Goal: Task Accomplishment & Management: Manage account settings

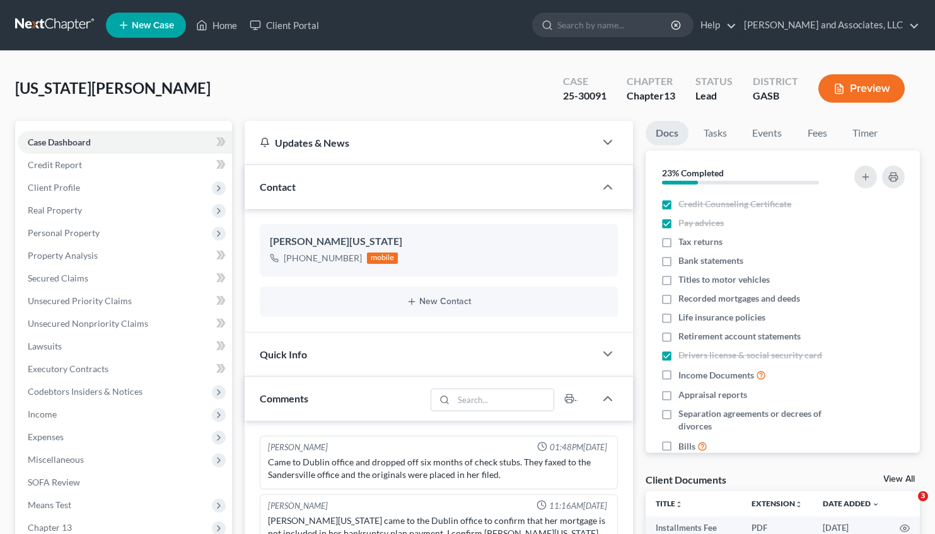
select select "0"
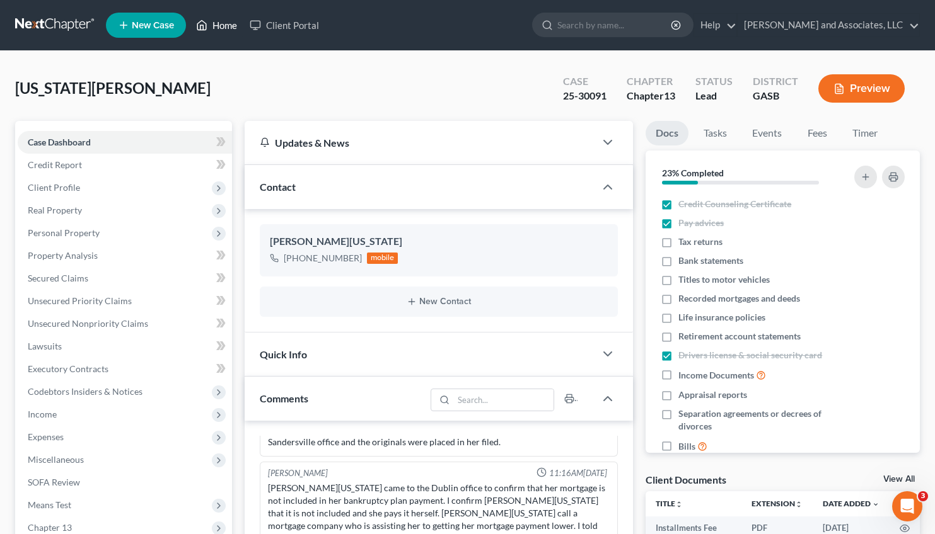
click at [221, 25] on link "Home" at bounding box center [217, 25] width 54 height 23
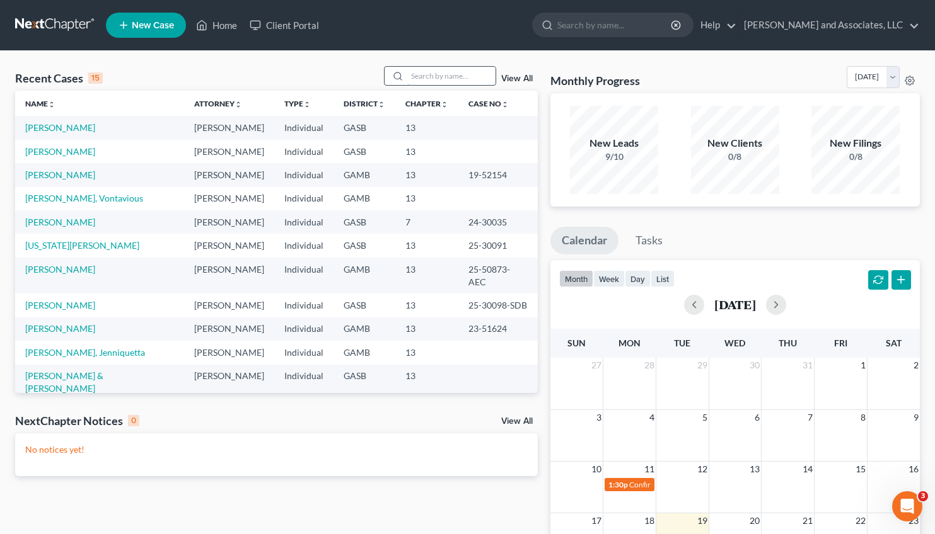
click at [407, 78] on input "search" at bounding box center [451, 76] width 88 height 18
type input "[PERSON_NAME]"
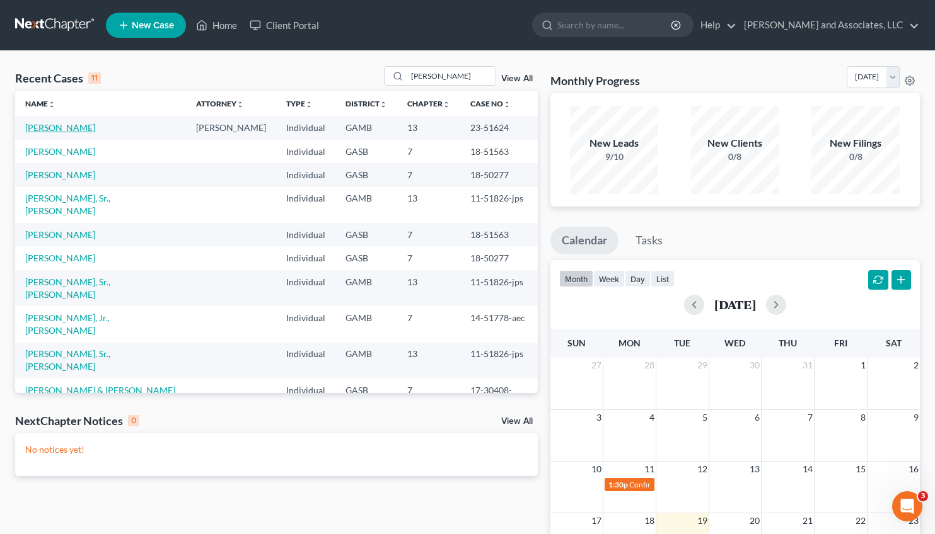
click at [49, 125] on link "[PERSON_NAME]" at bounding box center [60, 127] width 70 height 11
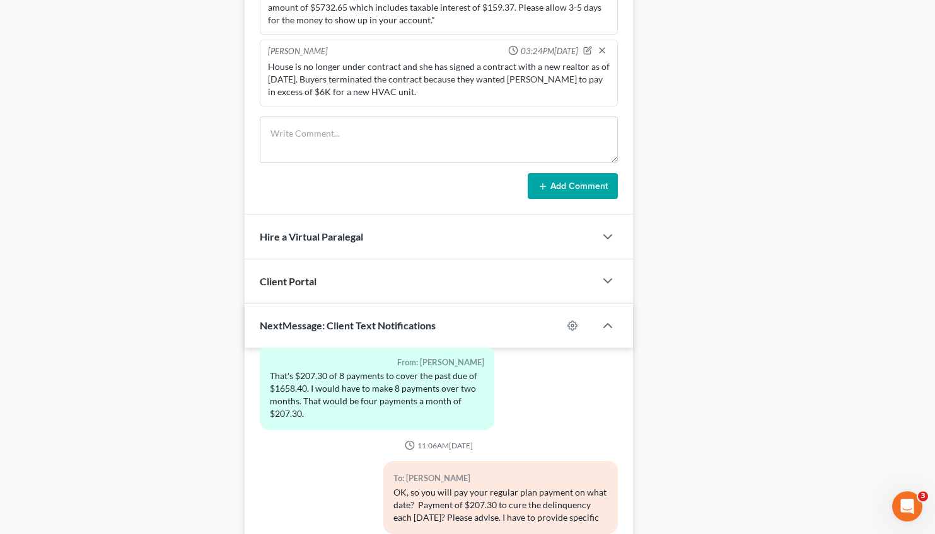
scroll to position [909, 0]
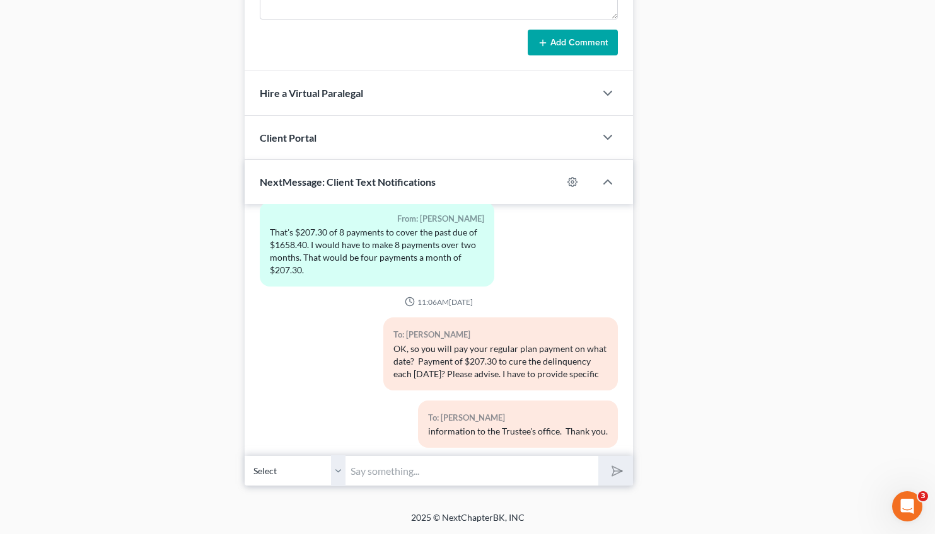
click at [390, 473] on input "text" at bounding box center [471, 471] width 253 height 31
type input "I"
type input "Good Afternoon, [PERSON_NAME]. Please check your email for the requested docume…"
click at [621, 471] on polygon "submit" at bounding box center [614, 471] width 15 height 15
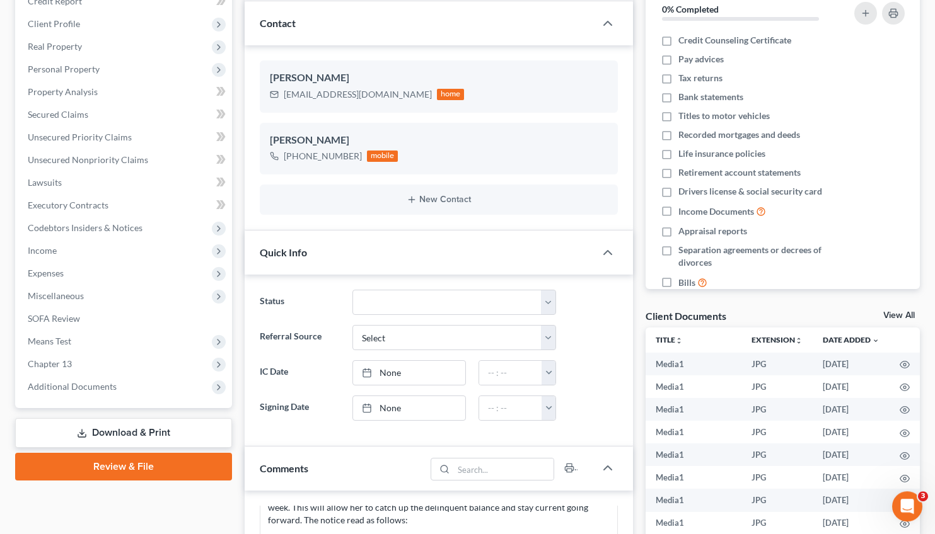
scroll to position [0, 0]
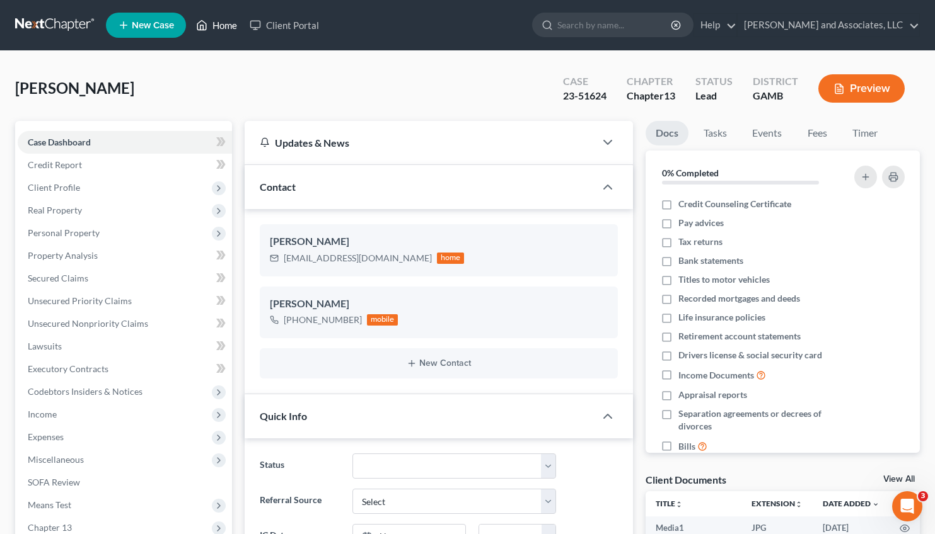
click at [231, 25] on link "Home" at bounding box center [217, 25] width 54 height 23
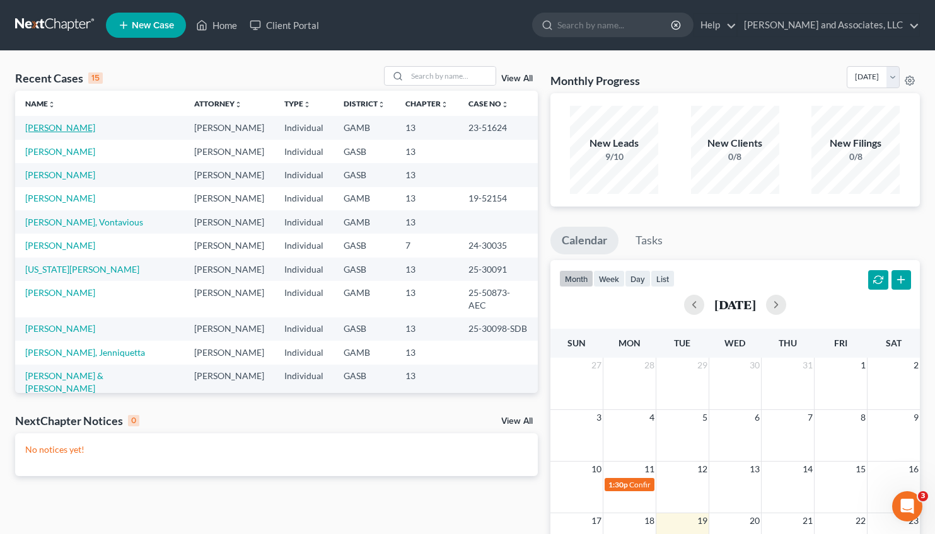
click at [61, 129] on link "[PERSON_NAME]" at bounding box center [60, 127] width 70 height 11
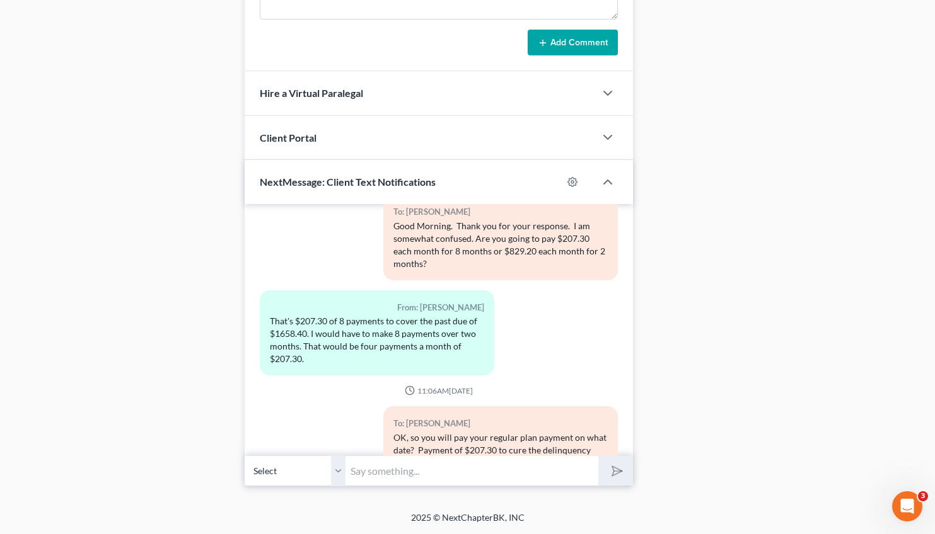
scroll to position [27581, 0]
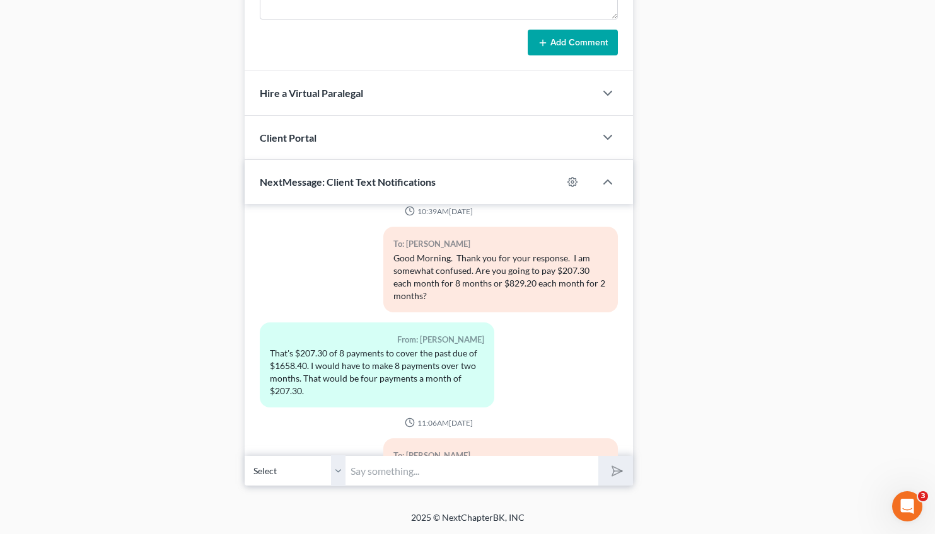
drag, startPoint x: 297, startPoint y: 406, endPoint x: 480, endPoint y: 422, distance: 182.9
copy div "continue to make the regular payment biweekly with the additional $207.30 every…"
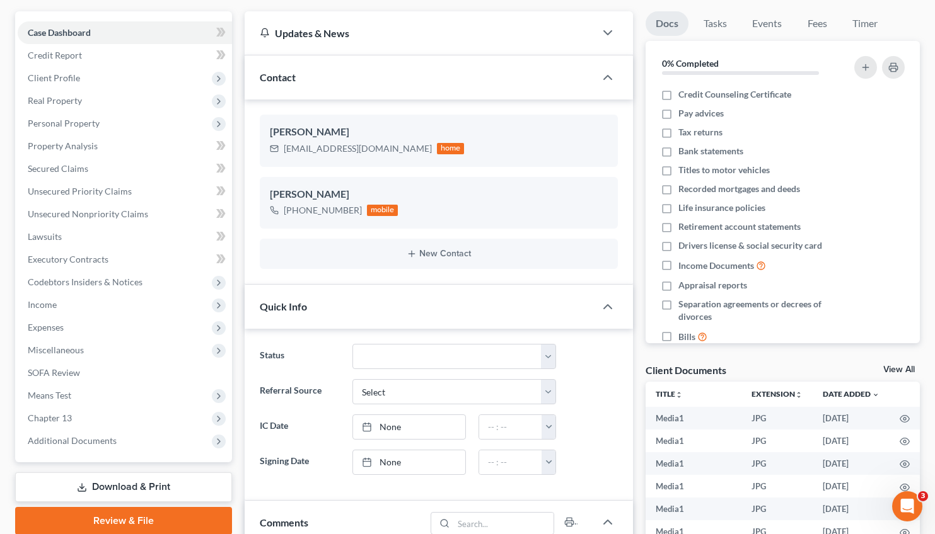
scroll to position [97, 0]
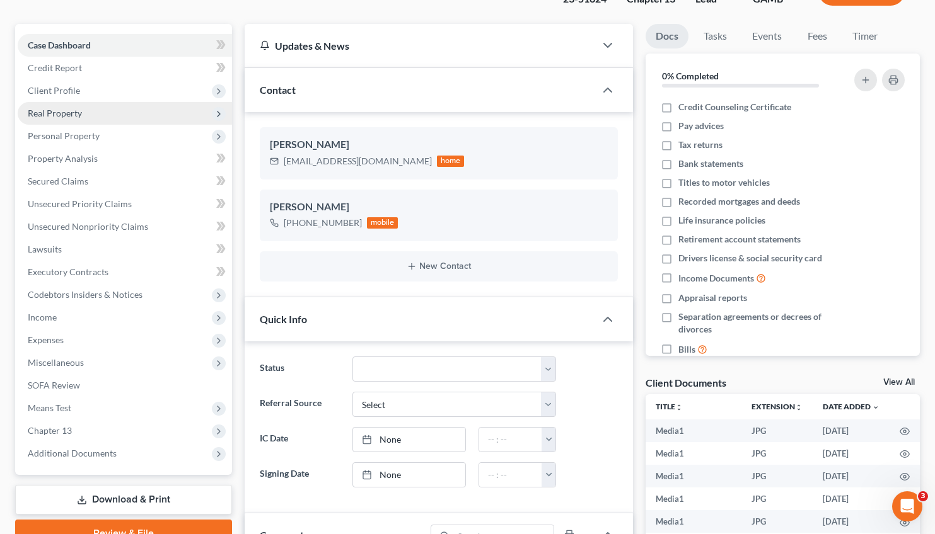
click at [55, 112] on span "Real Property" at bounding box center [55, 113] width 54 height 11
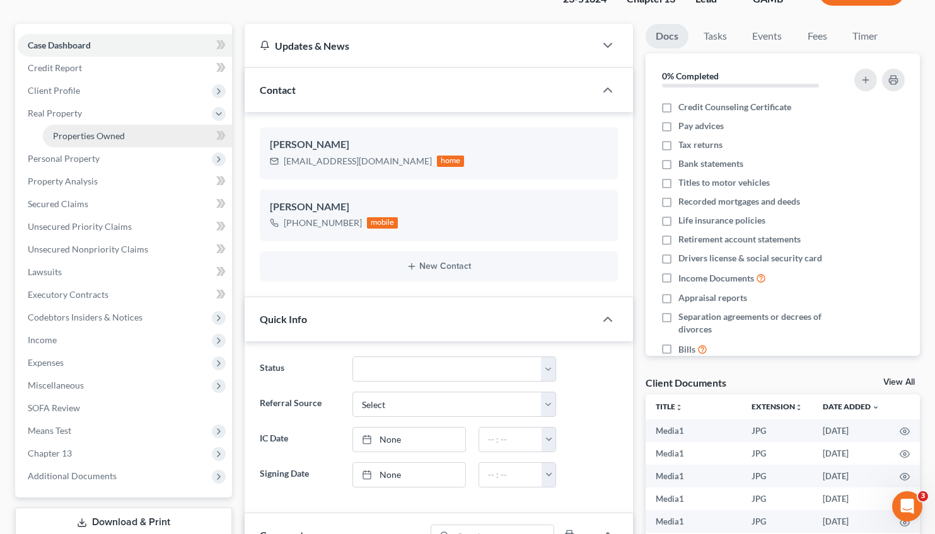
click at [78, 139] on span "Properties Owned" at bounding box center [89, 135] width 72 height 11
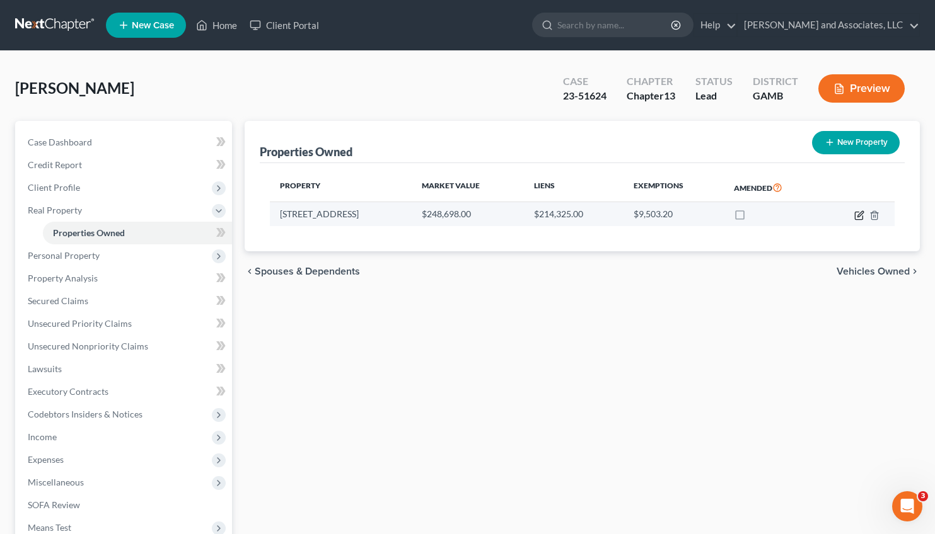
click at [856, 214] on icon "button" at bounding box center [859, 215] width 10 height 10
select select "10"
select select "3"
select select "1"
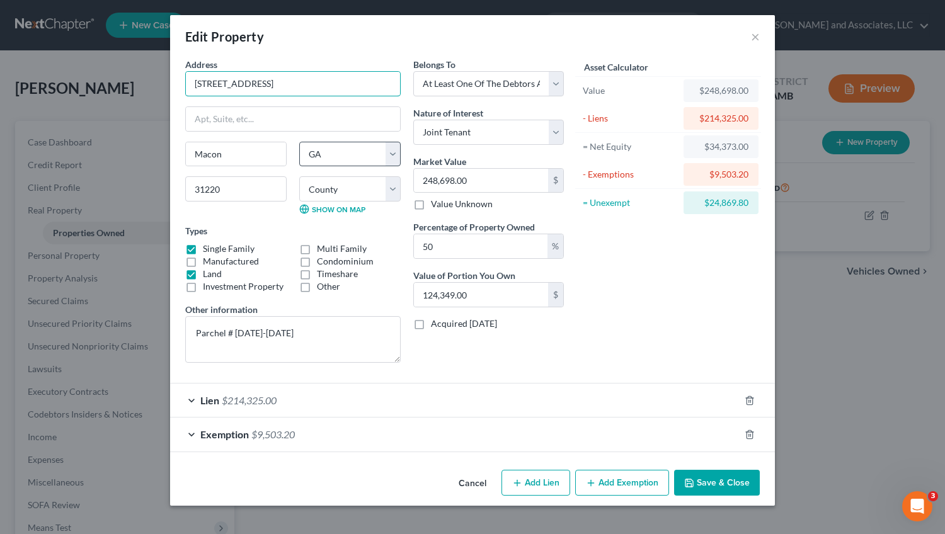
drag, startPoint x: 194, startPoint y: 81, endPoint x: 325, endPoint y: 164, distance: 154.9
click at [325, 164] on div "Address * 219 West Springs Drive Macon State AL AK AR AZ CA CO CT DE DC FL GA G…" at bounding box center [293, 215] width 228 height 315
click at [288, 81] on input "219 West Springs Drive" at bounding box center [293, 84] width 214 height 24
drag, startPoint x: 194, startPoint y: 83, endPoint x: 342, endPoint y: 163, distance: 167.5
click at [342, 163] on div "Address * 219 West Springs Drive Macon State AL AK AR AZ CA CO CT DE DC FL GA G…" at bounding box center [293, 215] width 228 height 315
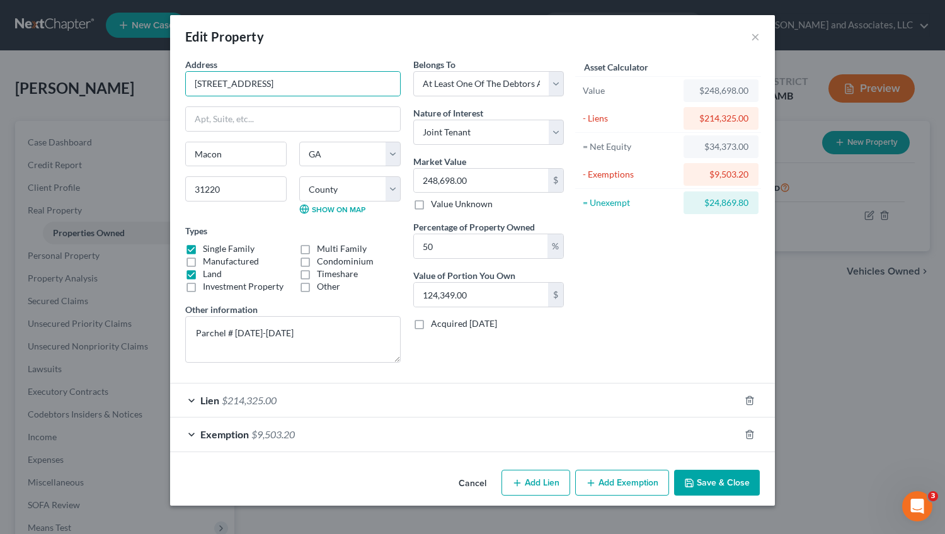
click at [715, 487] on button "Save & Close" at bounding box center [717, 483] width 86 height 26
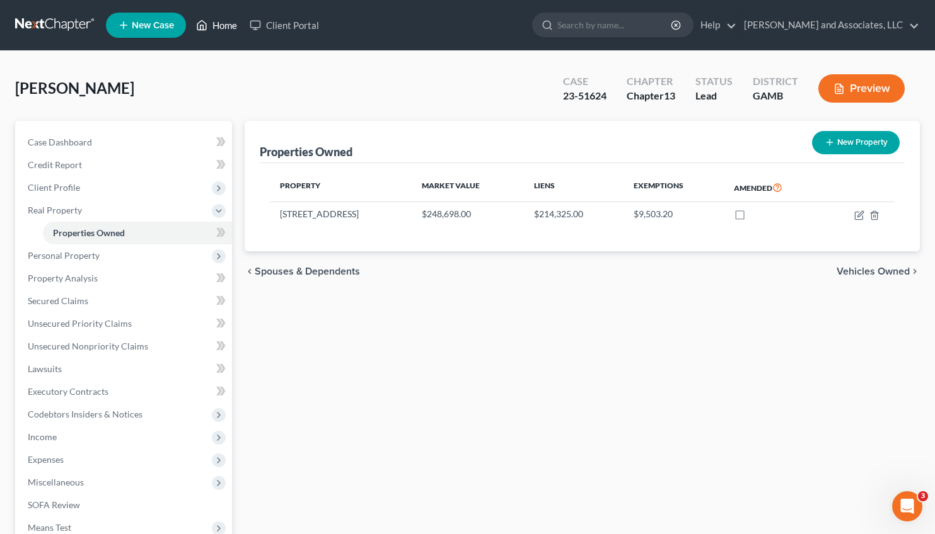
click at [220, 22] on link "Home" at bounding box center [217, 25] width 54 height 23
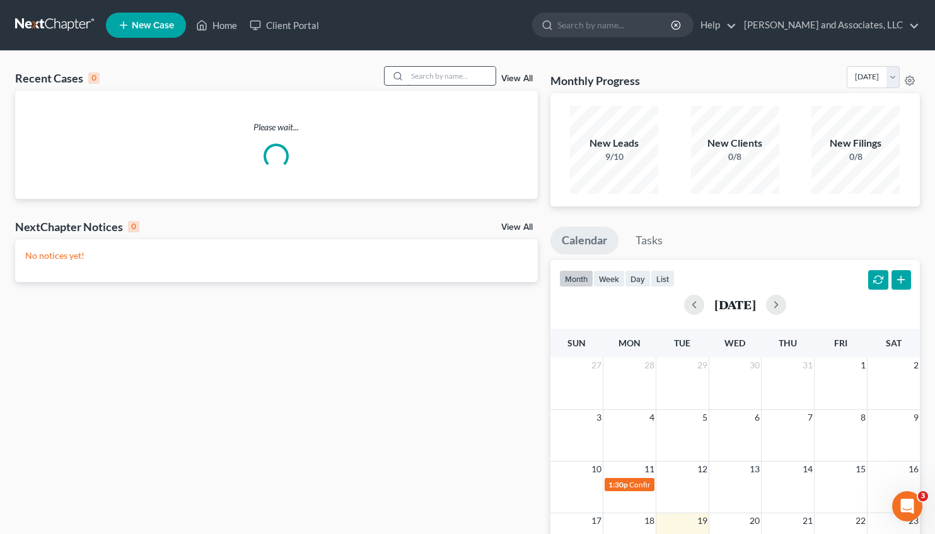
click at [407, 73] on input "search" at bounding box center [451, 76] width 88 height 18
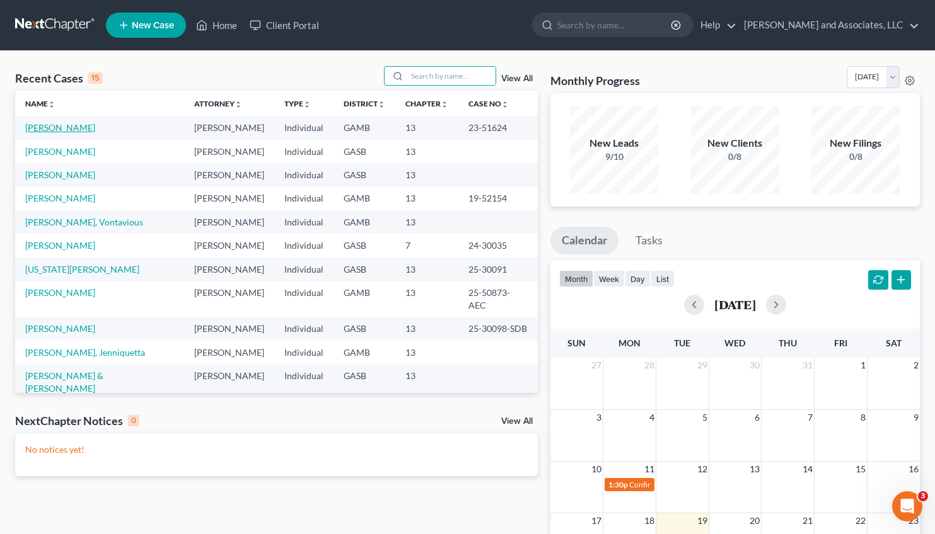
click at [70, 127] on link "[PERSON_NAME]" at bounding box center [60, 127] width 70 height 11
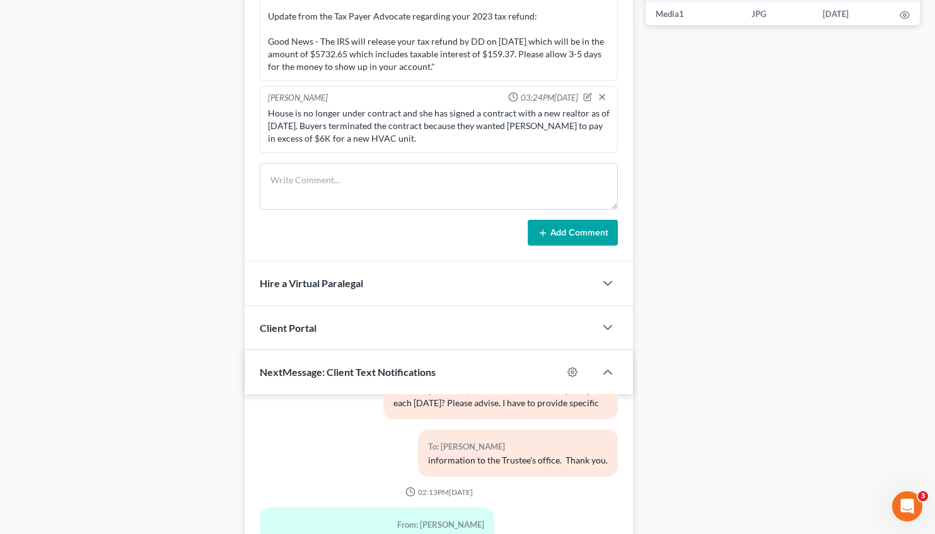
scroll to position [909, 0]
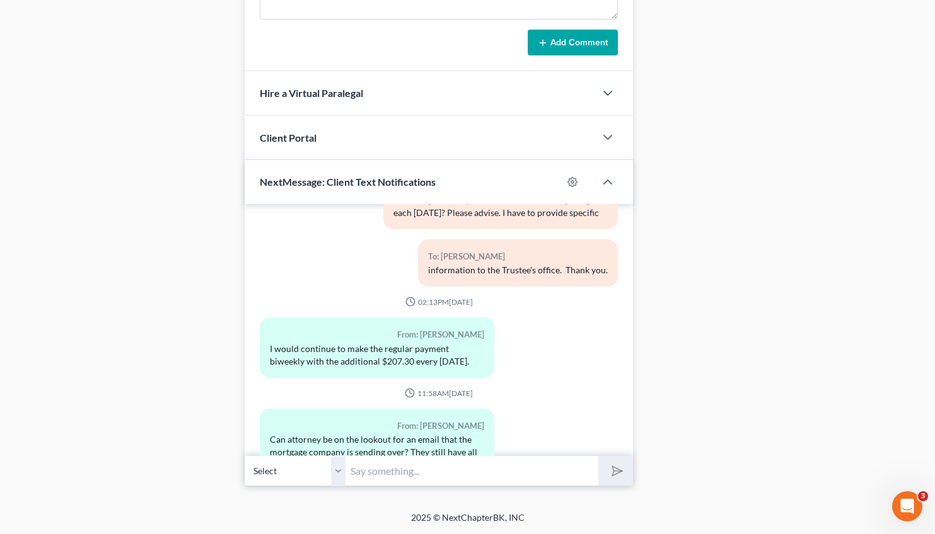
click at [405, 473] on input "text" at bounding box center [471, 471] width 253 height 31
type input "Please confirm that the Trustee has received your payment of $414.50. I do not …"
click at [598, 456] on button "submit" at bounding box center [615, 471] width 35 height 30
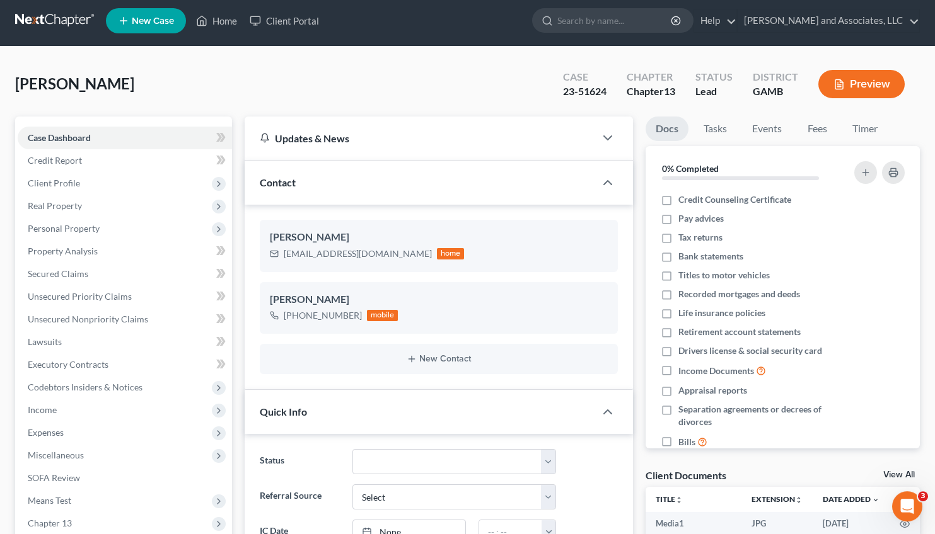
scroll to position [0, 0]
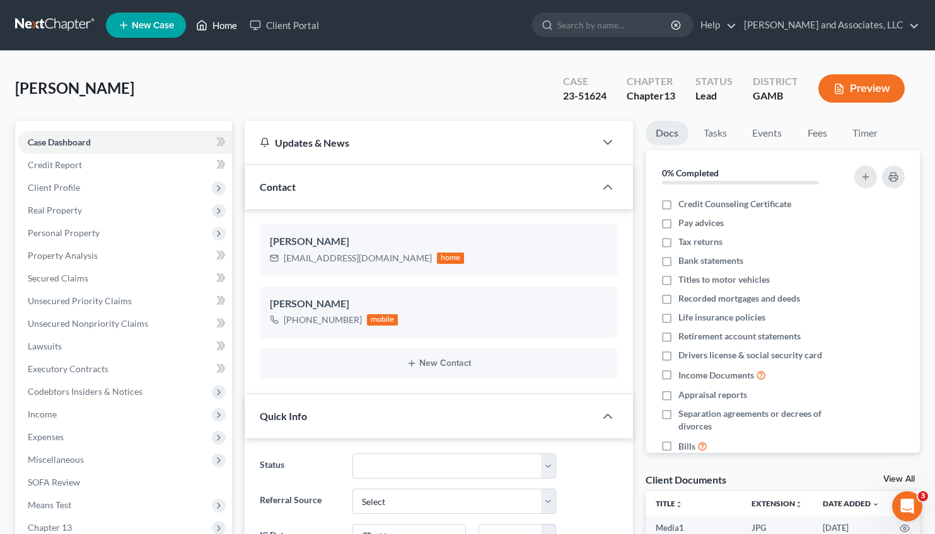
click at [222, 23] on link "Home" at bounding box center [217, 25] width 54 height 23
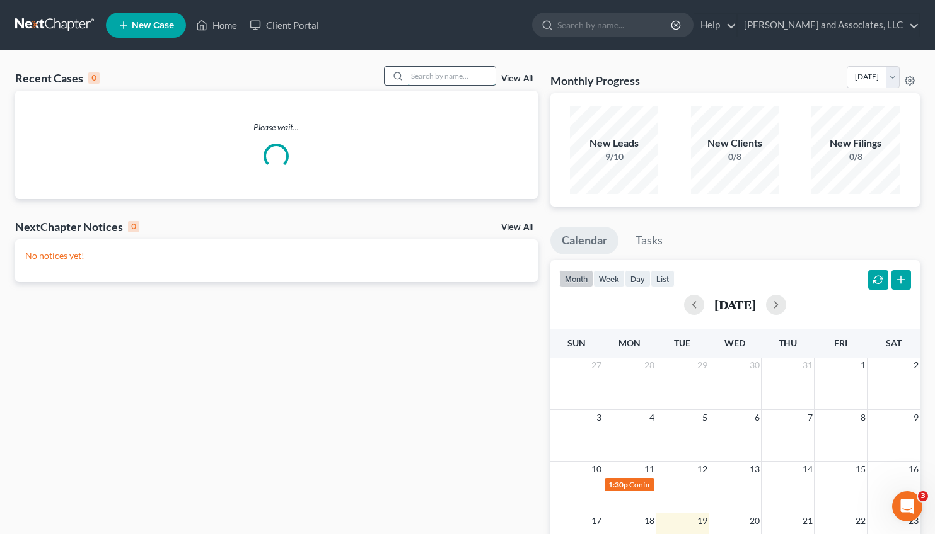
click at [413, 71] on input "search" at bounding box center [451, 76] width 88 height 18
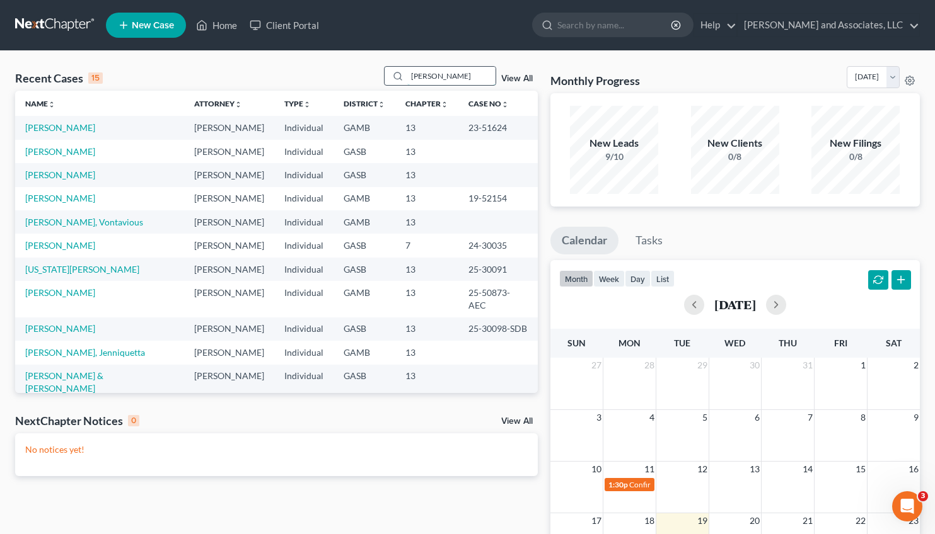
type input "sanford"
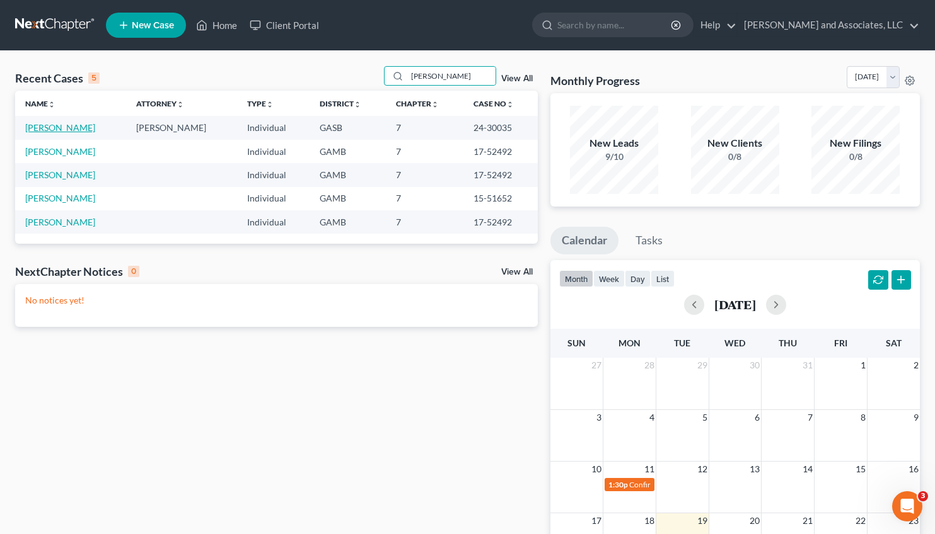
click at [62, 128] on link "[PERSON_NAME]" at bounding box center [60, 127] width 70 height 11
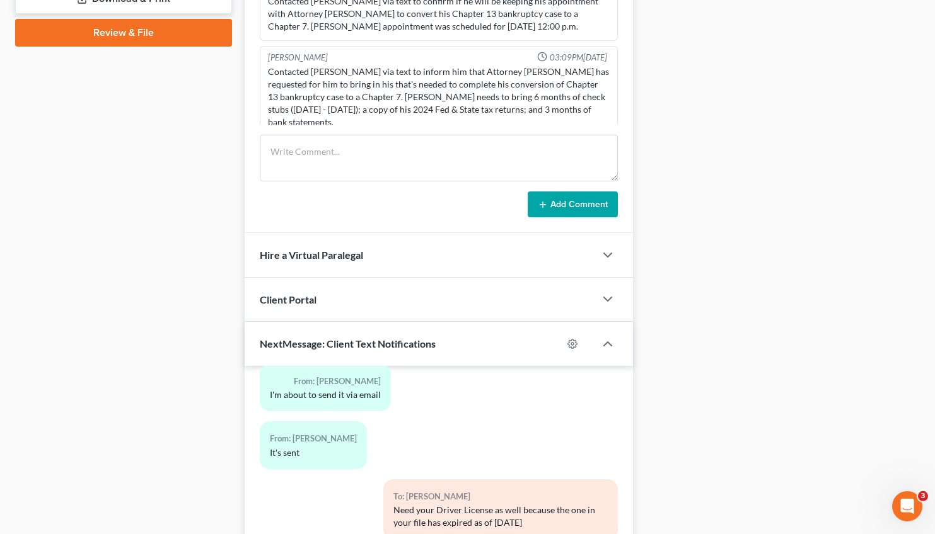
scroll to position [737, 0]
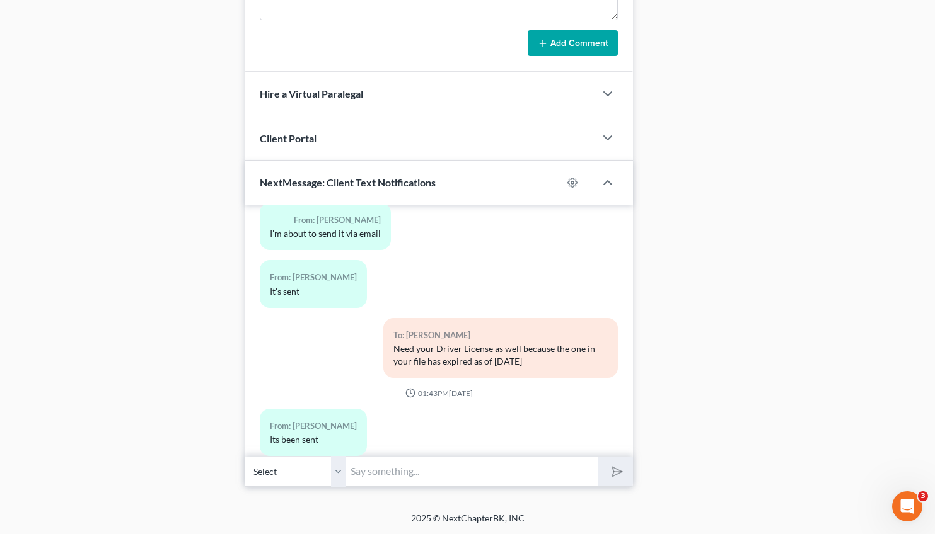
click at [398, 471] on input "text" at bounding box center [471, 471] width 253 height 31
type input "[PERSON_NAME], Please provide the address for [PERSON_NAME]. I need to amend yo…"
click at [605, 476] on button "submit" at bounding box center [615, 472] width 35 height 30
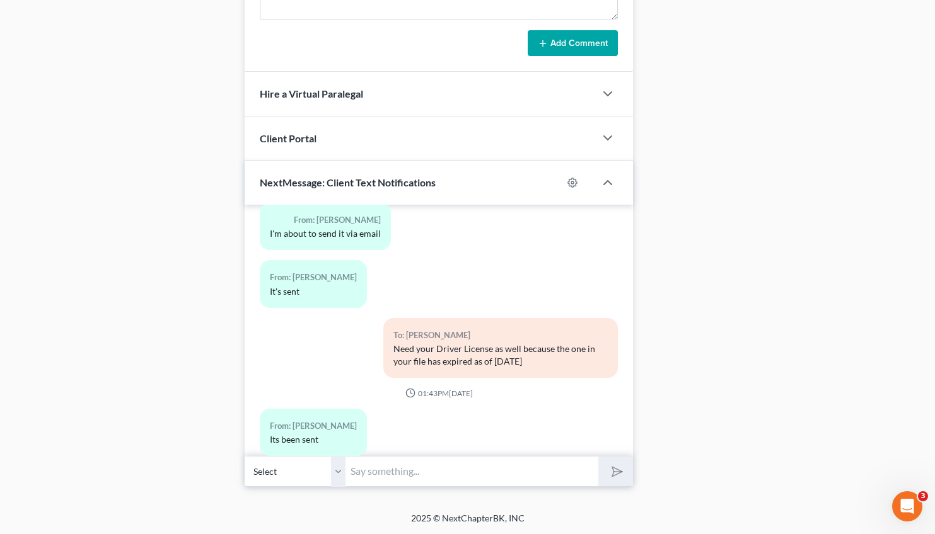
click at [365, 470] on input "text" at bounding box center [471, 471] width 253 height 31
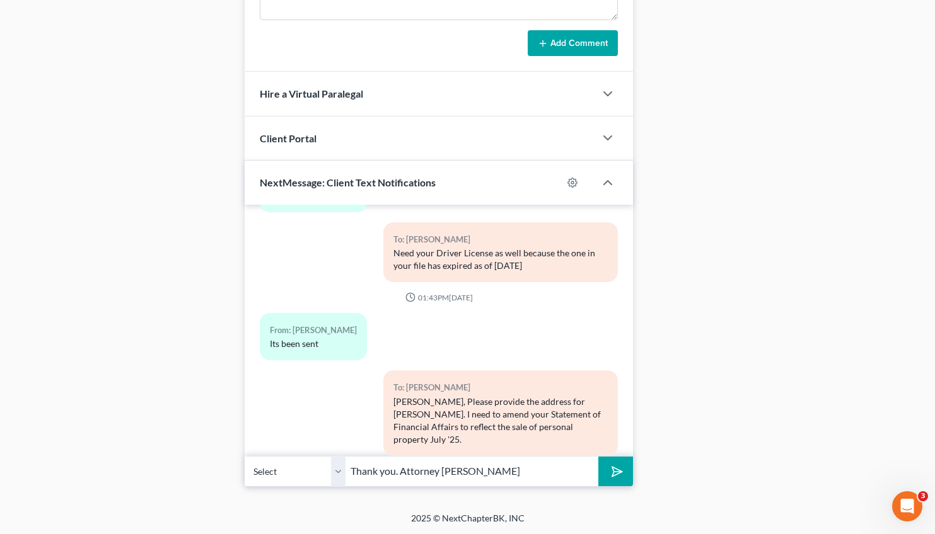
type input "Thank you. Attorney [PERSON_NAME]"
click at [623, 472] on button "submit" at bounding box center [615, 472] width 35 height 30
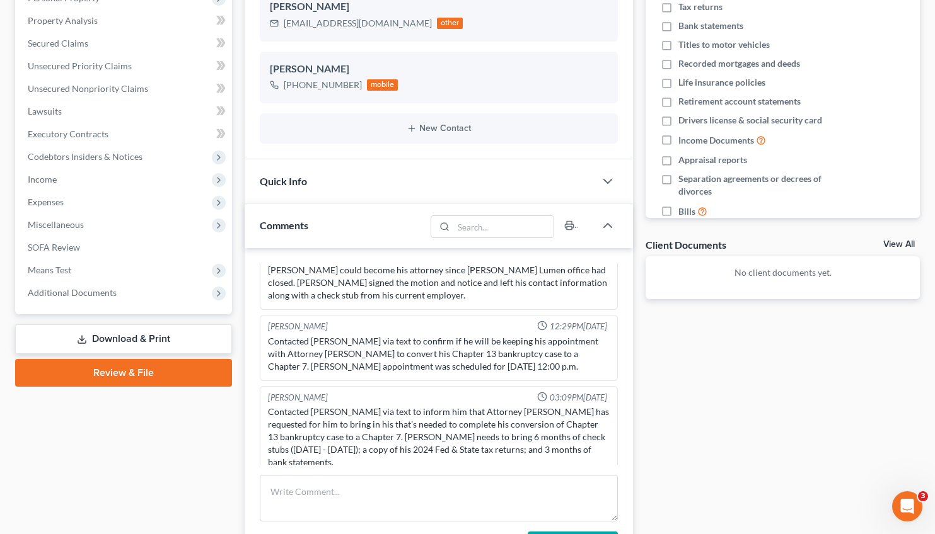
scroll to position [210, 0]
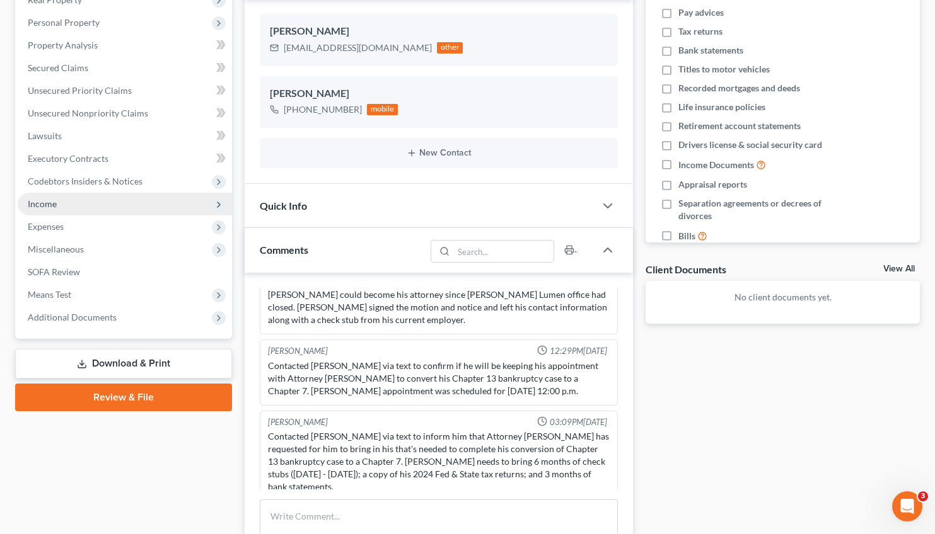
click at [52, 200] on span "Income" at bounding box center [42, 204] width 29 height 11
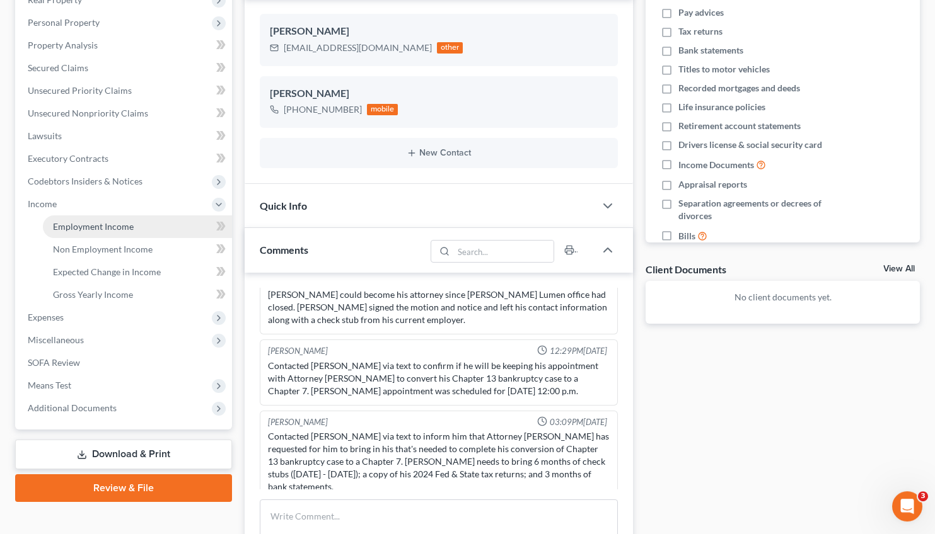
click at [79, 226] on span "Employment Income" at bounding box center [93, 226] width 81 height 11
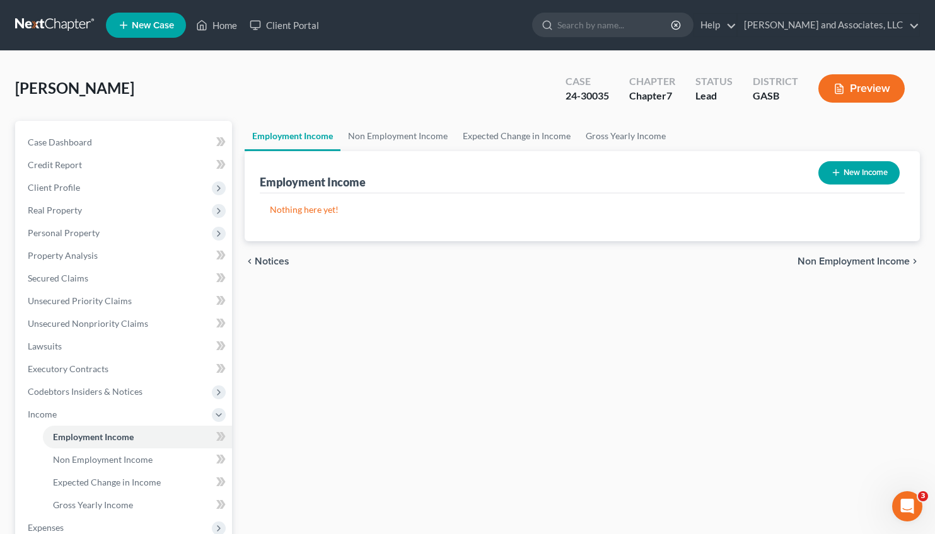
click at [837, 176] on icon "button" at bounding box center [836, 173] width 10 height 10
select select "0"
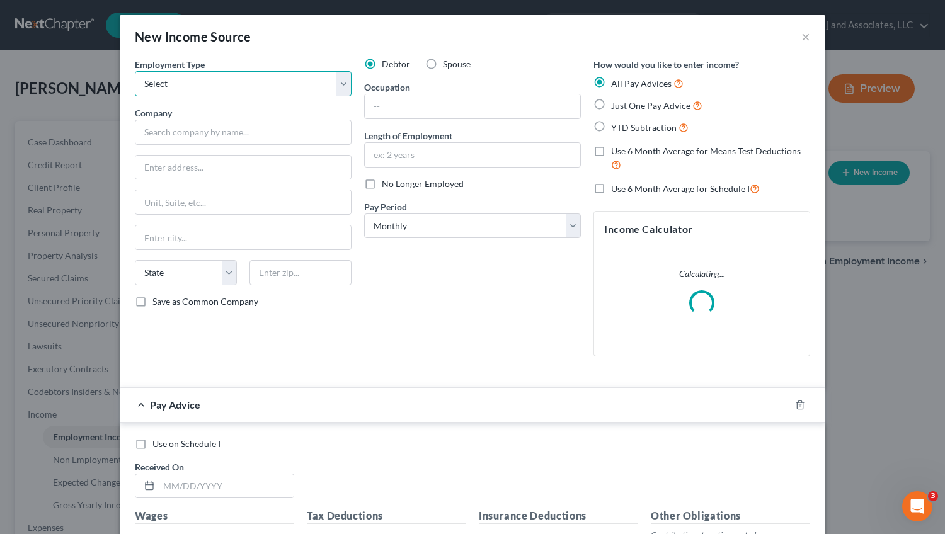
select select "1"
click option "Self Employment" at bounding box center [0, 0] width 0 height 0
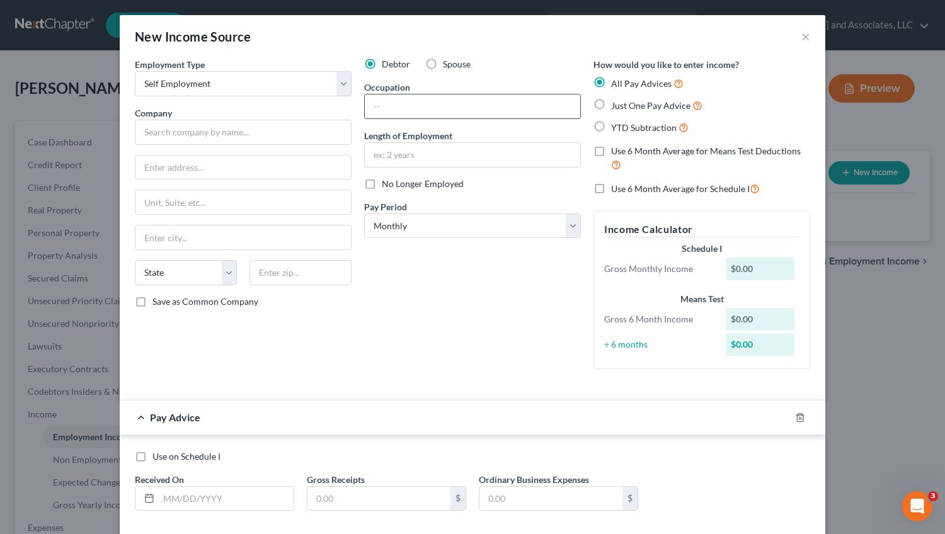
click at [375, 105] on input "text" at bounding box center [473, 107] width 216 height 24
type input "Detailer"
click at [611, 103] on label "Just One Pay Advice" at bounding box center [656, 105] width 91 height 14
click at [616, 103] on input "Just One Pay Advice" at bounding box center [620, 102] width 8 height 8
radio input "true"
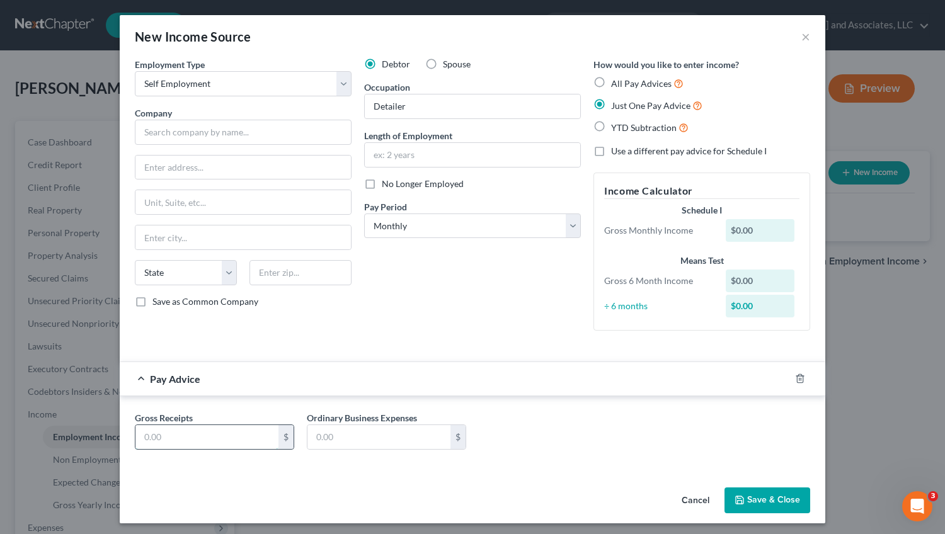
click at [162, 433] on input "text" at bounding box center [206, 437] width 143 height 24
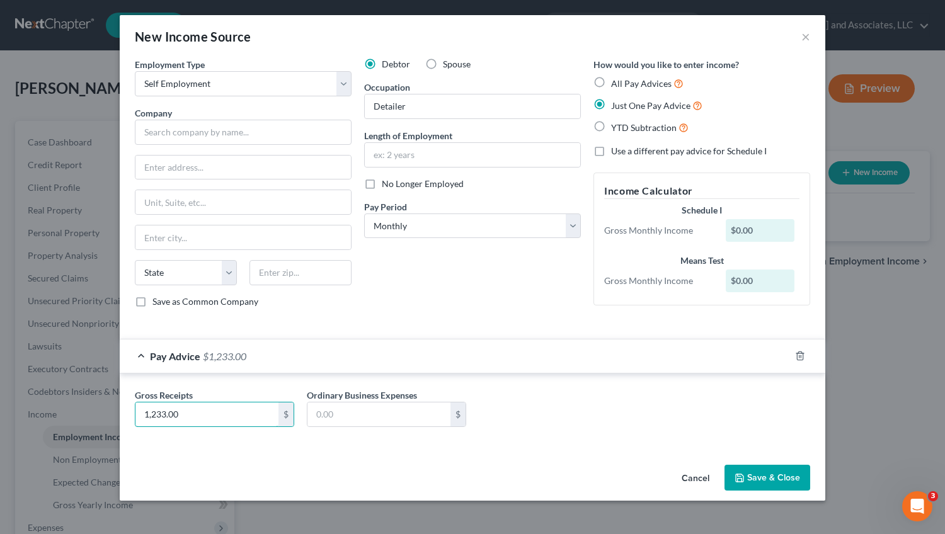
type input "1,233.00"
click at [754, 480] on button "Save & Close" at bounding box center [768, 478] width 86 height 26
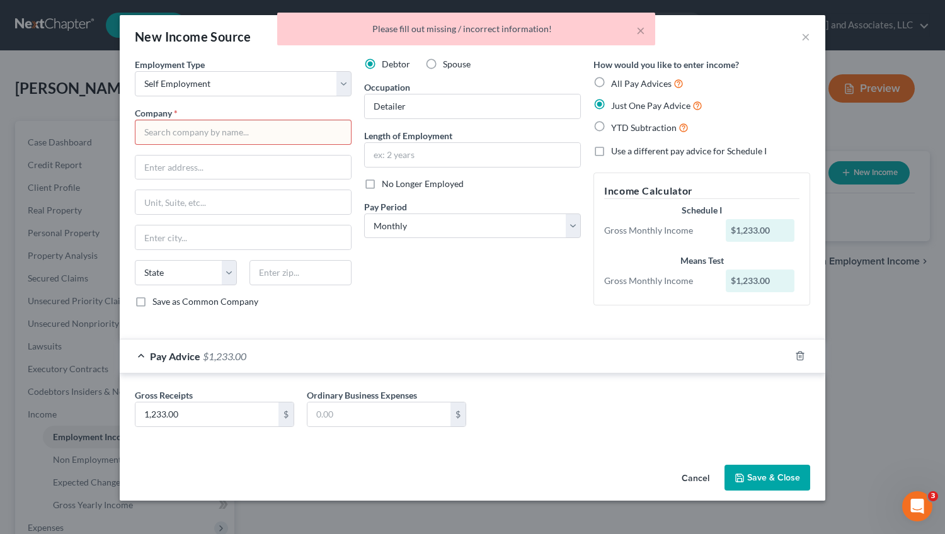
click at [157, 127] on input "text" at bounding box center [243, 132] width 217 height 25
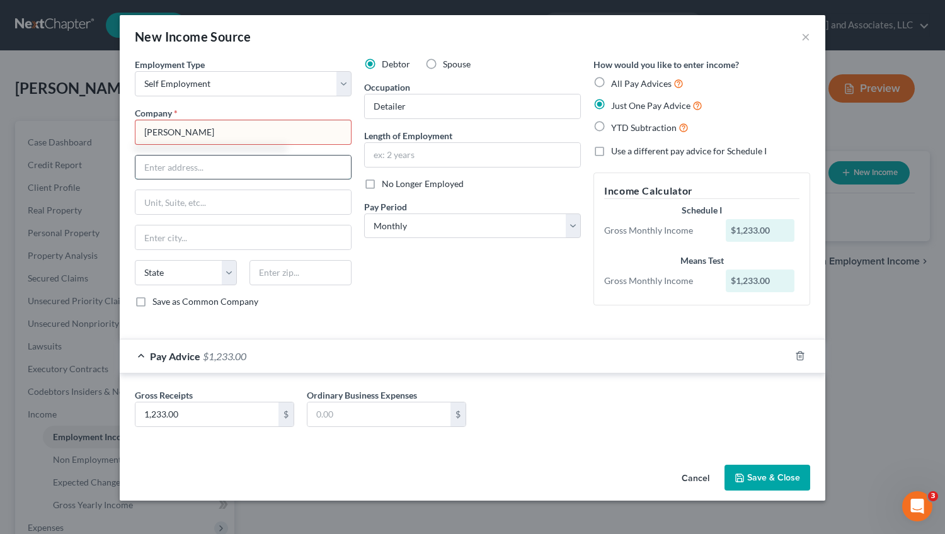
click at [202, 172] on input "text" at bounding box center [243, 168] width 216 height 24
click at [166, 135] on input "[PERSON_NAME]" at bounding box center [243, 132] width 217 height 25
click at [220, 136] on input "[PERSON_NAME]" at bounding box center [243, 132] width 217 height 25
type input "[PERSON_NAME]"
click at [766, 476] on button "Save & Close" at bounding box center [768, 478] width 86 height 26
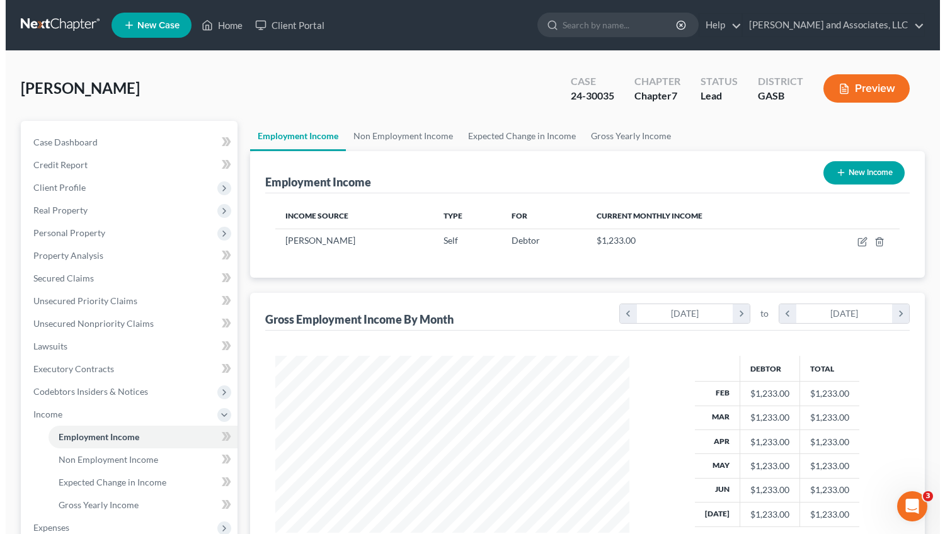
scroll to position [226, 379]
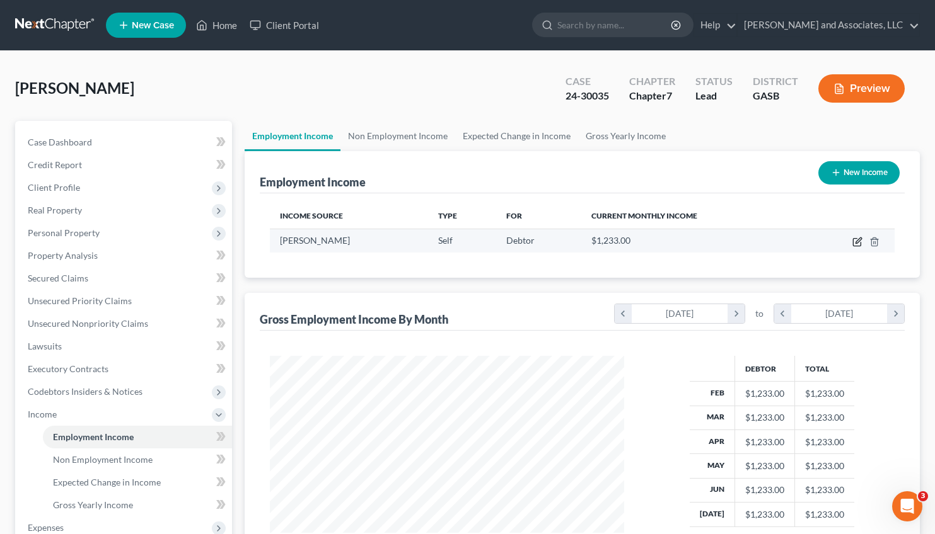
click at [857, 239] on icon "button" at bounding box center [857, 242] width 10 height 10
select select "1"
select select "0"
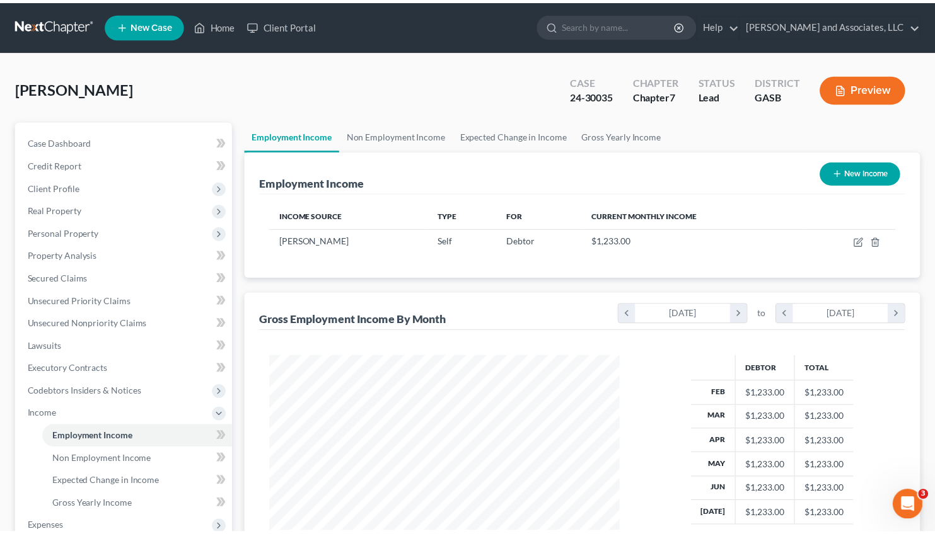
scroll to position [226, 384]
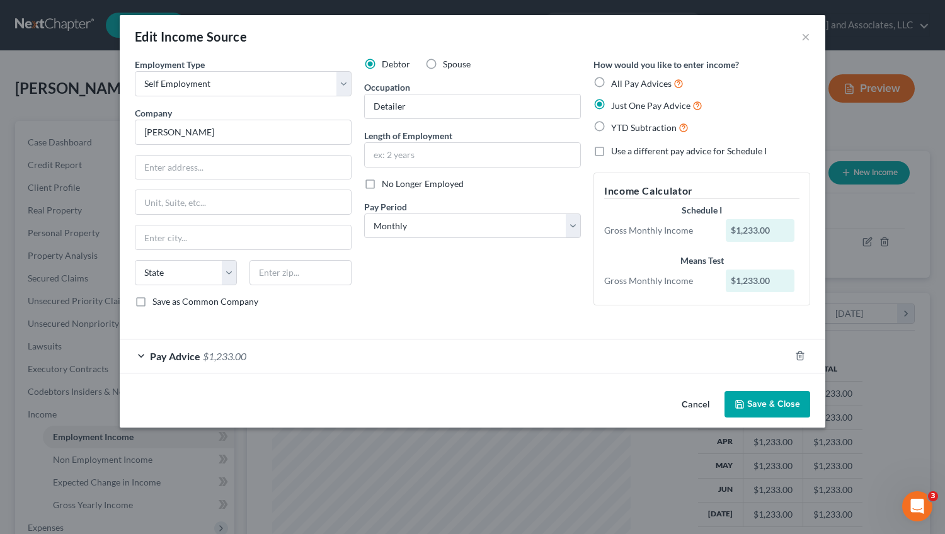
click at [761, 403] on button "Save & Close" at bounding box center [768, 404] width 86 height 26
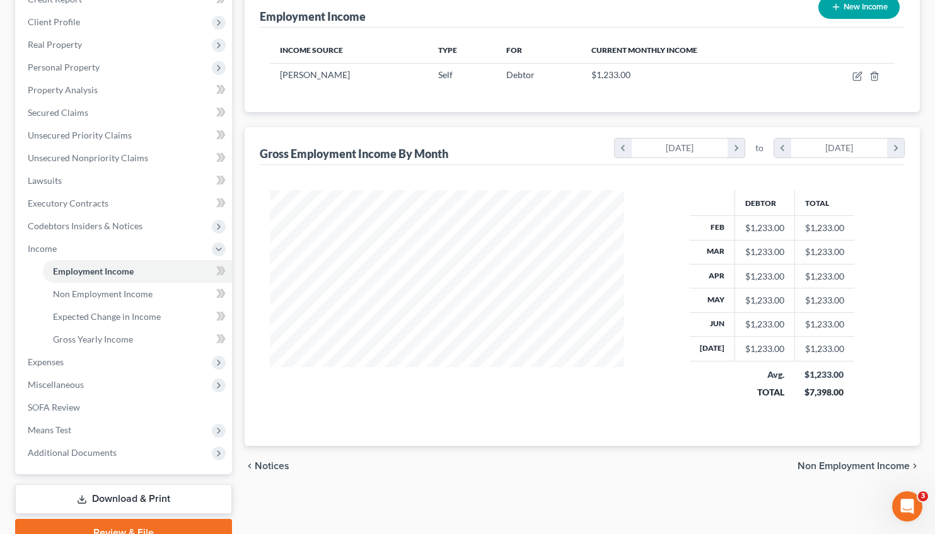
scroll to position [166, 0]
click at [117, 289] on span "Non Employment Income" at bounding box center [103, 293] width 100 height 11
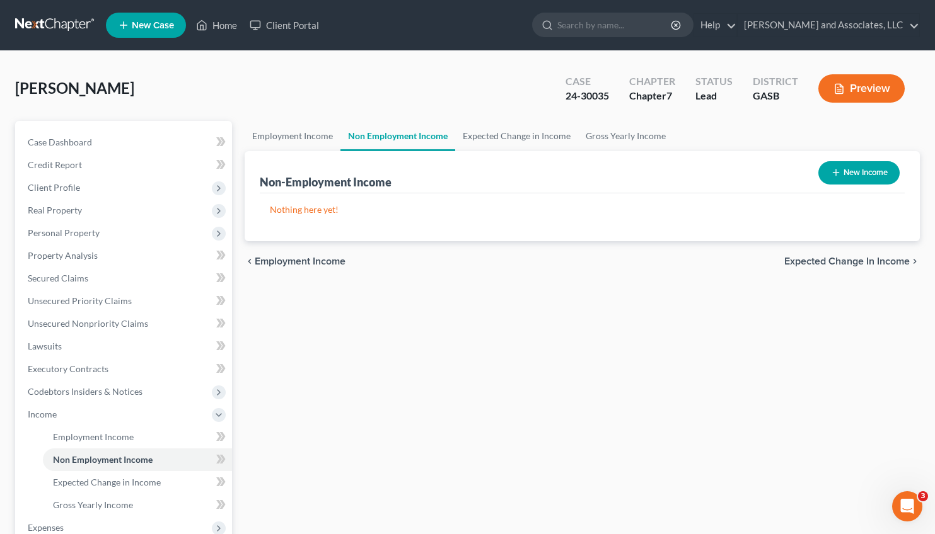
click at [853, 172] on button "New Income" at bounding box center [858, 172] width 81 height 23
select select "0"
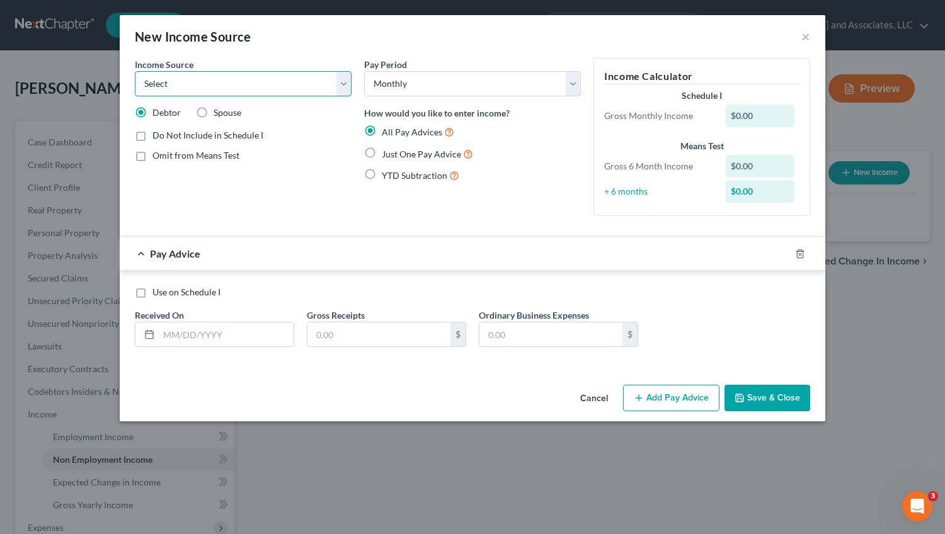
select select "13"
click option "Other Monthly Income" at bounding box center [0, 0] width 0 height 0
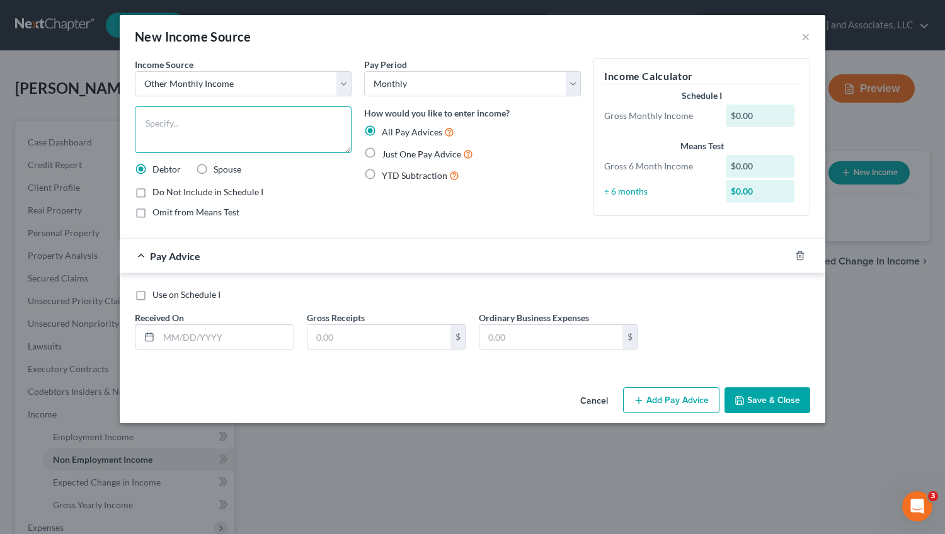
click at [163, 129] on textarea at bounding box center [243, 130] width 217 height 47
type textarea "2024 Tax Refund (pro-rated)"
click at [382, 154] on label "Just One Pay Advice" at bounding box center [427, 154] width 91 height 14
click at [387, 154] on input "Just One Pay Advice" at bounding box center [391, 151] width 8 height 8
radio input "true"
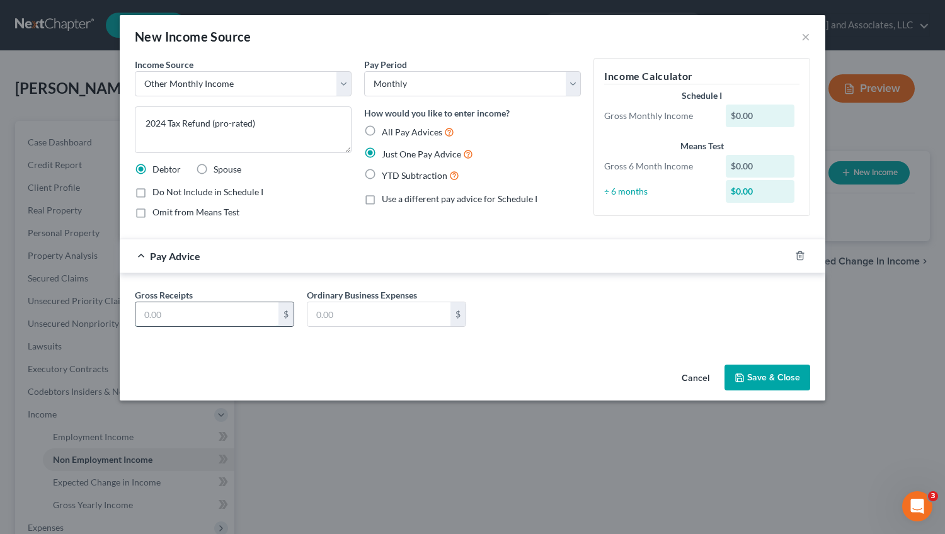
click at [165, 313] on input "text" at bounding box center [206, 315] width 143 height 24
type input "44.25"
click at [761, 374] on button "Save & Close" at bounding box center [768, 378] width 86 height 26
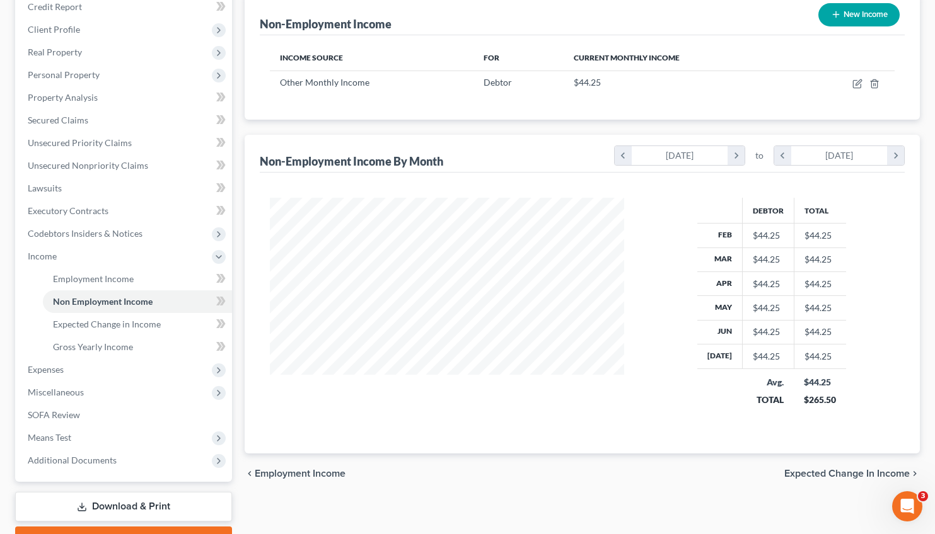
scroll to position [162, 0]
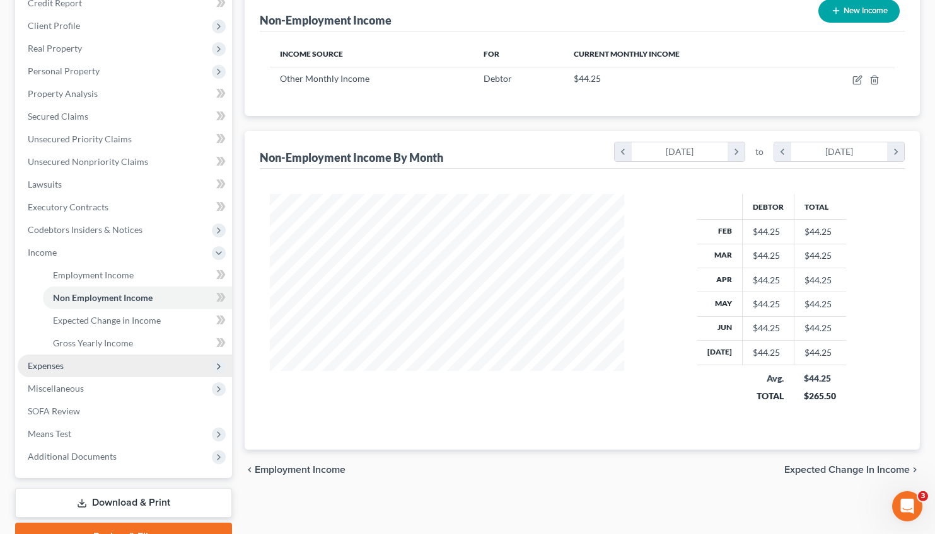
click at [50, 359] on span "Expenses" at bounding box center [125, 366] width 214 height 23
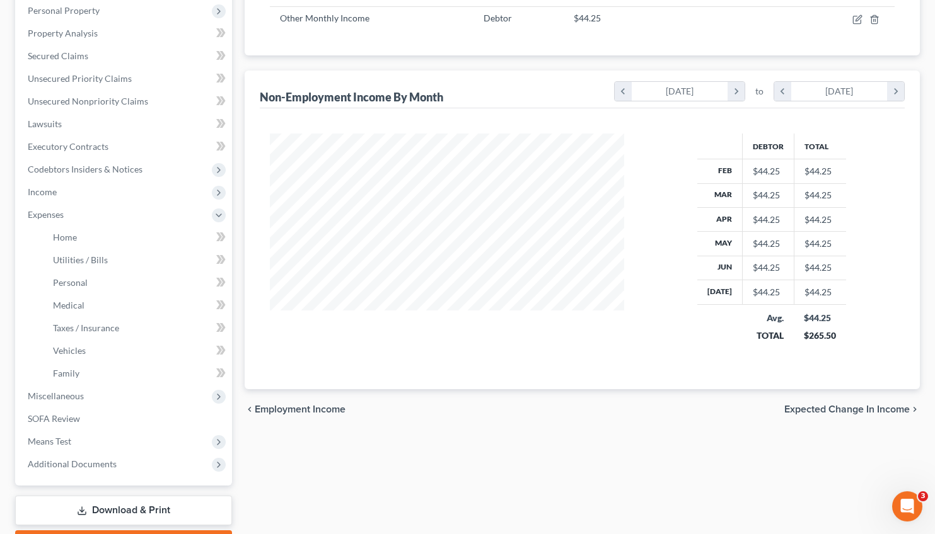
scroll to position [239, 0]
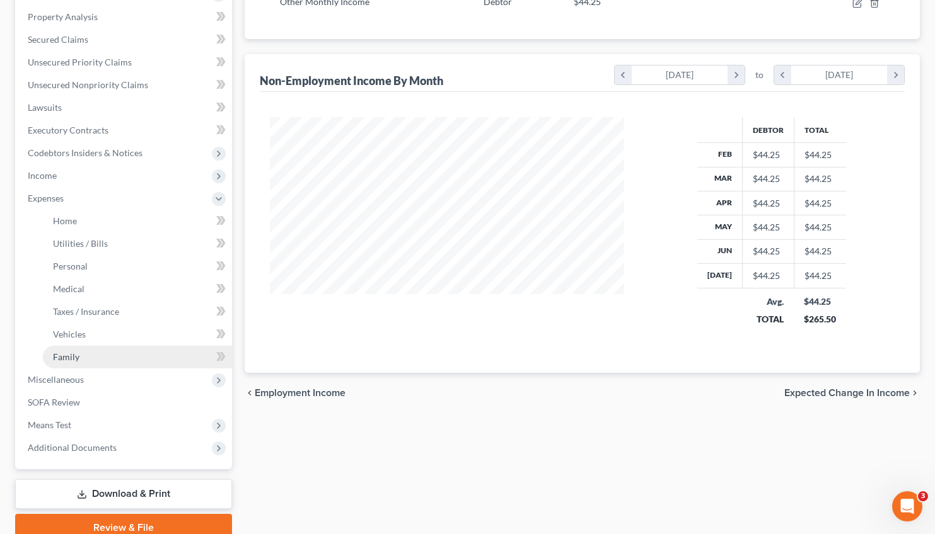
click at [74, 356] on span "Family" at bounding box center [66, 357] width 26 height 11
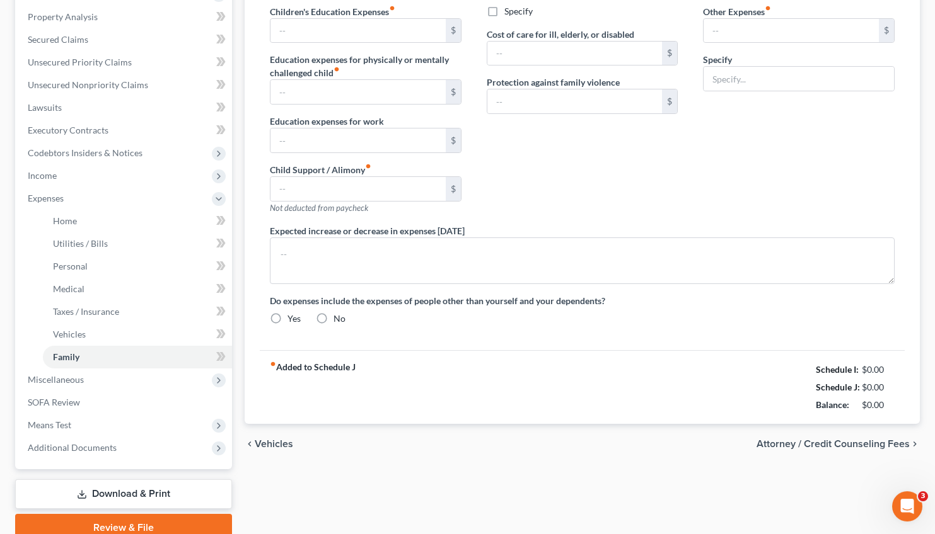
type input "0.00"
type input "500.00"
type input "0.00"
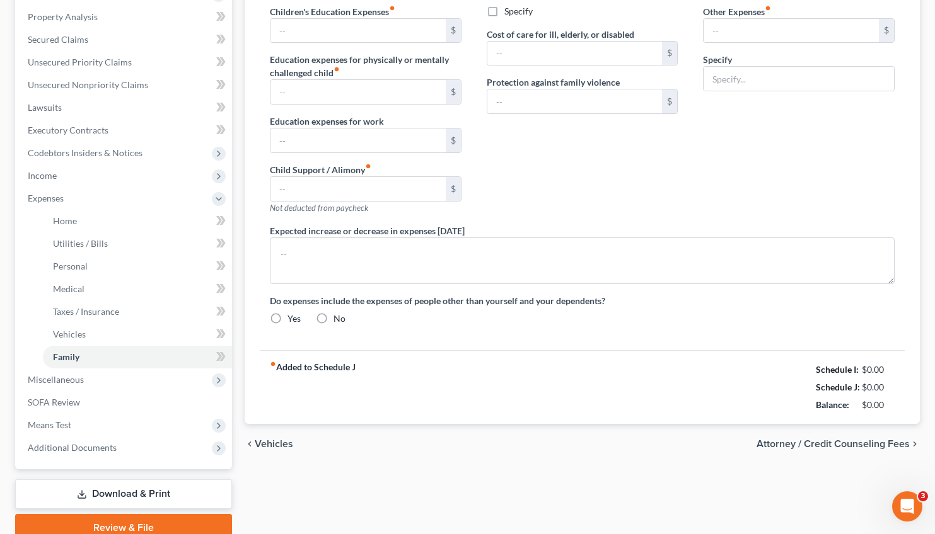
type input "0.00"
type input "40.00"
type input "0.00"
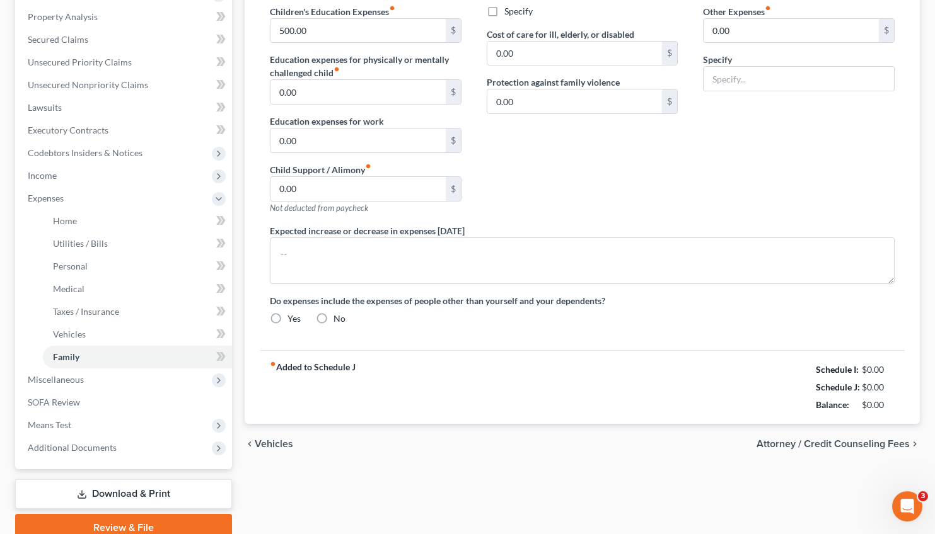
radio input "true"
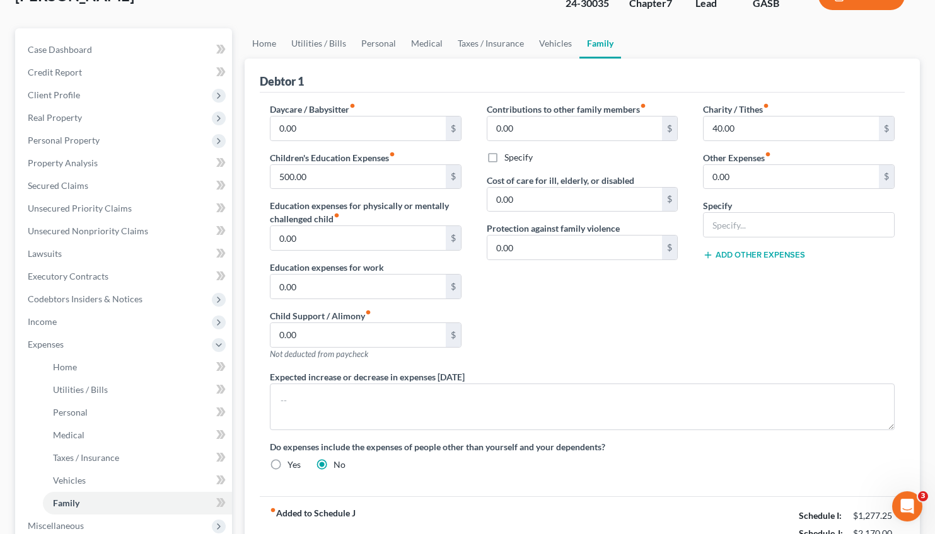
scroll to position [95, 0]
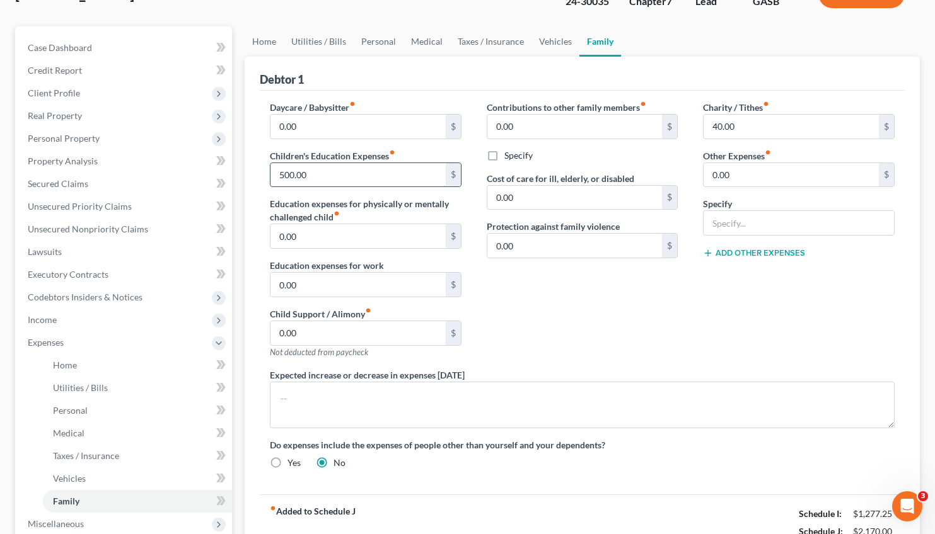
drag, startPoint x: 321, startPoint y: 175, endPoint x: 257, endPoint y: 176, distance: 63.7
click at [270, 176] on input "500.00" at bounding box center [357, 175] width 175 height 24
drag, startPoint x: 311, startPoint y: 178, endPoint x: 265, endPoint y: 178, distance: 46.0
click at [270, 178] on input "500.00" at bounding box center [357, 175] width 175 height 24
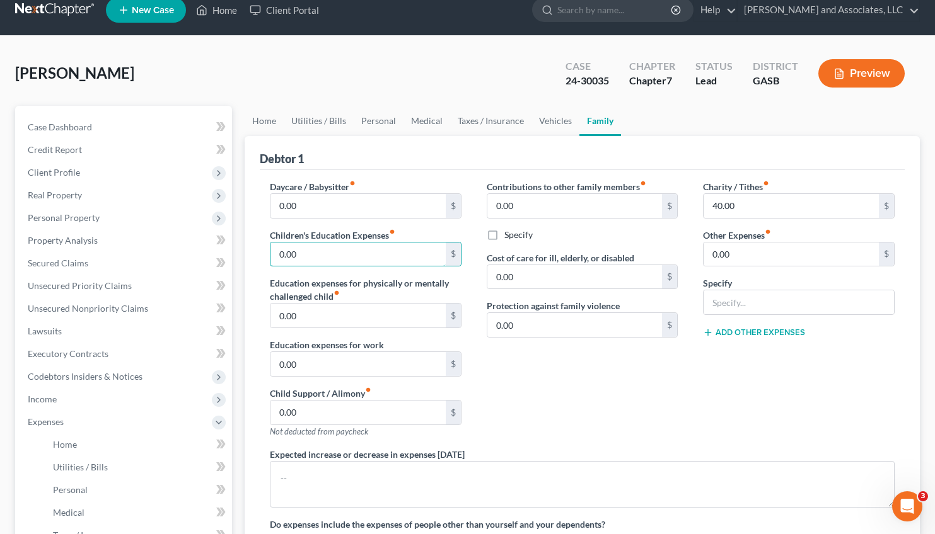
scroll to position [14, 0]
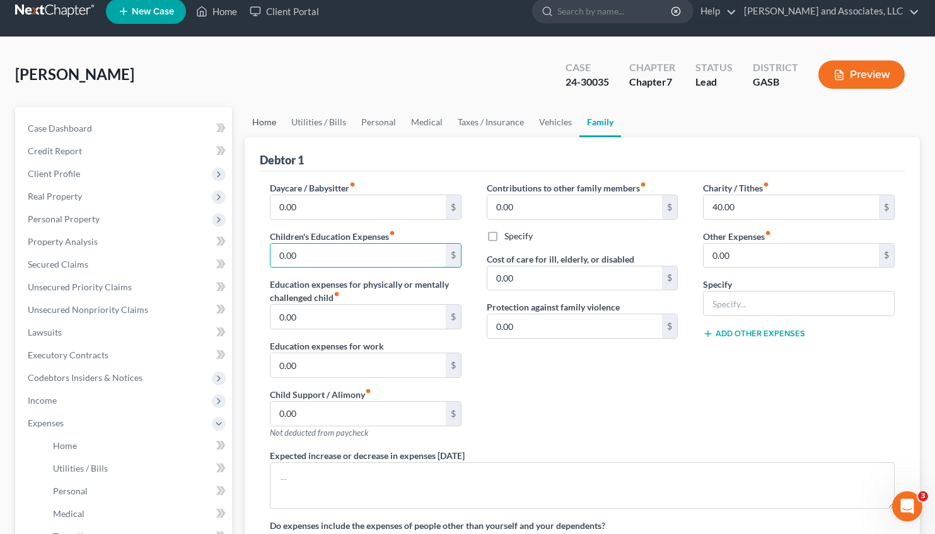
type input "0.00"
click at [263, 124] on link "Home" at bounding box center [264, 122] width 39 height 30
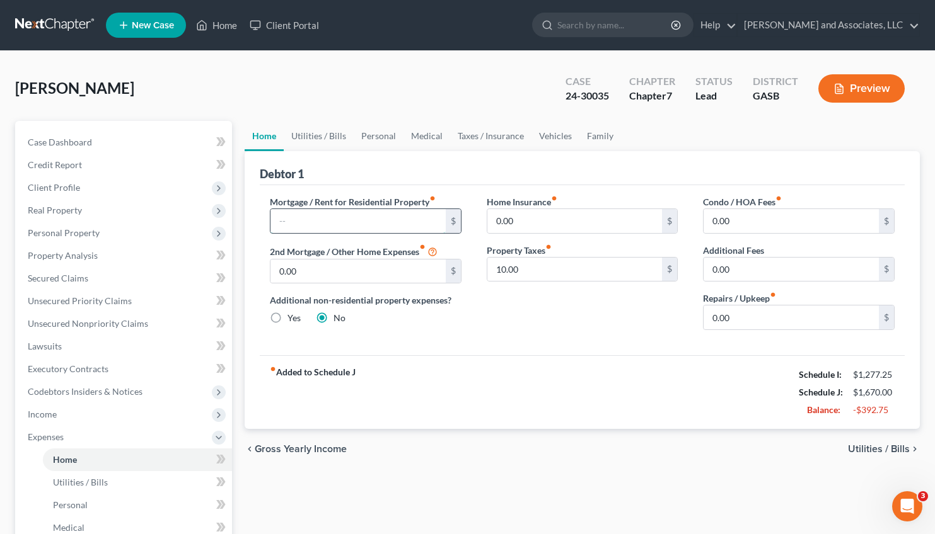
click at [311, 220] on input "text" at bounding box center [357, 221] width 175 height 24
click at [309, 136] on link "Utilities / Bills" at bounding box center [319, 136] width 70 height 30
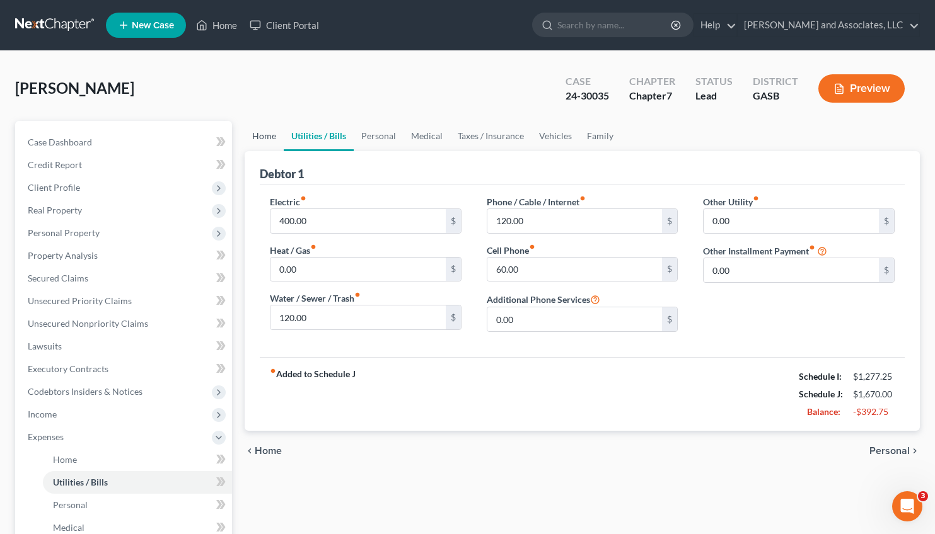
click at [272, 137] on link "Home" at bounding box center [264, 136] width 39 height 30
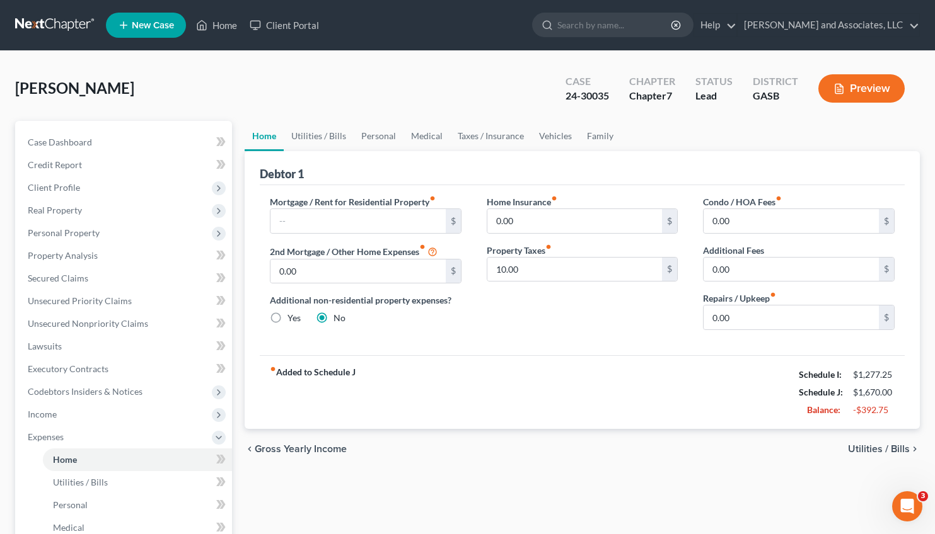
click at [875, 451] on span "Utilities / Bills" at bounding box center [879, 449] width 62 height 10
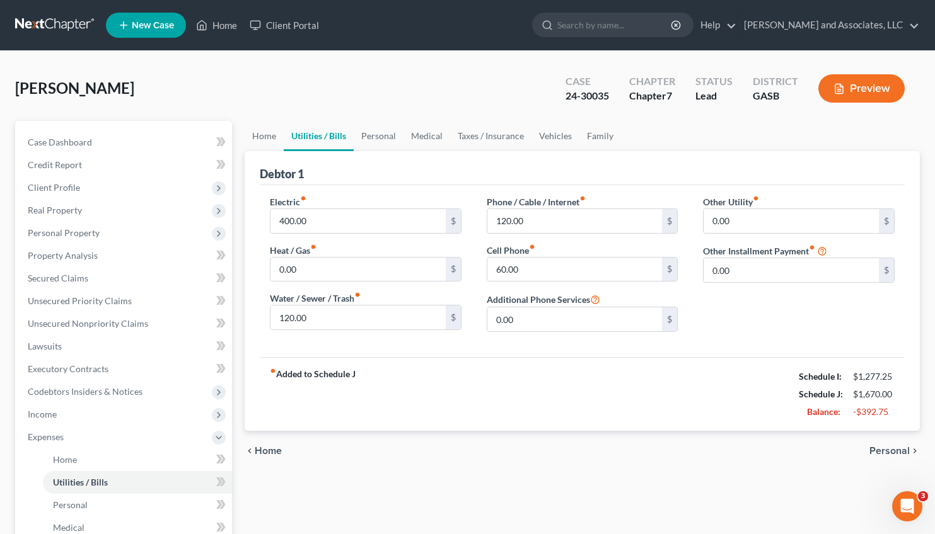
click at [889, 449] on span "Personal" at bounding box center [889, 451] width 40 height 10
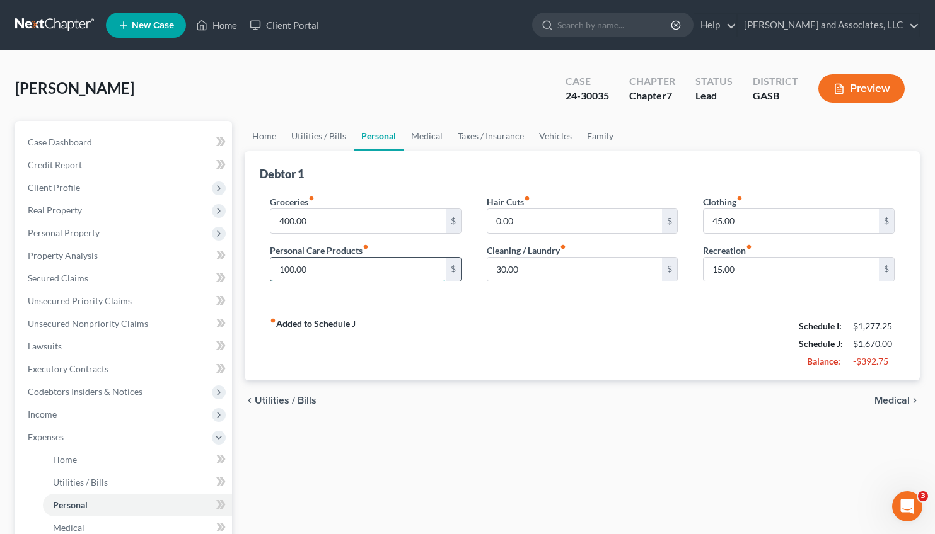
drag, startPoint x: 312, startPoint y: 267, endPoint x: 165, endPoint y: 292, distance: 149.1
click at [270, 282] on input "100.00" at bounding box center [357, 270] width 175 height 24
drag, startPoint x: 320, startPoint y: 267, endPoint x: 267, endPoint y: 270, distance: 53.0
click at [270, 270] on input "100.00" at bounding box center [357, 270] width 175 height 24
type input "50.00"
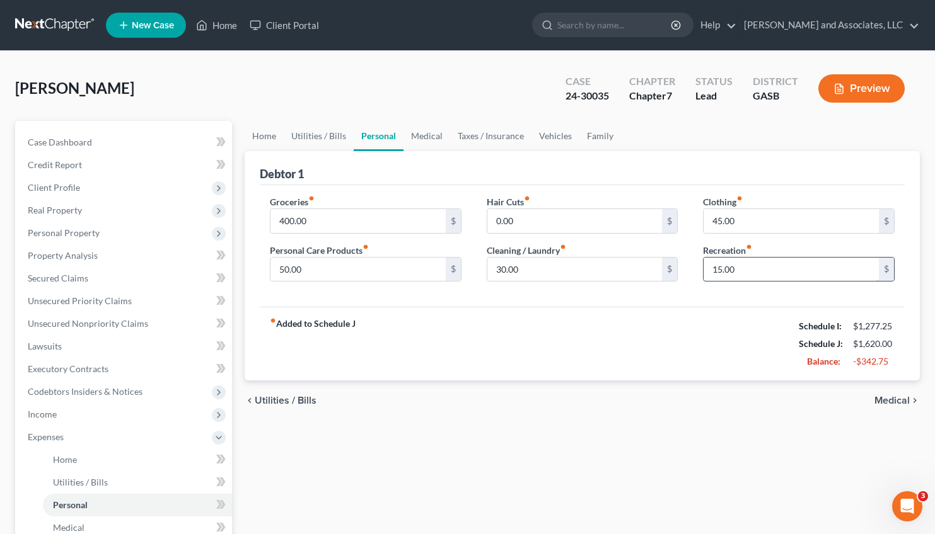
drag, startPoint x: 748, startPoint y: 269, endPoint x: 772, endPoint y: 287, distance: 29.7
click at [772, 282] on input "15.00" at bounding box center [790, 270] width 175 height 24
type input "0.00"
click at [891, 401] on span "Medical" at bounding box center [891, 401] width 35 height 10
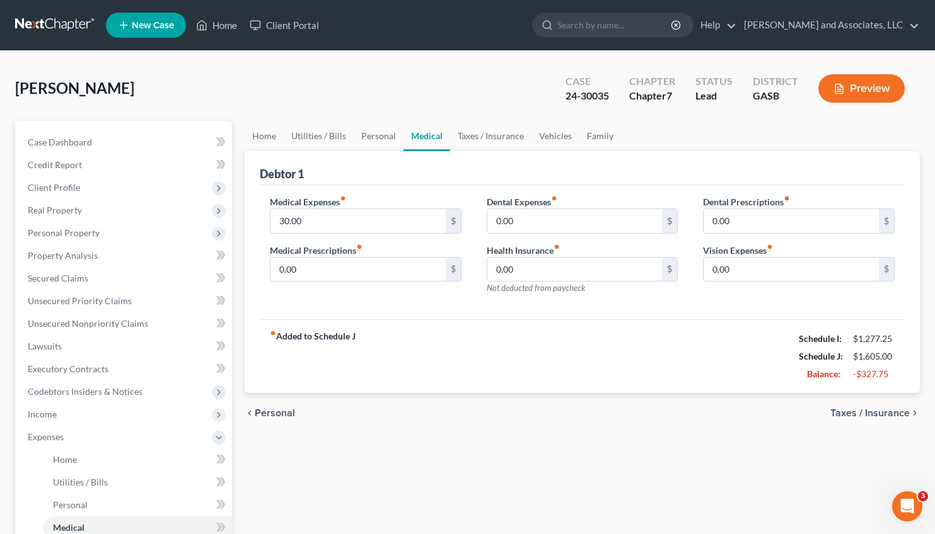
click at [881, 409] on span "Taxes / Insurance" at bounding box center [869, 413] width 79 height 10
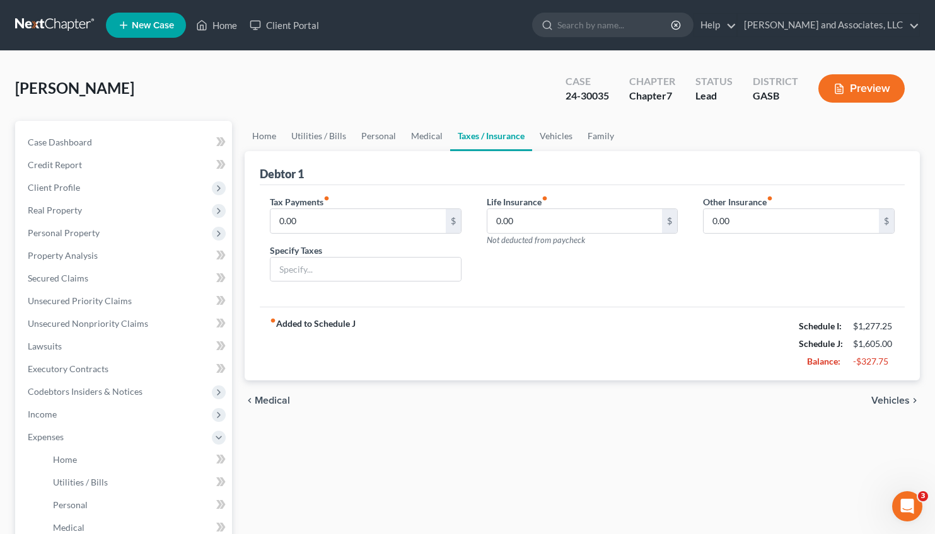
click at [896, 398] on span "Vehicles" at bounding box center [890, 401] width 38 height 10
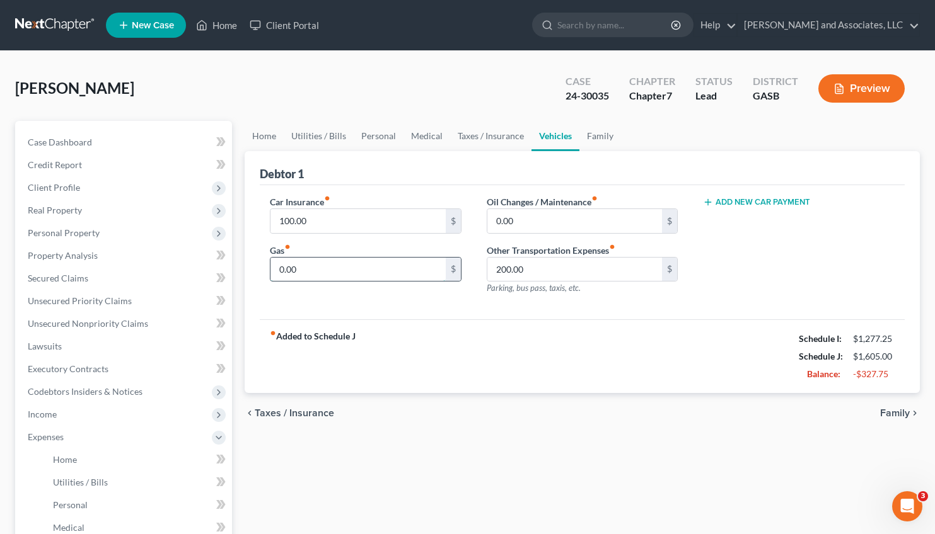
drag, startPoint x: 309, startPoint y: 264, endPoint x: 221, endPoint y: 274, distance: 88.1
click at [270, 274] on input "0.00" at bounding box center [357, 270] width 175 height 24
type input "200.00"
drag, startPoint x: 541, startPoint y: 265, endPoint x: 577, endPoint y: 263, distance: 36.0
click at [577, 263] on input "200.00" at bounding box center [574, 270] width 175 height 24
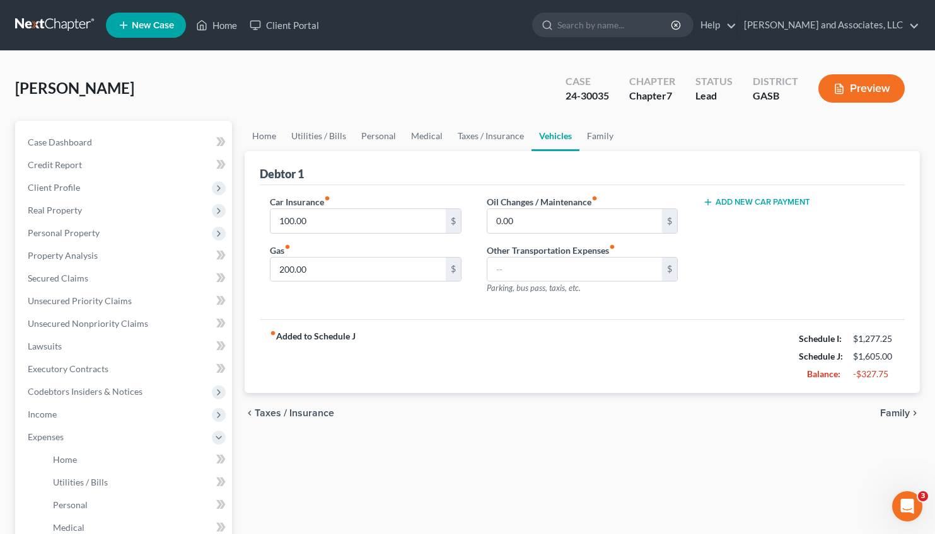
click at [905, 410] on span "Family" at bounding box center [895, 413] width 30 height 10
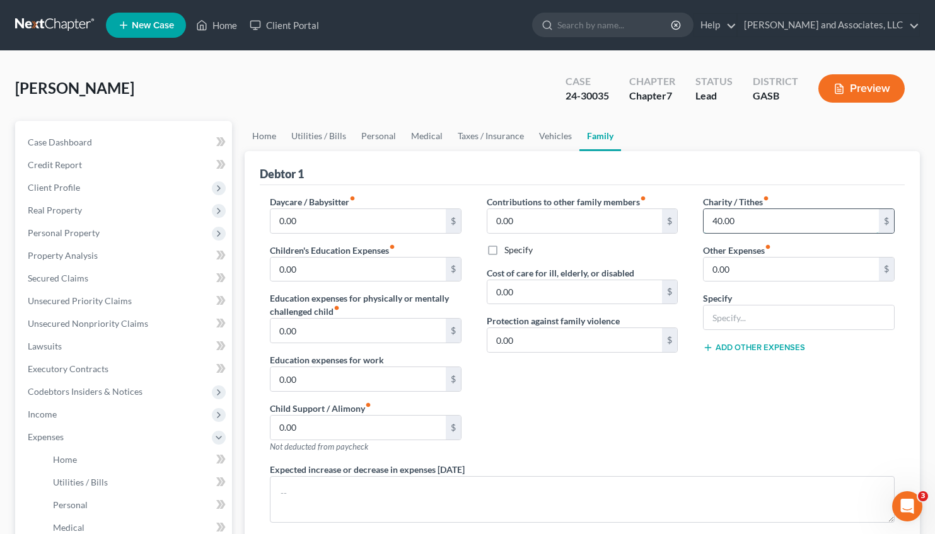
drag, startPoint x: 738, startPoint y: 231, endPoint x: 796, endPoint y: 226, distance: 58.2
click at [796, 226] on input "40.00" at bounding box center [790, 221] width 175 height 24
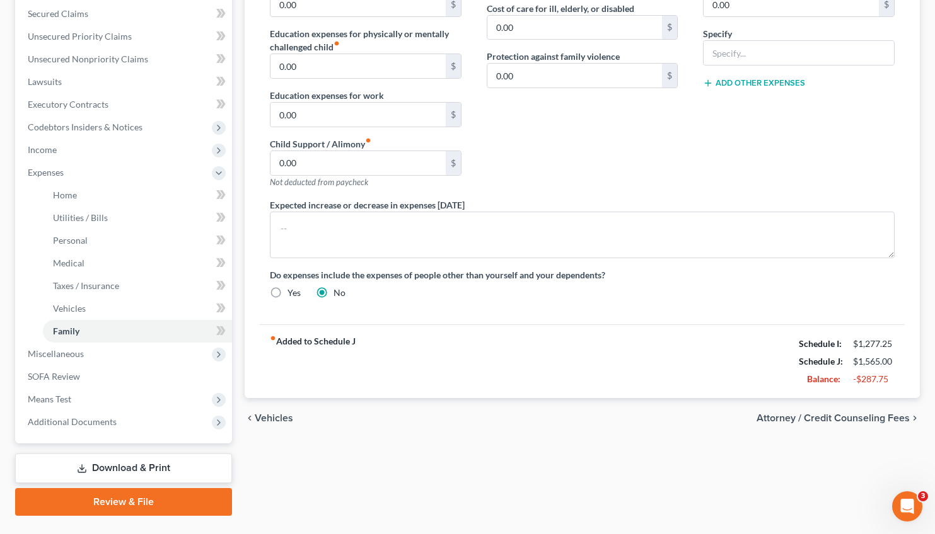
scroll to position [275, 0]
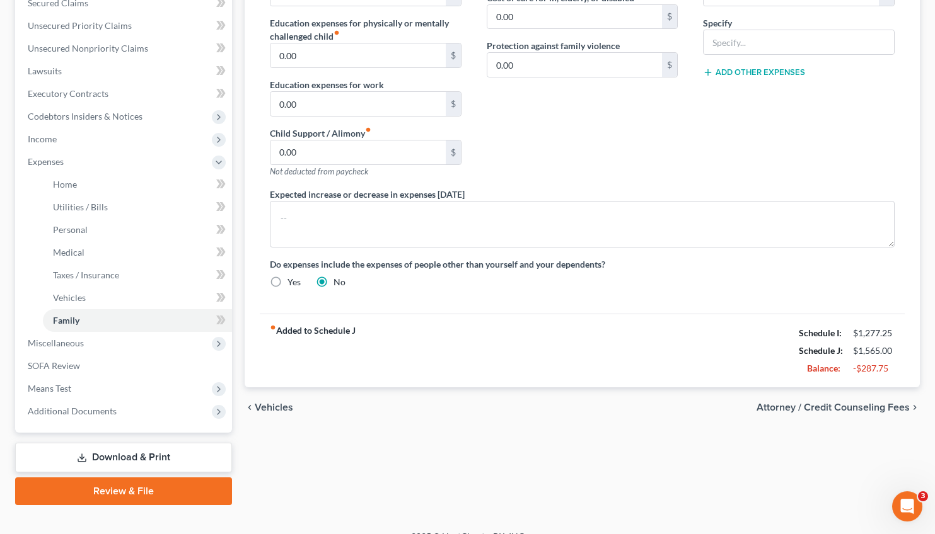
click at [823, 405] on span "Attorney / Credit Counseling Fees" at bounding box center [832, 408] width 153 height 10
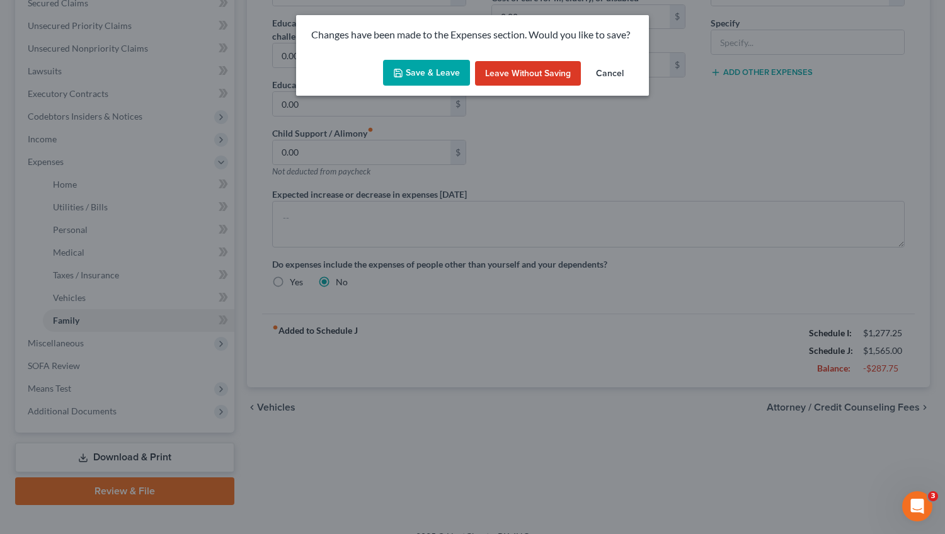
click at [430, 72] on button "Save & Leave" at bounding box center [426, 73] width 87 height 26
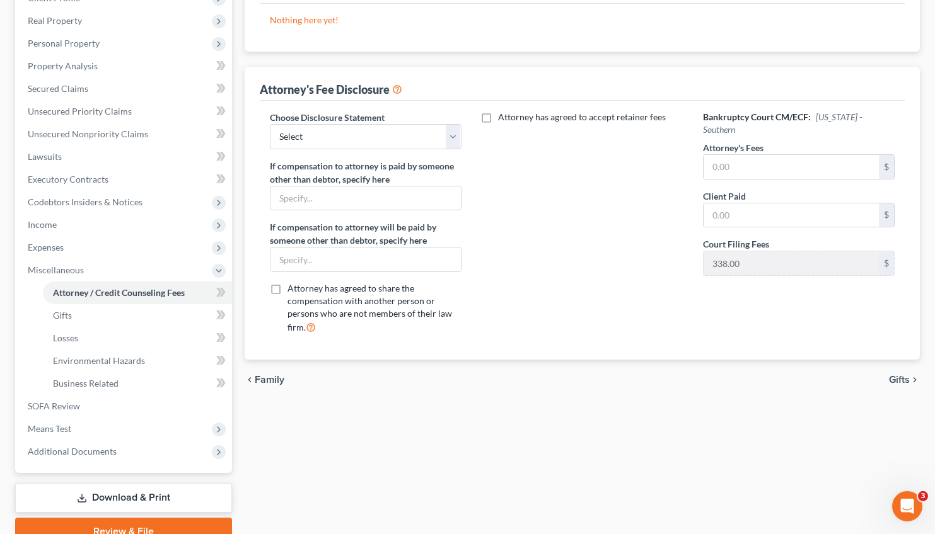
scroll to position [248, 0]
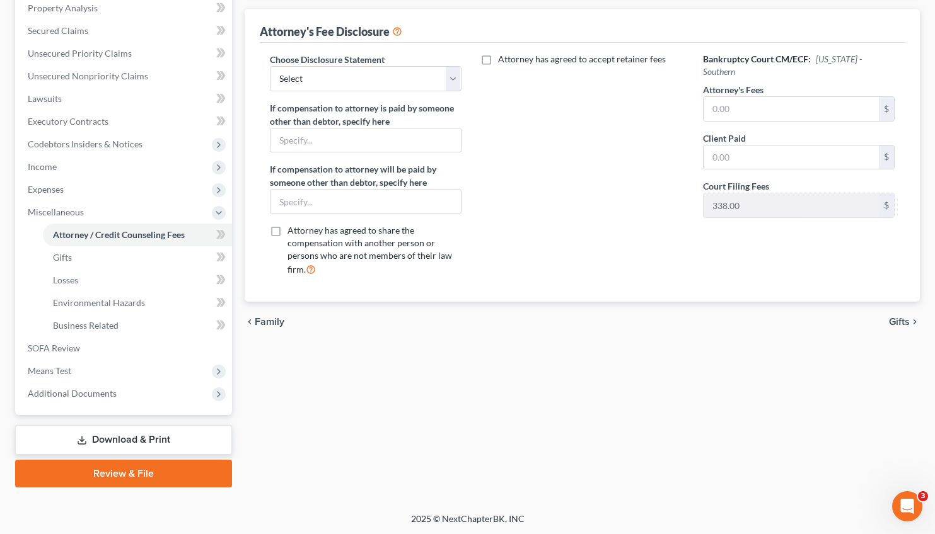
click at [148, 431] on link "Download & Print" at bounding box center [123, 440] width 217 height 30
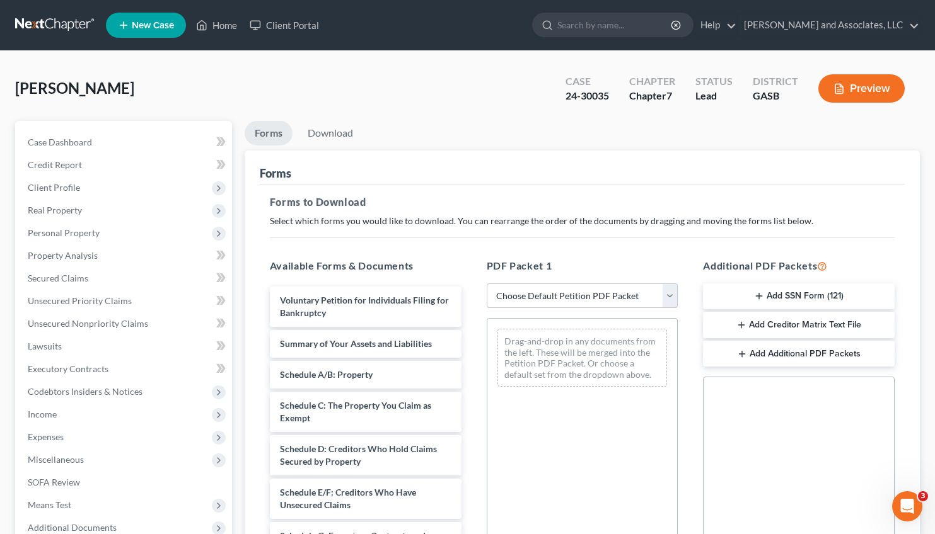
click at [487, 284] on select "Choose Default Petition PDF Packet Complete Bankruptcy Petition (all forms and …" at bounding box center [583, 296] width 192 height 25
select select "2"
click option "Amended Forms" at bounding box center [0, 0] width 0 height 0
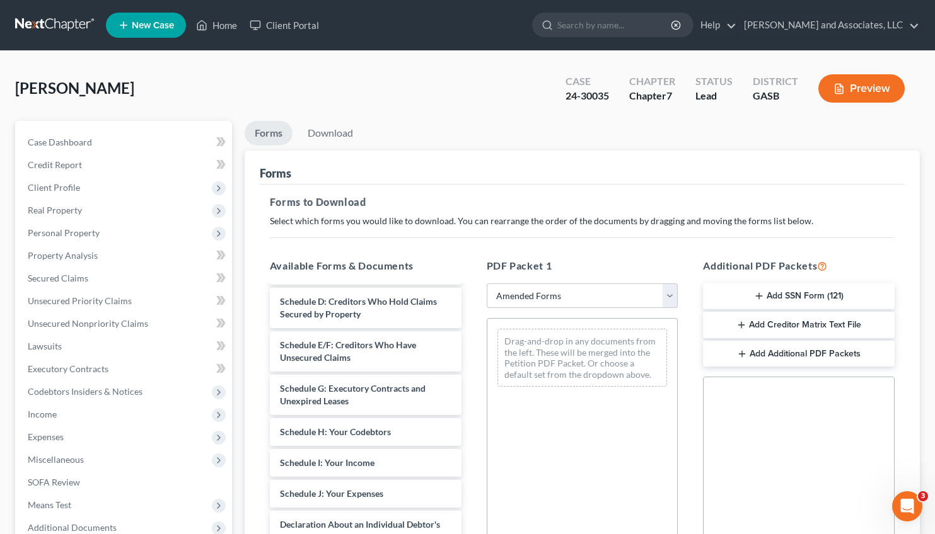
scroll to position [183, 0]
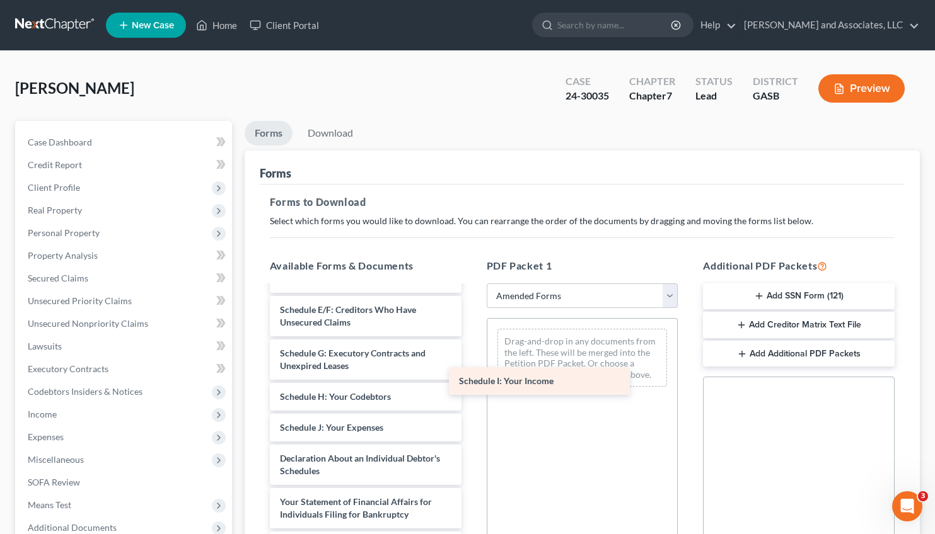
drag, startPoint x: 342, startPoint y: 424, endPoint x: 538, endPoint y: 366, distance: 204.4
click at [471, 366] on div "Schedule I: Your Income Voluntary Petition for Individuals Filing for Bankruptc…" at bounding box center [366, 434] width 212 height 660
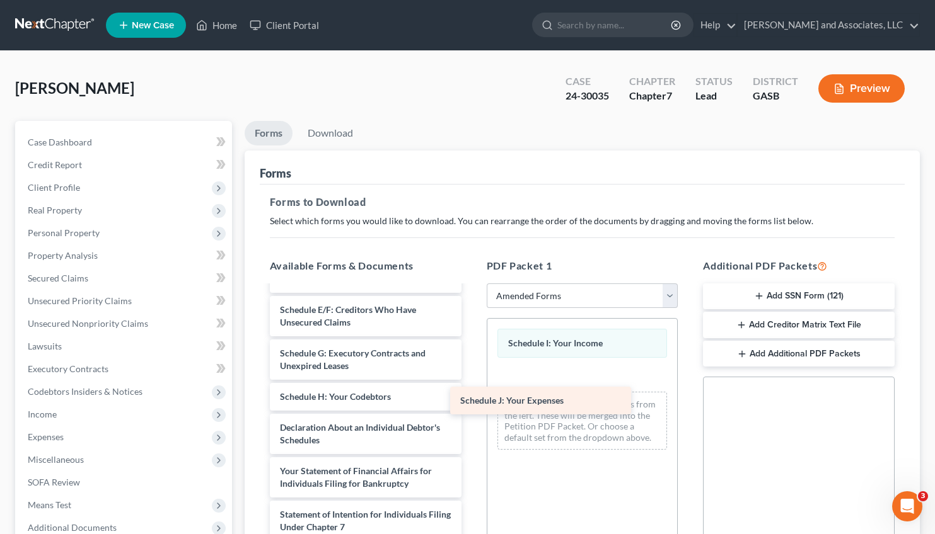
drag, startPoint x: 346, startPoint y: 427, endPoint x: 588, endPoint y: 372, distance: 248.3
click at [471, 372] on div "Schedule J: Your Expenses Voluntary Petition for Individuals Filing for Bankrup…" at bounding box center [366, 419] width 212 height 630
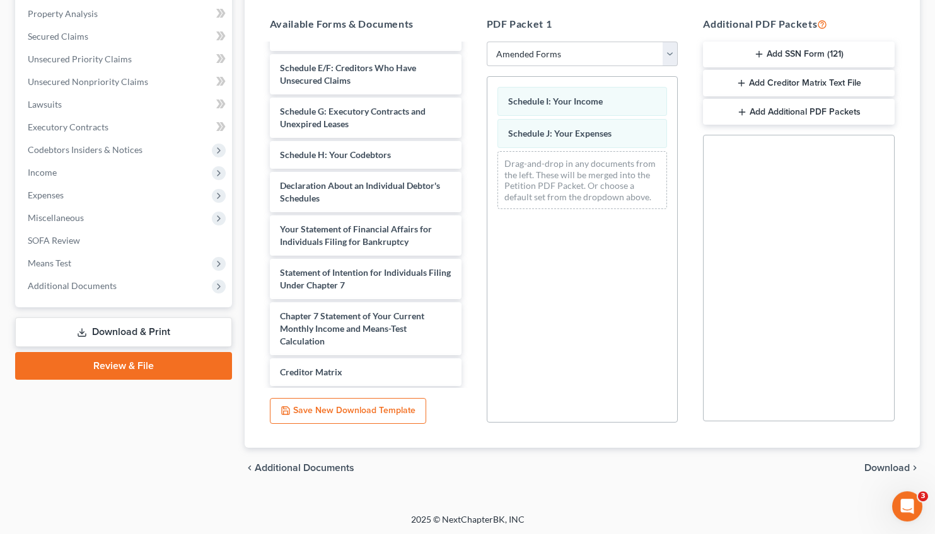
scroll to position [243, 0]
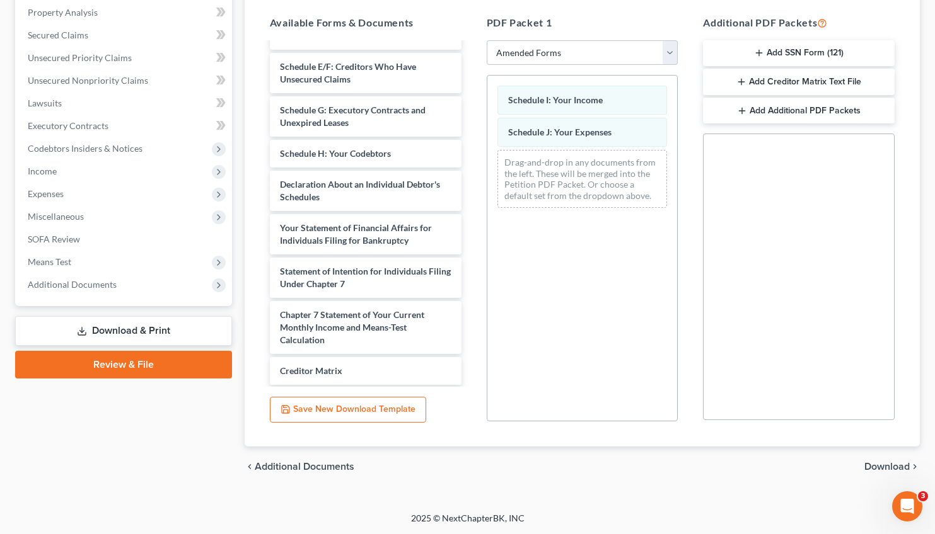
click at [882, 462] on span "Download" at bounding box center [886, 467] width 45 height 10
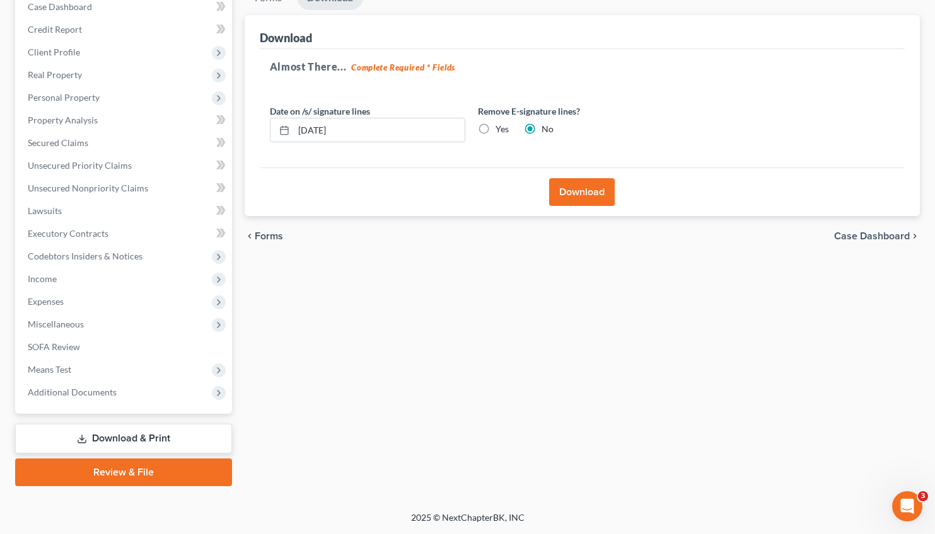
scroll to position [134, 0]
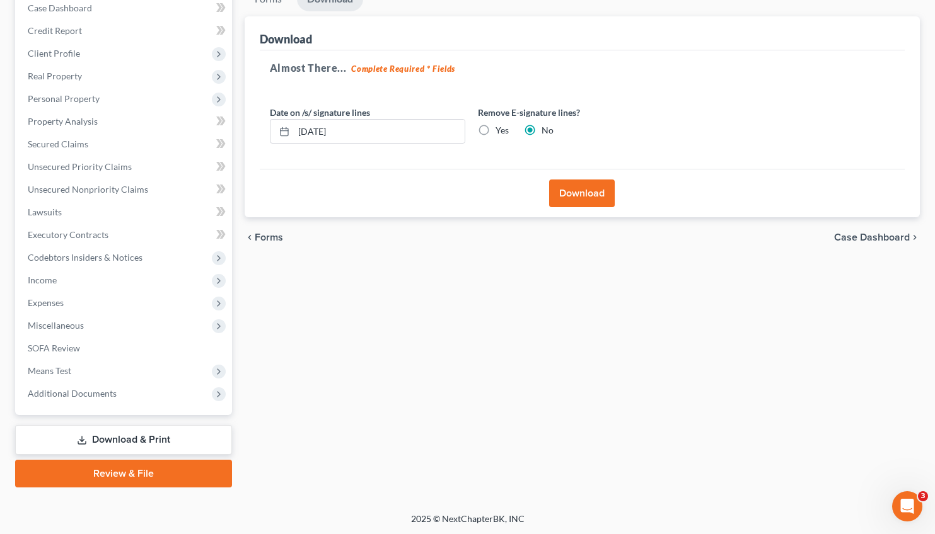
click at [567, 191] on button "Download" at bounding box center [582, 194] width 66 height 28
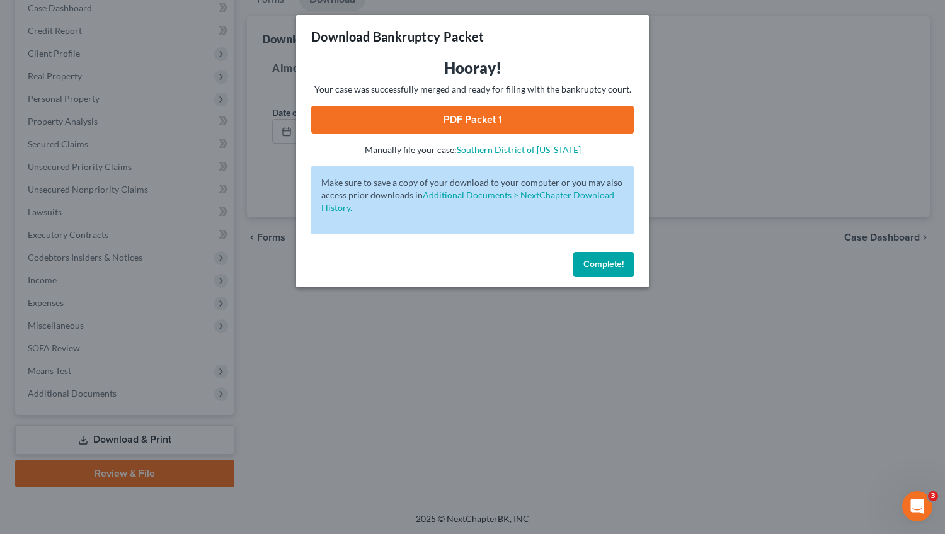
click at [478, 114] on link "PDF Packet 1" at bounding box center [472, 120] width 323 height 28
click at [611, 261] on span "Complete!" at bounding box center [604, 264] width 40 height 11
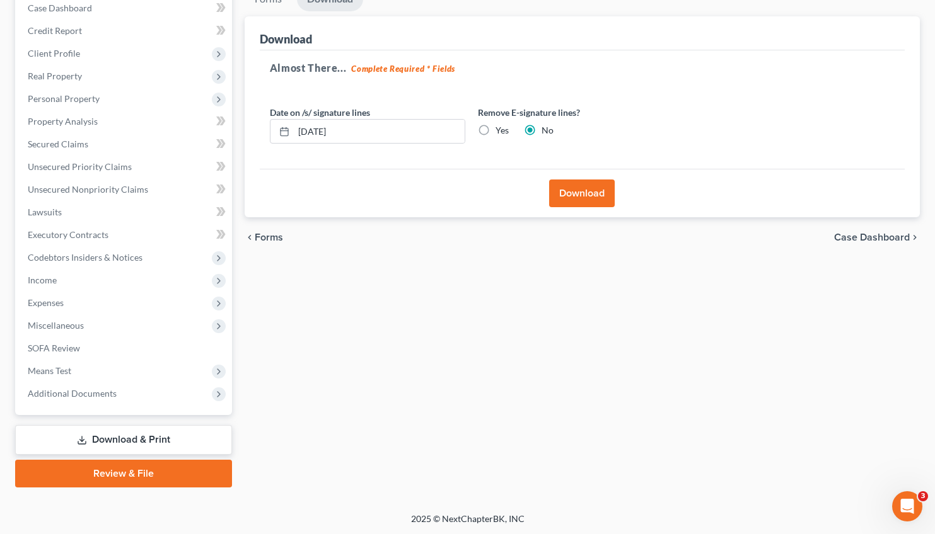
scroll to position [0, 0]
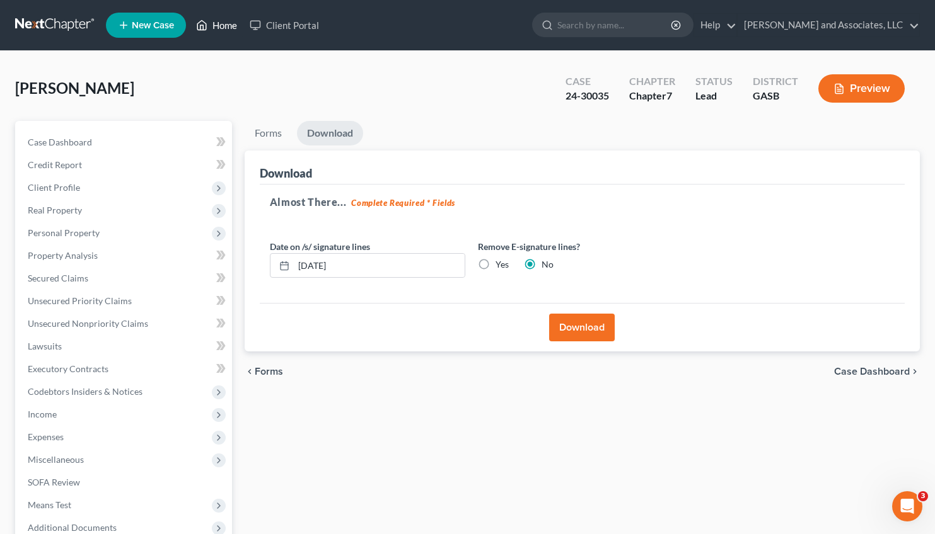
click at [221, 26] on link "Home" at bounding box center [217, 25] width 54 height 23
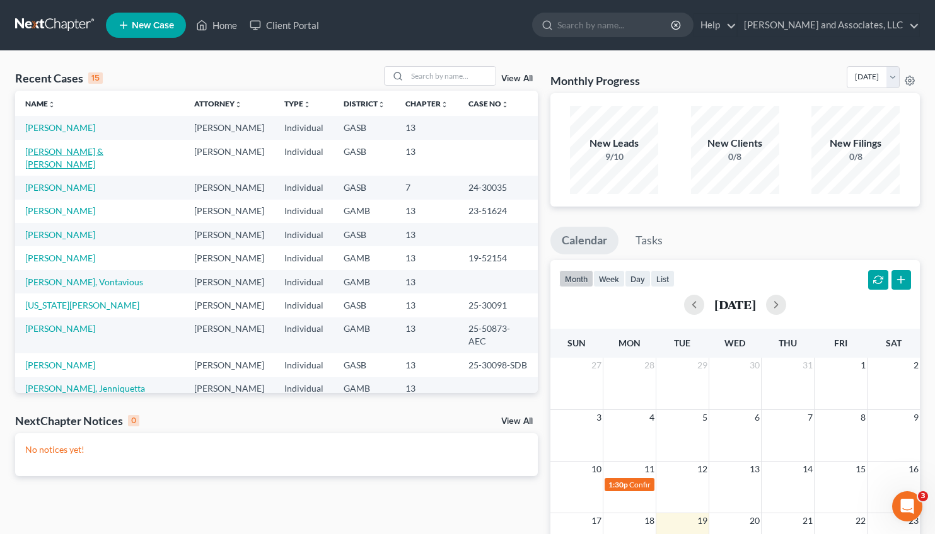
click at [66, 154] on link "[PERSON_NAME] & [PERSON_NAME]" at bounding box center [64, 157] width 78 height 23
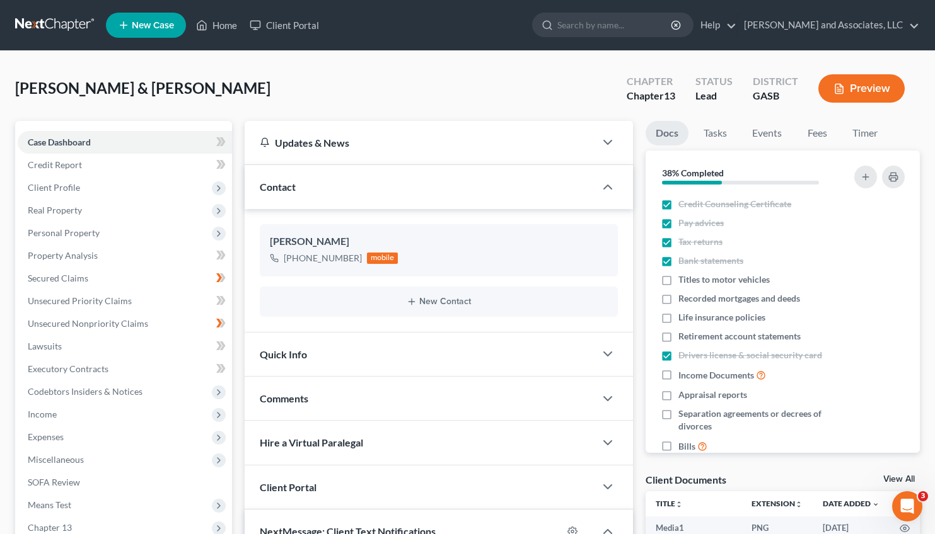
scroll to position [349, 0]
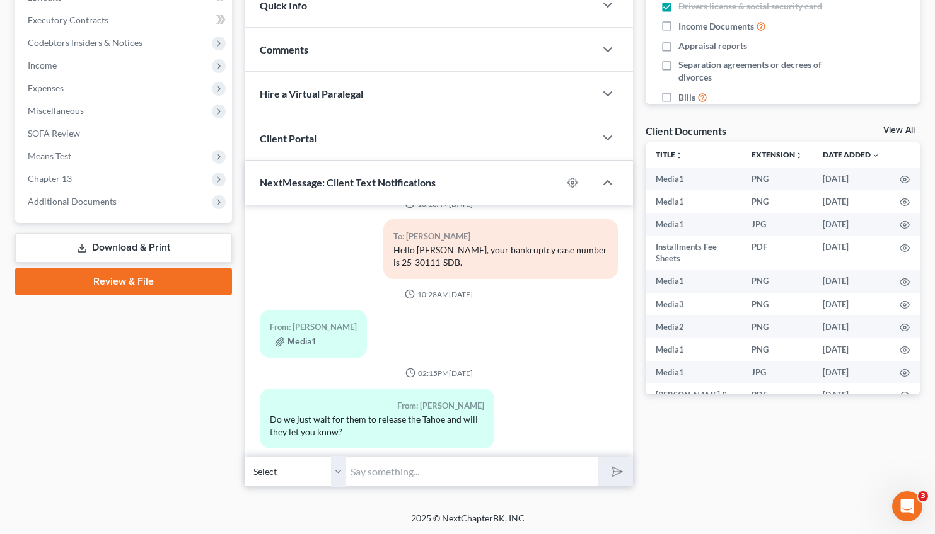
click at [391, 474] on input "text" at bounding box center [471, 471] width 253 height 31
drag, startPoint x: 441, startPoint y: 468, endPoint x: 419, endPoint y: 471, distance: 21.7
click at [419, 471] on input "We will follow up with you Mrs. Fisher once we have information from RFCU." at bounding box center [471, 471] width 253 height 31
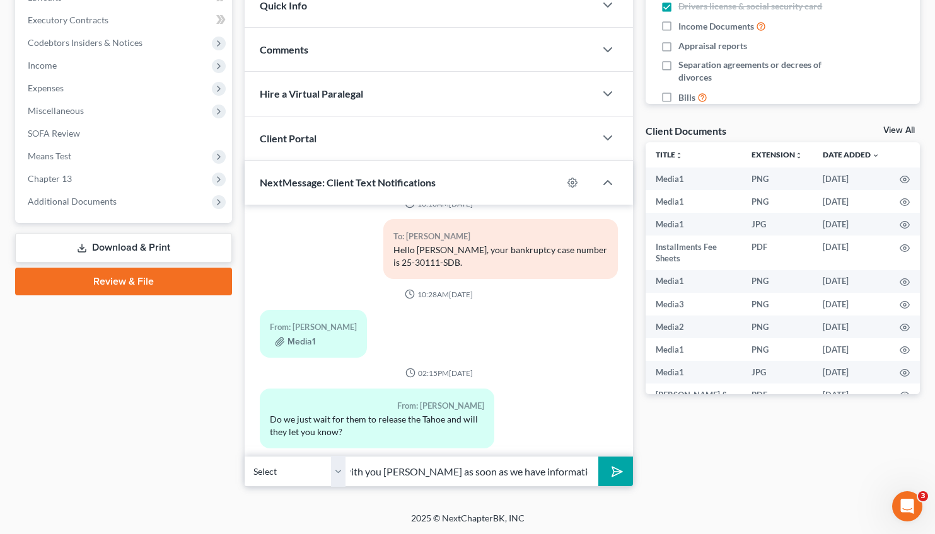
click at [487, 473] on input "We will follow up with you [PERSON_NAME] as soon as we have information from RF…" at bounding box center [471, 471] width 253 height 31
type input "We will follow up with you [PERSON_NAME] as soon as we have information from RF…"
click at [629, 475] on button "submit" at bounding box center [615, 472] width 35 height 30
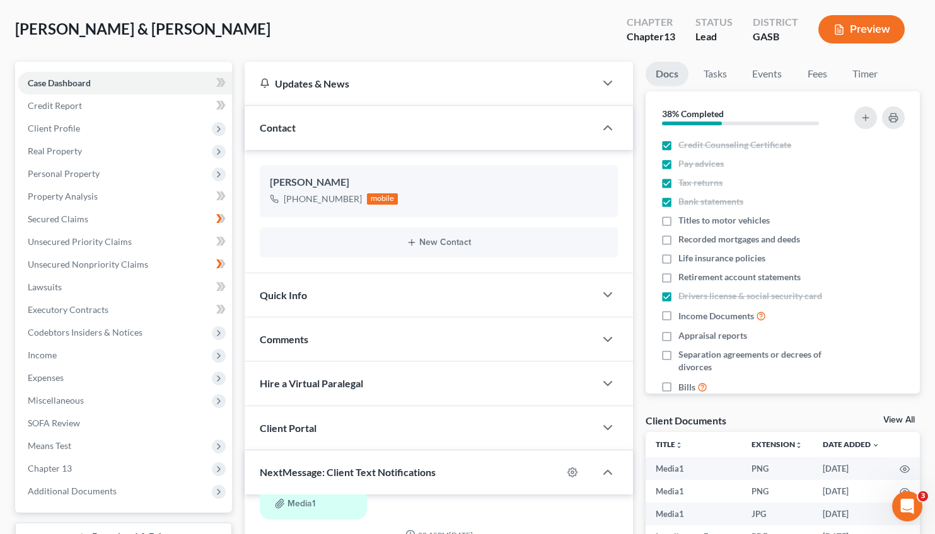
scroll to position [0, 0]
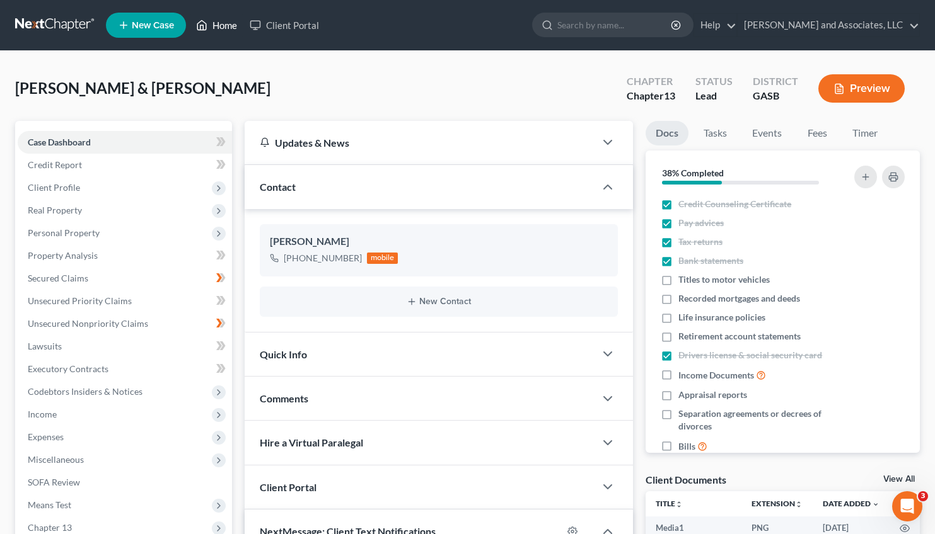
click at [224, 26] on link "Home" at bounding box center [217, 25] width 54 height 23
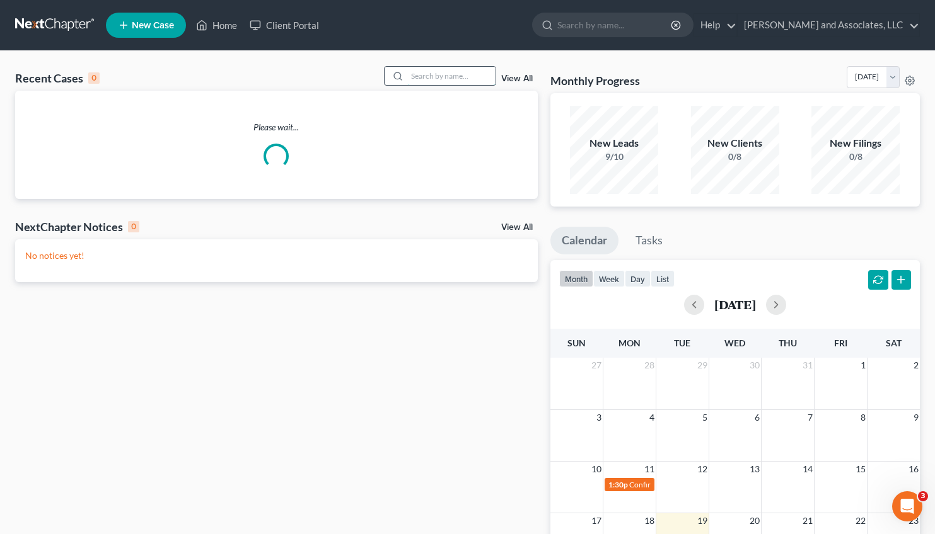
click at [407, 79] on input "search" at bounding box center [451, 76] width 88 height 18
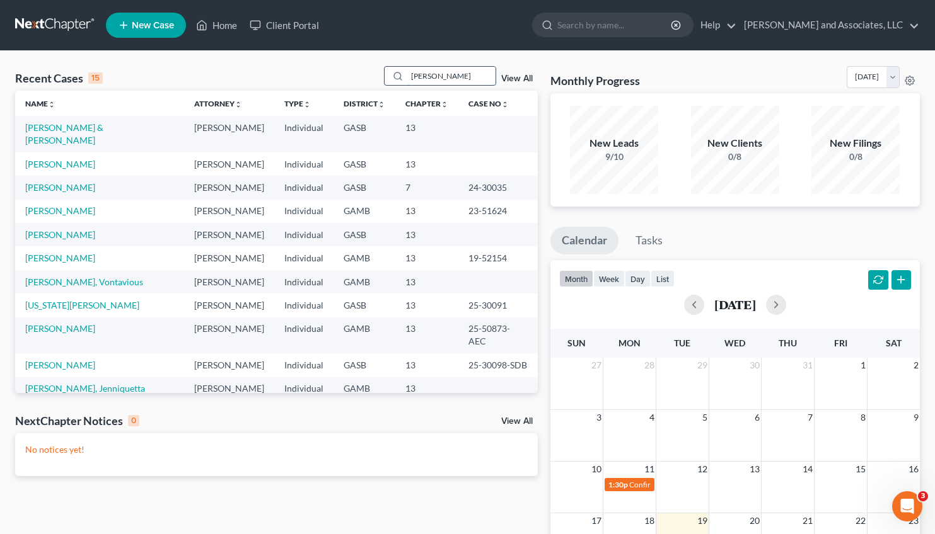
type input "tillman"
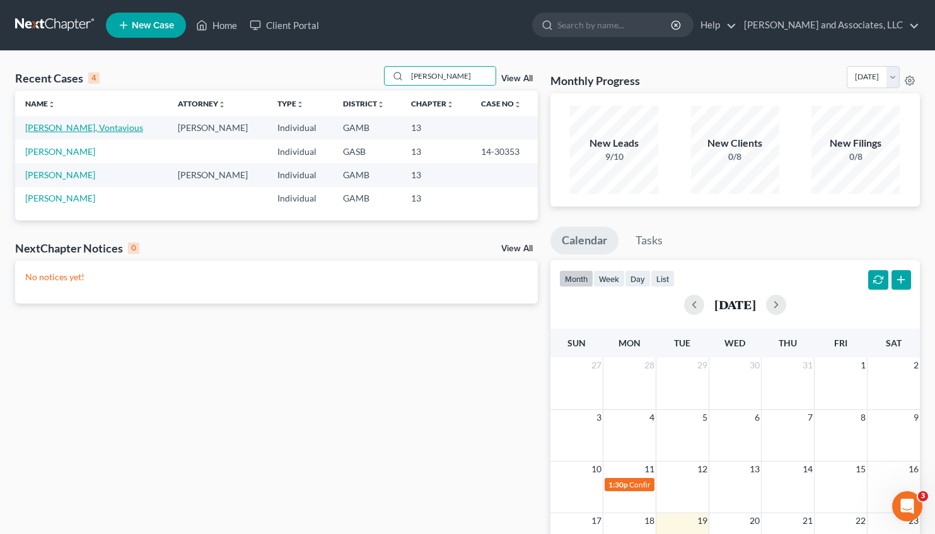
click at [59, 127] on link "[PERSON_NAME], Vontavious" at bounding box center [84, 127] width 118 height 11
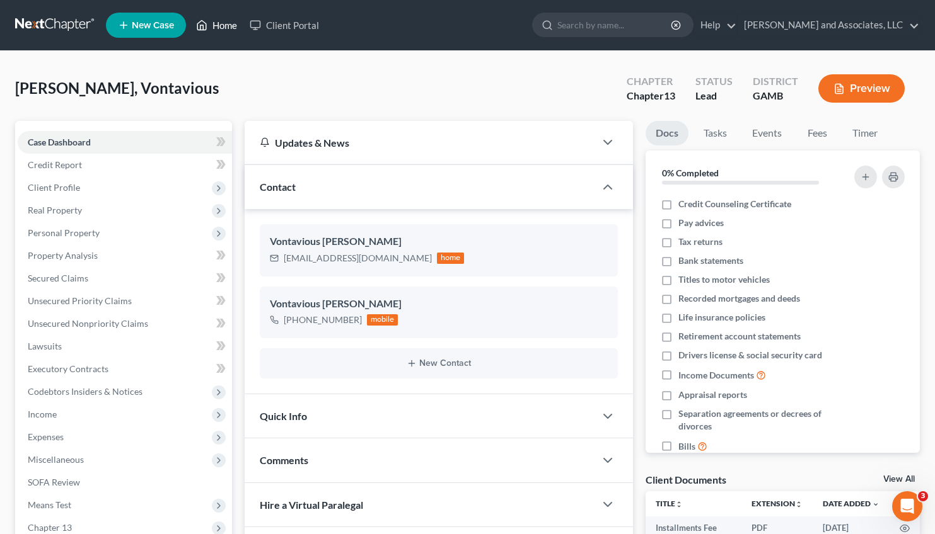
click at [219, 28] on link "Home" at bounding box center [217, 25] width 54 height 23
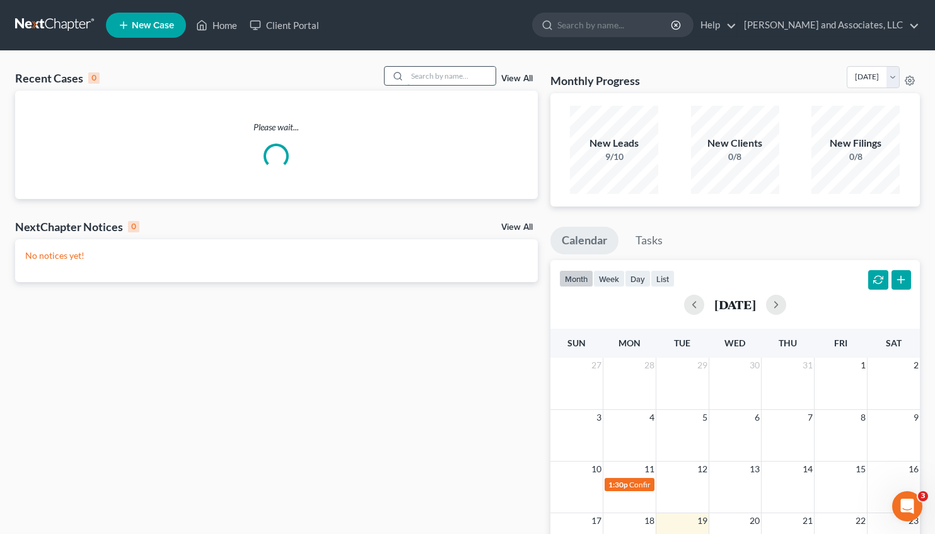
click at [407, 68] on input "search" at bounding box center [451, 76] width 88 height 18
type input "sanford"
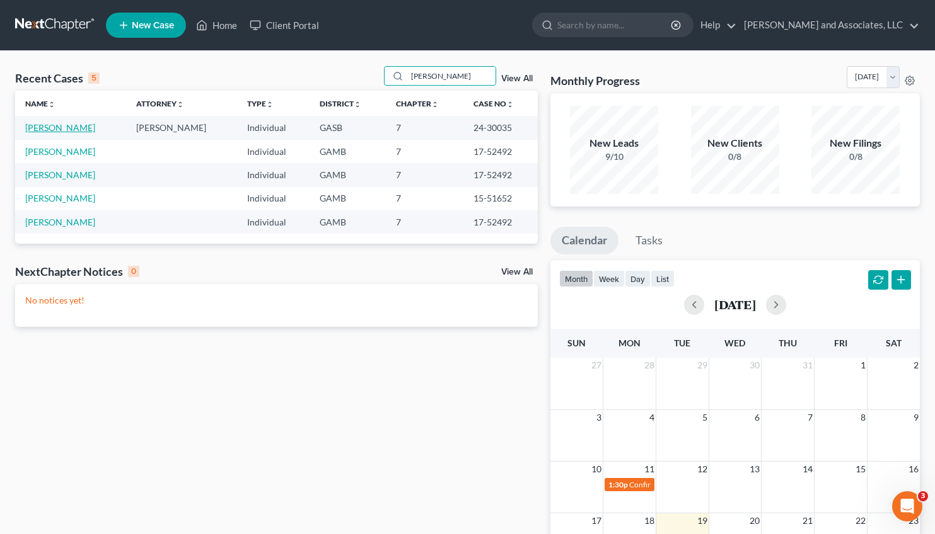
click at [55, 131] on link "[PERSON_NAME]" at bounding box center [60, 127] width 70 height 11
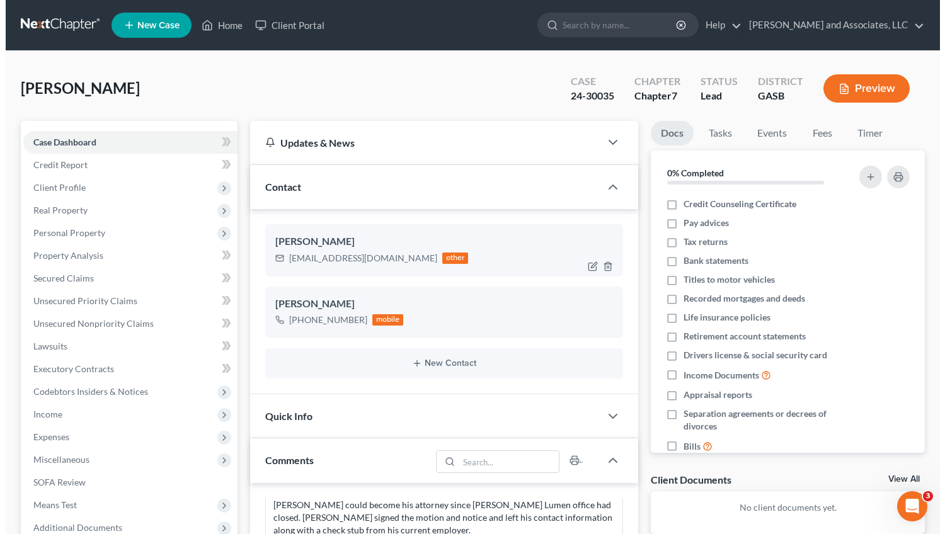
scroll to position [4649, 0]
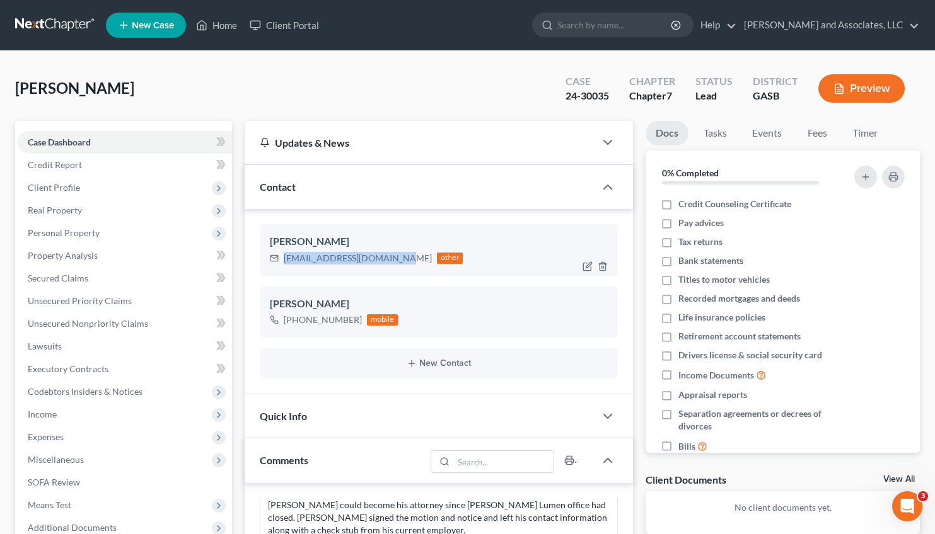
drag, startPoint x: 395, startPoint y: 258, endPoint x: 284, endPoint y: 262, distance: 110.4
click at [284, 262] on div "brettsanford304@gmail.com other" at bounding box center [366, 258] width 193 height 16
copy div "[EMAIL_ADDRESS][DOMAIN_NAME]"
click at [216, 24] on link "Home" at bounding box center [217, 25] width 54 height 23
click at [217, 25] on link "Home" at bounding box center [217, 25] width 54 height 23
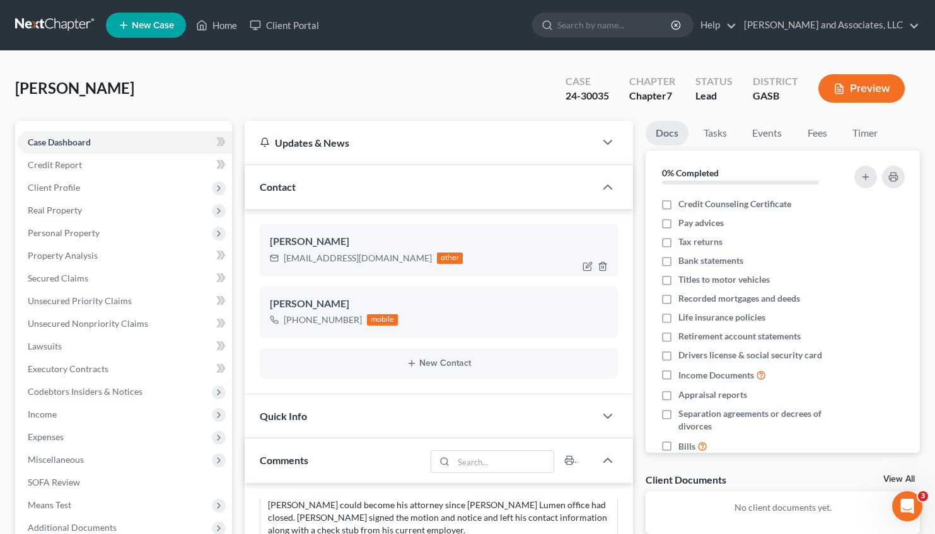
click at [361, 227] on div "Brett Sanford brettsanford304@gmail.com other" at bounding box center [439, 250] width 359 height 52
click at [149, 22] on span "New Case" at bounding box center [153, 25] width 42 height 9
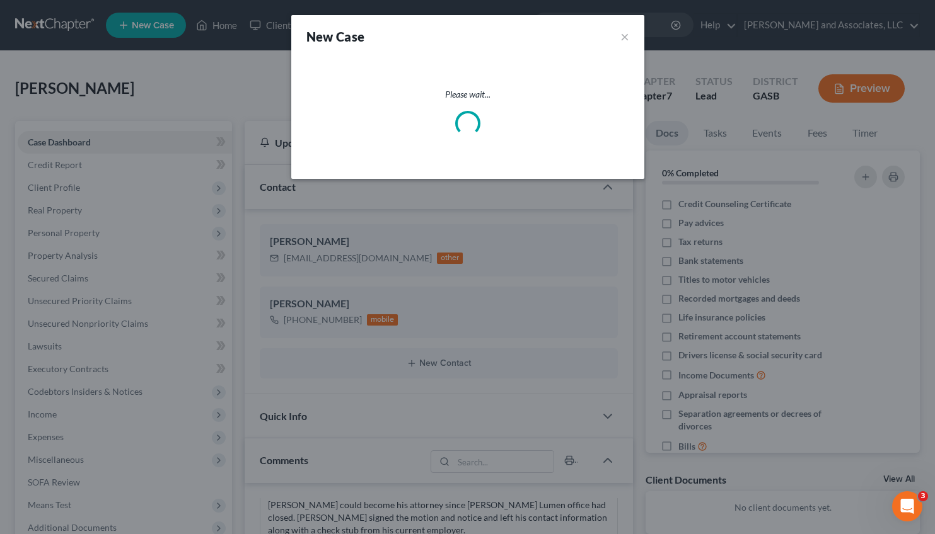
scroll to position [4598, 0]
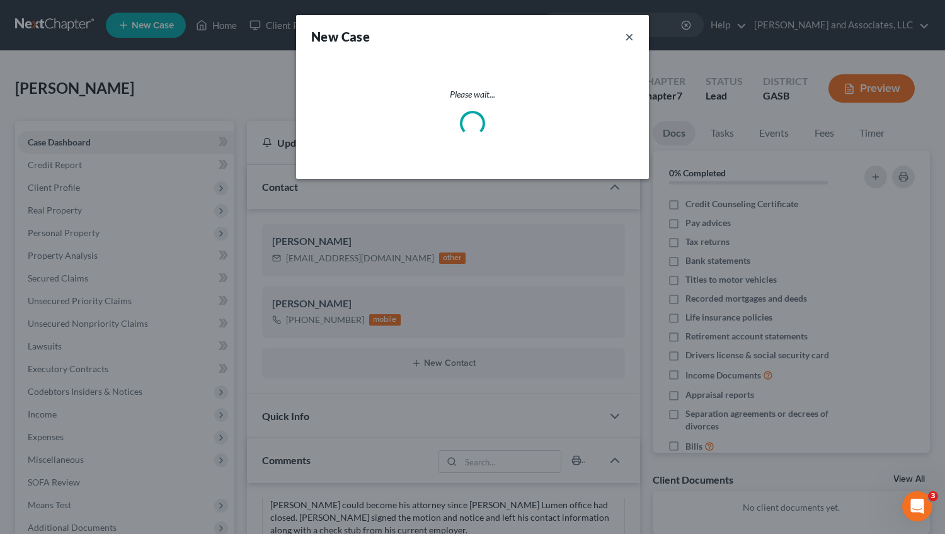
click at [631, 37] on button "×" at bounding box center [629, 37] width 9 height 18
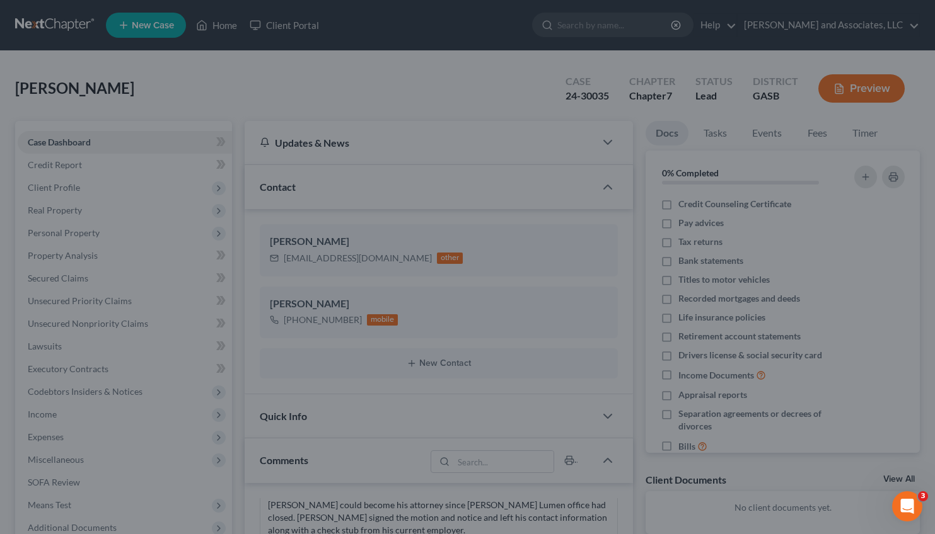
scroll to position [0, 0]
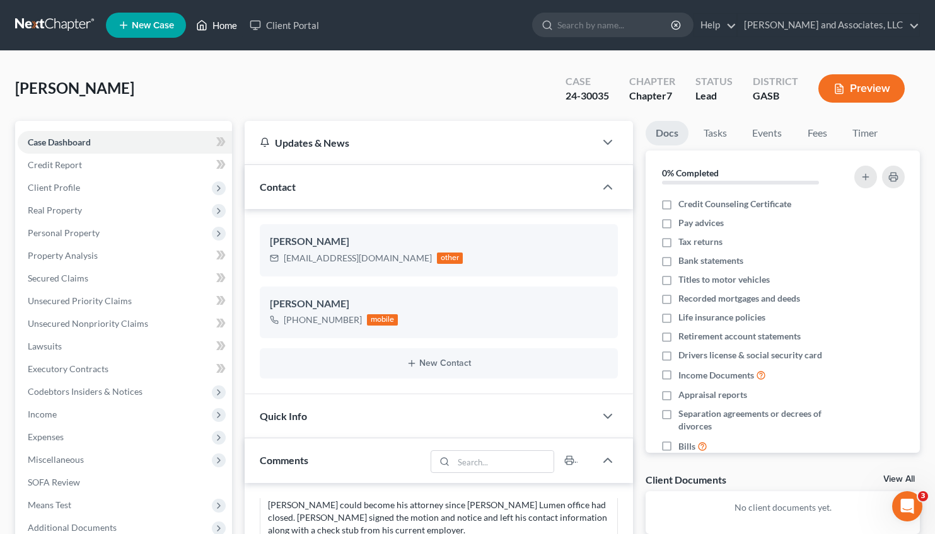
click at [216, 22] on link "Home" at bounding box center [217, 25] width 54 height 23
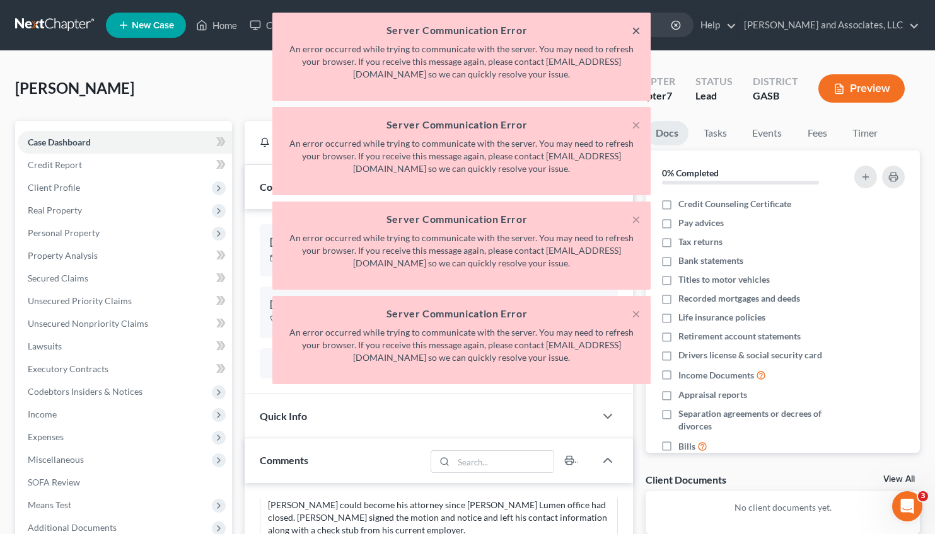
click at [640, 27] on button "×" at bounding box center [635, 30] width 9 height 15
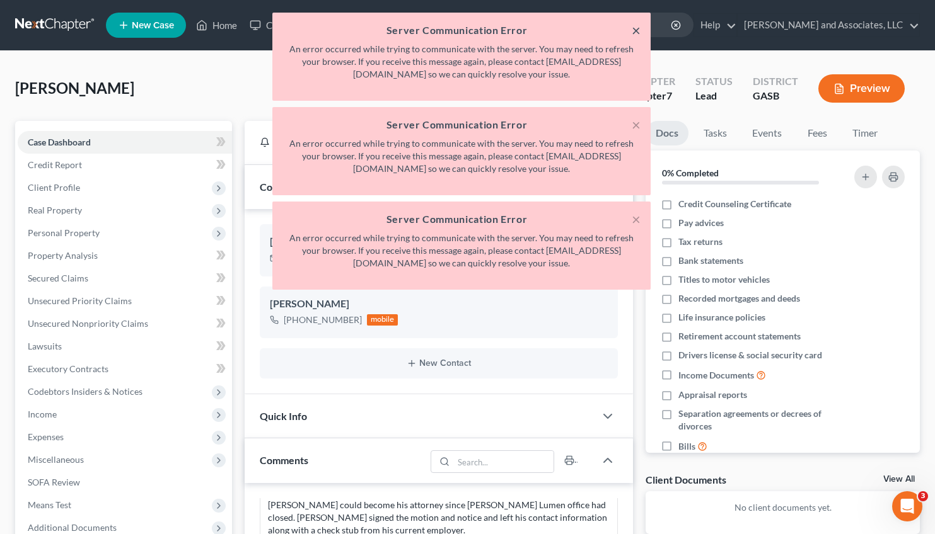
click at [634, 32] on button "×" at bounding box center [635, 30] width 9 height 15
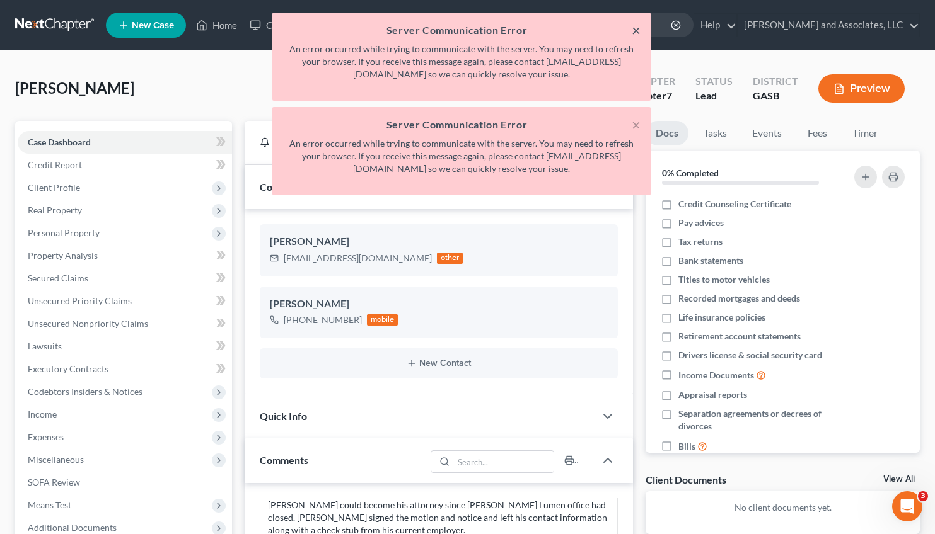
click at [634, 32] on button "×" at bounding box center [635, 30] width 9 height 15
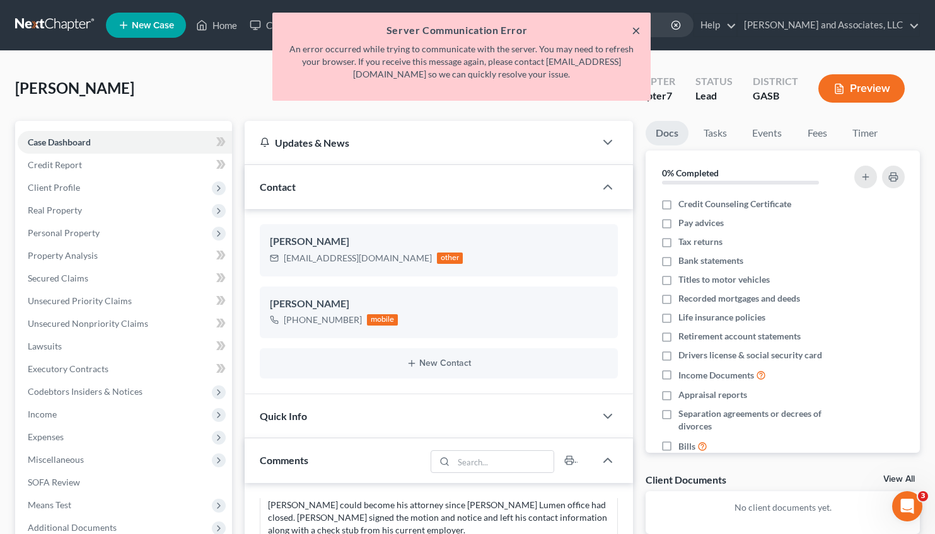
click at [634, 32] on button "×" at bounding box center [635, 30] width 9 height 15
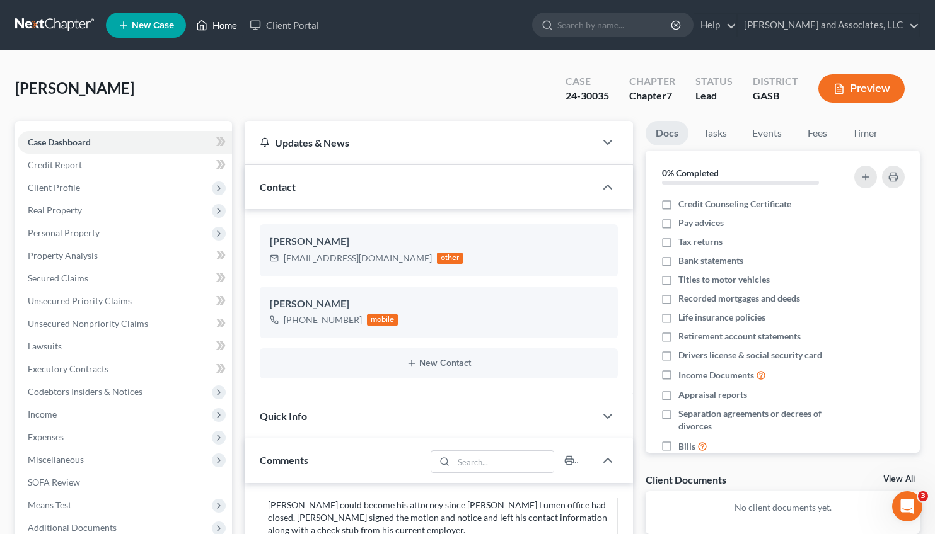
click at [222, 26] on link "Home" at bounding box center [217, 25] width 54 height 23
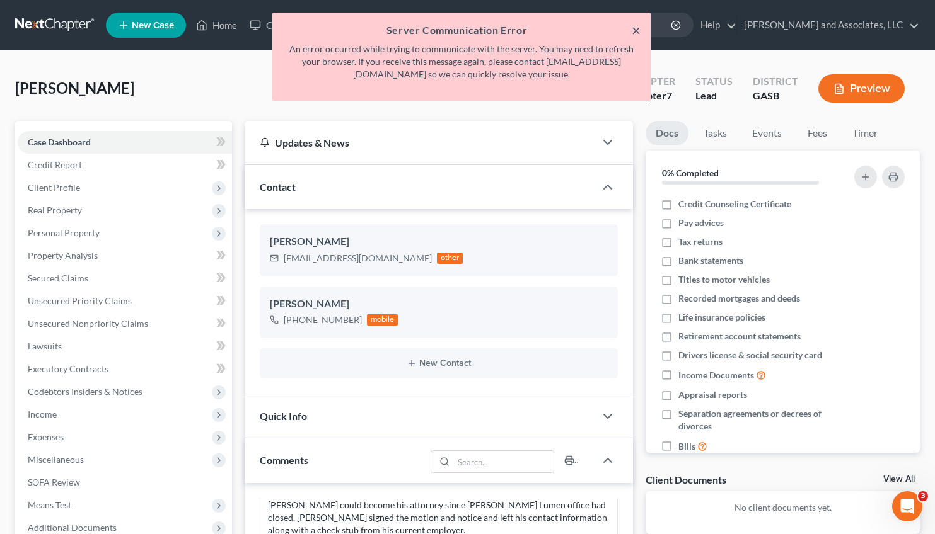
click at [636, 30] on button "×" at bounding box center [635, 30] width 9 height 15
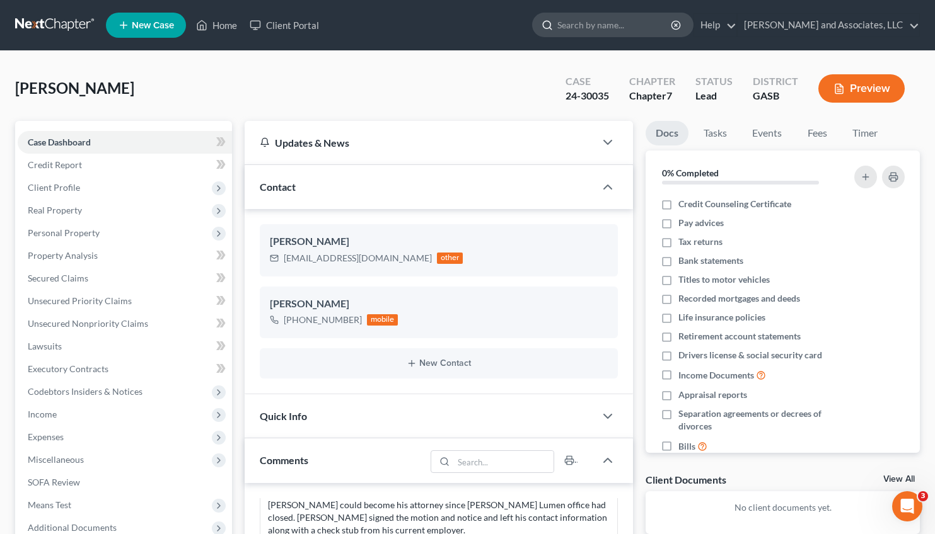
click at [628, 36] on input "search" at bounding box center [614, 24] width 115 height 23
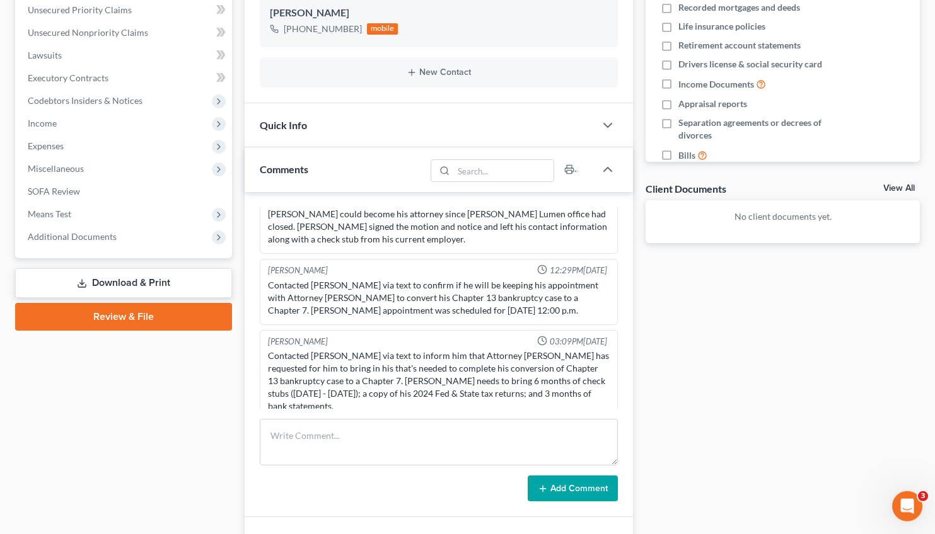
scroll to position [270, 0]
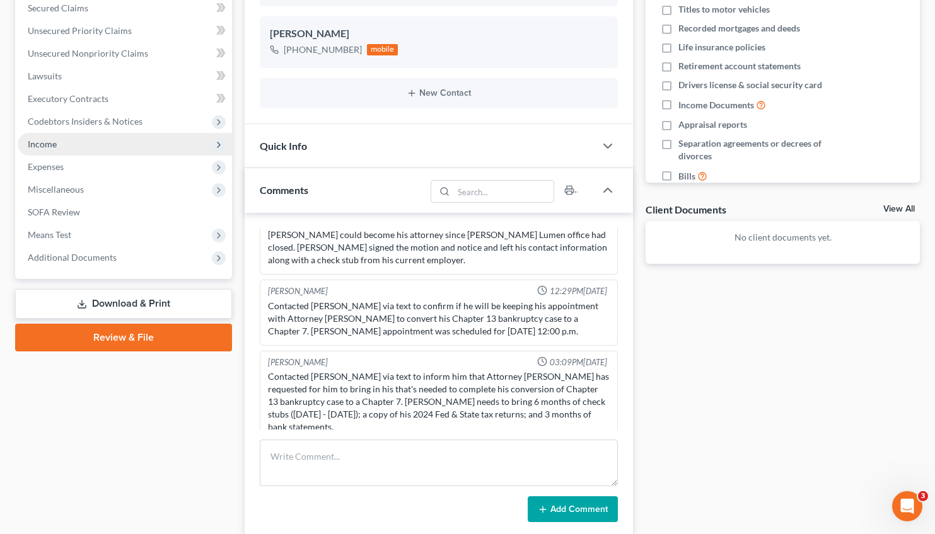
click at [47, 146] on span "Income" at bounding box center [42, 144] width 29 height 11
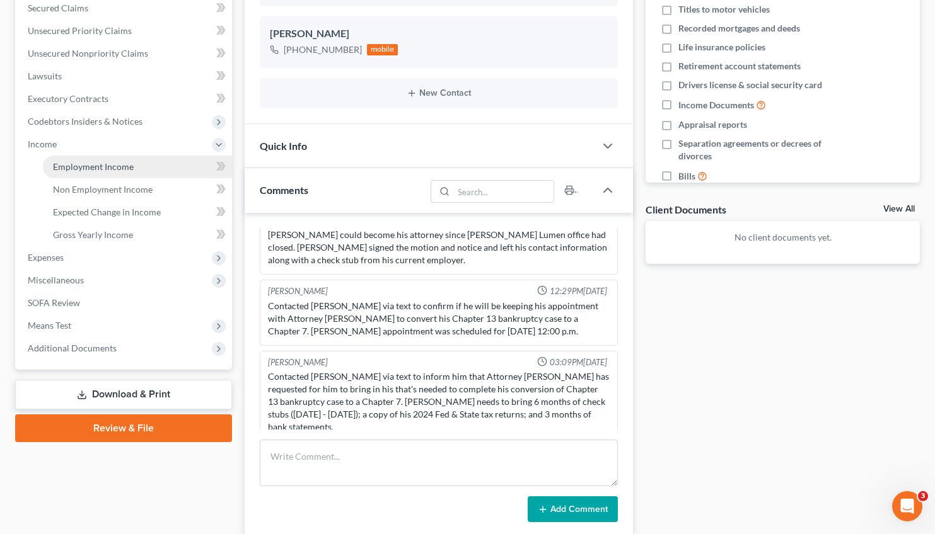
click at [113, 163] on span "Employment Income" at bounding box center [93, 166] width 81 height 11
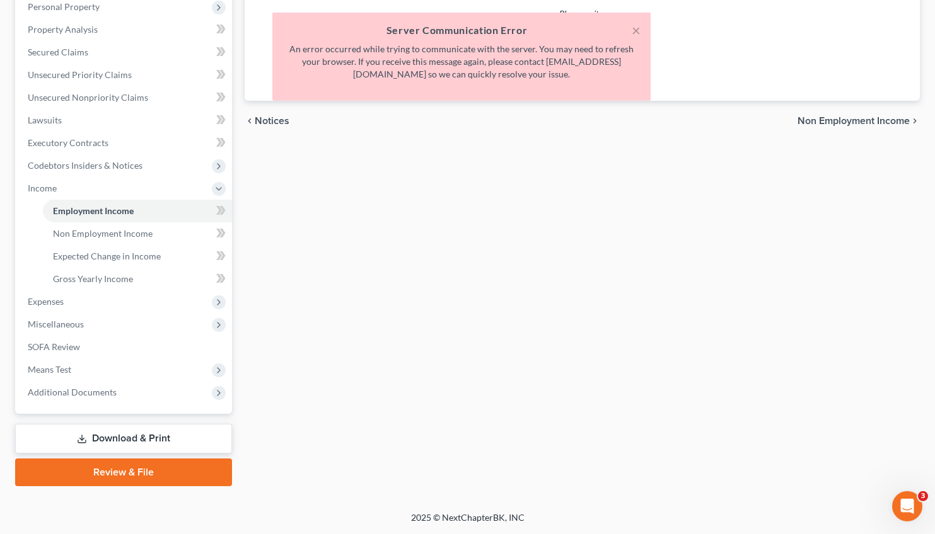
scroll to position [225, 0]
click at [637, 28] on button "×" at bounding box center [635, 30] width 9 height 15
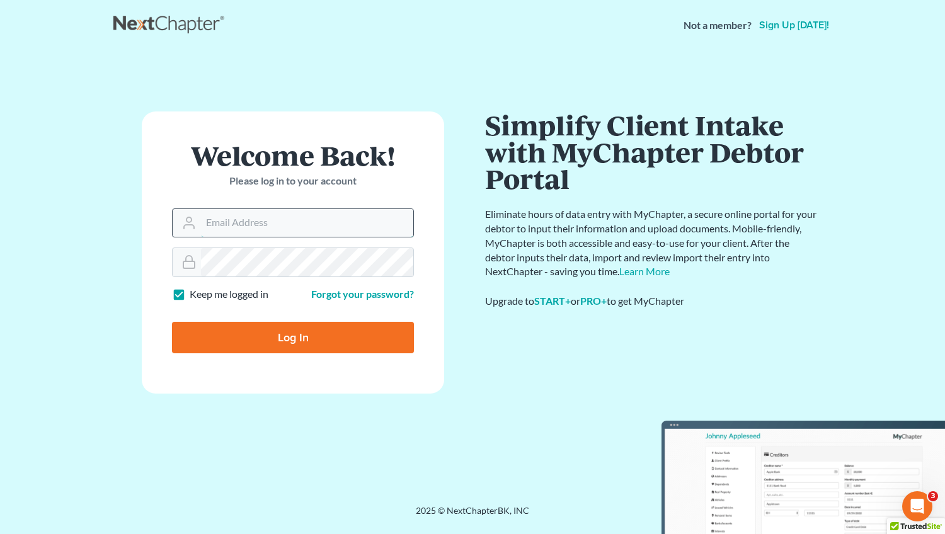
click at [232, 217] on input "Email Address" at bounding box center [307, 223] width 212 height 28
type input "mwilliams"
click at [172, 322] on input "Log In" at bounding box center [293, 338] width 242 height 32
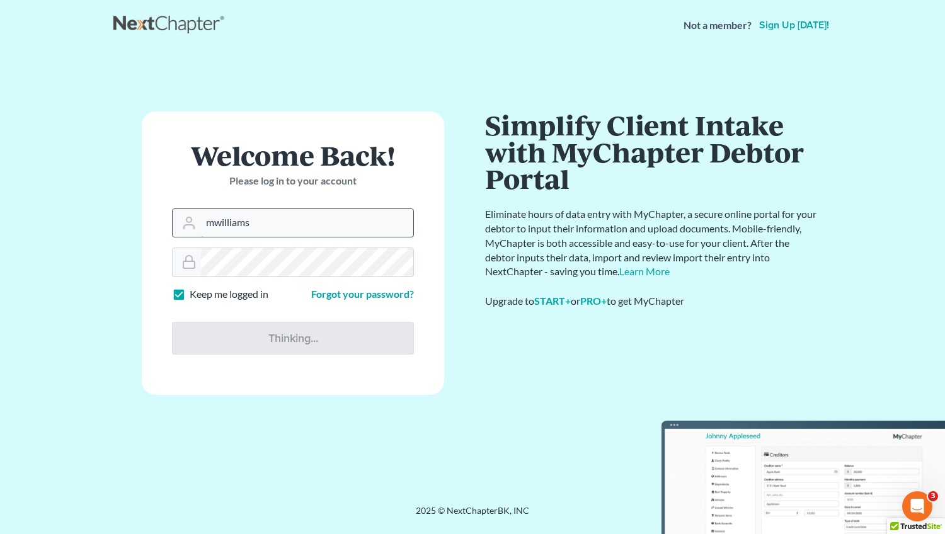
type input "Thinking..."
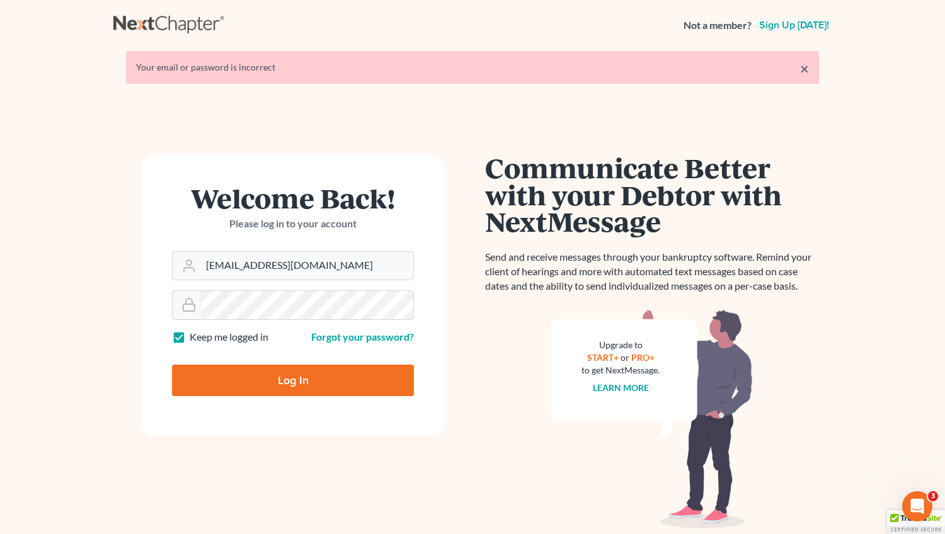
type input "[EMAIL_ADDRESS][DOMAIN_NAME]"
click at [275, 387] on input "Log In" at bounding box center [293, 381] width 242 height 32
type input "Thinking..."
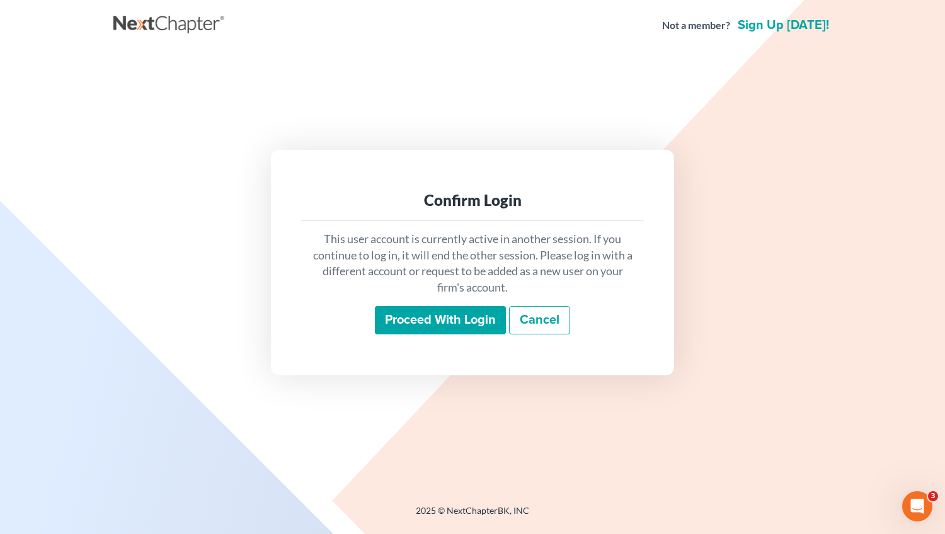
click at [425, 312] on input "Proceed with login" at bounding box center [440, 320] width 131 height 29
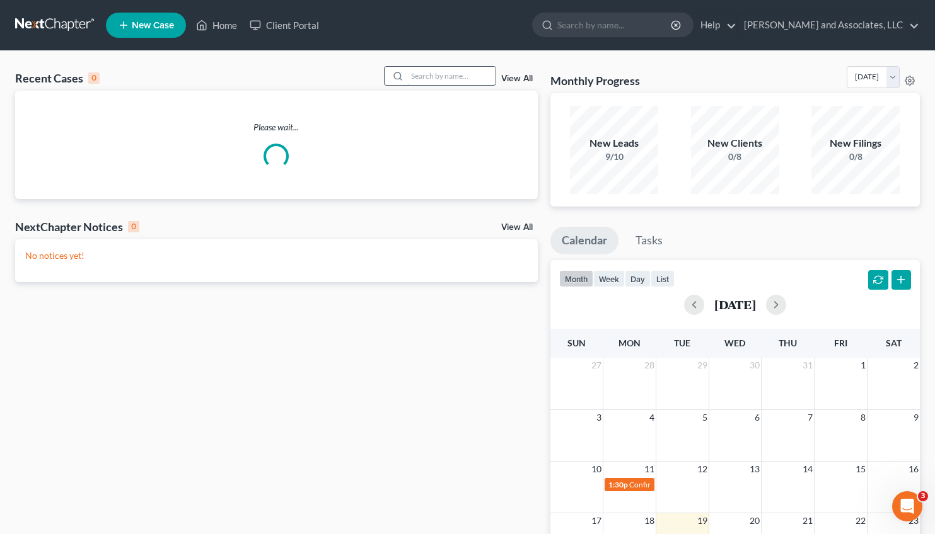
click at [420, 79] on input "search" at bounding box center [451, 76] width 88 height 18
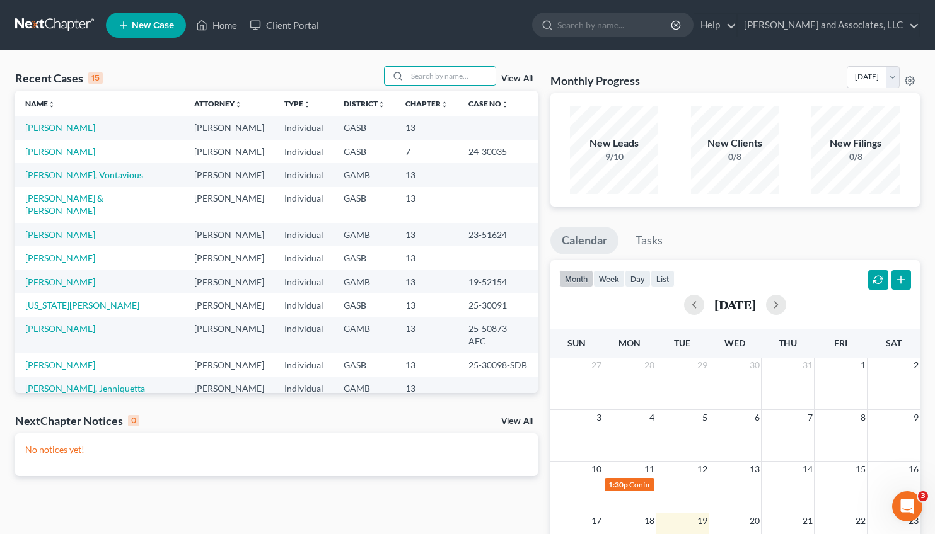
click at [73, 132] on link "[PERSON_NAME]" at bounding box center [60, 127] width 70 height 11
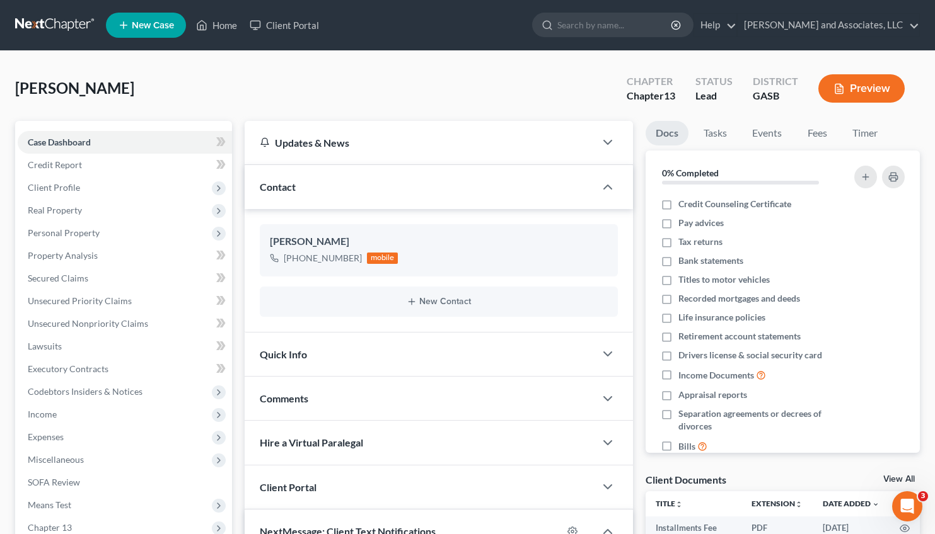
scroll to position [860, 0]
click at [219, 26] on link "Home" at bounding box center [217, 25] width 54 height 23
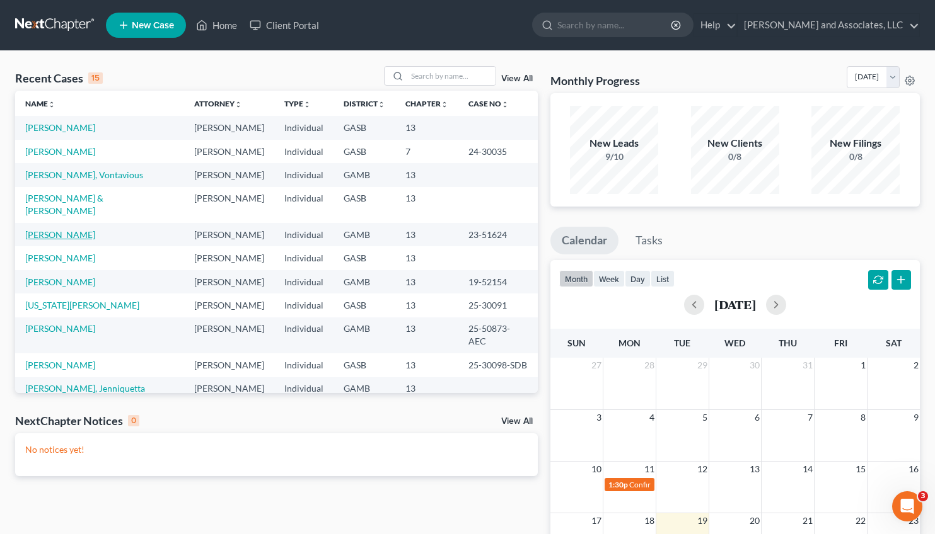
click at [64, 229] on link "[PERSON_NAME]" at bounding box center [60, 234] width 70 height 11
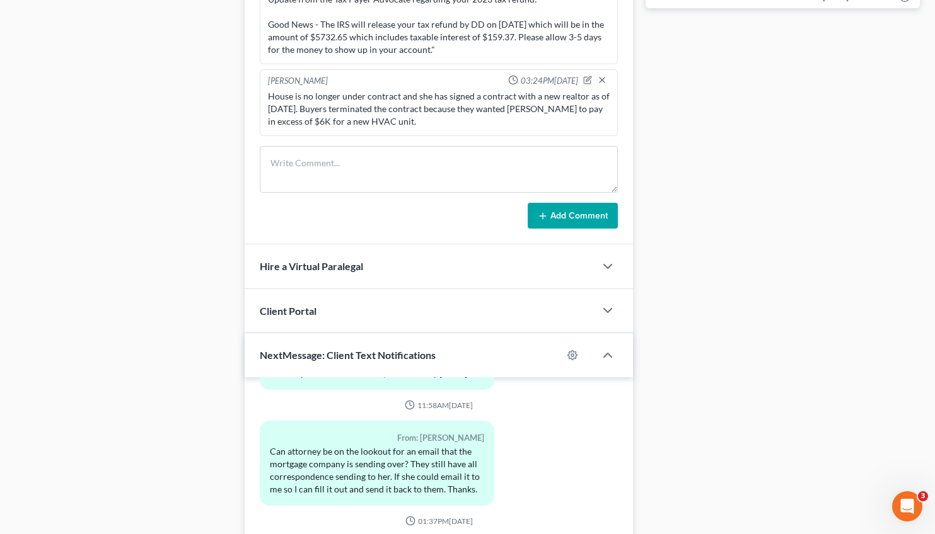
scroll to position [909, 0]
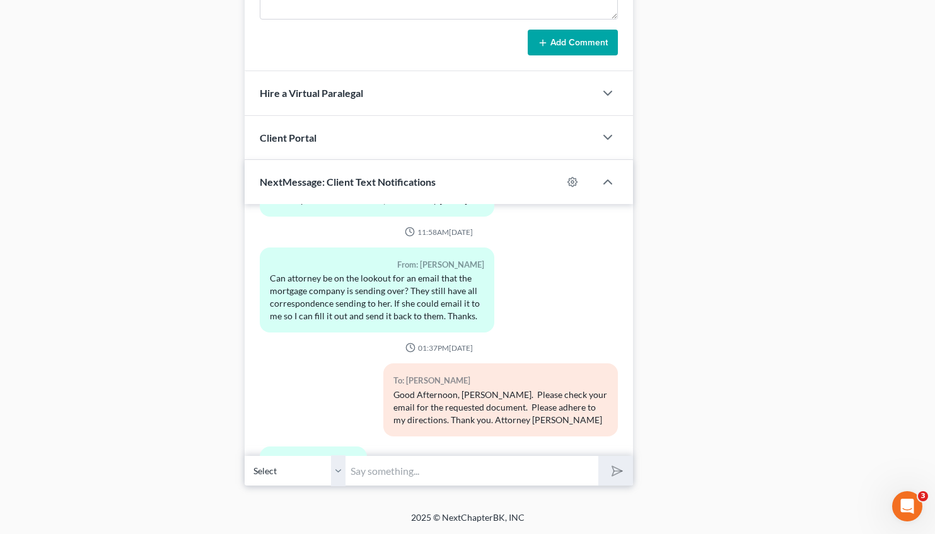
click at [369, 465] on input "text" at bounding box center [471, 471] width 253 height 31
type input "[PERSON_NAME] please complete the document that I emailed to you and email a co…"
click at [608, 473] on icon "submit" at bounding box center [615, 472] width 18 height 18
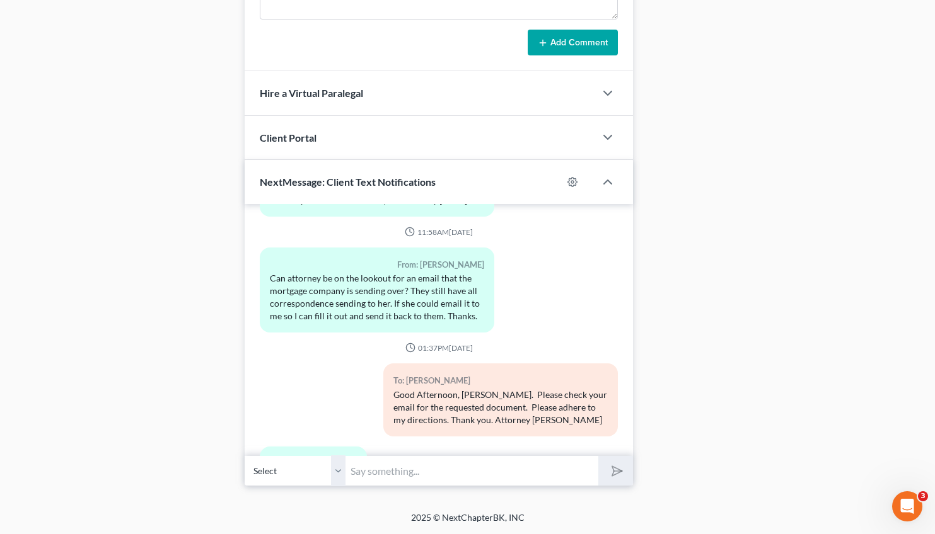
click at [387, 470] on input "text" at bounding box center [471, 471] width 253 height 31
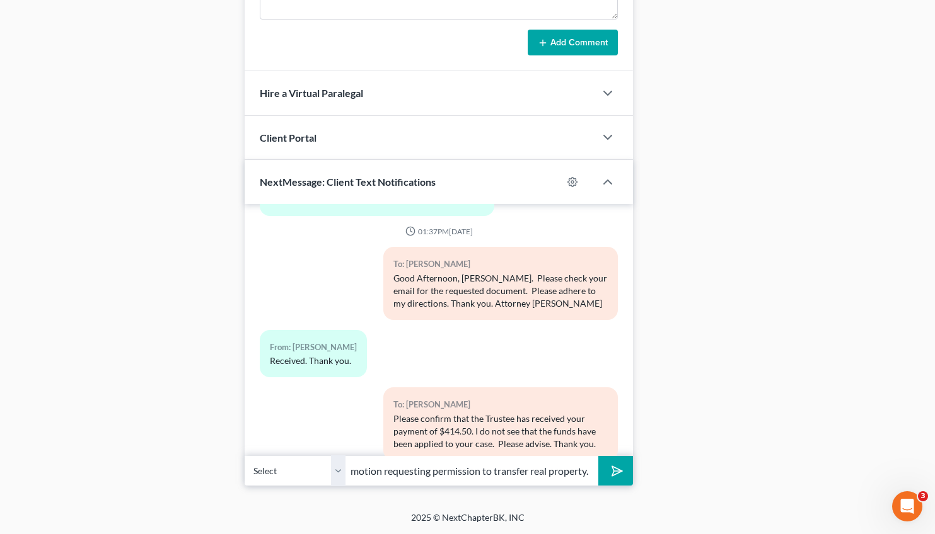
scroll to position [0, 243]
type input "that transfer of real property will require the filing of a motion requesting p…"
click at [598, 456] on button "submit" at bounding box center [615, 471] width 35 height 30
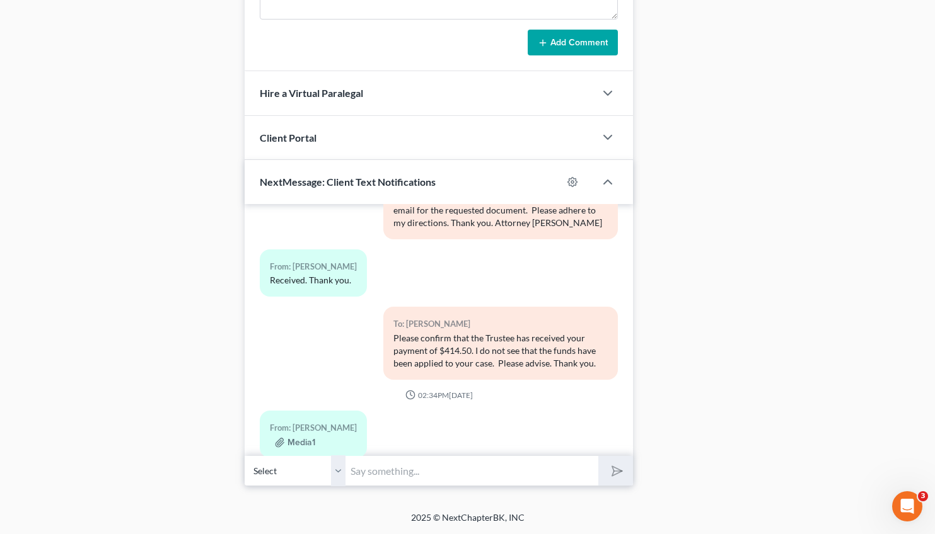
scroll to position [28224, 0]
click at [379, 458] on input "text" at bounding box center [471, 471] width 253 height 31
type input "T"
type input "R"
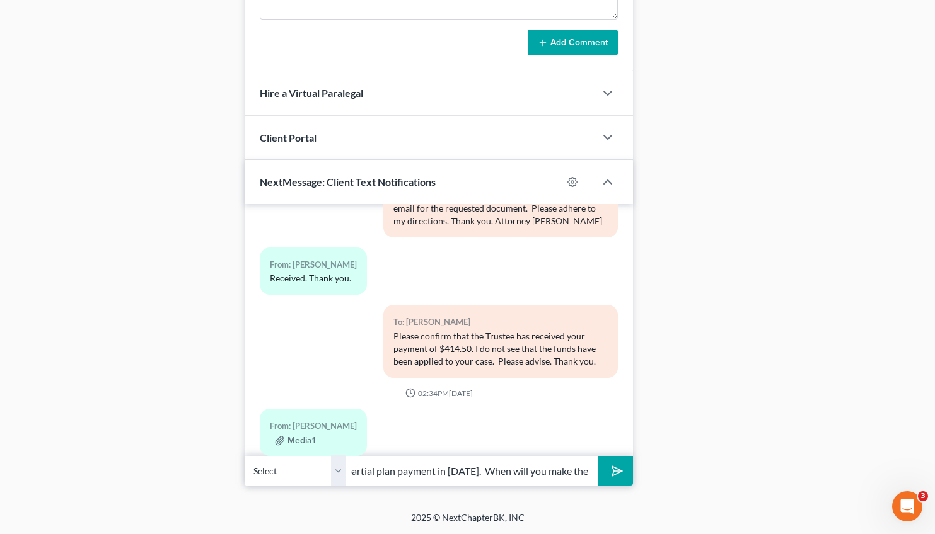
type input "Motion to Dismiss hearing scheduled for [DATE]: Trustee wants to know why did y…"
click at [625, 468] on button "submit" at bounding box center [615, 471] width 35 height 30
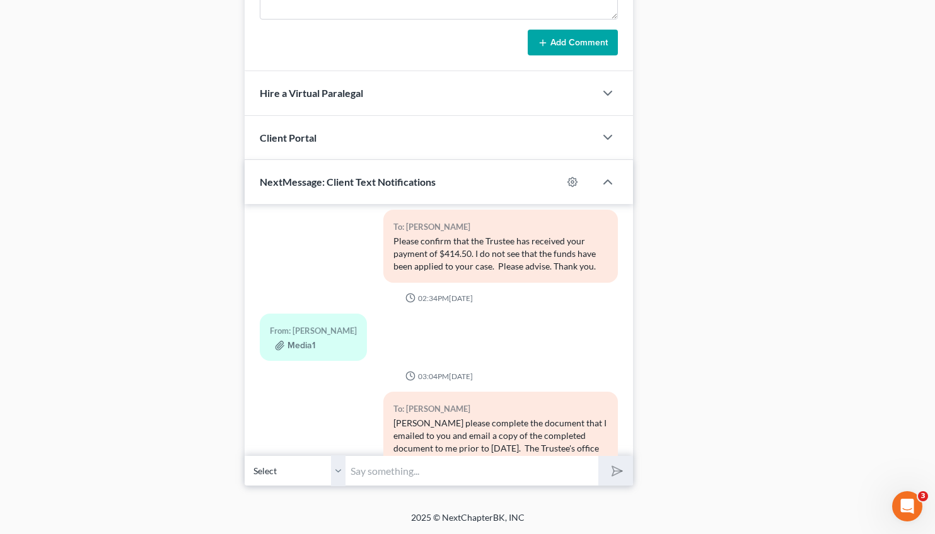
click at [407, 476] on input "text" at bounding box center [471, 471] width 253 height 31
type input "second payment for [DATE]? Please advise ASAP."
click at [598, 456] on button "submit" at bounding box center [615, 471] width 35 height 30
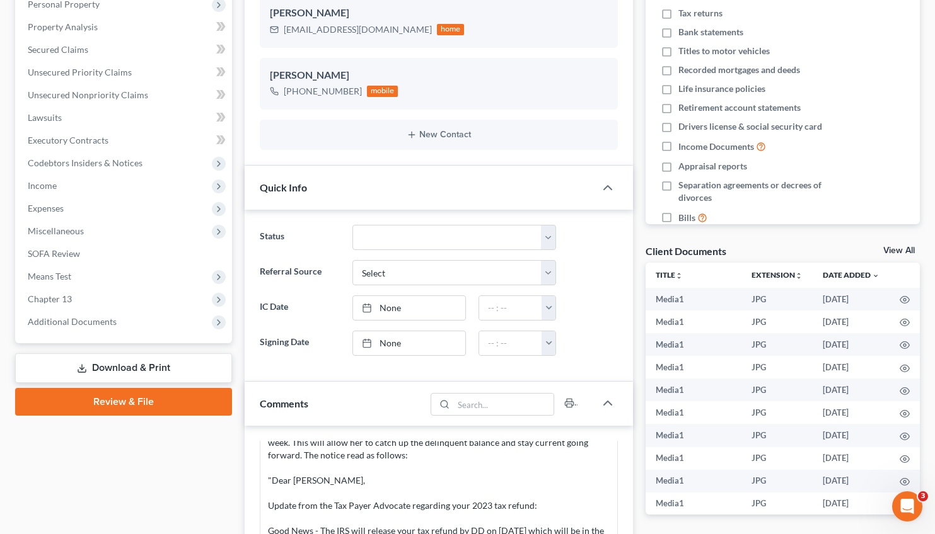
scroll to position [0, 0]
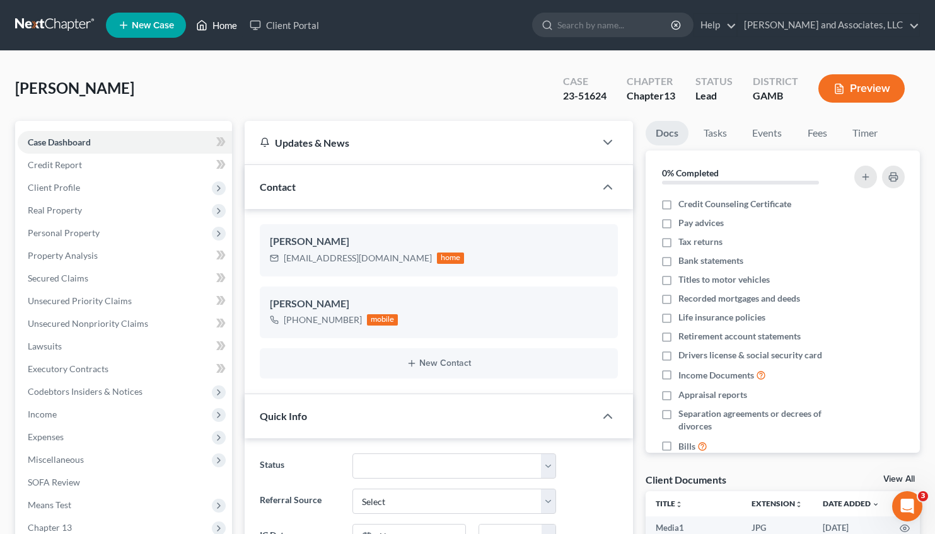
click at [218, 25] on link "Home" at bounding box center [217, 25] width 54 height 23
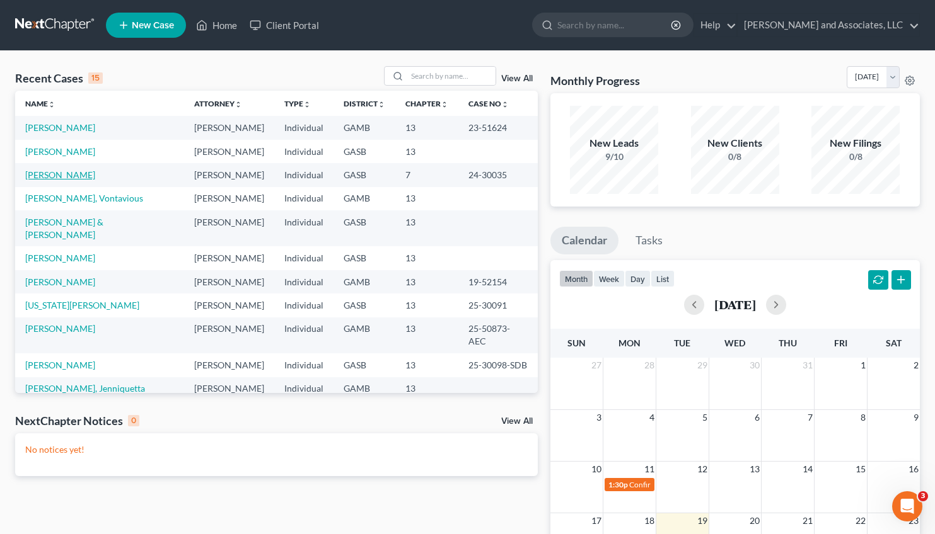
click at [61, 178] on link "[PERSON_NAME]" at bounding box center [60, 175] width 70 height 11
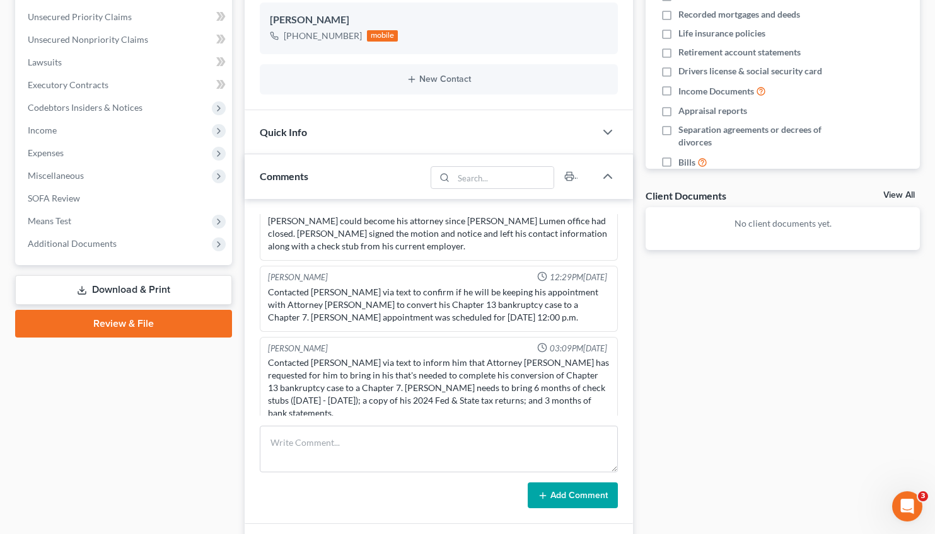
scroll to position [282, 0]
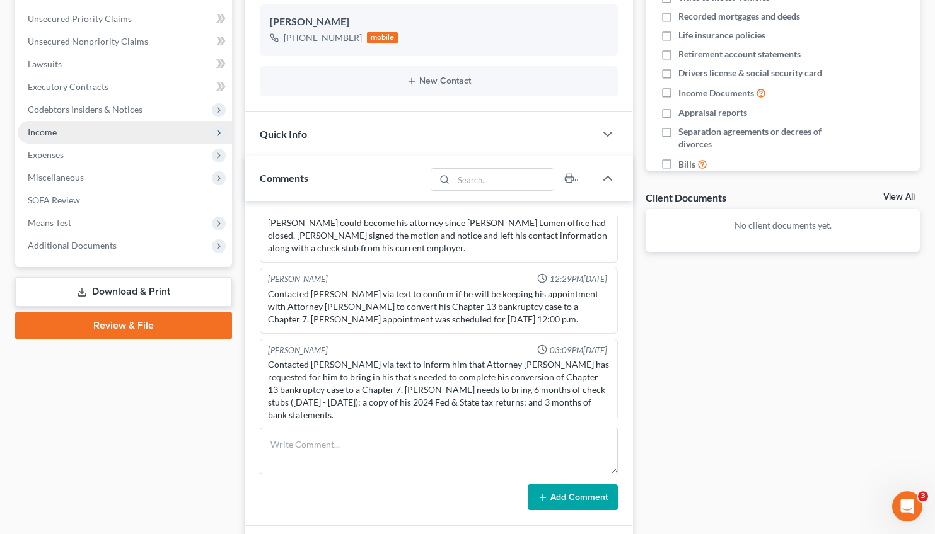
click at [34, 134] on span "Income" at bounding box center [42, 132] width 29 height 11
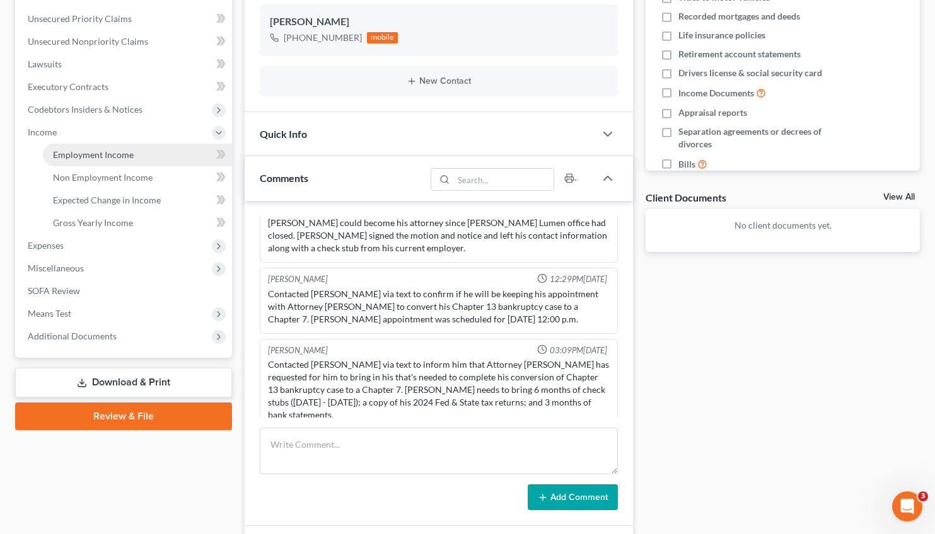
click at [92, 154] on span "Employment Income" at bounding box center [93, 154] width 81 height 11
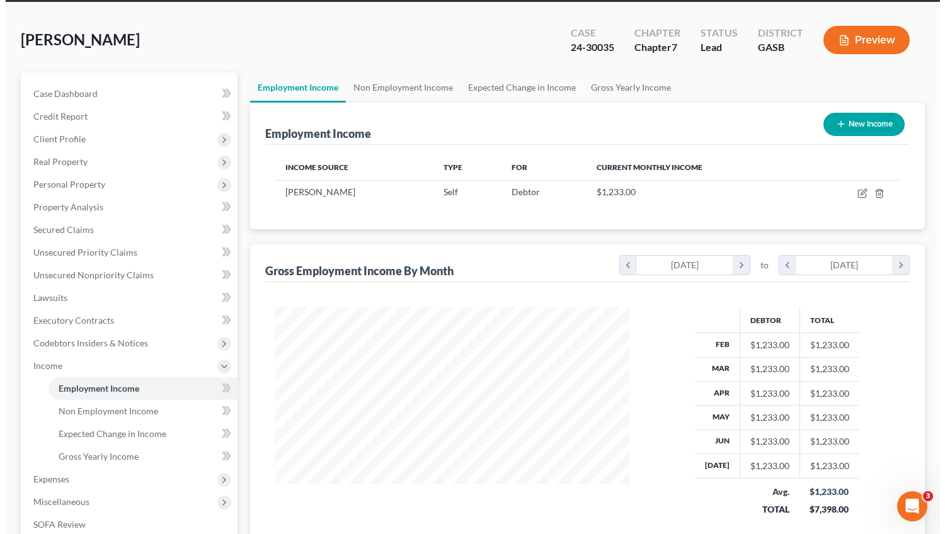
scroll to position [45, 0]
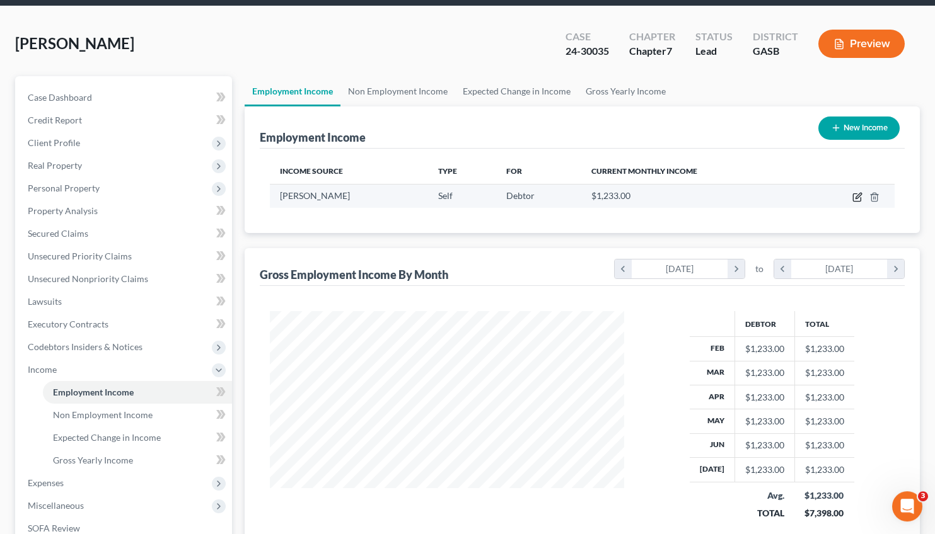
click at [858, 195] on icon "button" at bounding box center [858, 196] width 6 height 6
select select "1"
select select "0"
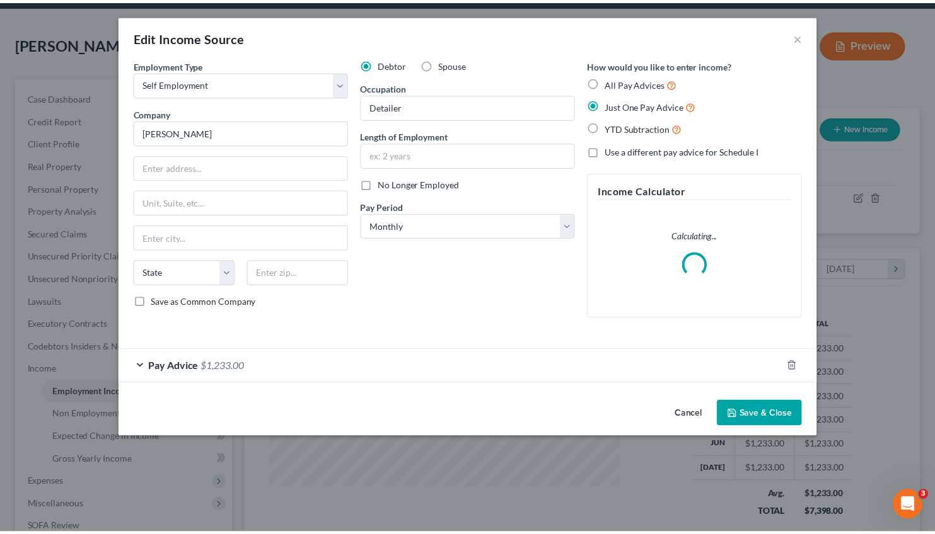
scroll to position [226, 384]
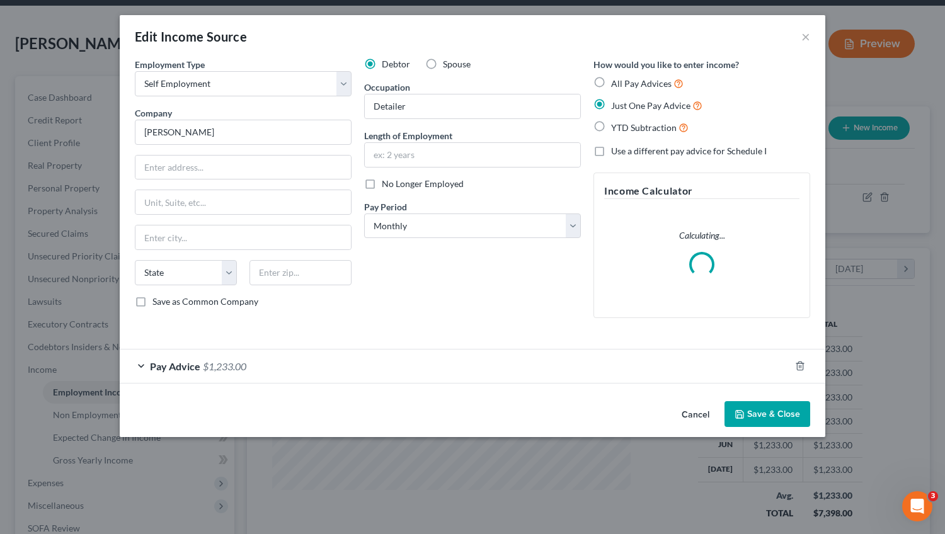
click at [239, 361] on span "$1,233.00" at bounding box center [224, 366] width 43 height 12
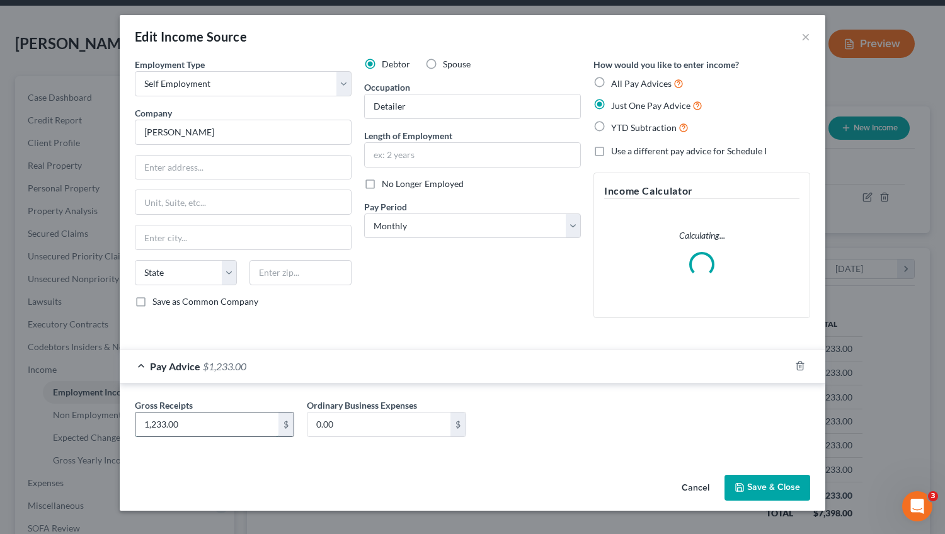
click at [166, 425] on input "1,233.00" at bounding box center [206, 425] width 143 height 24
click at [168, 427] on input "1,233.00" at bounding box center [206, 425] width 143 height 24
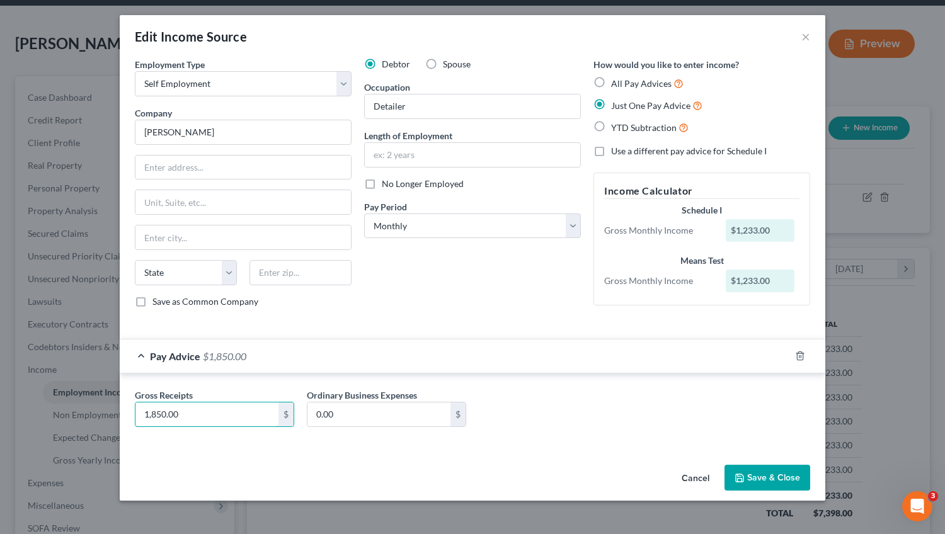
type input "1,850.00"
click at [775, 476] on button "Save & Close" at bounding box center [768, 478] width 86 height 26
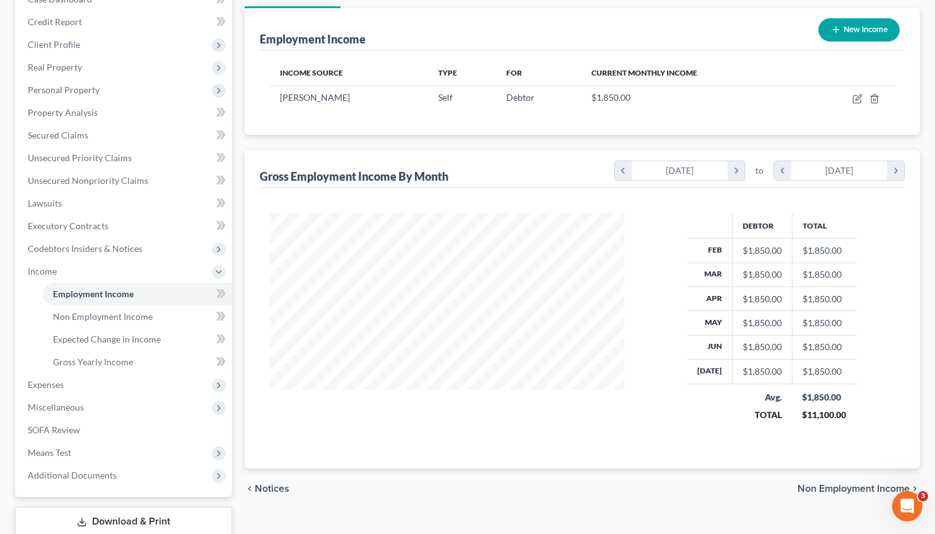
scroll to position [225, 0]
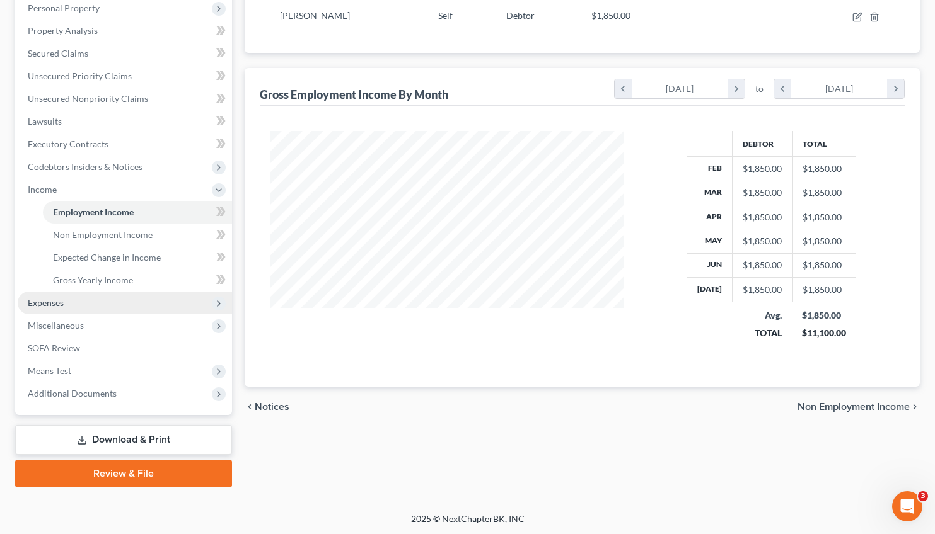
click at [49, 304] on span "Expenses" at bounding box center [46, 302] width 36 height 11
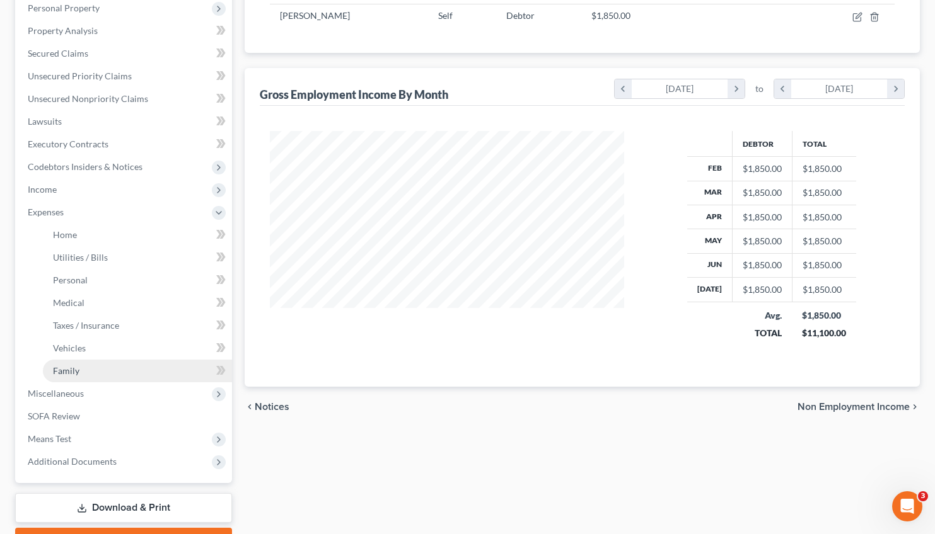
click at [79, 367] on span "Family" at bounding box center [66, 371] width 26 height 11
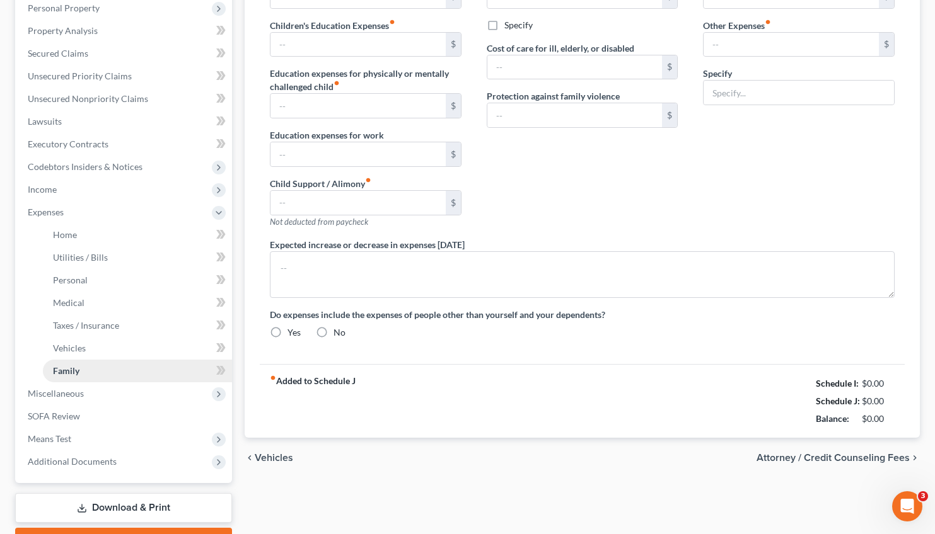
type input "0.00"
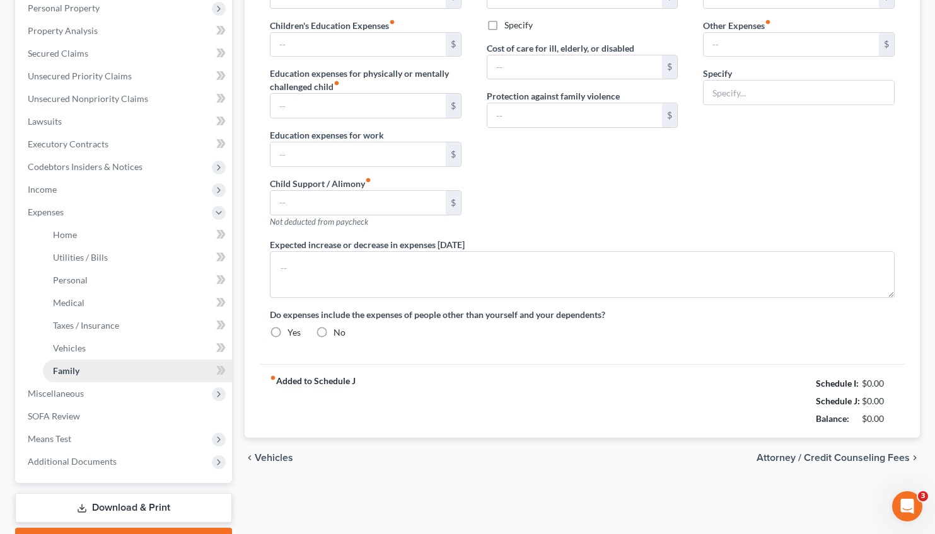
type input "0.00"
radio input "true"
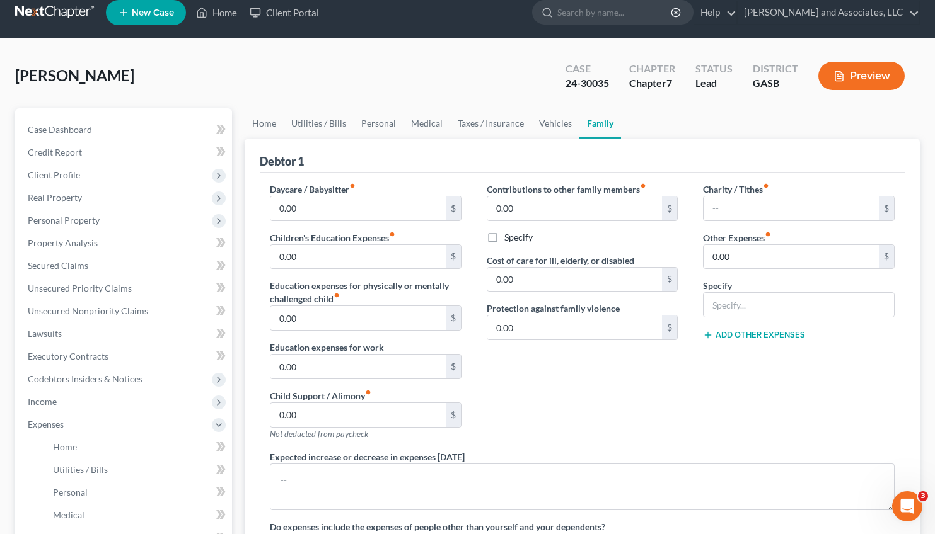
scroll to position [16, 0]
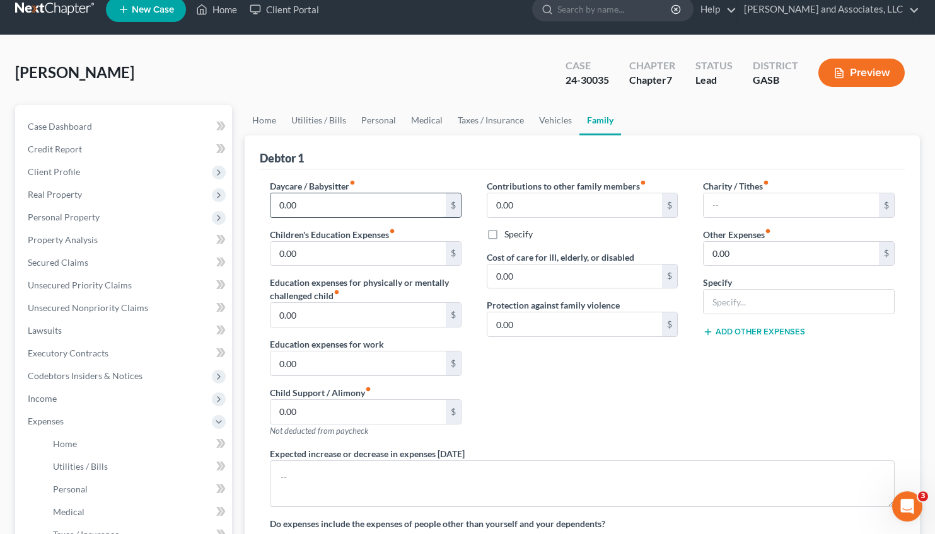
drag, startPoint x: 308, startPoint y: 203, endPoint x: 320, endPoint y: 206, distance: 12.4
click at [320, 206] on input "0.00" at bounding box center [357, 205] width 175 height 24
type input "100.00"
click at [320, 122] on link "Utilities / Bills" at bounding box center [319, 120] width 70 height 30
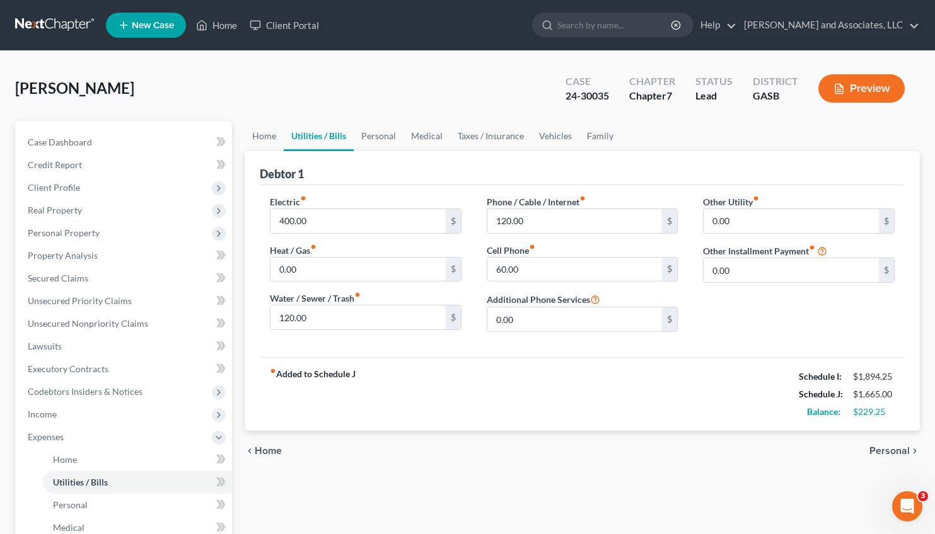
click at [889, 451] on span "Personal" at bounding box center [889, 451] width 40 height 10
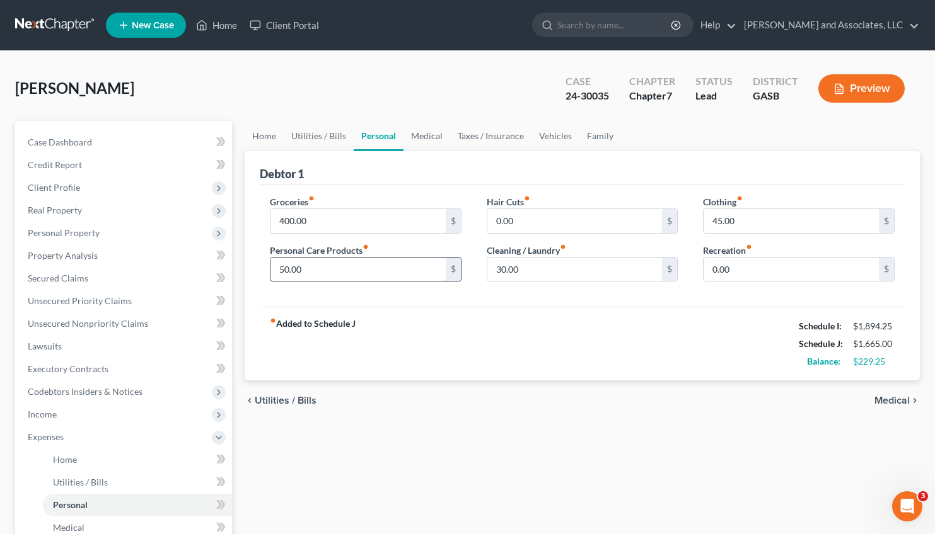
click at [285, 267] on input "50.00" at bounding box center [357, 270] width 175 height 24
click at [286, 271] on input "50.00" at bounding box center [357, 270] width 175 height 24
click at [280, 266] on input "50.00" at bounding box center [357, 270] width 175 height 24
type input "100.00"
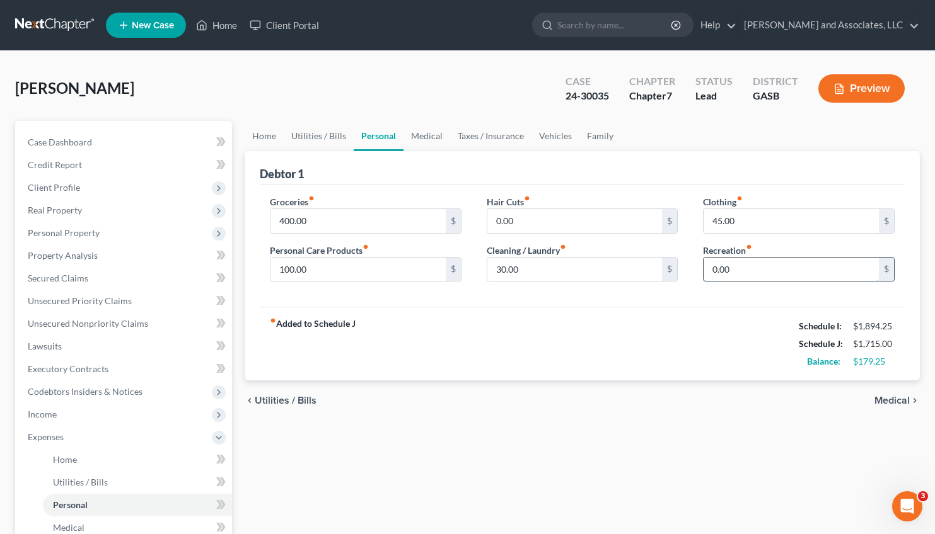
drag, startPoint x: 743, startPoint y: 267, endPoint x: 768, endPoint y: 266, distance: 24.6
click at [768, 266] on input "0.00" at bounding box center [790, 270] width 175 height 24
type input "45.00"
click at [891, 400] on span "Medical" at bounding box center [891, 401] width 35 height 10
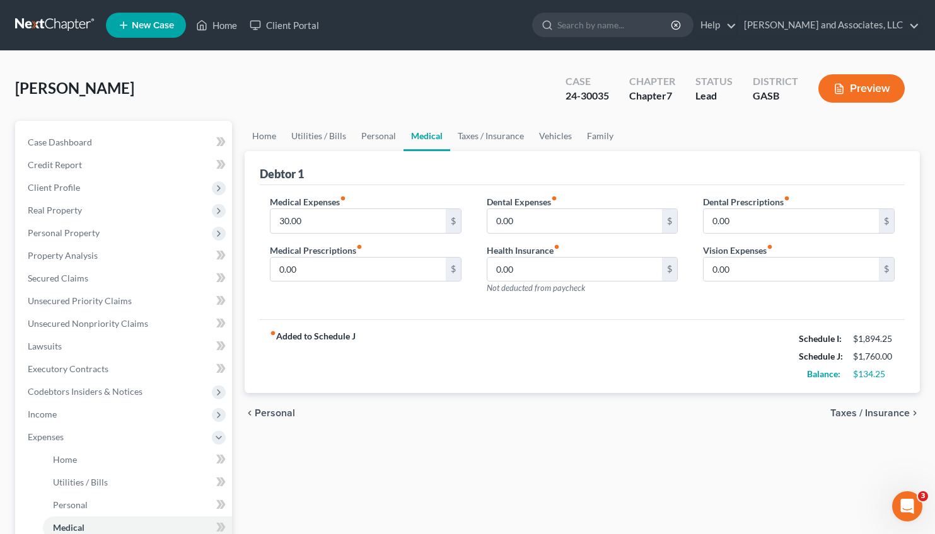
click at [862, 415] on span "Taxes / Insurance" at bounding box center [869, 413] width 79 height 10
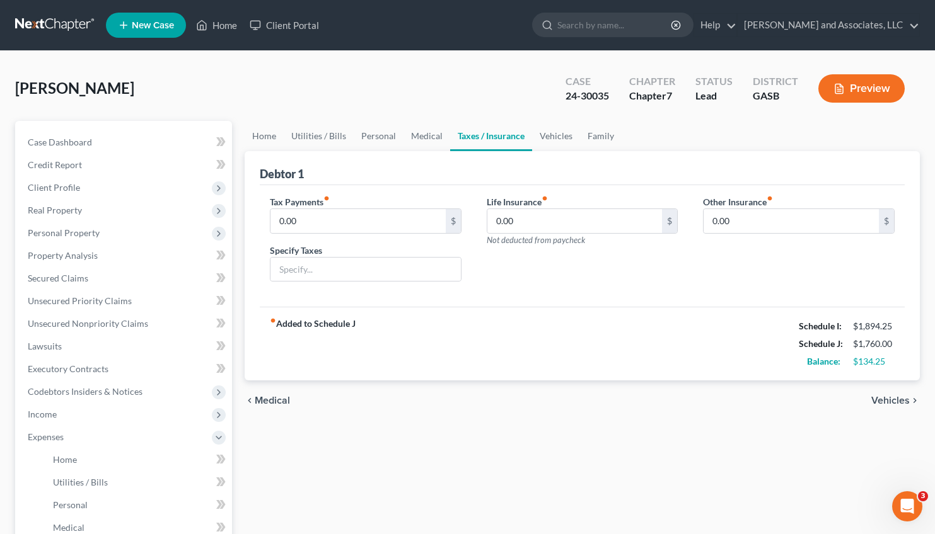
click at [892, 398] on span "Vehicles" at bounding box center [890, 401] width 38 height 10
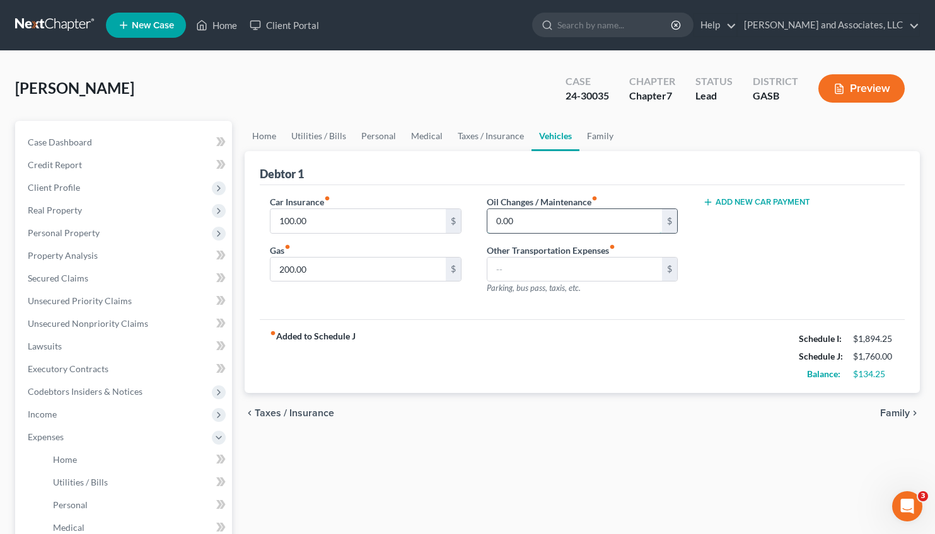
click at [496, 219] on input "0.00" at bounding box center [574, 221] width 175 height 24
click at [497, 215] on input "0.00" at bounding box center [574, 221] width 175 height 24
type input "30.00"
click at [899, 415] on span "Family" at bounding box center [895, 413] width 30 height 10
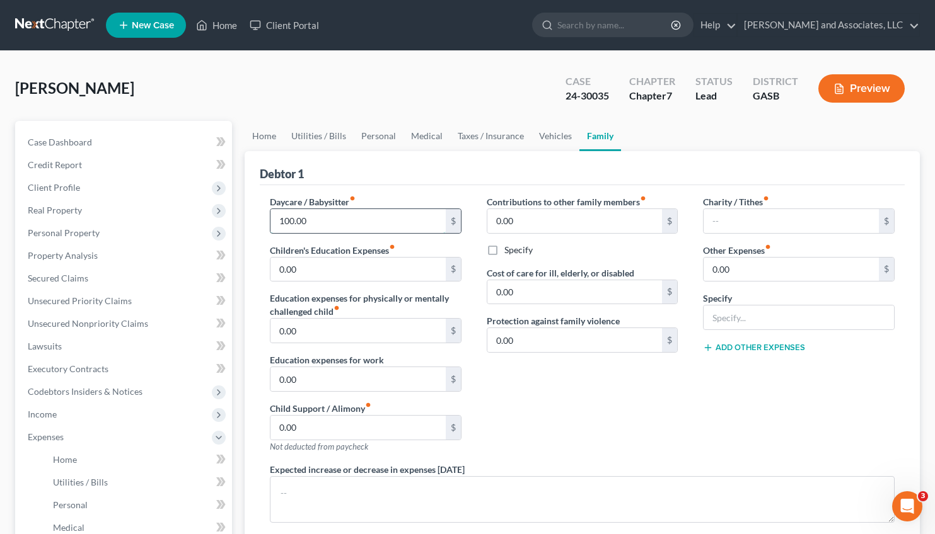
click at [287, 222] on input "100.00" at bounding box center [357, 221] width 175 height 24
click at [287, 216] on input "100.00" at bounding box center [357, 221] width 175 height 24
drag, startPoint x: 295, startPoint y: 217, endPoint x: 282, endPoint y: 216, distance: 12.7
click at [282, 216] on input "150.00" at bounding box center [357, 221] width 175 height 24
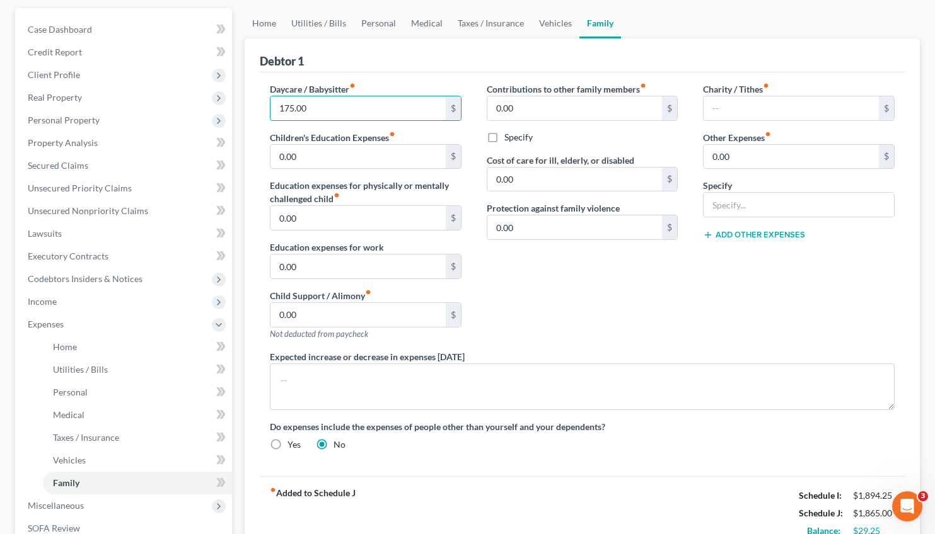
scroll to position [111, 0]
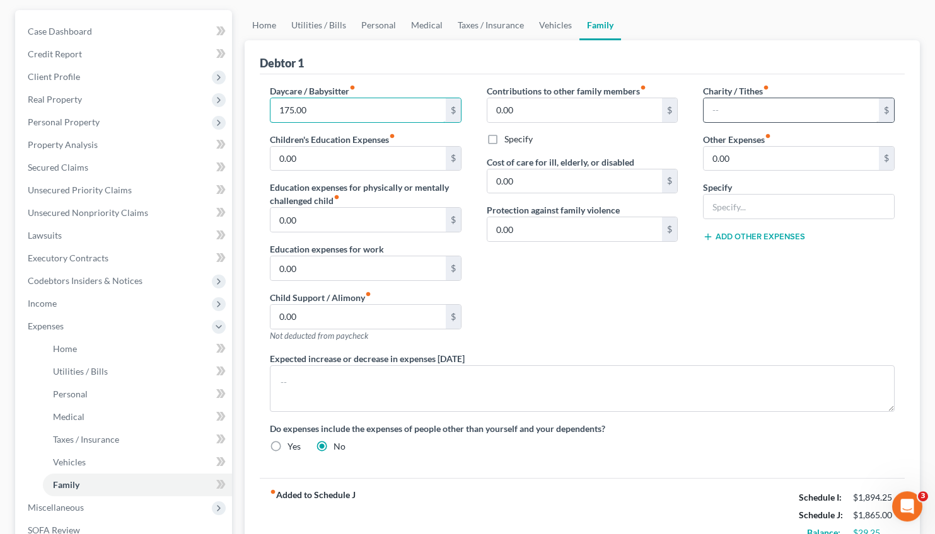
type input "175.00"
click at [720, 107] on input "text" at bounding box center [790, 110] width 175 height 24
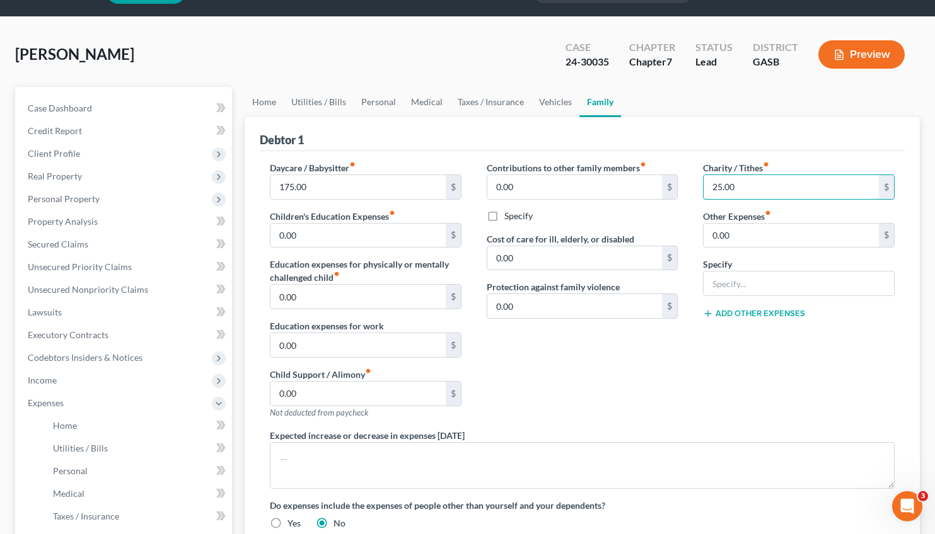
scroll to position [24, 0]
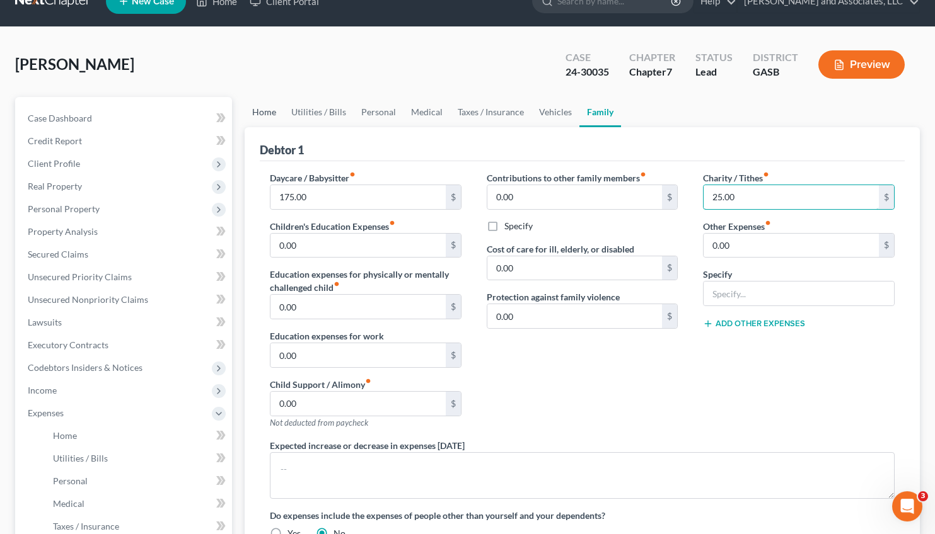
type input "25.00"
click at [271, 110] on link "Home" at bounding box center [264, 112] width 39 height 30
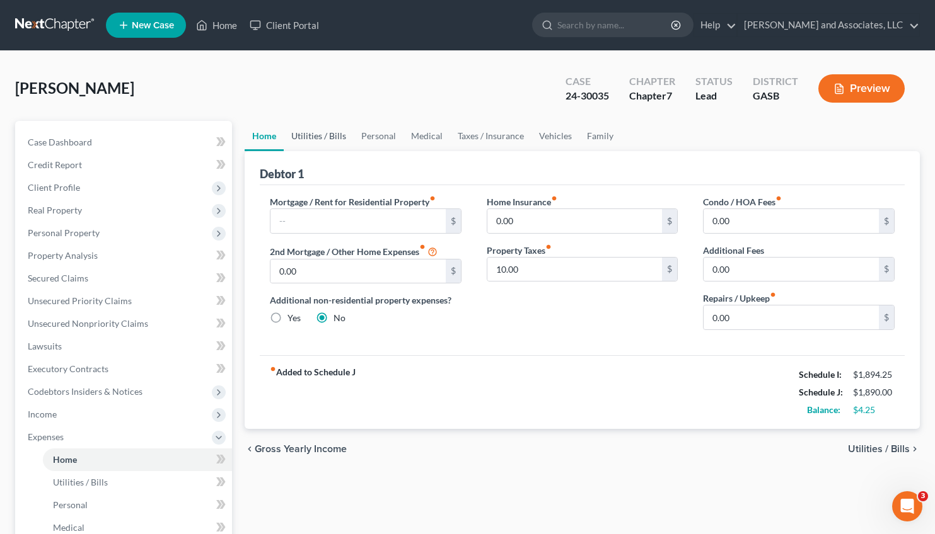
click at [318, 135] on link "Utilities / Bills" at bounding box center [319, 136] width 70 height 30
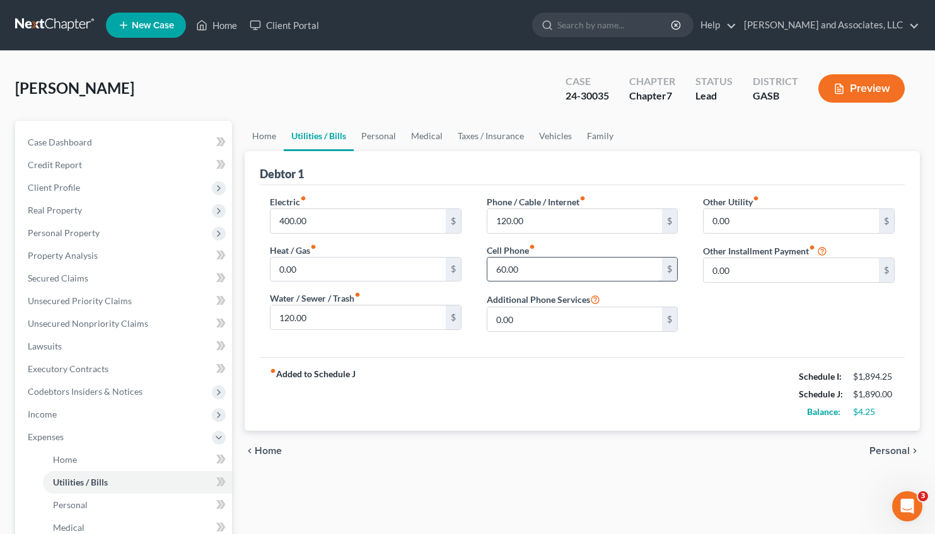
click at [505, 268] on input "60.00" at bounding box center [574, 270] width 175 height 24
click at [507, 268] on input "60.00" at bounding box center [574, 270] width 175 height 24
type input "64.00"
click at [885, 450] on span "Personal" at bounding box center [889, 451] width 40 height 10
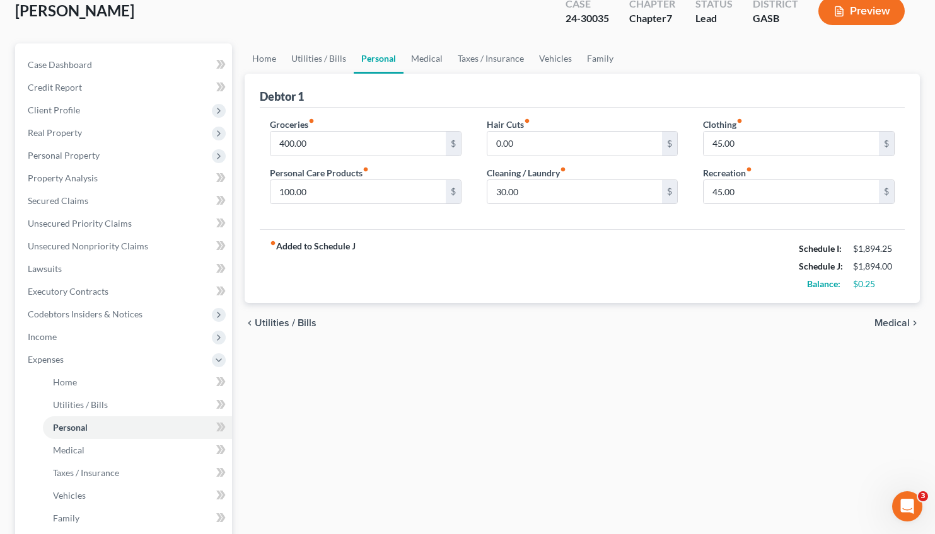
scroll to position [75, 0]
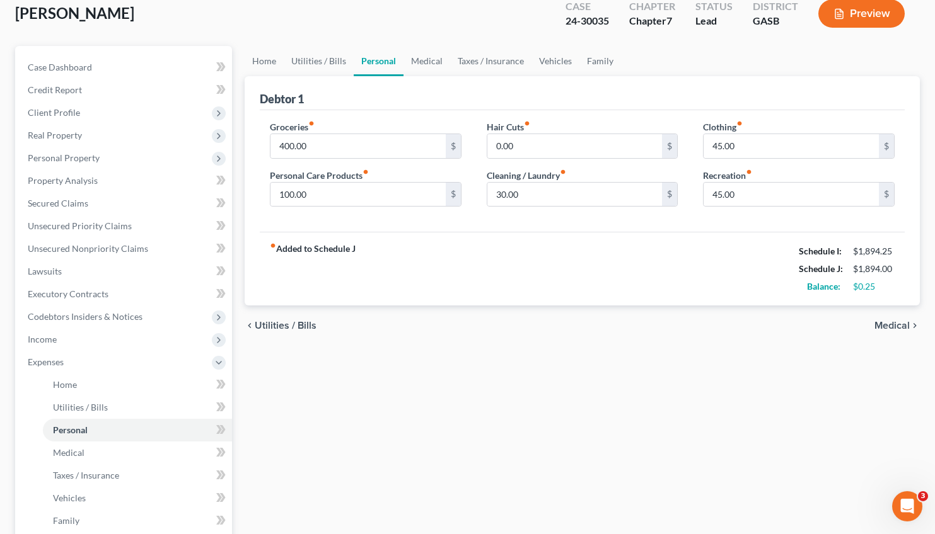
click at [885, 326] on span "Medical" at bounding box center [891, 326] width 35 height 10
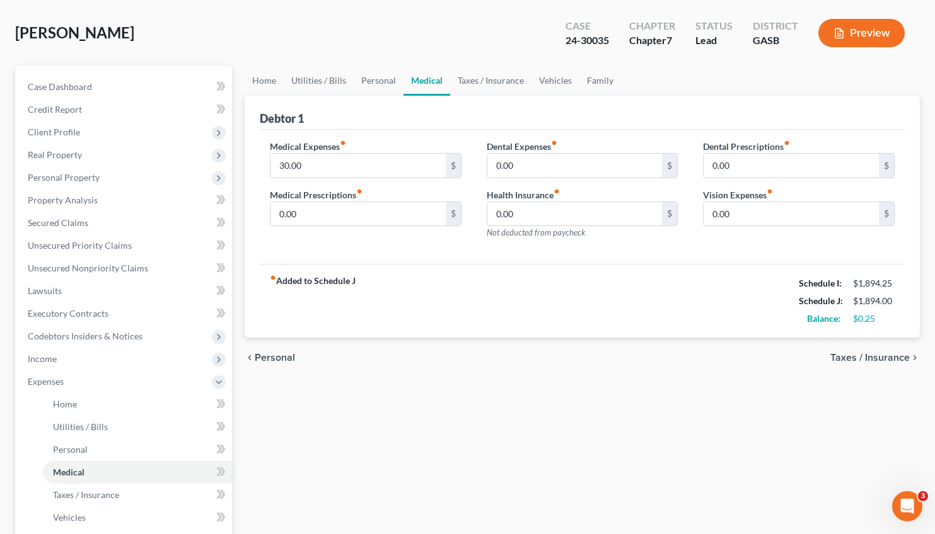
scroll to position [58, 0]
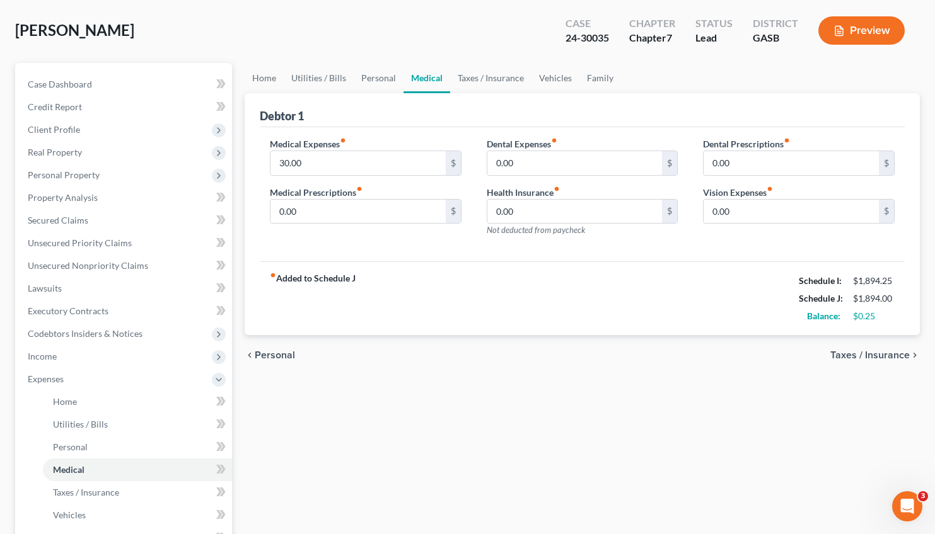
click at [872, 356] on span "Taxes / Insurance" at bounding box center [869, 355] width 79 height 10
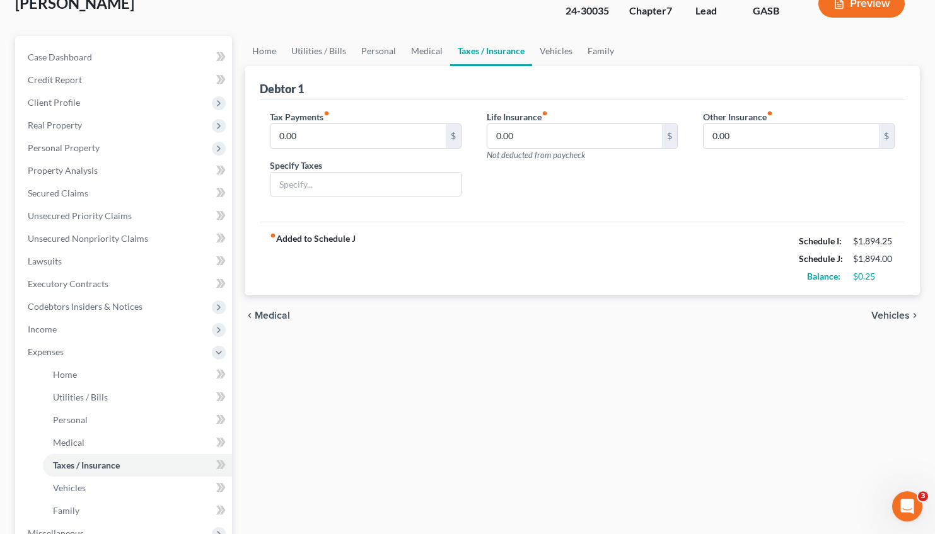
scroll to position [89, 0]
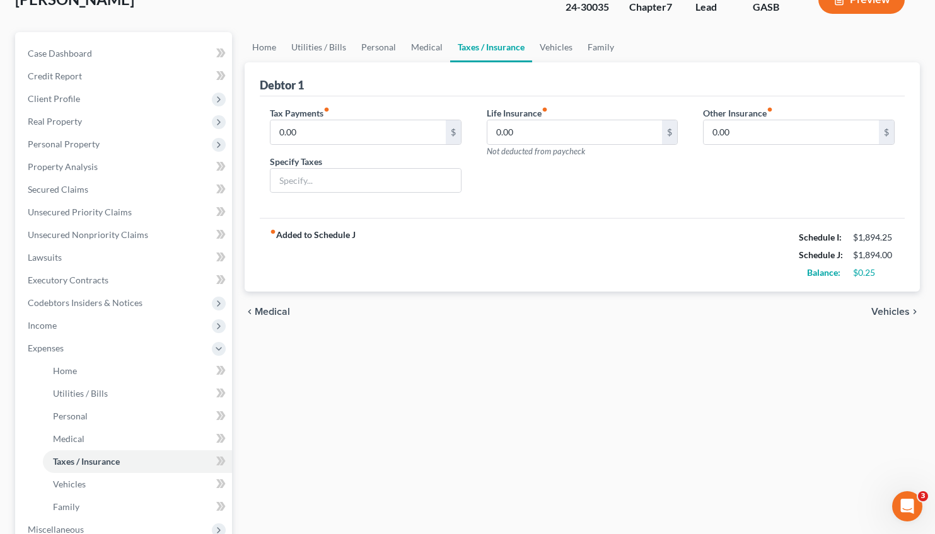
click at [901, 311] on span "Vehicles" at bounding box center [890, 312] width 38 height 10
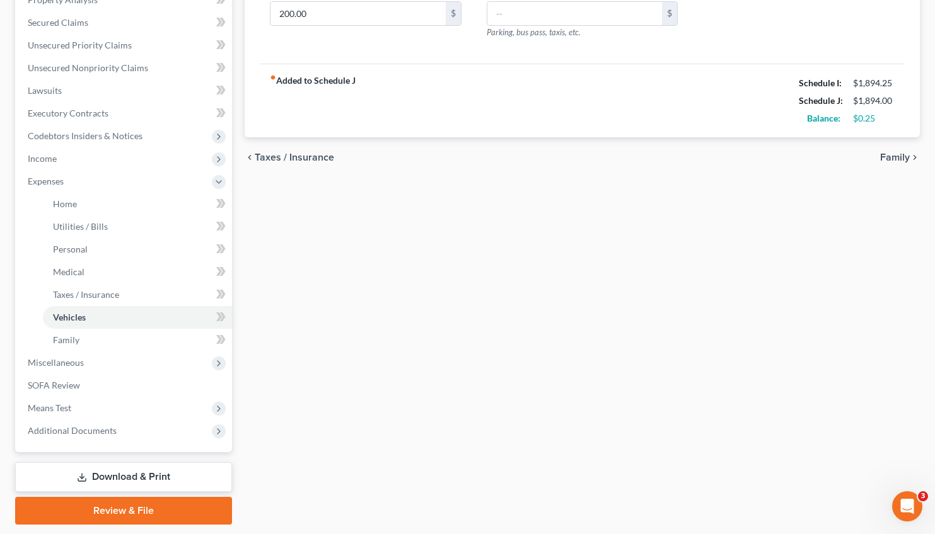
scroll to position [293, 0]
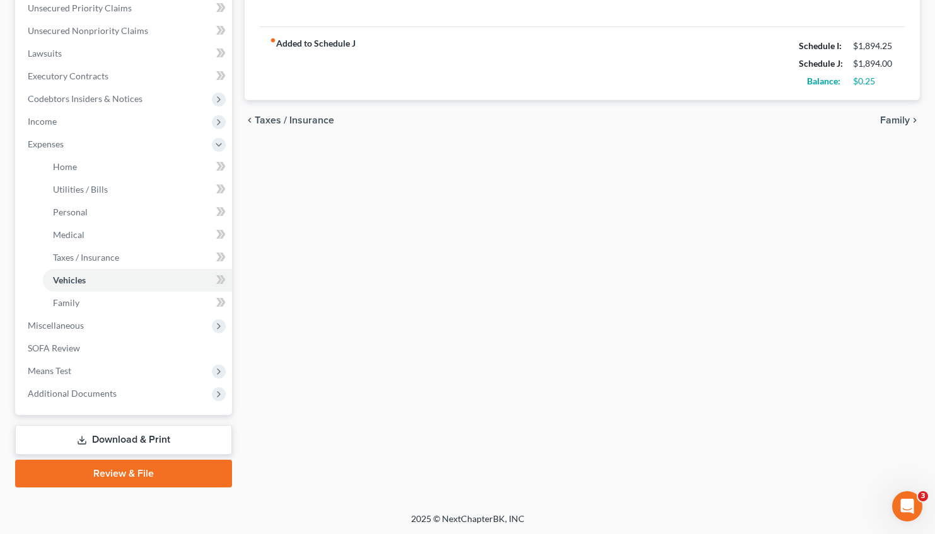
click at [892, 121] on span "Family" at bounding box center [895, 120] width 30 height 10
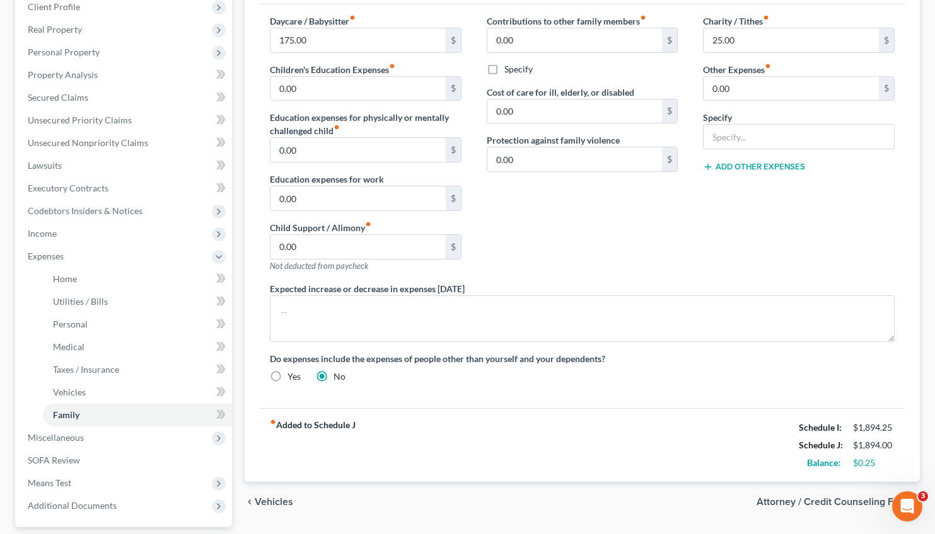
scroll to position [293, 0]
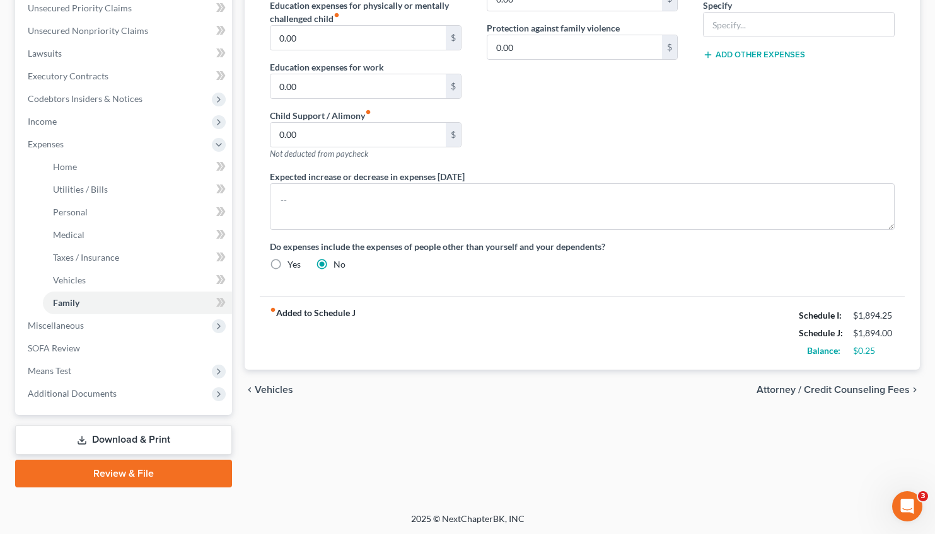
click at [853, 386] on span "Attorney / Credit Counseling Fees" at bounding box center [832, 390] width 153 height 10
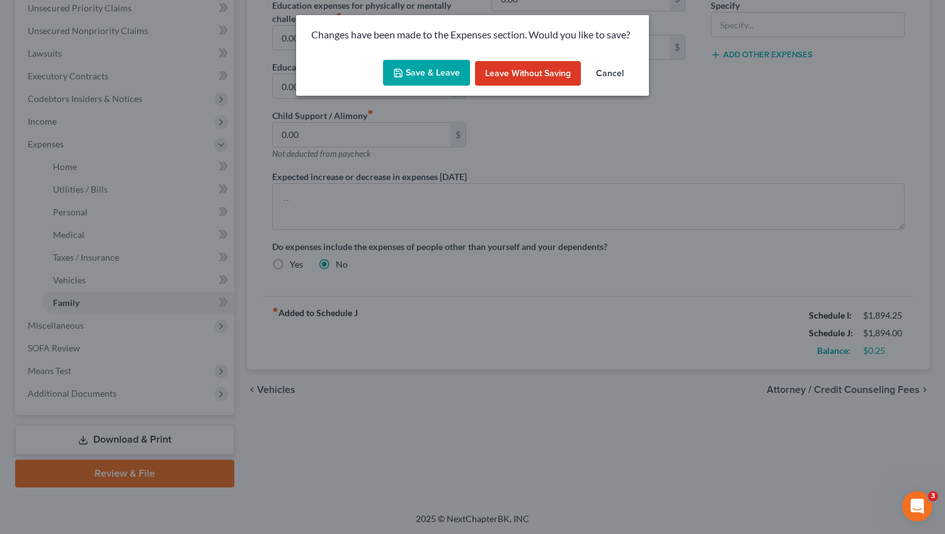
click at [403, 72] on icon "button" at bounding box center [398, 73] width 10 height 10
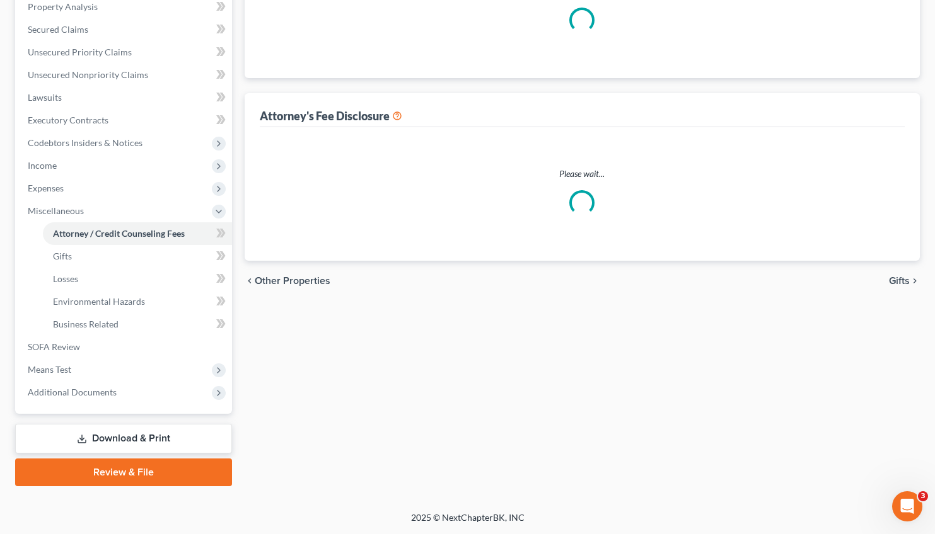
scroll to position [248, 0]
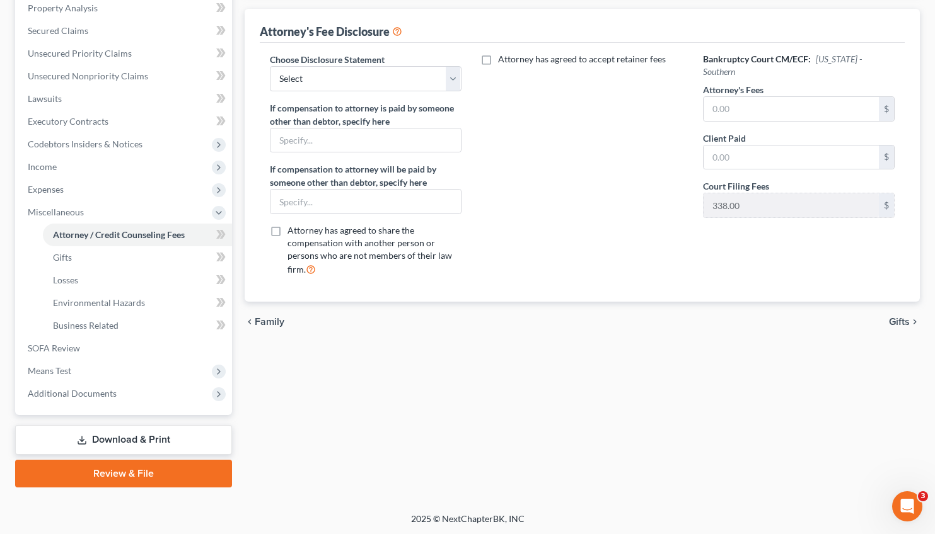
click at [149, 442] on link "Download & Print" at bounding box center [123, 440] width 217 height 30
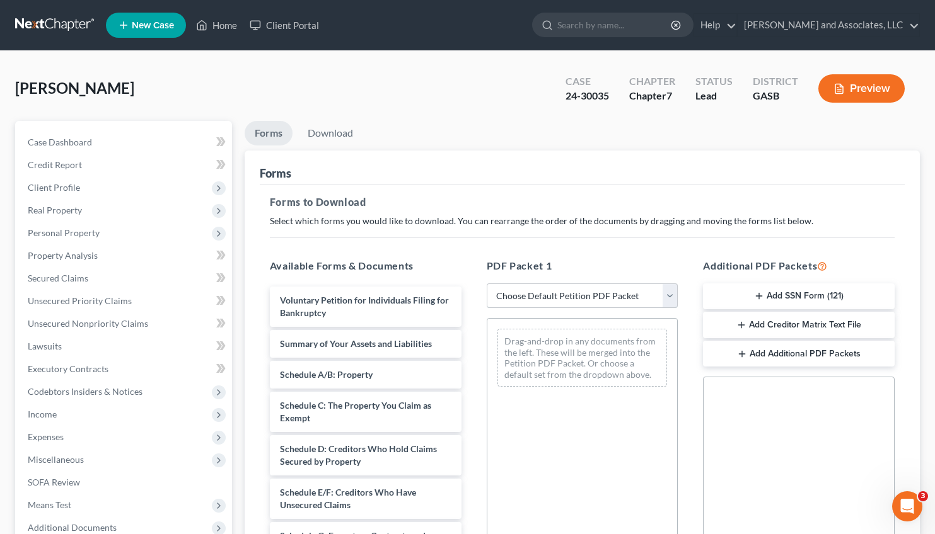
click at [487, 284] on select "Choose Default Petition PDF Packet Complete Bankruptcy Petition (all forms and …" at bounding box center [583, 296] width 192 height 25
select select "2"
click option "Amended Forms" at bounding box center [0, 0] width 0 height 0
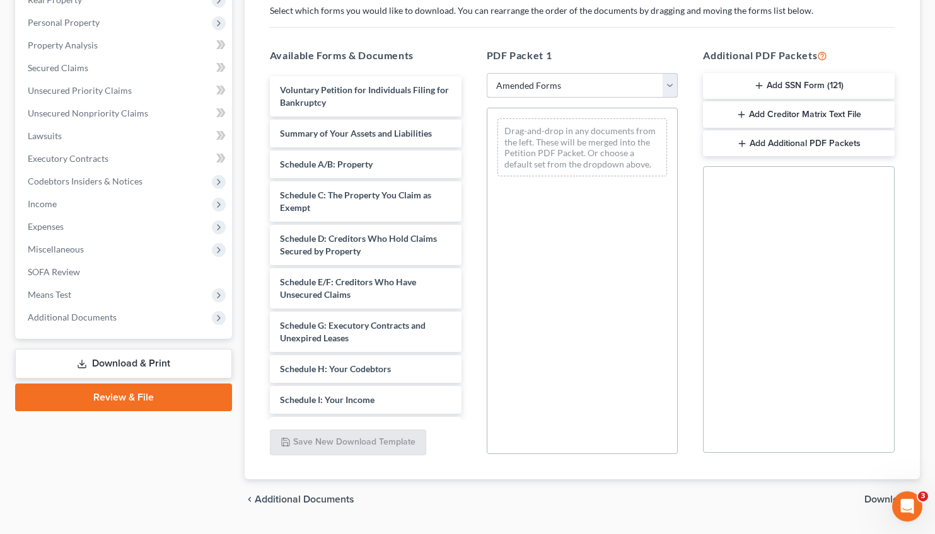
scroll to position [214, 0]
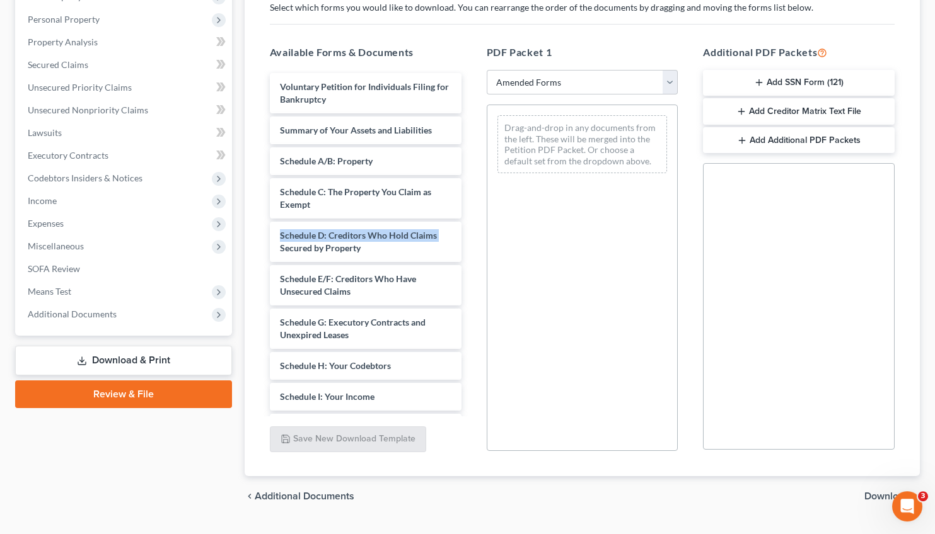
drag, startPoint x: 472, startPoint y: 202, endPoint x: 466, endPoint y: 247, distance: 45.8
click at [466, 247] on div "Available Forms & Documents Voluntary Petition for Individuals Filing for Bankr…" at bounding box center [365, 248] width 217 height 427
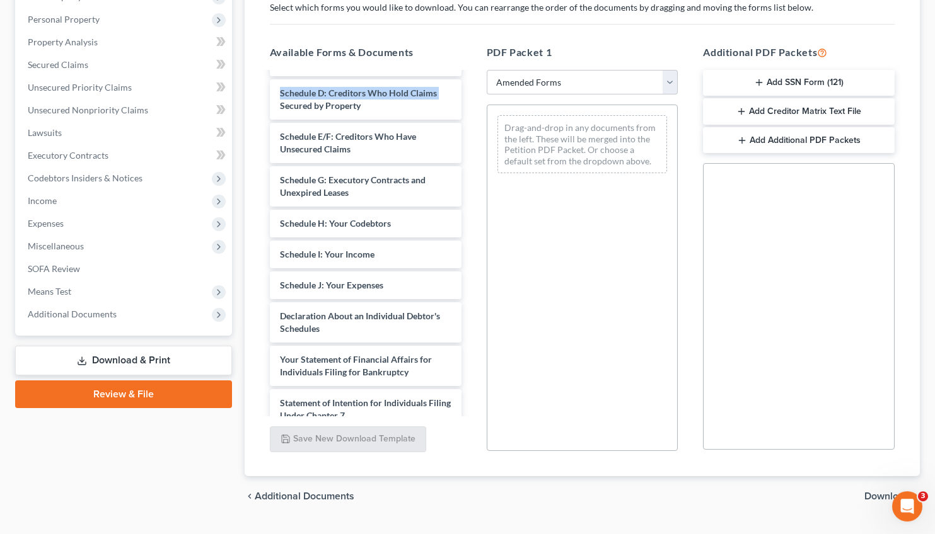
scroll to position [144, 0]
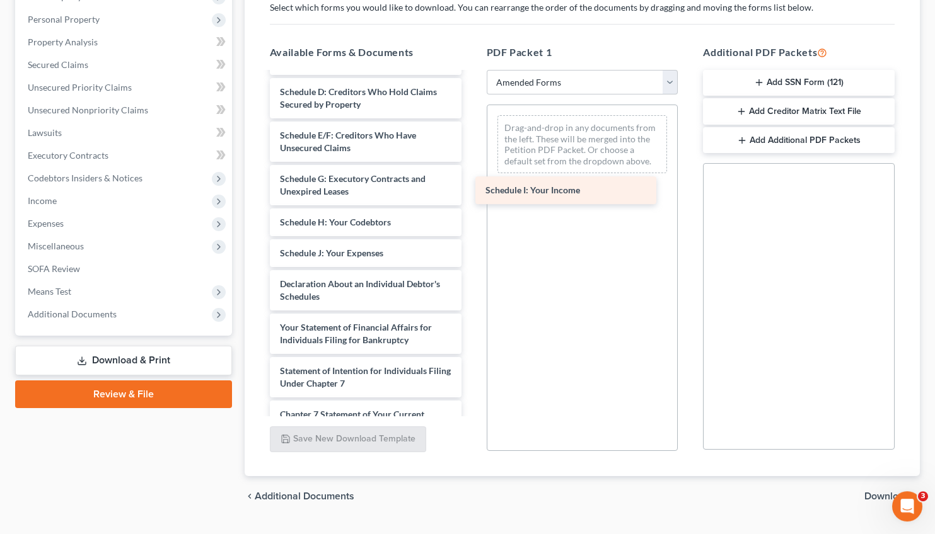
drag, startPoint x: 348, startPoint y: 258, endPoint x: 556, endPoint y: 189, distance: 219.6
click at [471, 189] on div "Schedule I: Your Income Voluntary Petition for Individuals Filing for Bankruptc…" at bounding box center [366, 259] width 212 height 660
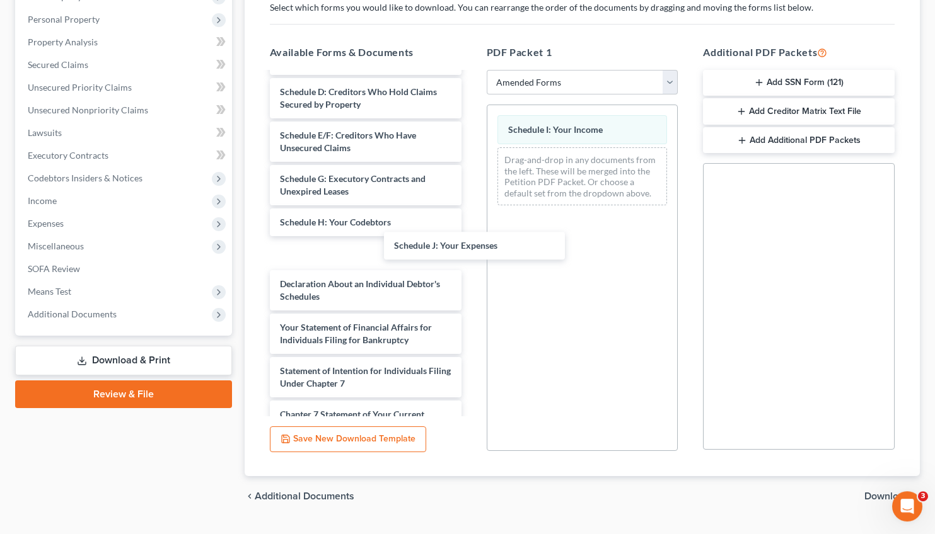
drag, startPoint x: 334, startPoint y: 253, endPoint x: 587, endPoint y: 150, distance: 273.0
click at [471, 210] on div "Schedule J: Your Expenses Voluntary Petition for Individuals Filing for Bankrup…" at bounding box center [366, 259] width 212 height 660
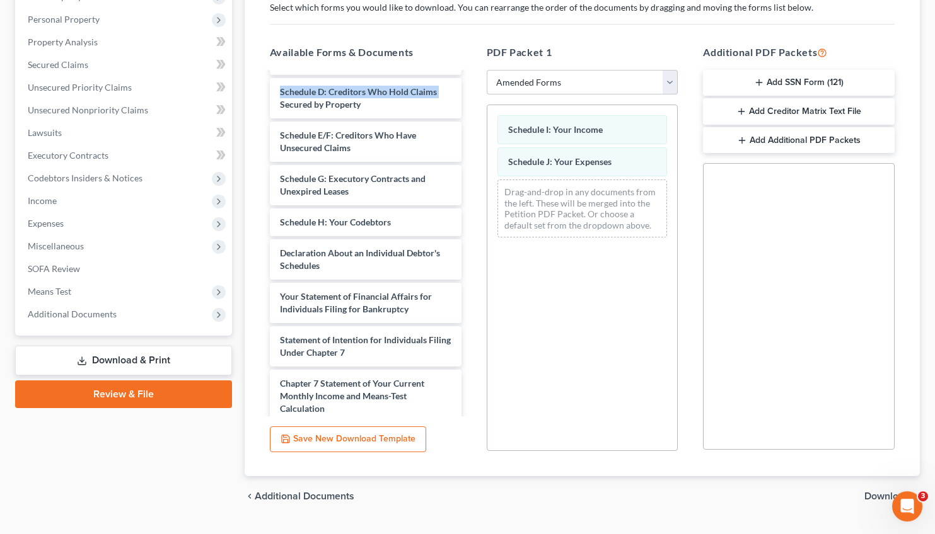
scroll to position [243, 0]
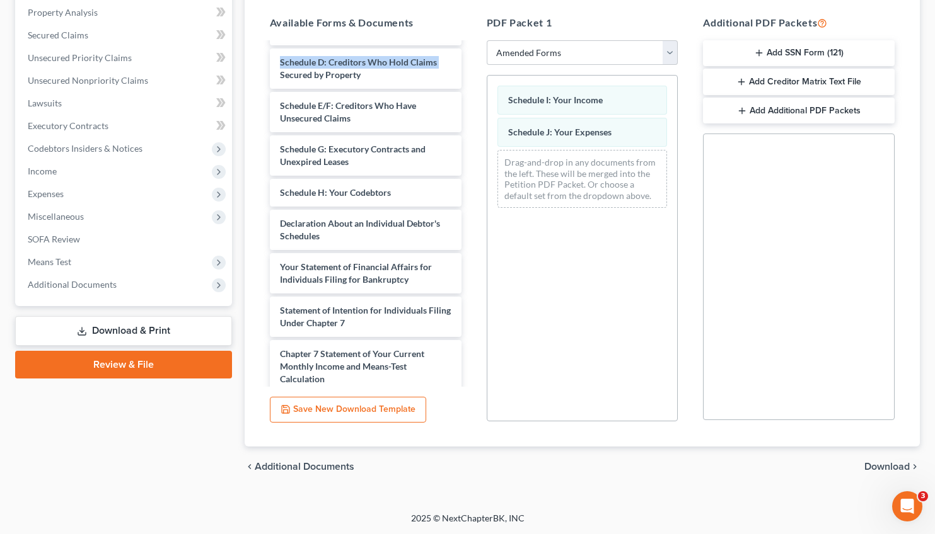
click at [886, 462] on span "Download" at bounding box center [886, 467] width 45 height 10
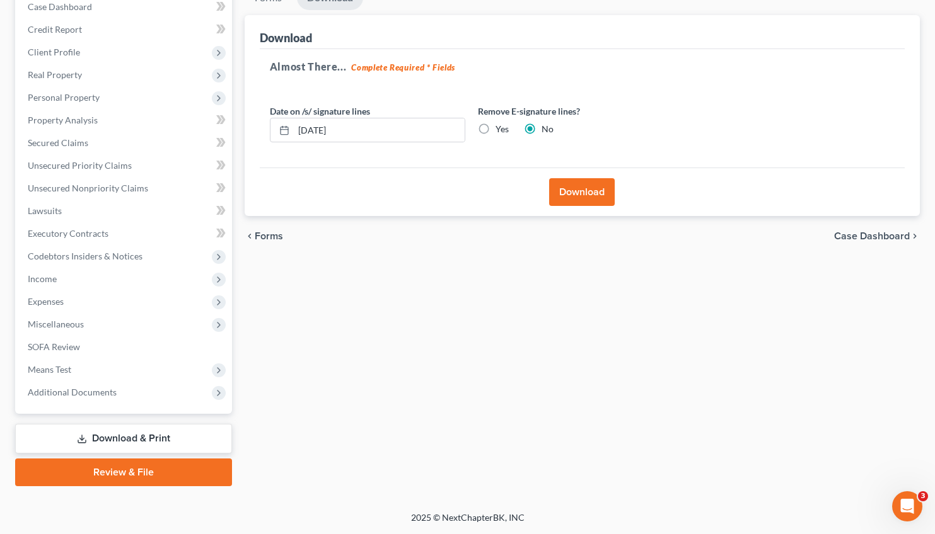
scroll to position [134, 0]
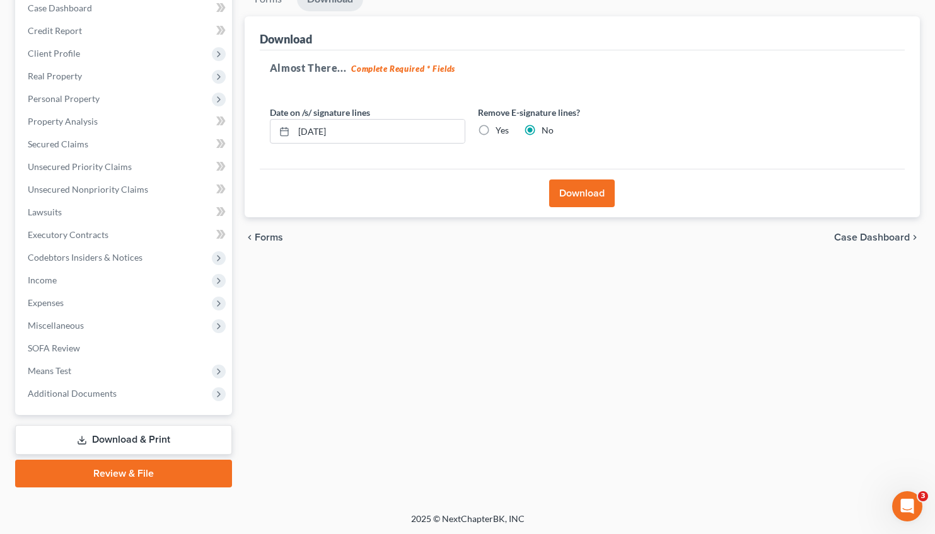
click at [565, 195] on button "Download" at bounding box center [582, 194] width 66 height 28
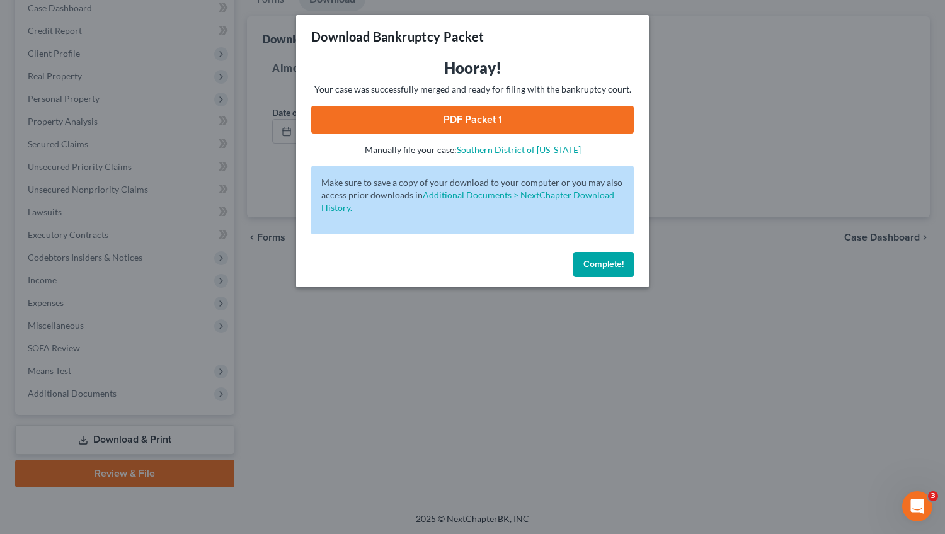
click at [479, 120] on link "PDF Packet 1" at bounding box center [472, 120] width 323 height 28
click at [598, 270] on span "Complete!" at bounding box center [604, 264] width 40 height 11
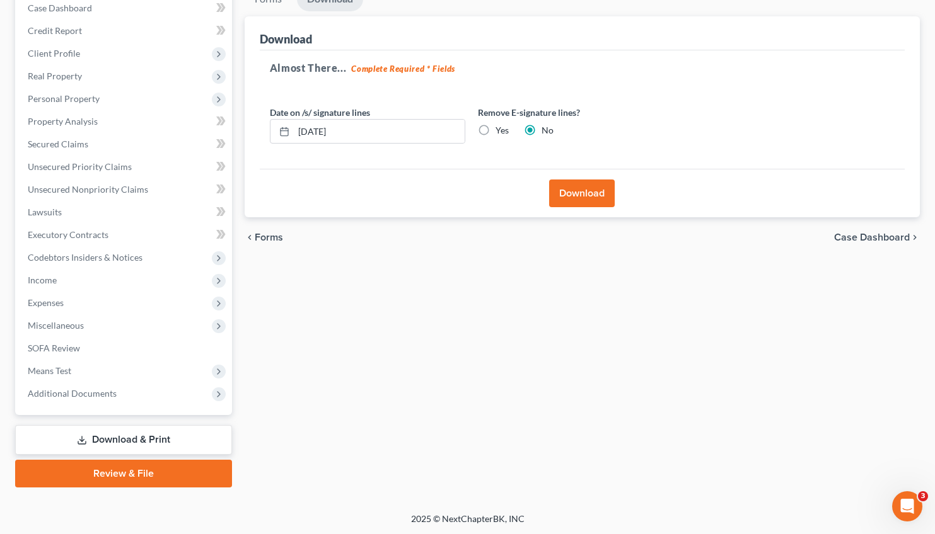
scroll to position [0, 0]
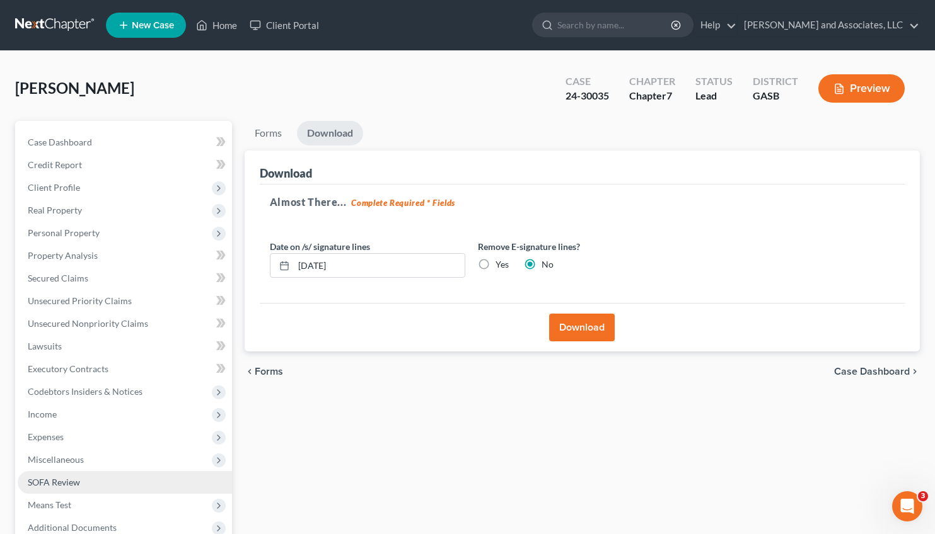
click at [54, 480] on span "SOFA Review" at bounding box center [54, 482] width 52 height 11
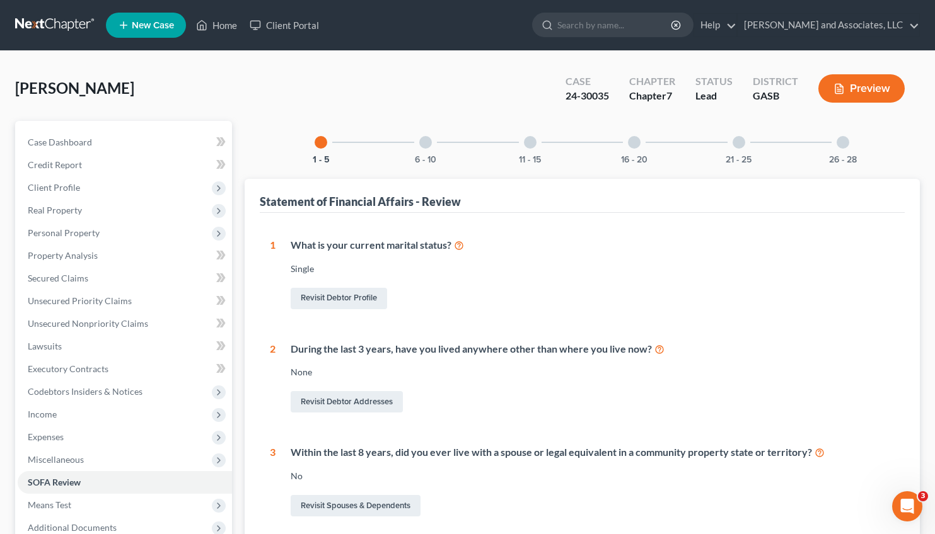
click at [843, 90] on icon "button" at bounding box center [838, 88] width 11 height 11
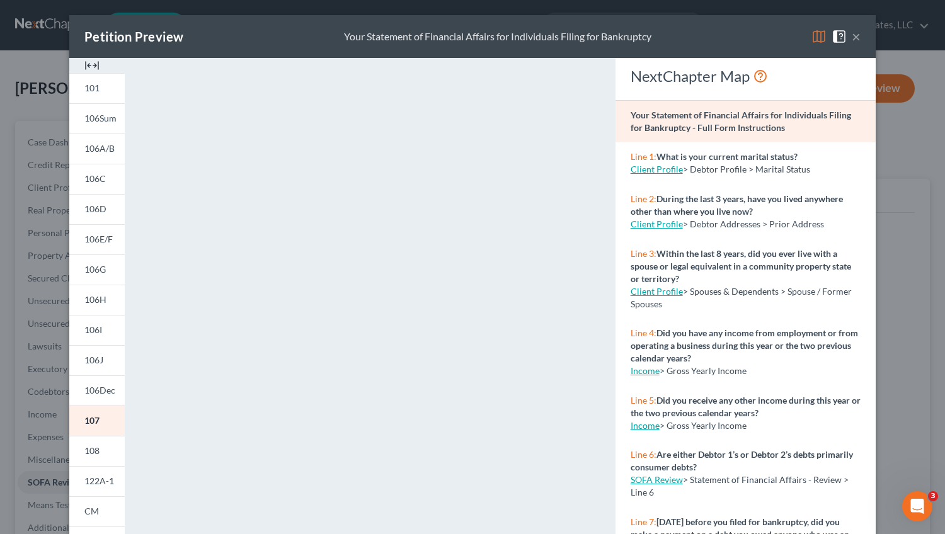
click at [852, 37] on button "×" at bounding box center [856, 36] width 9 height 15
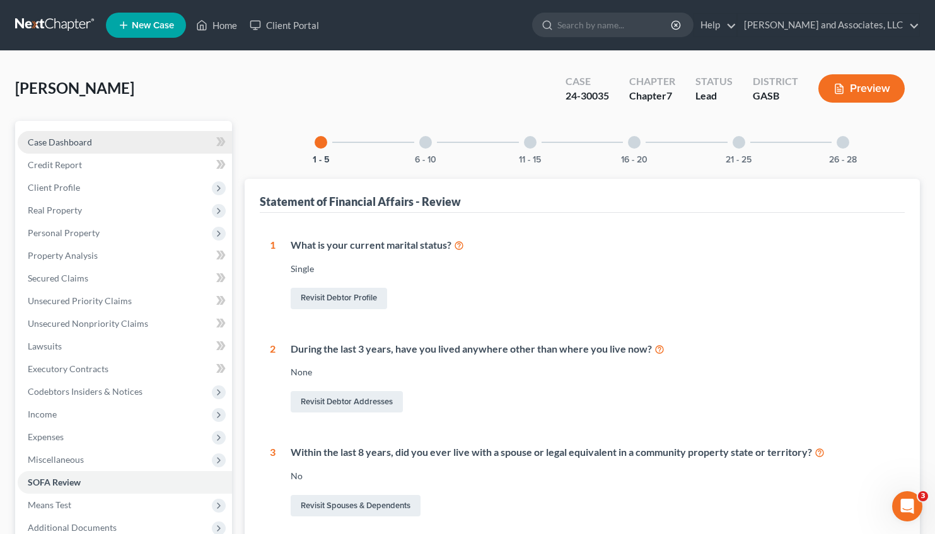
click at [57, 141] on span "Case Dashboard" at bounding box center [60, 142] width 64 height 11
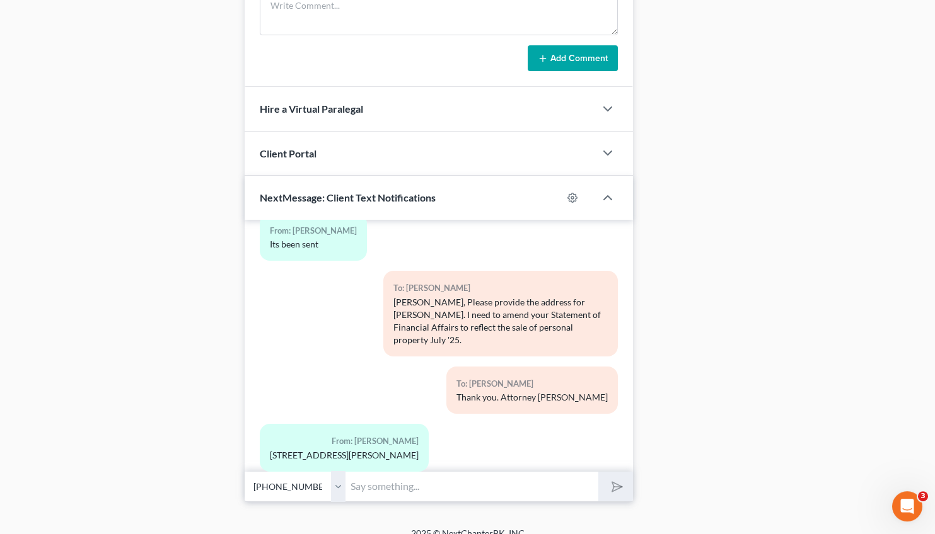
scroll to position [737, 0]
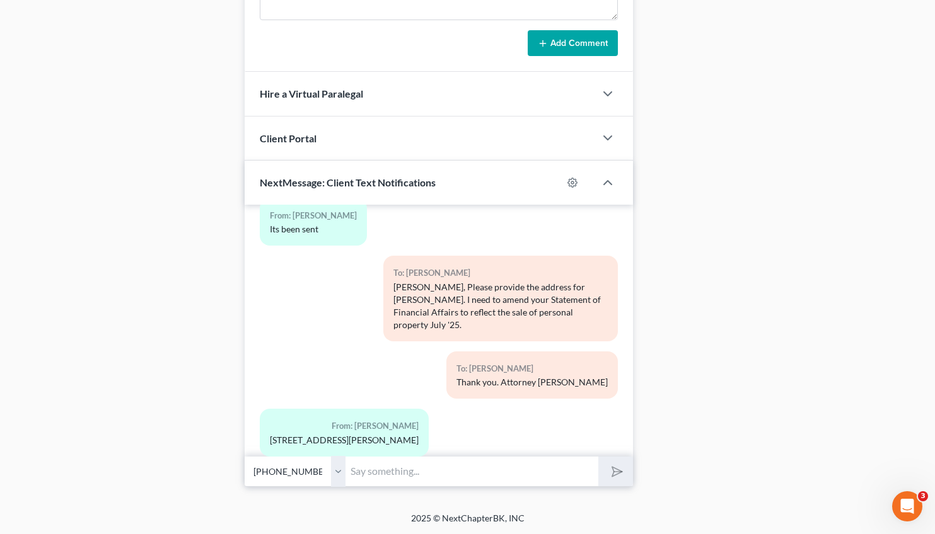
click at [376, 468] on input "text" at bounding box center [471, 471] width 253 height 31
click at [557, 472] on input "Thank you for your prompt response. Please check your email for Amended Schedul…" at bounding box center [471, 471] width 253 height 31
click at [593, 471] on input "Thank you for your prompt response. Please check your email for Amended Schedul…" at bounding box center [471, 471] width 253 height 31
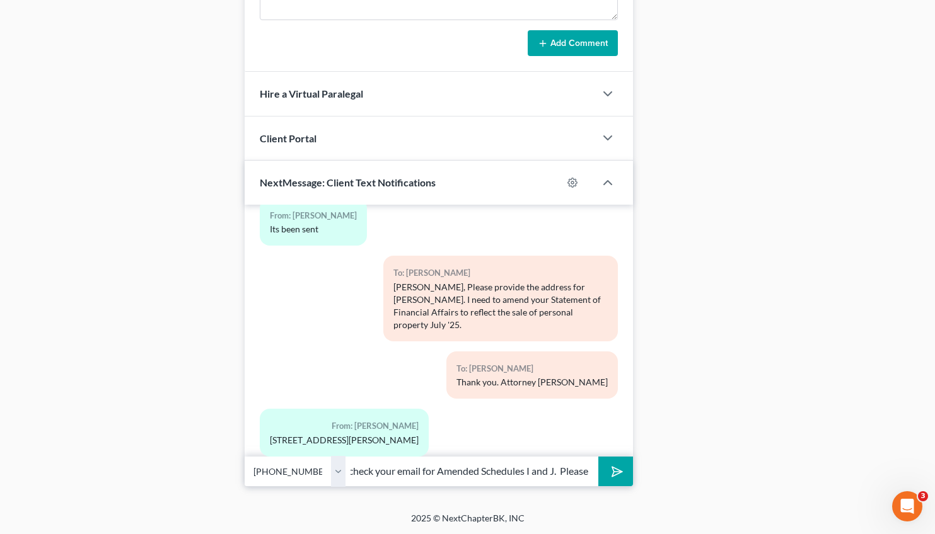
drag, startPoint x: 591, startPoint y: 472, endPoint x: 328, endPoint y: 471, distance: 262.8
click at [328, 471] on div "Select [PHONE_NUMBER] - [PERSON_NAME] Thank you for your prompt response. Pleas…" at bounding box center [439, 472] width 389 height 30
type input "Thank you for your prompt response. Does [PERSON_NAME] live in [GEOGRAPHIC_DATA…"
click at [598, 457] on button "submit" at bounding box center [615, 472] width 35 height 30
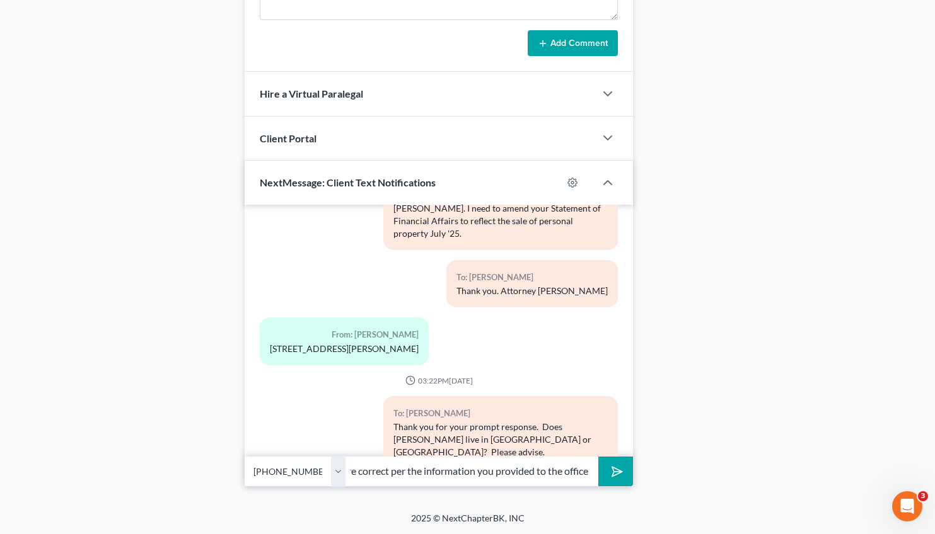
scroll to position [0, 473]
click at [562, 471] on input "Also, check your email for Amended Schedules - Income and Budget. Please review…" at bounding box center [471, 471] width 253 height 31
type input "Also, check your email for Amended Schedules - Income and Budget. Please review…"
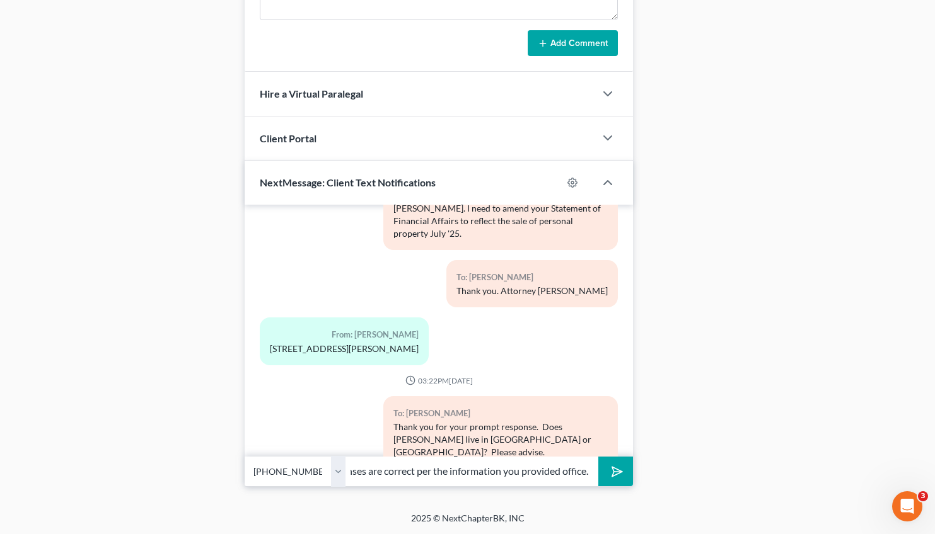
click at [625, 474] on button "submit" at bounding box center [615, 472] width 35 height 30
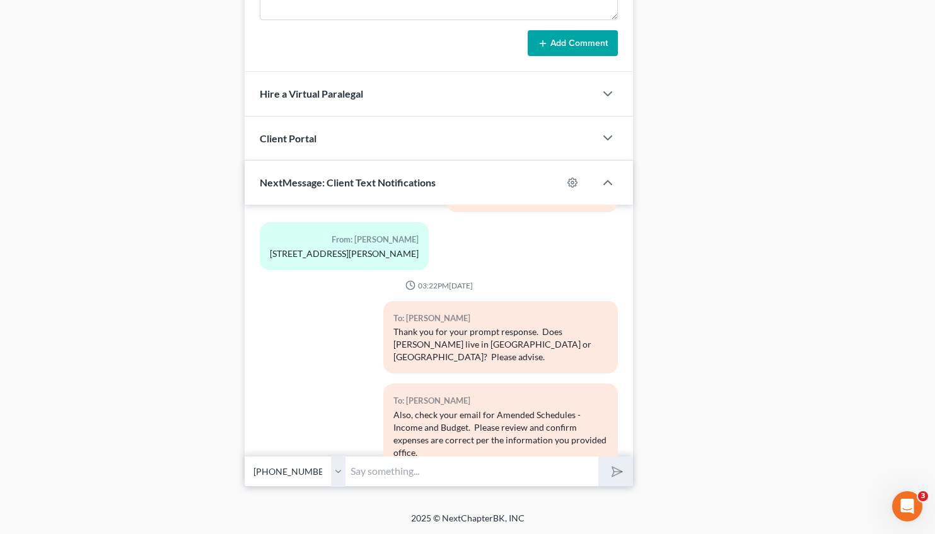
scroll to position [4963, 0]
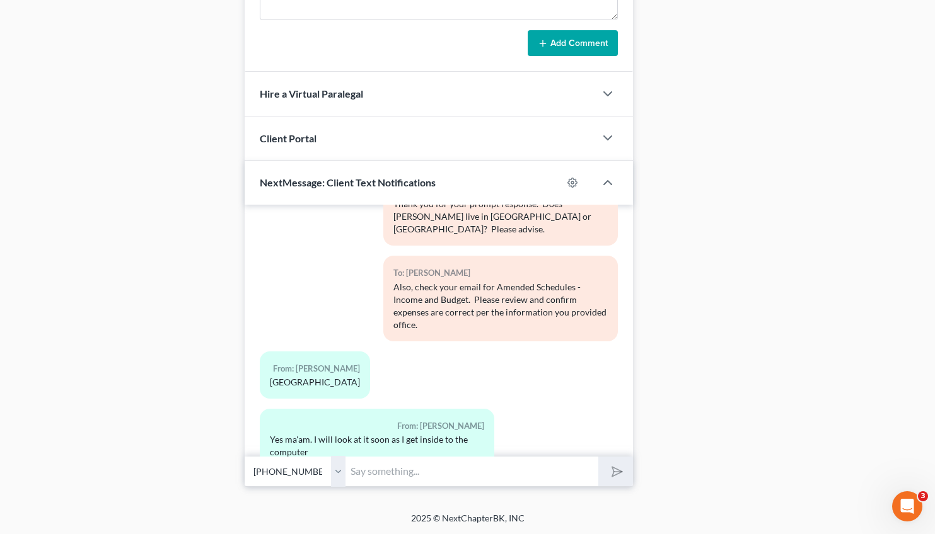
click at [374, 484] on input "text" at bounding box center [471, 471] width 253 height 31
type input "ok"
click at [598, 457] on button "submit" at bounding box center [615, 472] width 35 height 30
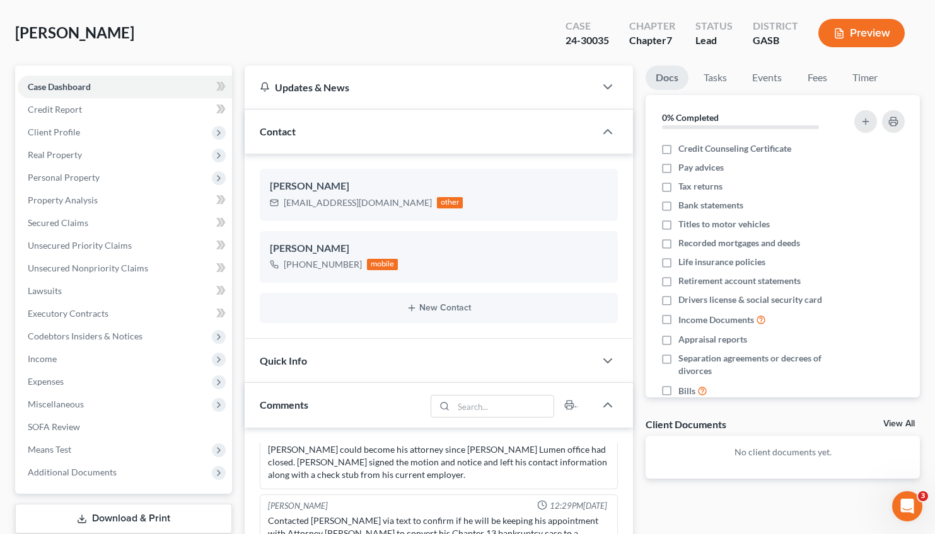
scroll to position [0, 0]
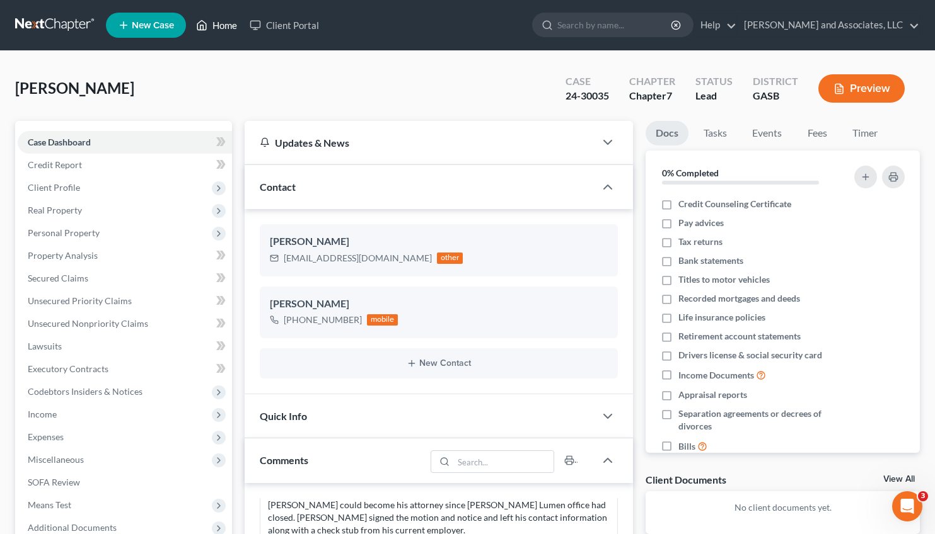
click at [228, 23] on link "Home" at bounding box center [217, 25] width 54 height 23
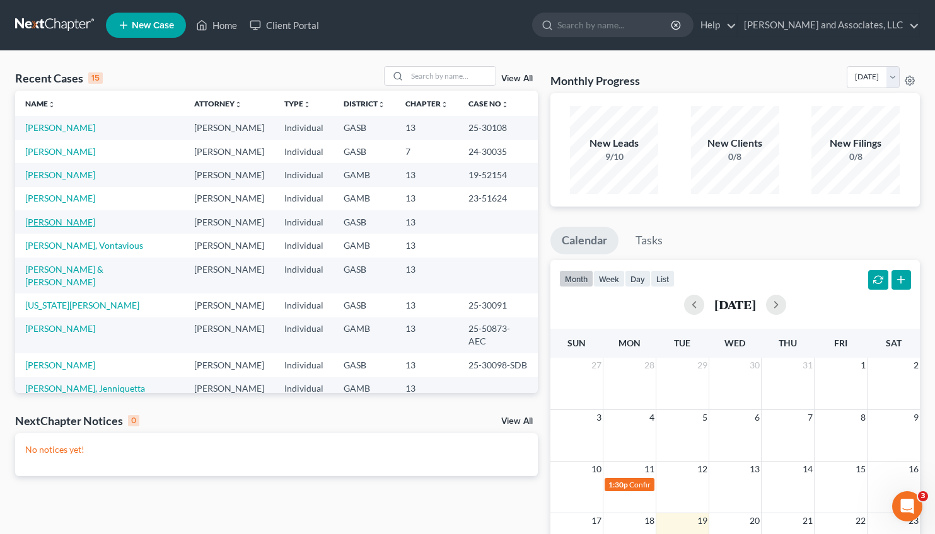
click at [65, 221] on link "[PERSON_NAME]" at bounding box center [60, 222] width 70 height 11
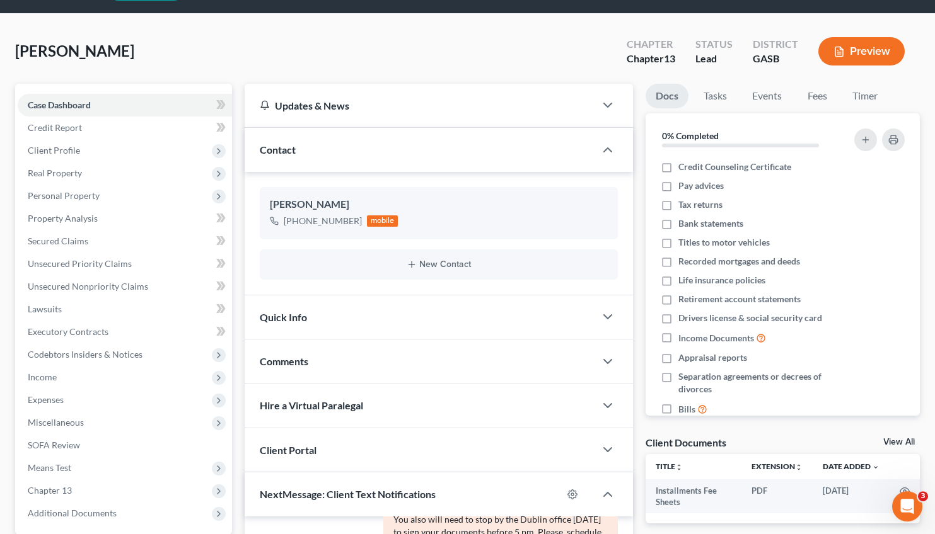
scroll to position [39, 0]
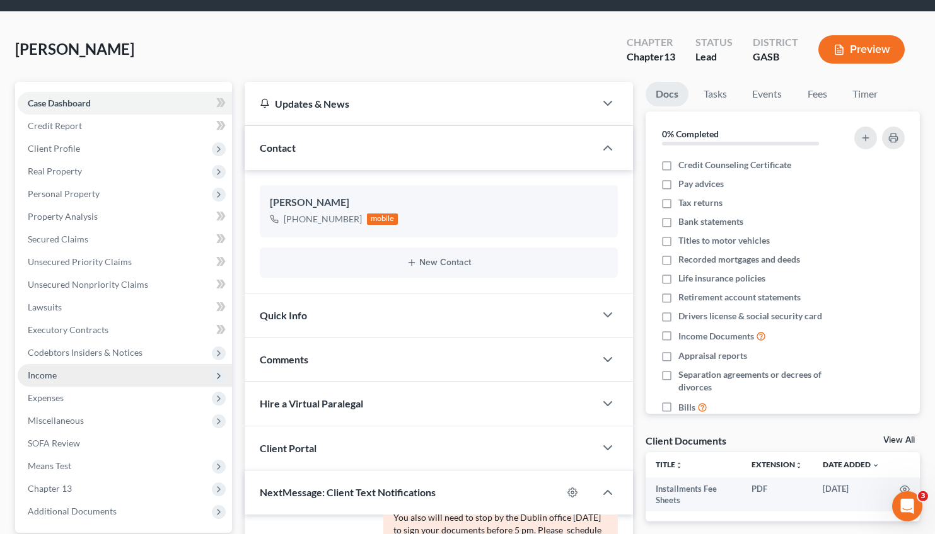
click at [42, 377] on span "Income" at bounding box center [42, 375] width 29 height 11
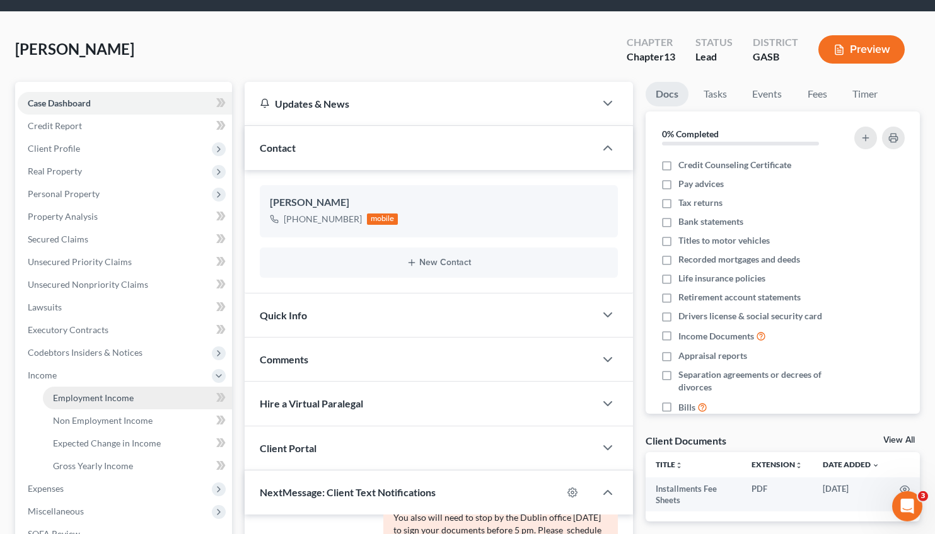
click at [91, 394] on span "Employment Income" at bounding box center [93, 398] width 81 height 11
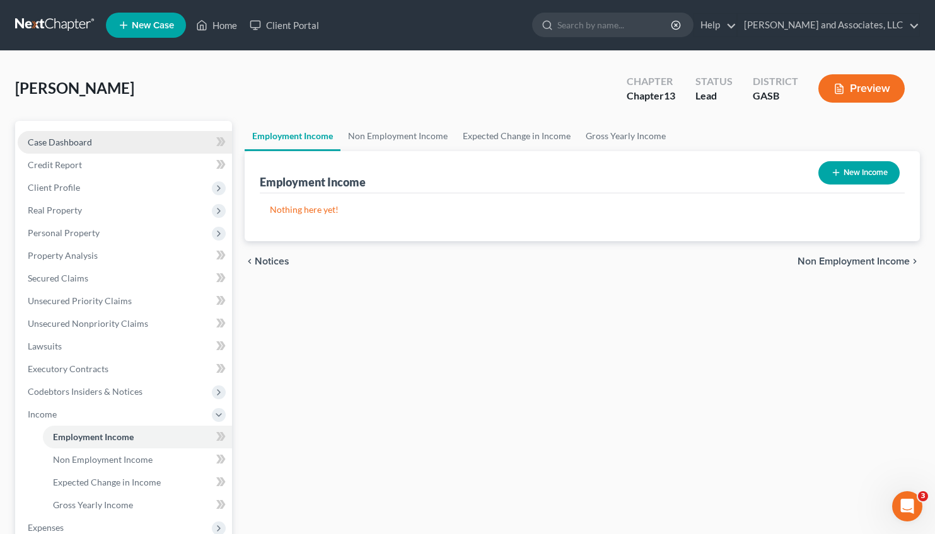
click at [64, 139] on span "Case Dashboard" at bounding box center [60, 142] width 64 height 11
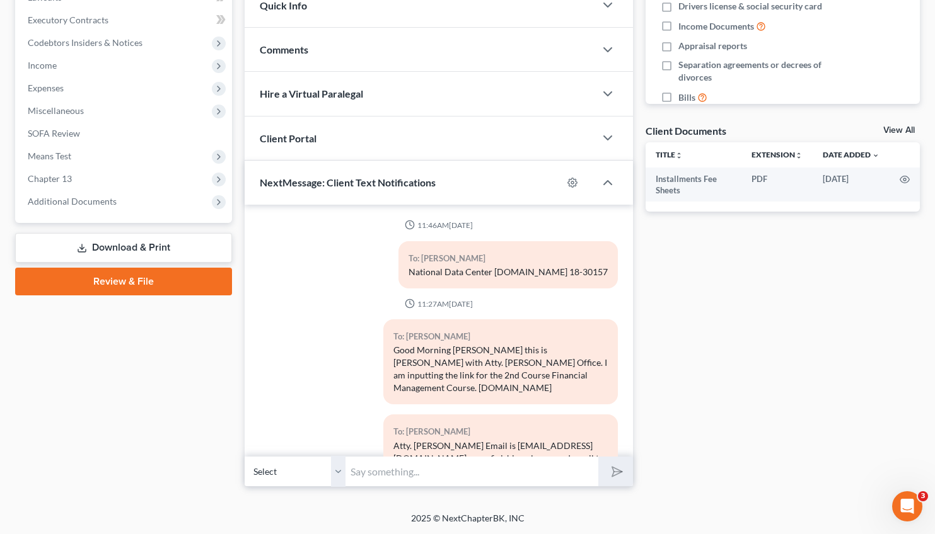
scroll to position [860, 0]
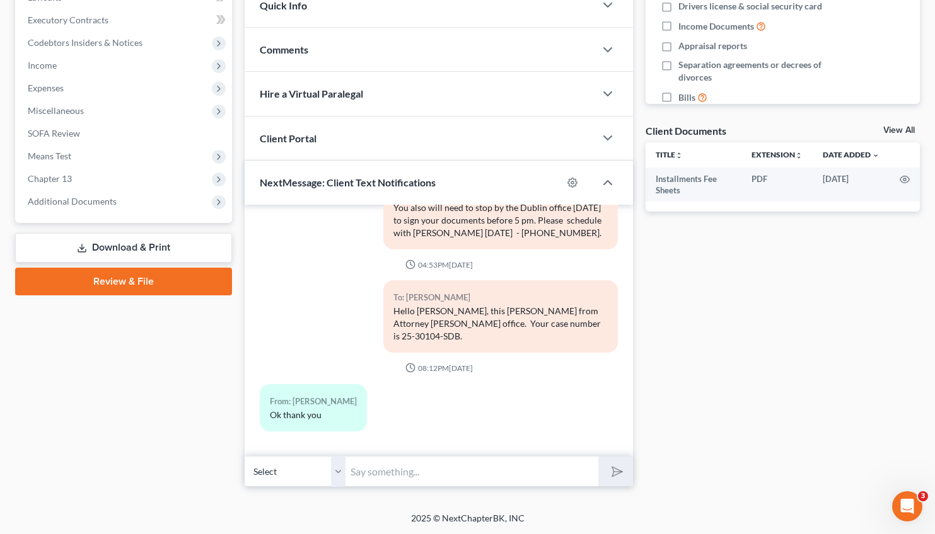
click at [415, 470] on input "text" at bounding box center [471, 471] width 253 height 31
drag, startPoint x: 589, startPoint y: 474, endPoint x: 308, endPoint y: 486, distance: 281.3
click at [308, 486] on div "Select [PHONE_NUMBER] - [PERSON_NAME] Good Afternoon, [PERSON_NAME]. Please pro…" at bounding box center [439, 472] width 389 height 30
type input "Good Afternoon, Ms. B"
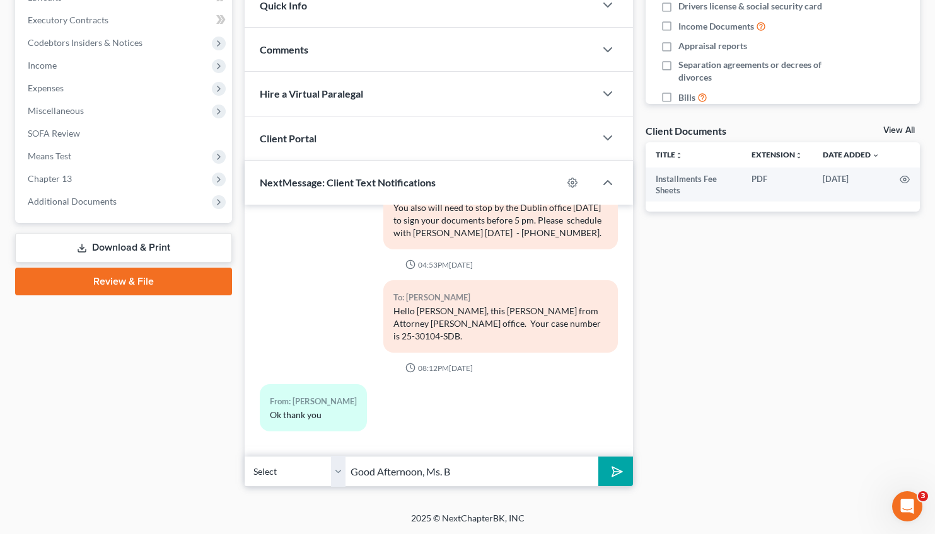
scroll to position [0, 0]
drag, startPoint x: 453, startPoint y: 470, endPoint x: 313, endPoint y: 466, distance: 139.9
click at [345, 466] on input "Good Afternoon, Ms. B" at bounding box center [471, 471] width 253 height 31
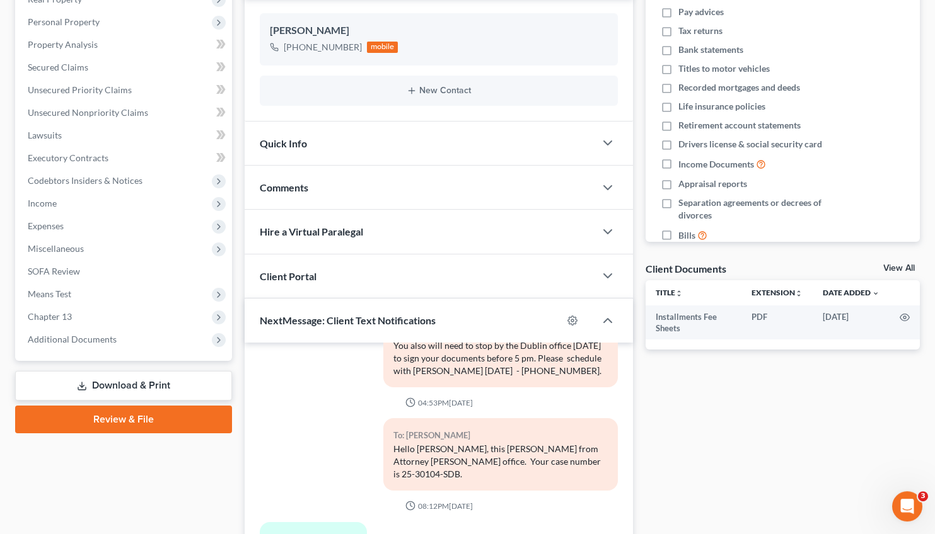
scroll to position [207, 0]
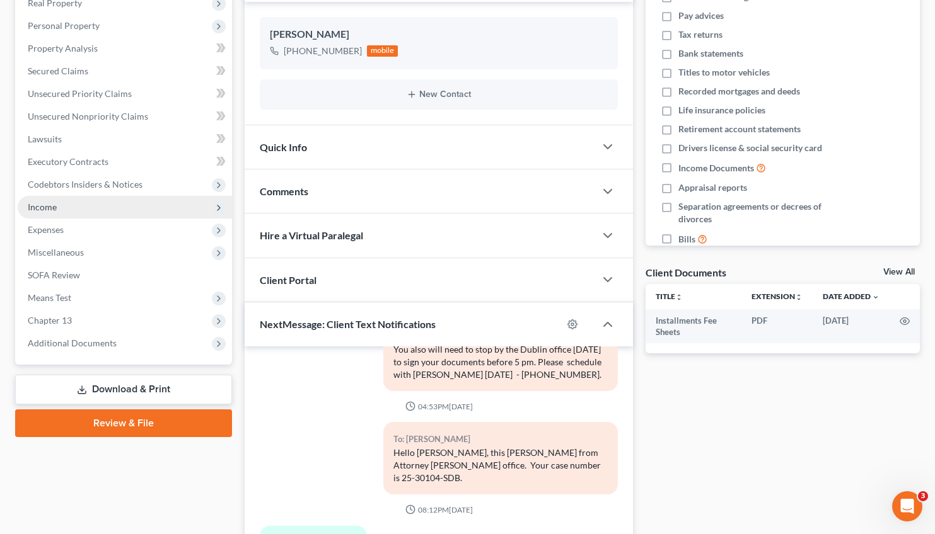
click at [53, 203] on span "Income" at bounding box center [42, 207] width 29 height 11
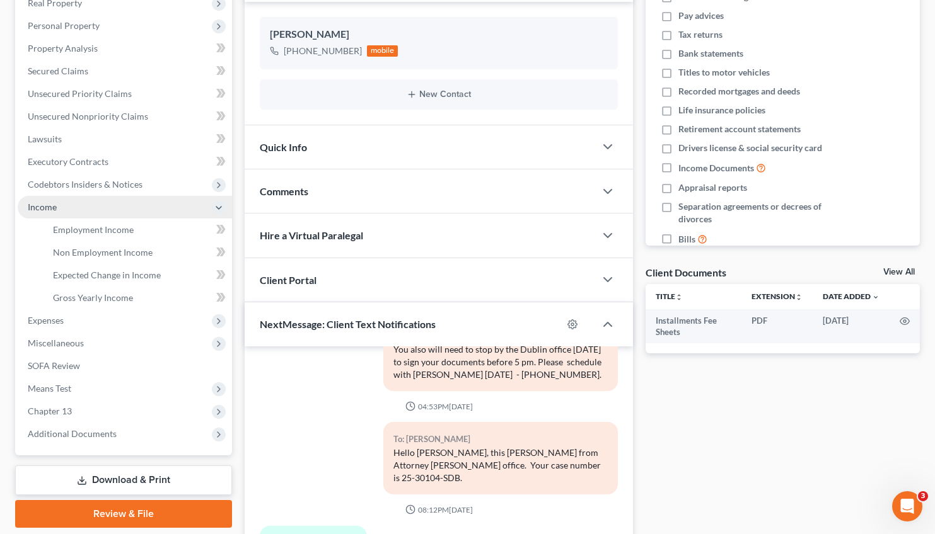
click at [53, 203] on ul "Case Dashboard Payments Invoices Payments Payments Credit Report Client Profile" at bounding box center [125, 185] width 214 height 522
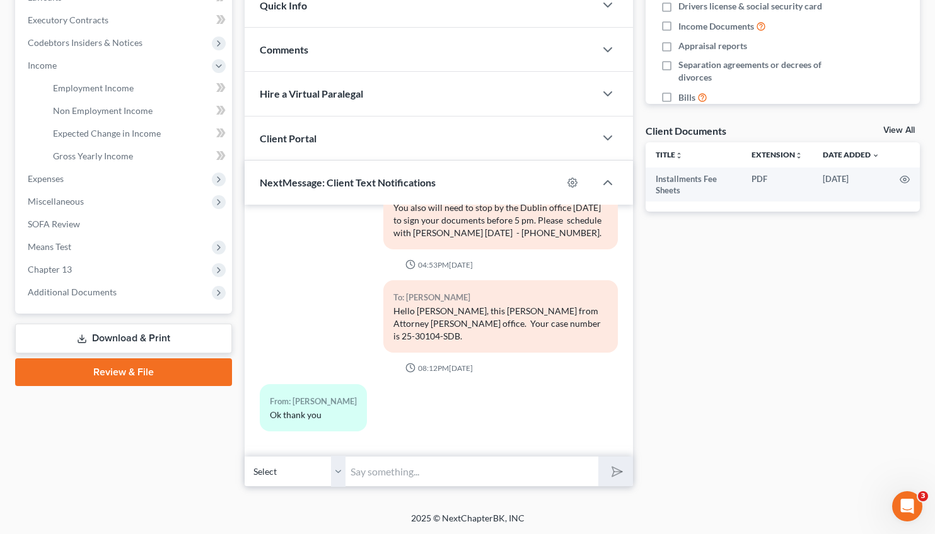
drag, startPoint x: 933, startPoint y: 282, endPoint x: 937, endPoint y: 237, distance: 45.5
click at [935, 234] on html "Home New Case Client Portal [PERSON_NAME] and Associates, LLC [EMAIL_ADDRESS][D…" at bounding box center [467, 93] width 935 height 884
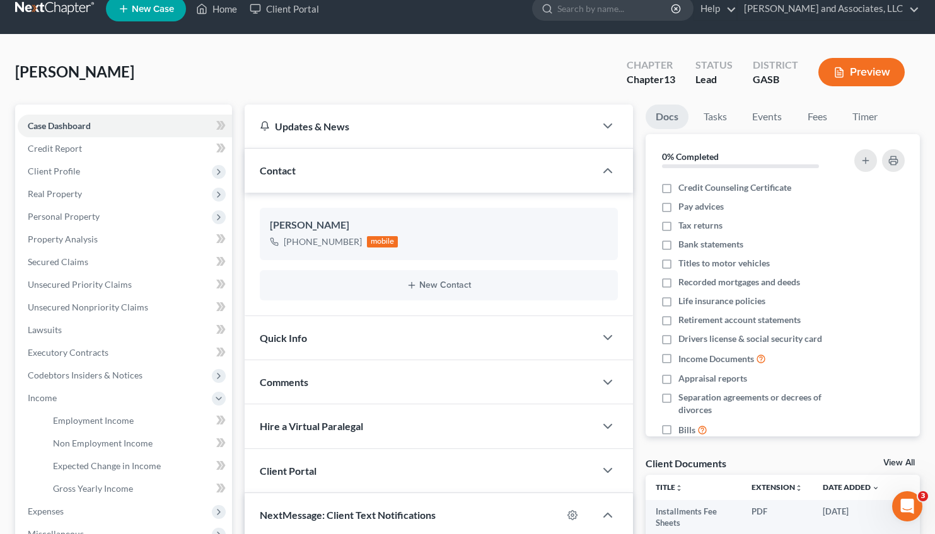
scroll to position [16, 0]
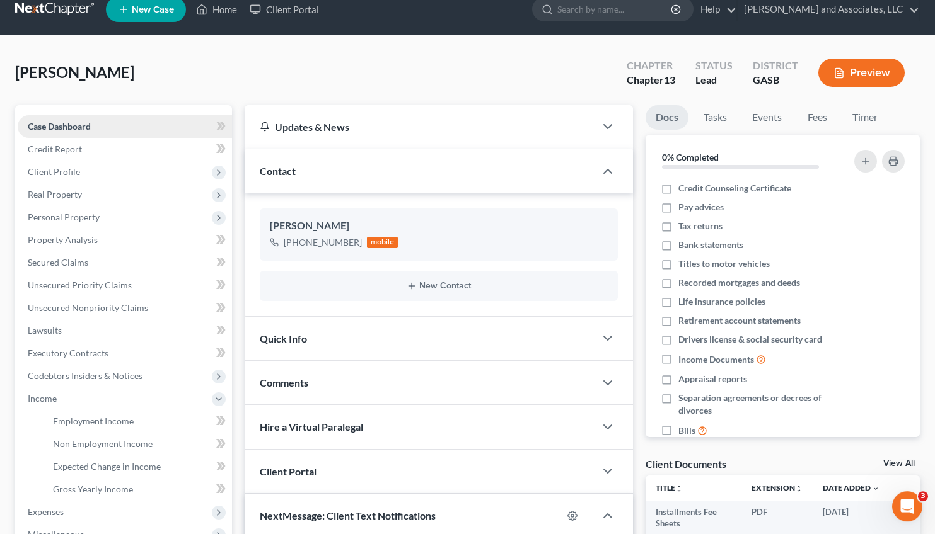
click at [49, 119] on link "Case Dashboard" at bounding box center [125, 126] width 214 height 23
click at [226, 9] on link "Home" at bounding box center [217, 9] width 54 height 23
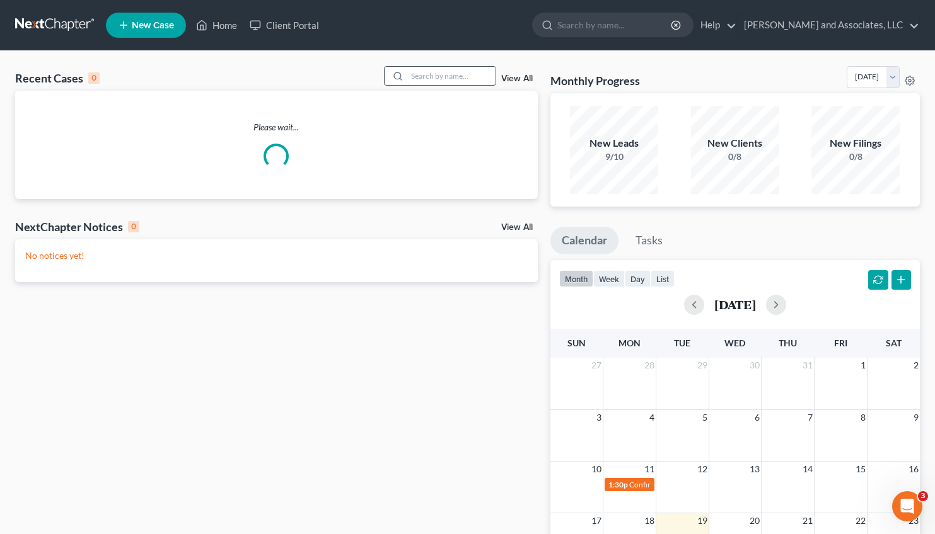
click at [412, 81] on input "search" at bounding box center [451, 76] width 88 height 18
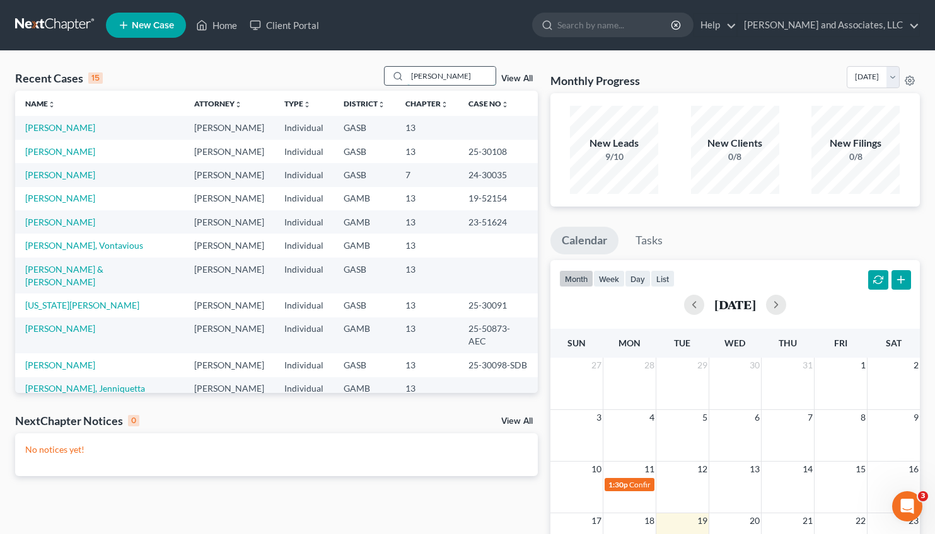
type input "[PERSON_NAME]"
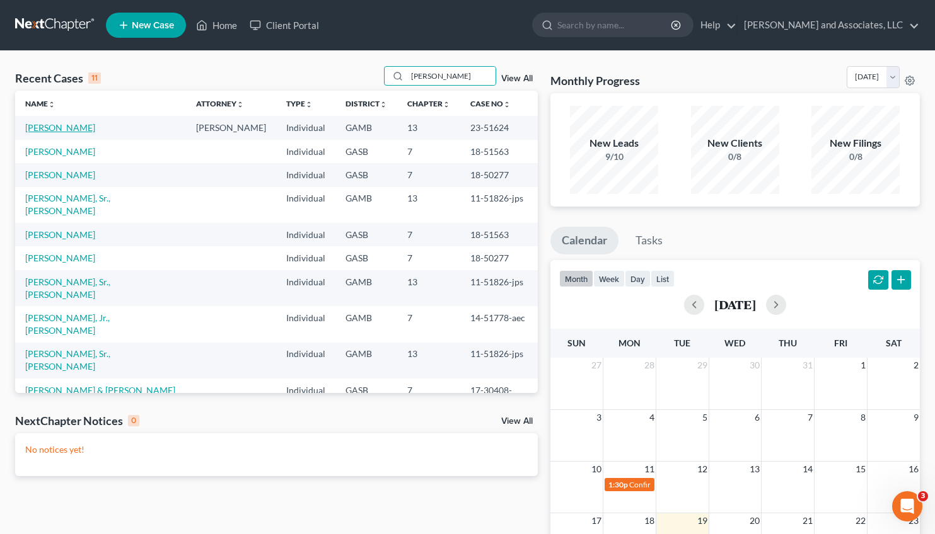
click at [62, 129] on link "[PERSON_NAME]" at bounding box center [60, 127] width 70 height 11
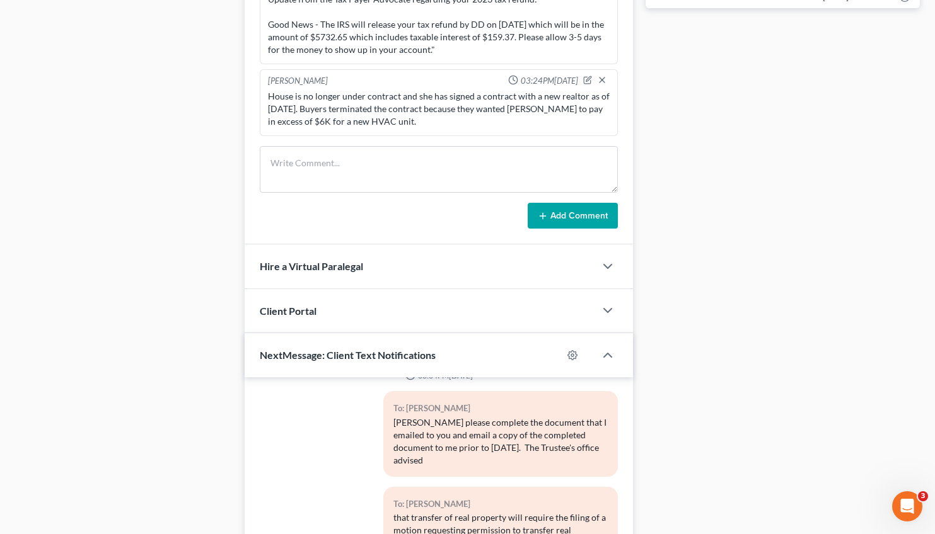
scroll to position [909, 0]
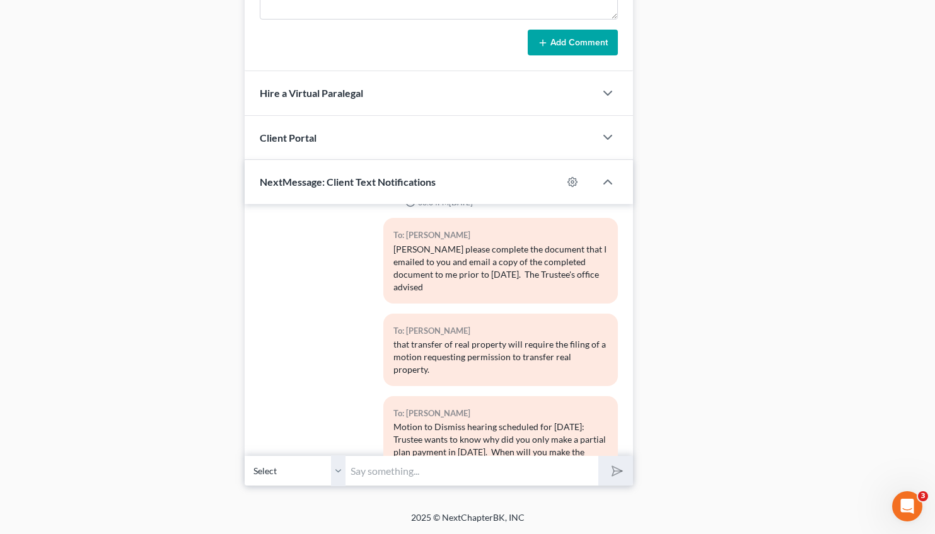
click at [369, 476] on input "text" at bounding box center [471, 471] width 253 height 31
type input "Please provide an exact date [PERSON_NAME]."
click at [598, 456] on button "submit" at bounding box center [615, 471] width 35 height 30
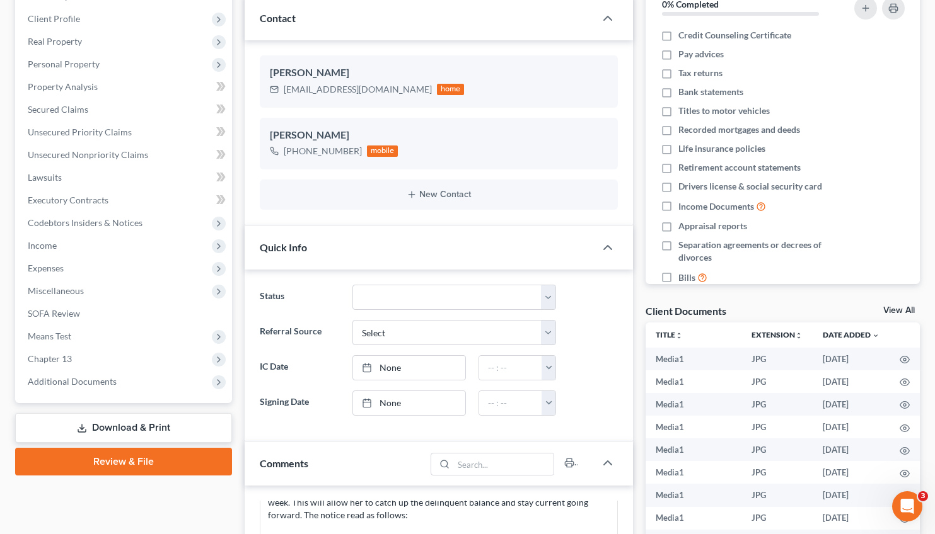
scroll to position [0, 0]
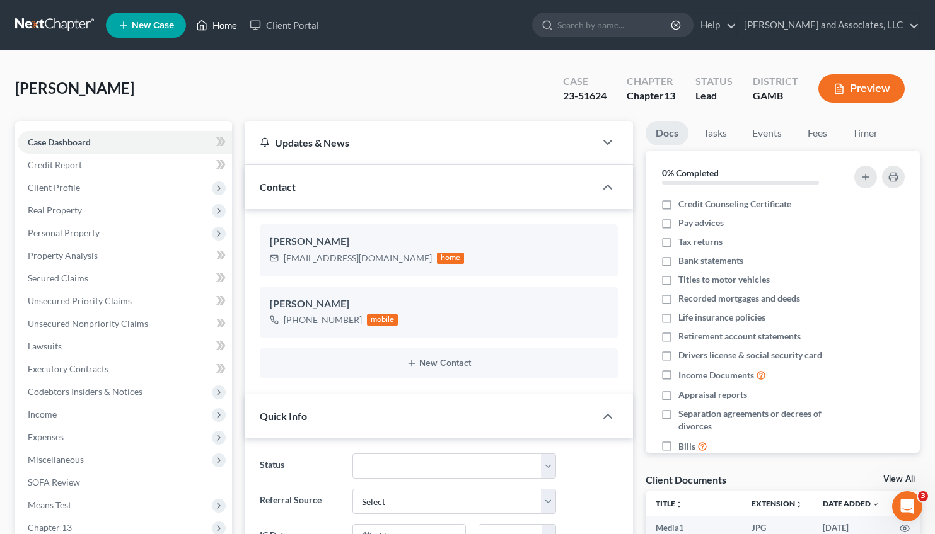
click at [221, 21] on link "Home" at bounding box center [217, 25] width 54 height 23
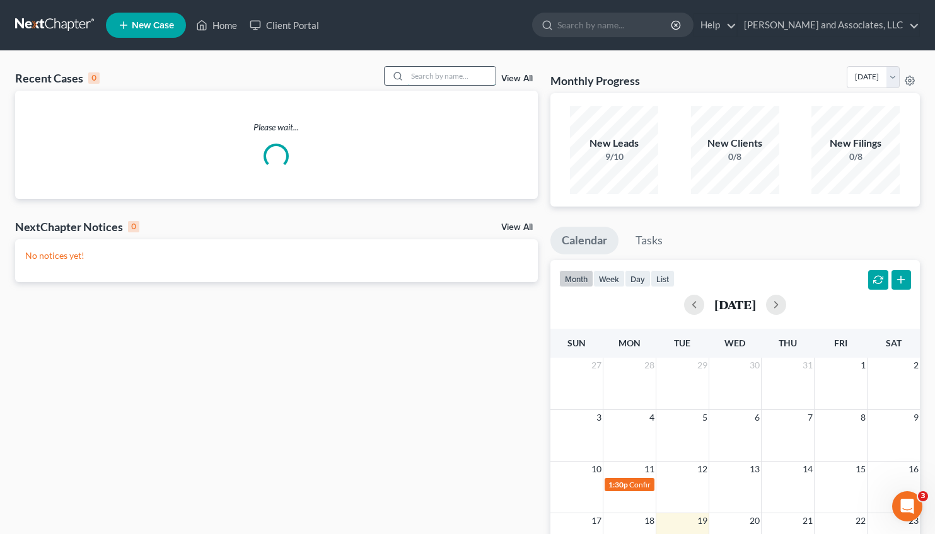
click at [407, 78] on input "search" at bounding box center [451, 76] width 88 height 18
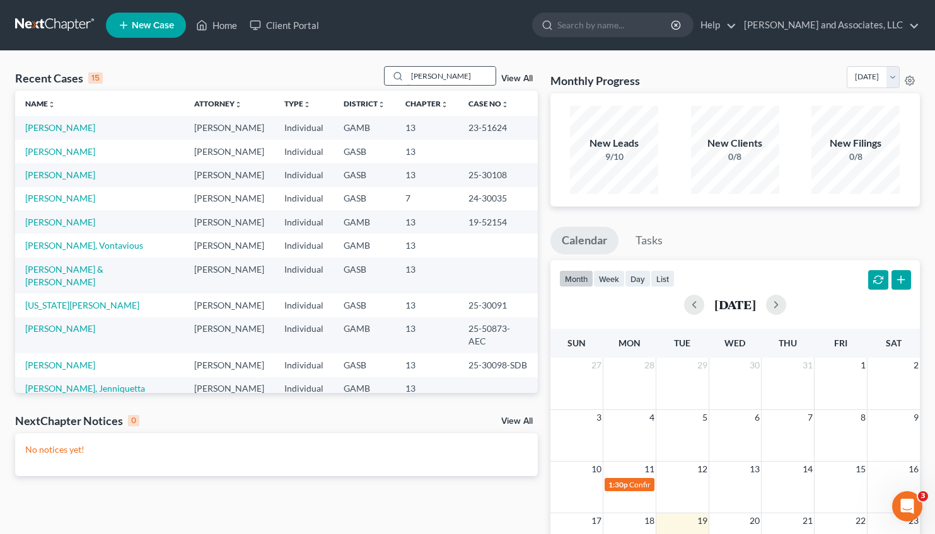
type input "[PERSON_NAME]"
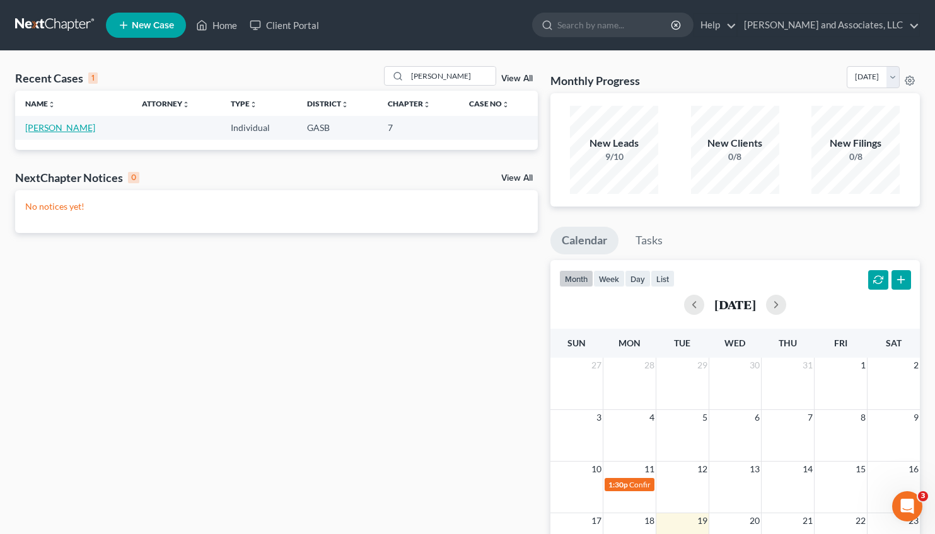
click at [57, 127] on link "[PERSON_NAME]" at bounding box center [60, 127] width 70 height 11
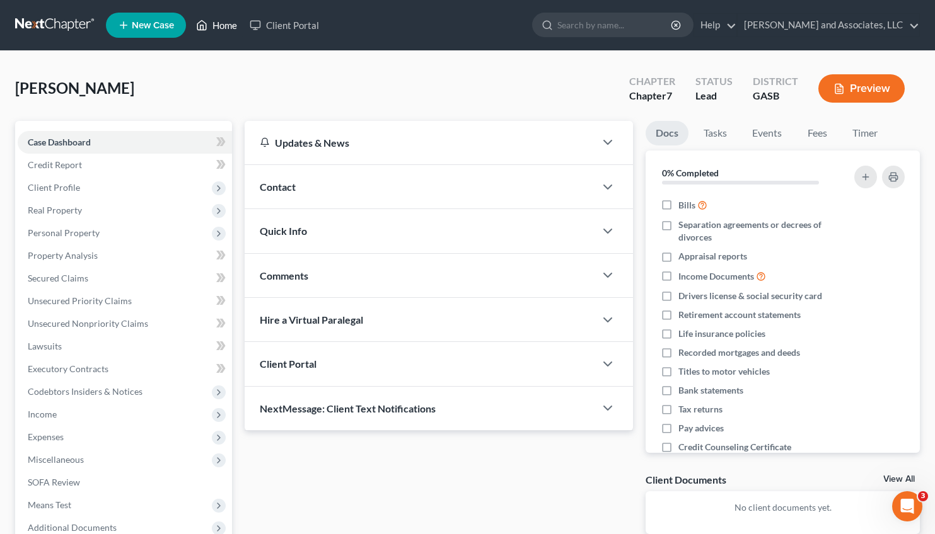
click at [224, 25] on link "Home" at bounding box center [217, 25] width 54 height 23
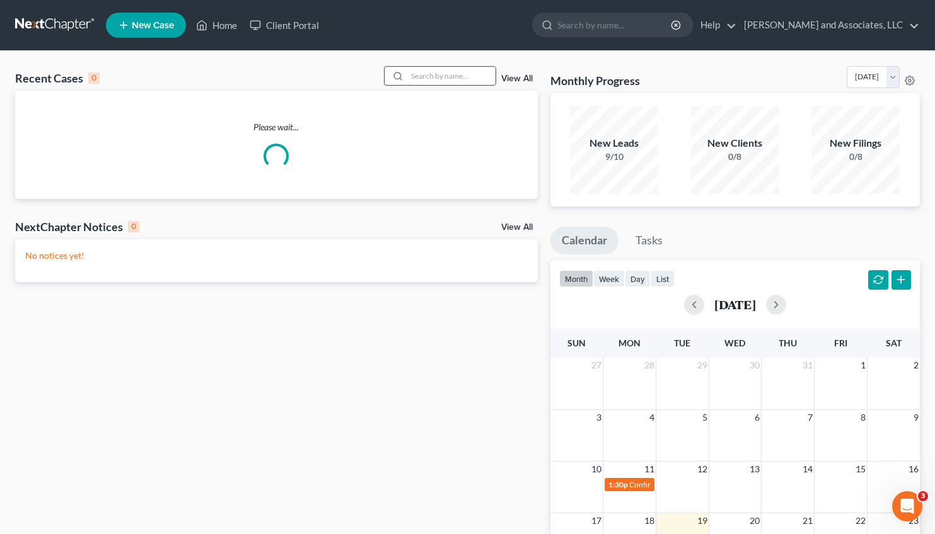
click at [419, 81] on input "search" at bounding box center [451, 76] width 88 height 18
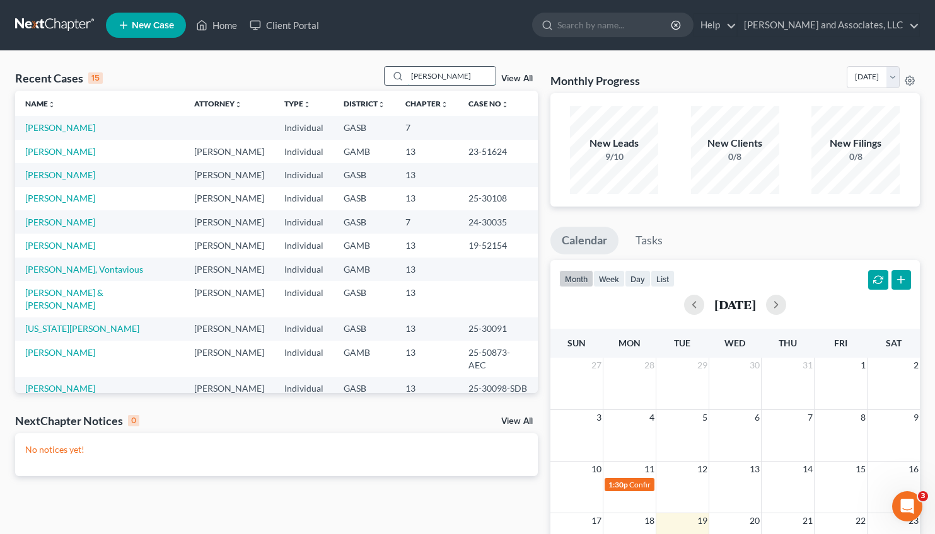
type input "[PERSON_NAME]"
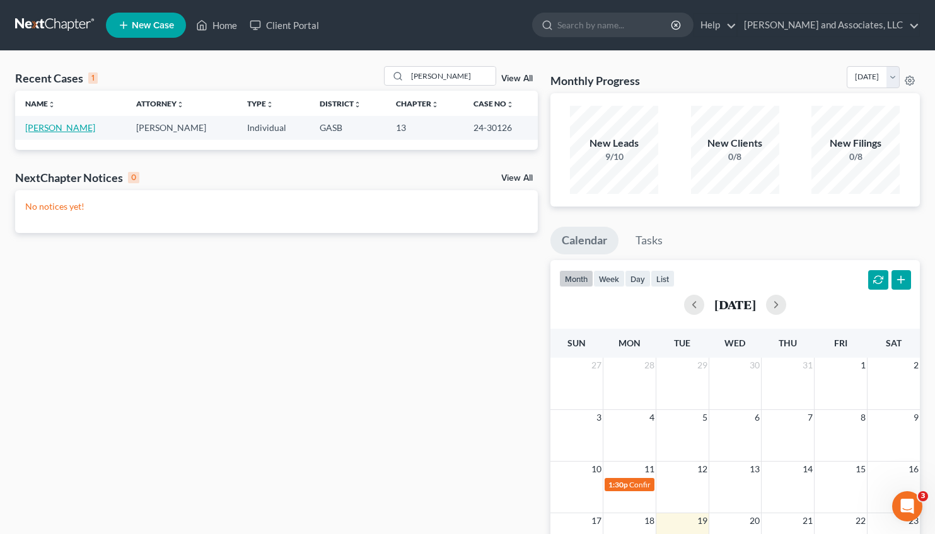
click at [66, 127] on link "[PERSON_NAME]" at bounding box center [60, 127] width 70 height 11
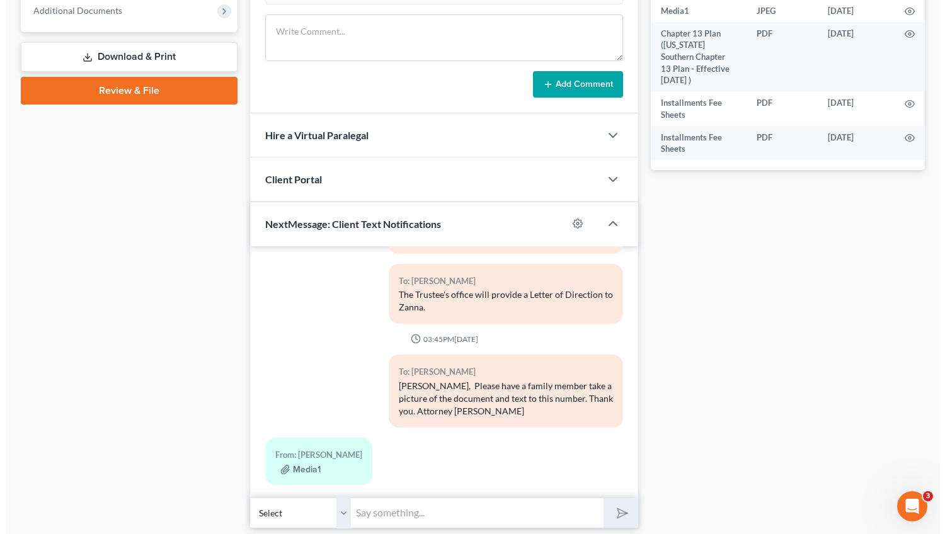
scroll to position [541, 0]
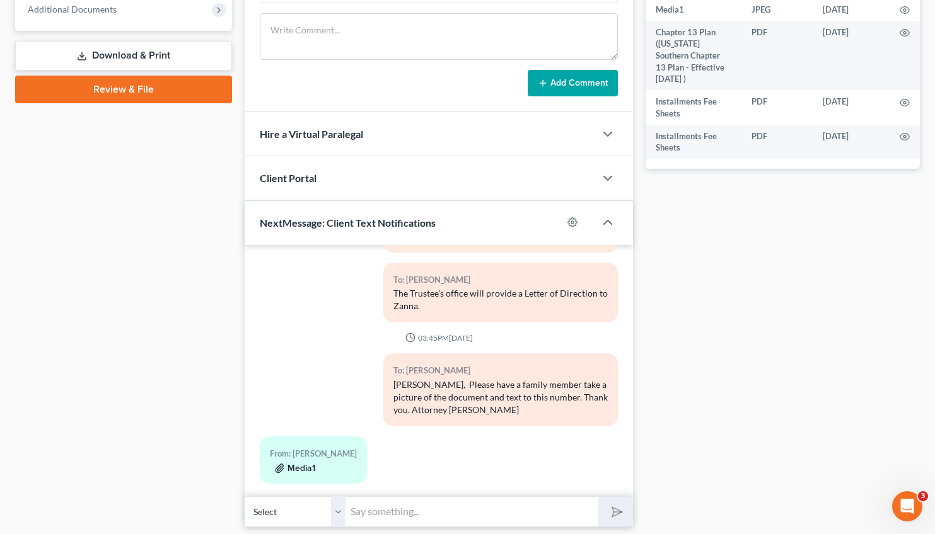
click at [295, 464] on button "Media1" at bounding box center [295, 469] width 40 height 10
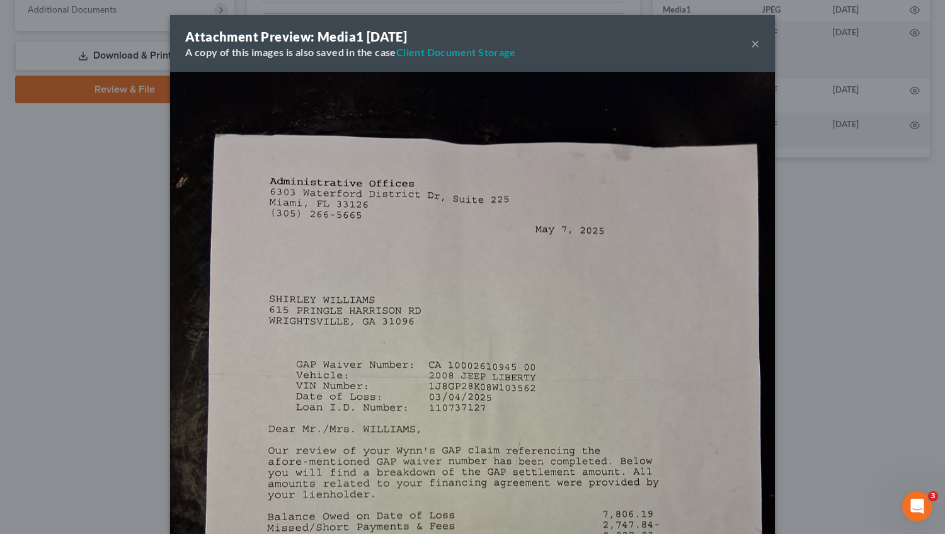
scroll to position [375, 0]
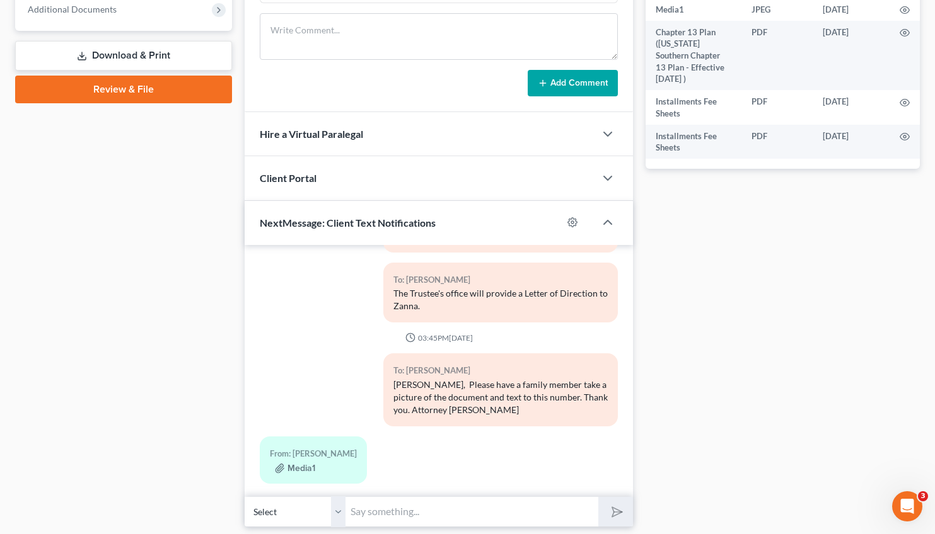
drag, startPoint x: 935, startPoint y: 134, endPoint x: 935, endPoint y: 473, distance: 339.1
click at [308, 464] on button "Media1" at bounding box center [295, 469] width 40 height 10
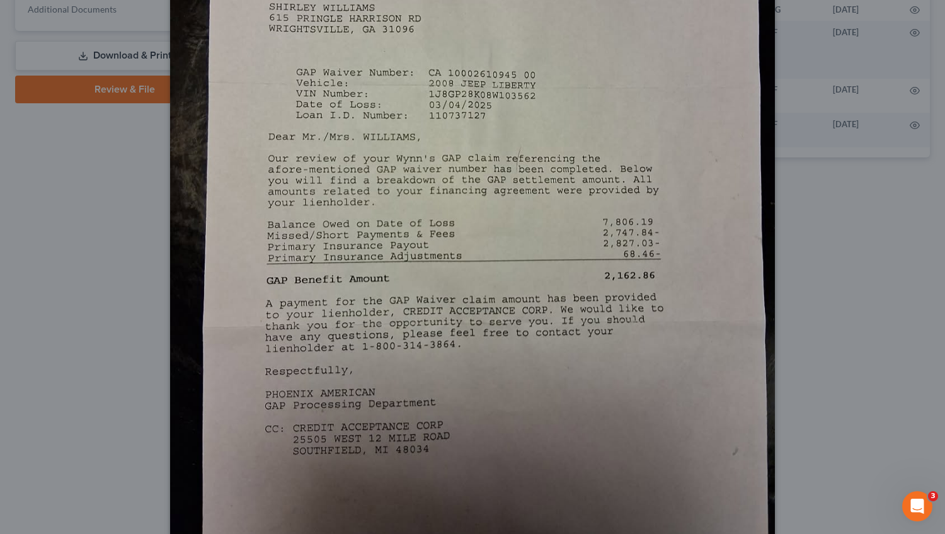
scroll to position [401, 0]
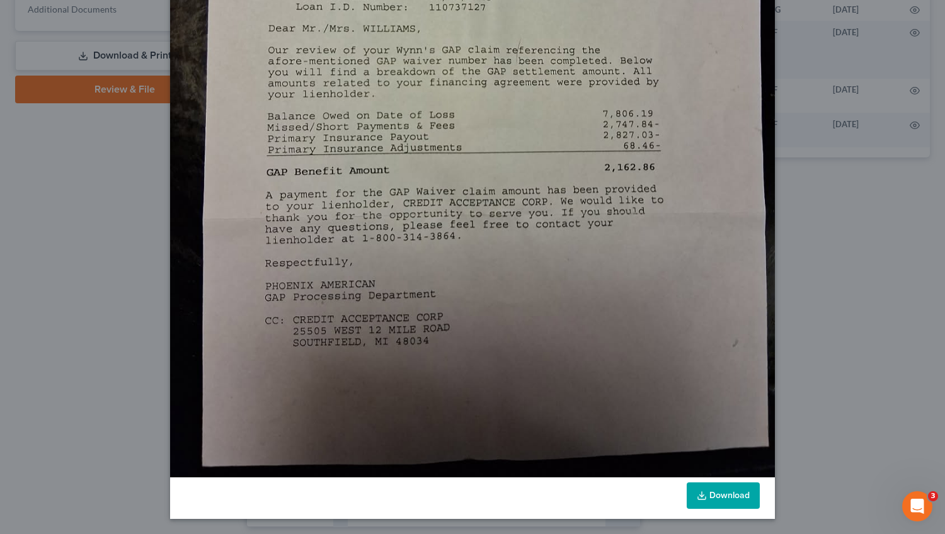
click at [727, 493] on link "Download" at bounding box center [723, 496] width 73 height 26
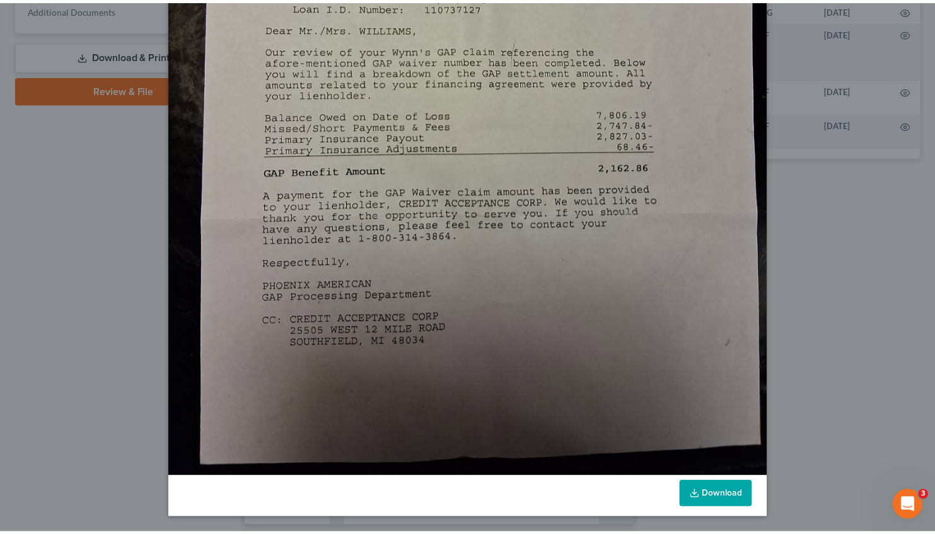
scroll to position [291, 0]
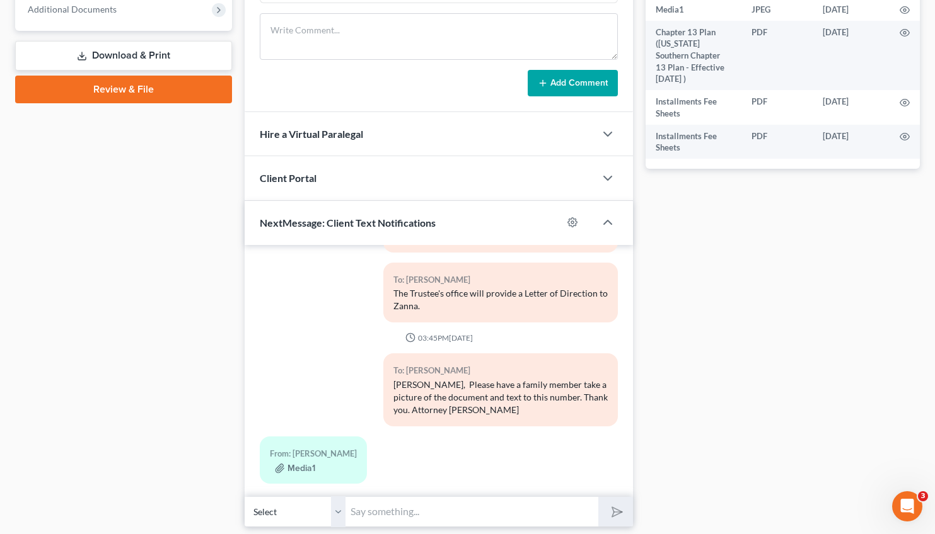
drag, startPoint x: 937, startPoint y: 303, endPoint x: 941, endPoint y: 200, distance: 102.8
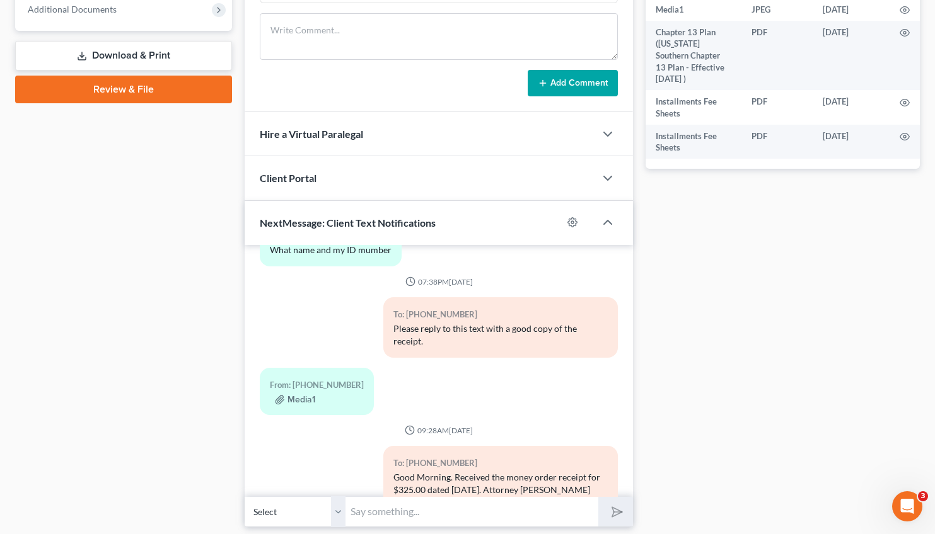
scroll to position [1311, 0]
click at [299, 395] on button "Media1" at bounding box center [295, 400] width 40 height 10
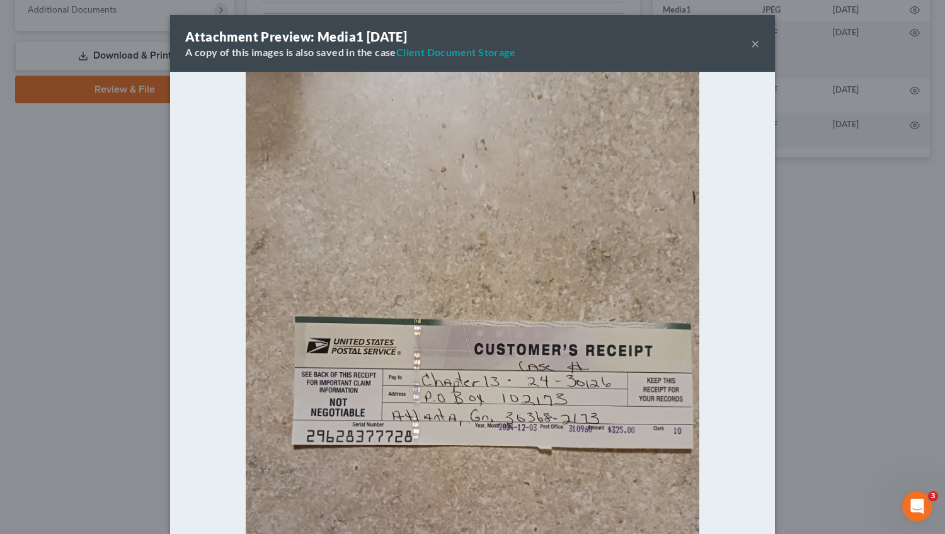
click at [746, 45] on div "Attachment Preview: Media1 [DATE] A copy of this images is also saved in the ca…" at bounding box center [472, 43] width 605 height 57
click at [751, 43] on button "×" at bounding box center [755, 43] width 9 height 15
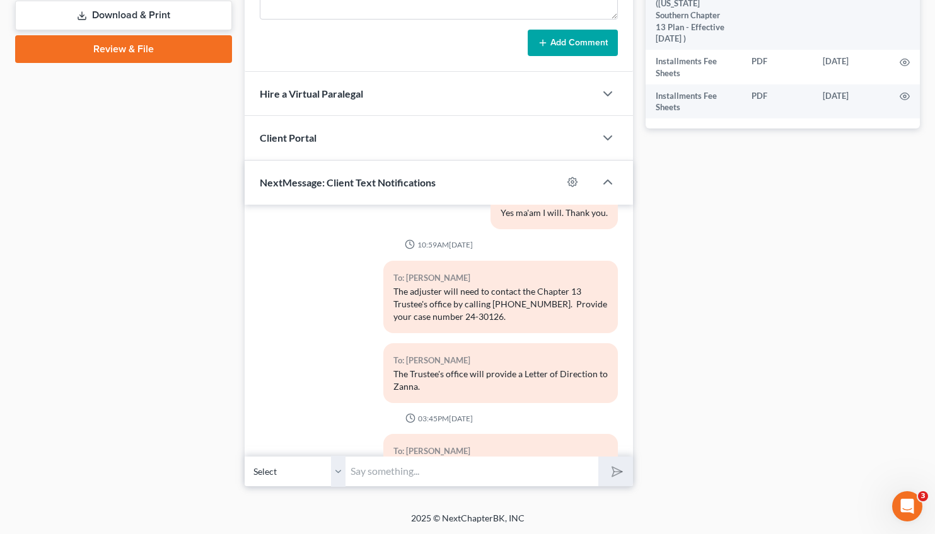
scroll to position [1932, 0]
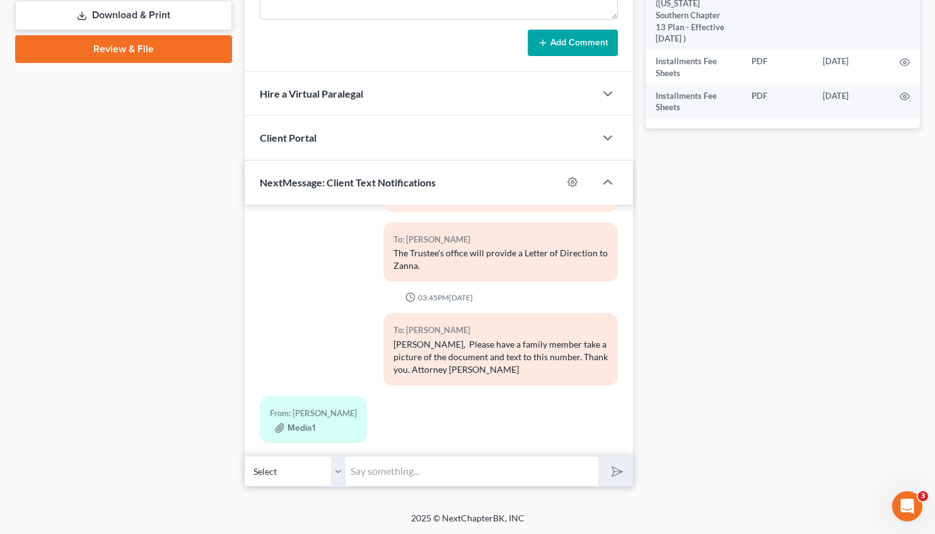
click at [374, 472] on input "text" at bounding box center [471, 471] width 253 height 31
type input "Good Afternoon, [PERSON_NAME]. The Trustee's office wants to send a Direction o…"
click at [602, 477] on button "submit" at bounding box center [615, 472] width 35 height 30
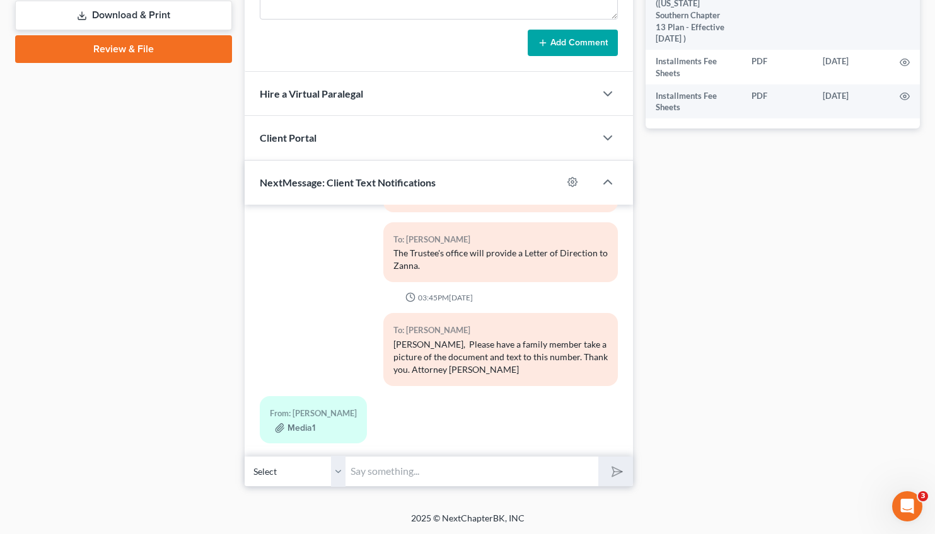
click at [396, 476] on input "text" at bounding box center [471, 471] width 253 height 31
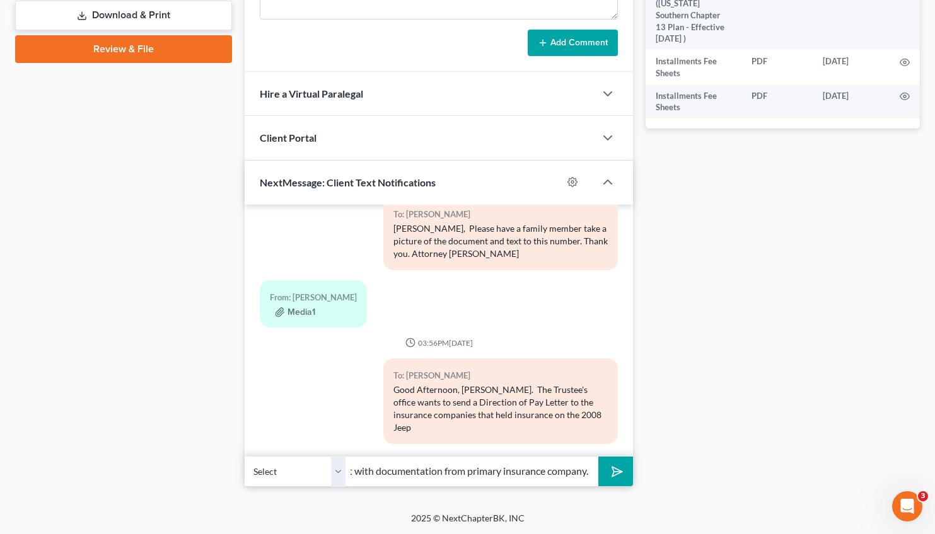
scroll to position [0, 141]
type input "Liberty. Please reply to this text with documentation from primary insurance co…"
click at [606, 475] on button "submit" at bounding box center [615, 472] width 35 height 30
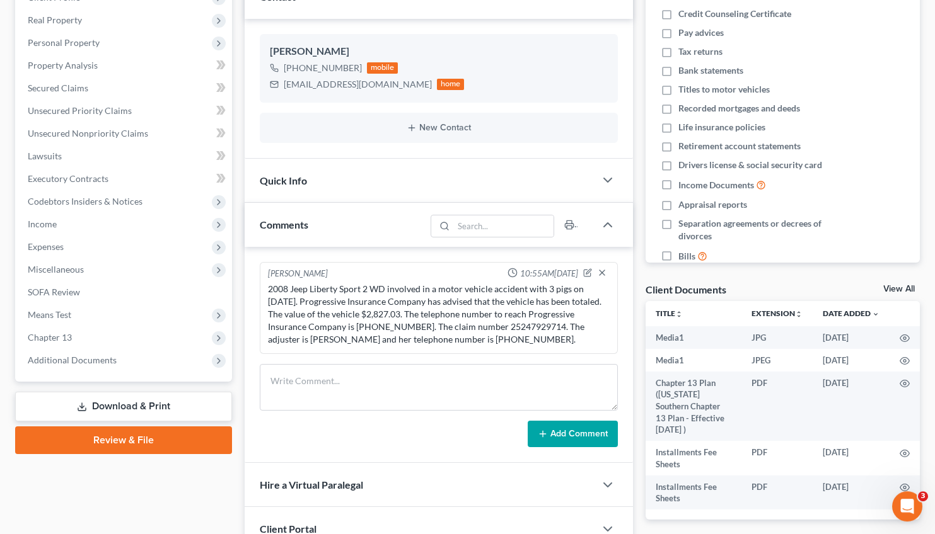
scroll to position [0, 0]
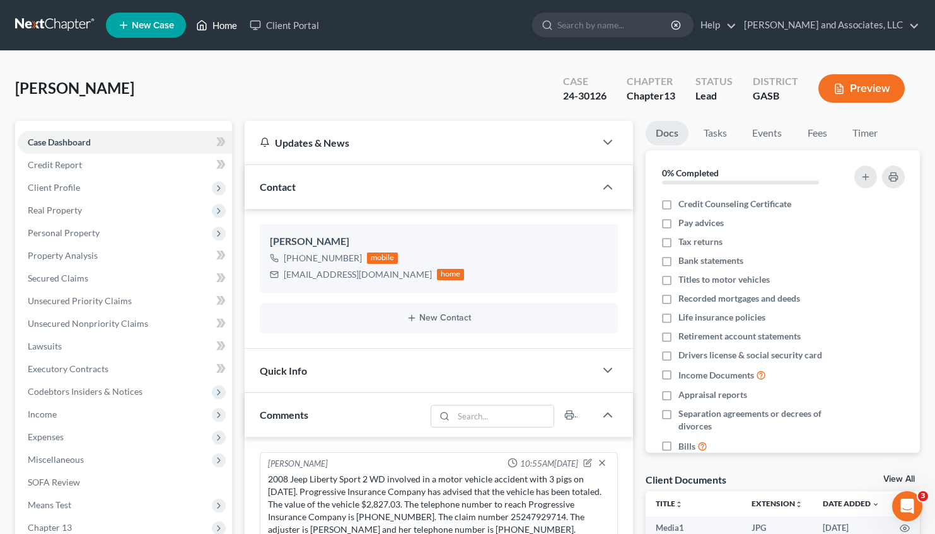
click at [219, 22] on link "Home" at bounding box center [217, 25] width 54 height 23
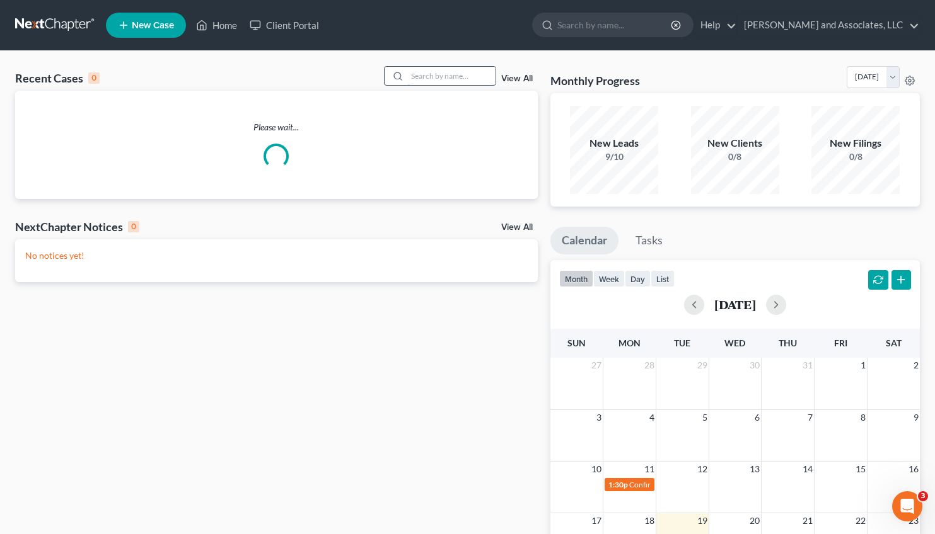
click at [425, 79] on input "search" at bounding box center [451, 76] width 88 height 18
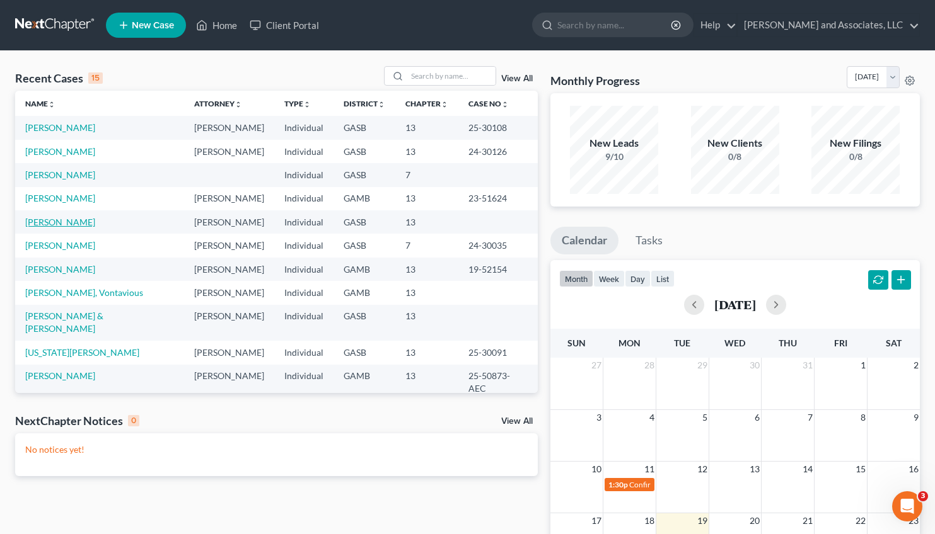
click at [71, 226] on link "[PERSON_NAME]" at bounding box center [60, 222] width 70 height 11
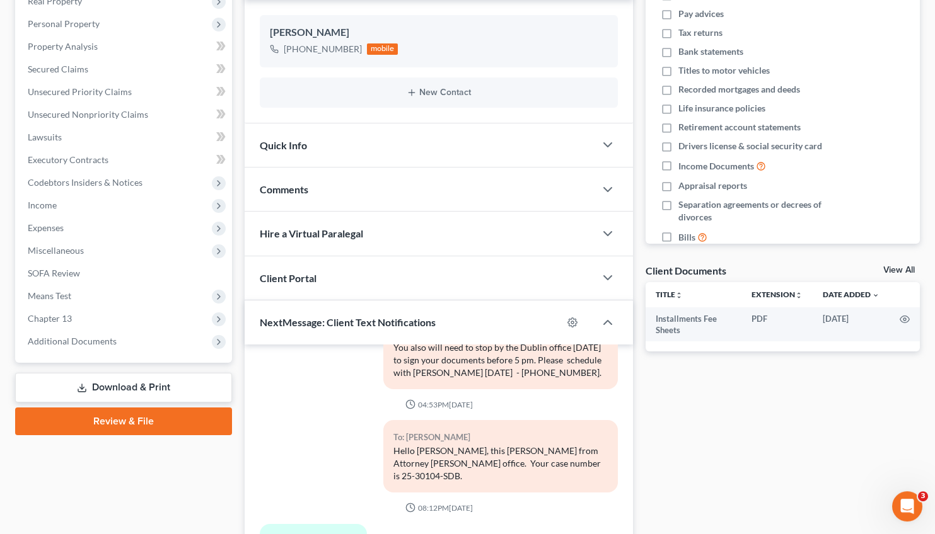
scroll to position [226, 0]
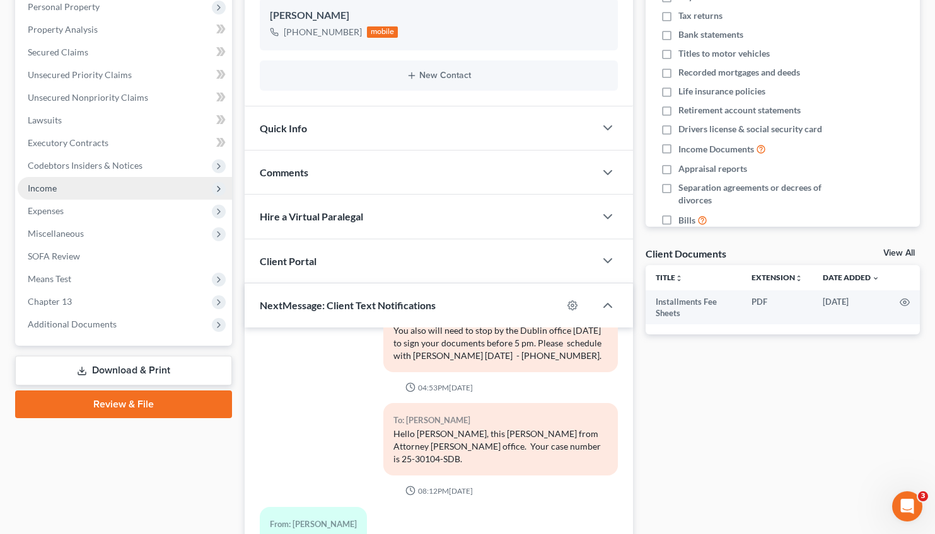
click at [46, 185] on span "Income" at bounding box center [42, 188] width 29 height 11
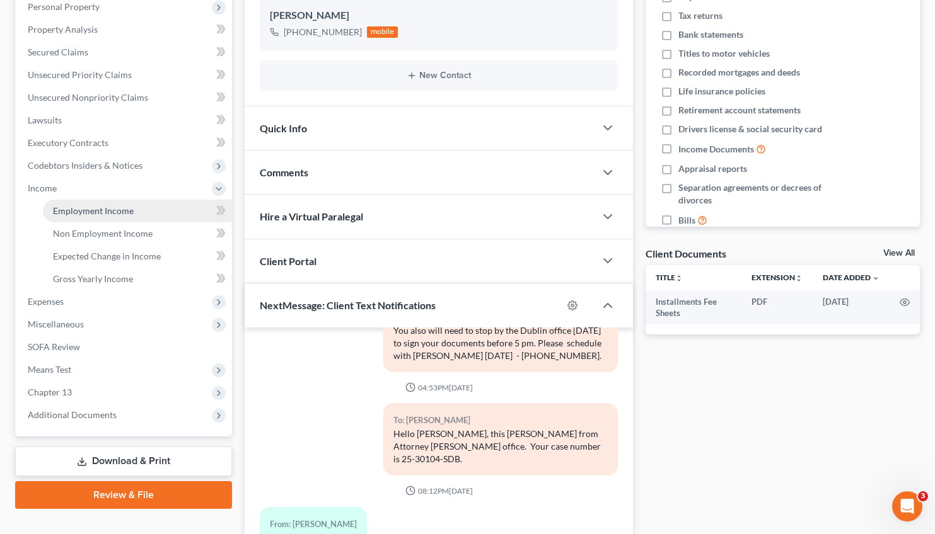
click at [115, 211] on span "Employment Income" at bounding box center [93, 210] width 81 height 11
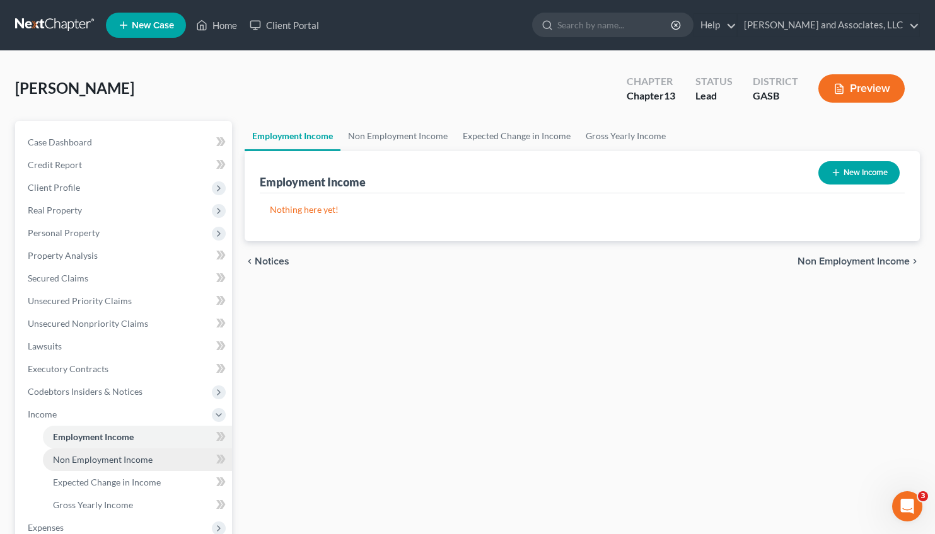
click at [108, 457] on span "Non Employment Income" at bounding box center [103, 459] width 100 height 11
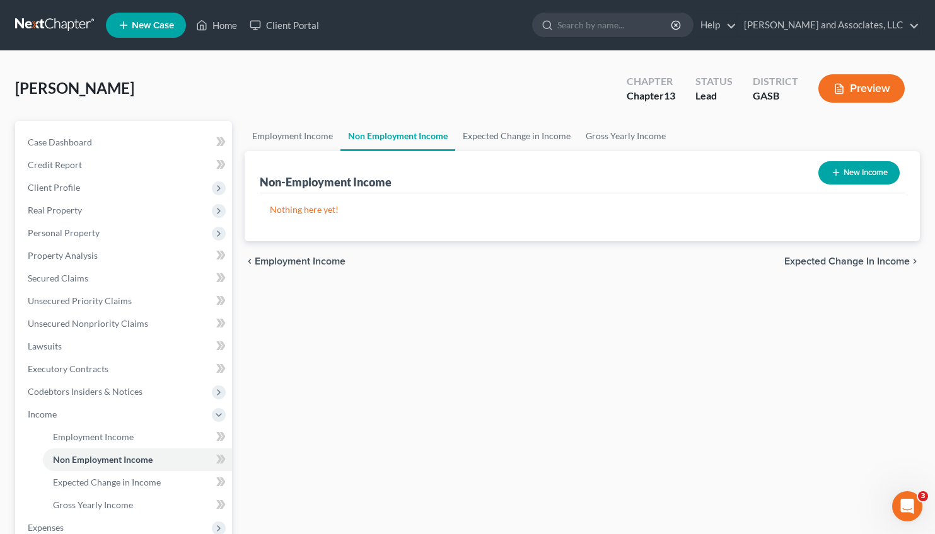
click at [855, 173] on button "New Income" at bounding box center [858, 172] width 81 height 23
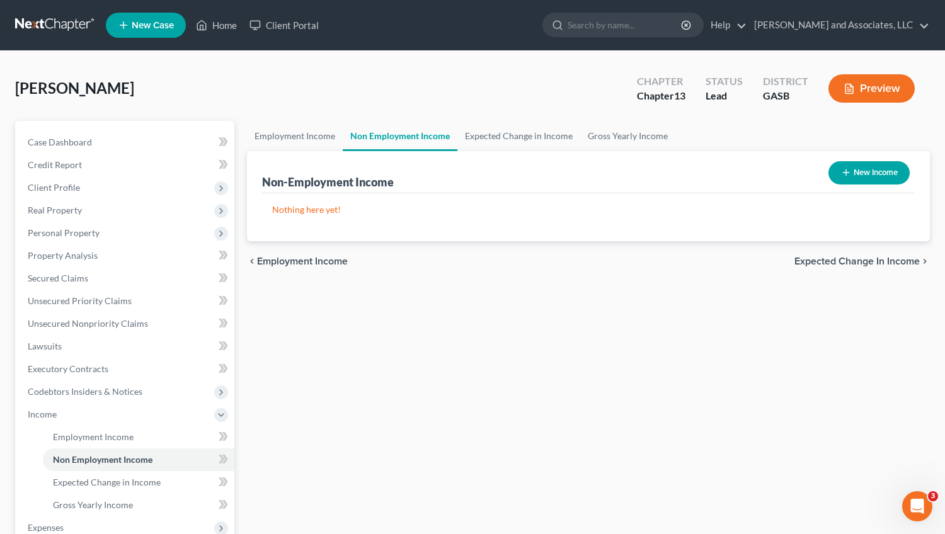
select select "0"
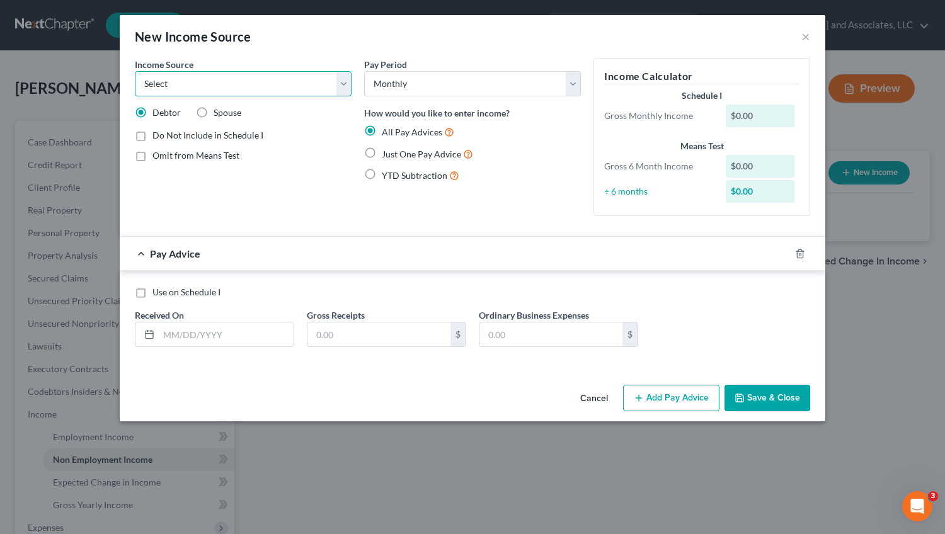
select select "4"
click option "Social Security / Social Security Disability" at bounding box center [0, 0] width 0 height 0
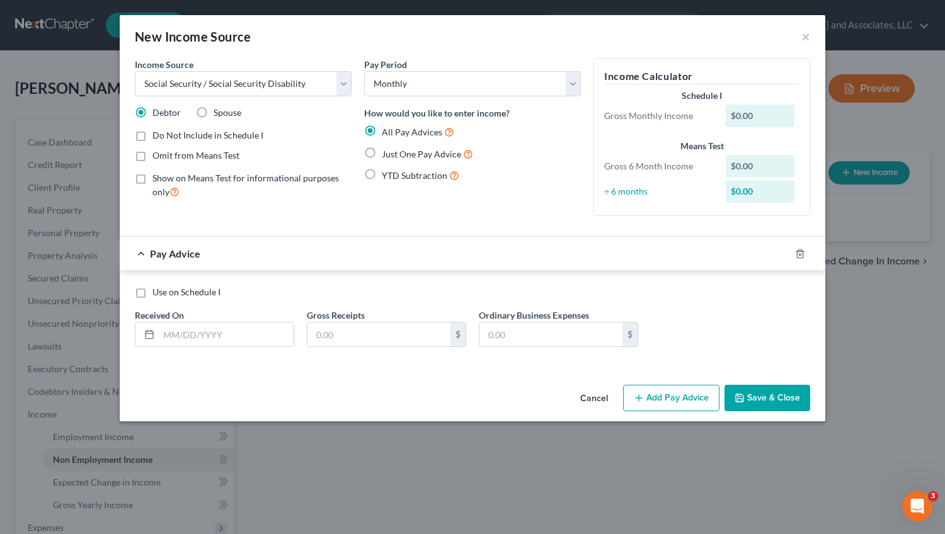
click at [382, 154] on label "Just One Pay Advice" at bounding box center [427, 154] width 91 height 14
click at [387, 154] on input "Just One Pay Advice" at bounding box center [391, 151] width 8 height 8
radio input "true"
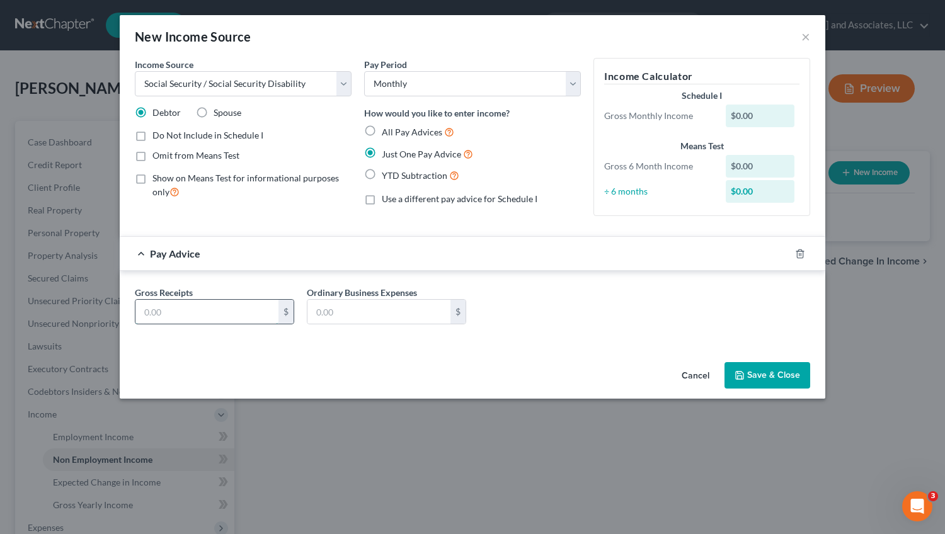
click at [168, 311] on input "text" at bounding box center [206, 312] width 143 height 24
type input "1,094.40"
click at [153, 153] on label "Omit from Means Test" at bounding box center [196, 155] width 87 height 13
click at [158, 153] on input "Omit from Means Test" at bounding box center [162, 153] width 8 height 8
checkbox input "true"
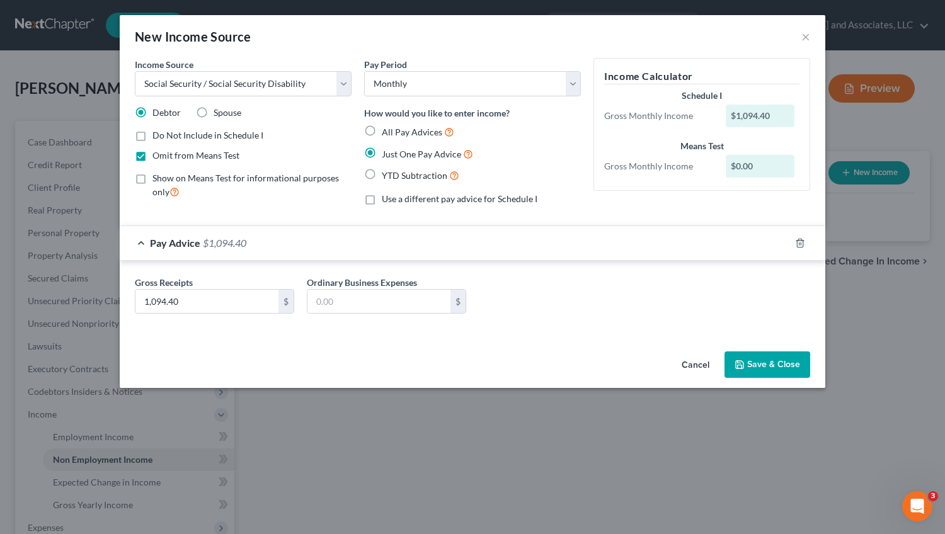
click at [779, 364] on button "Save & Close" at bounding box center [768, 365] width 86 height 26
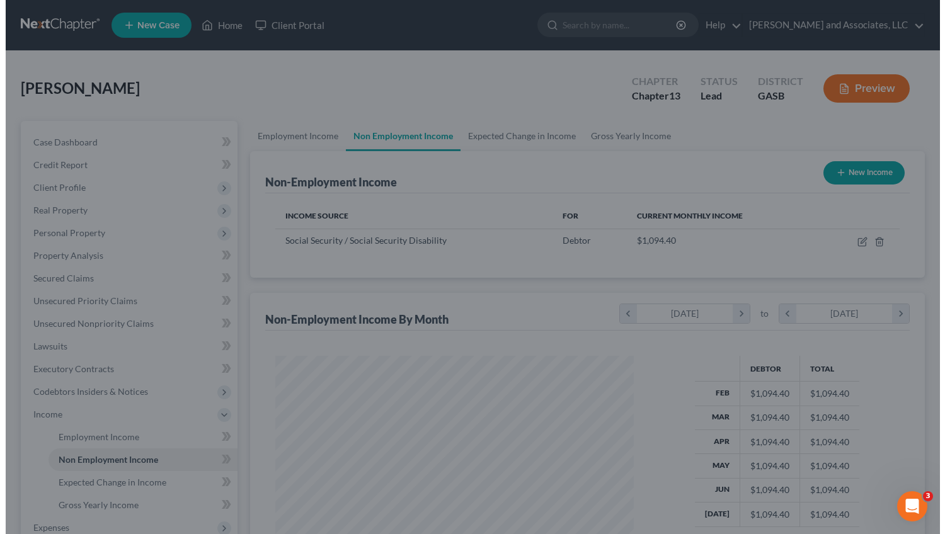
scroll to position [226, 379]
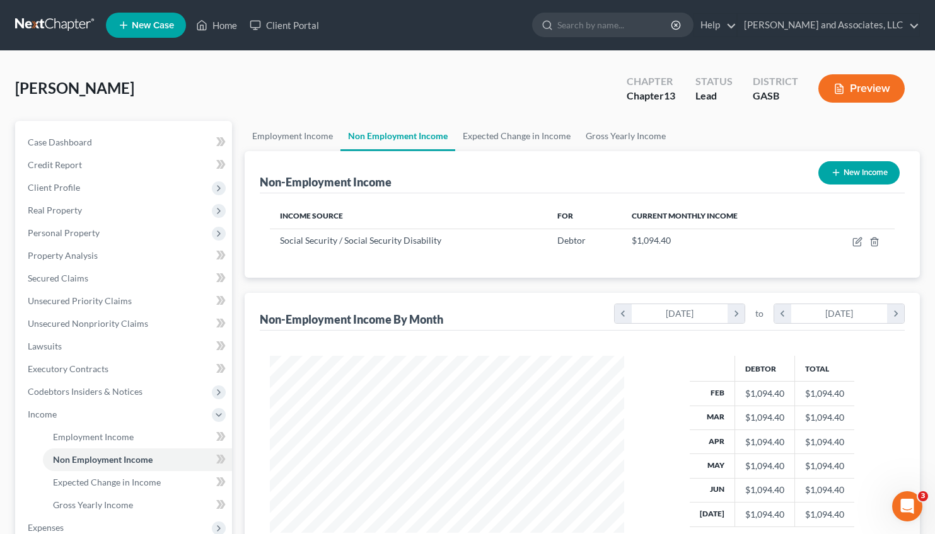
click at [863, 176] on button "New Income" at bounding box center [858, 172] width 81 height 23
select select "0"
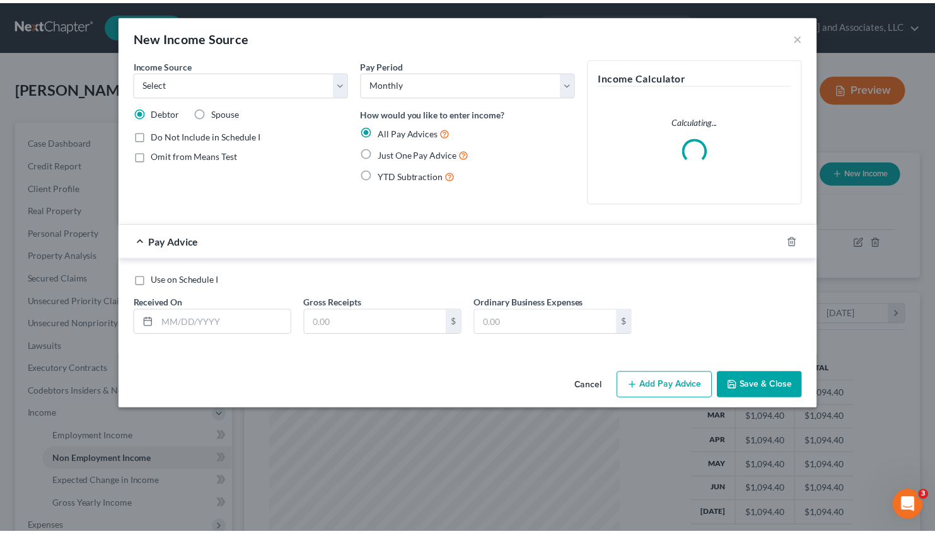
scroll to position [226, 384]
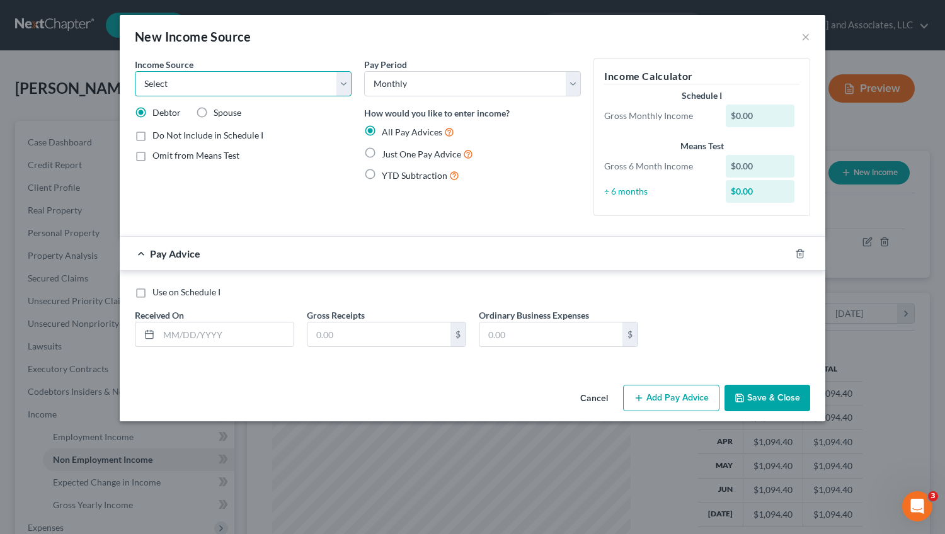
select select "5"
click option "Other Government Assistance" at bounding box center [0, 0] width 0 height 0
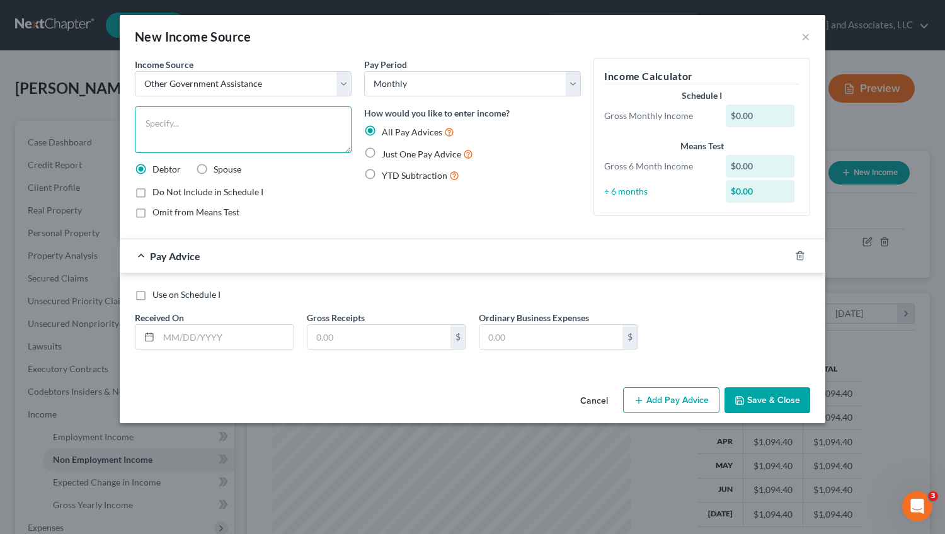
click at [183, 130] on textarea at bounding box center [243, 130] width 217 height 47
type textarea "Food Stamps"
click at [382, 151] on label "Just One Pay Advice" at bounding box center [427, 154] width 91 height 14
click at [387, 151] on input "Just One Pay Advice" at bounding box center [391, 151] width 8 height 8
radio input "true"
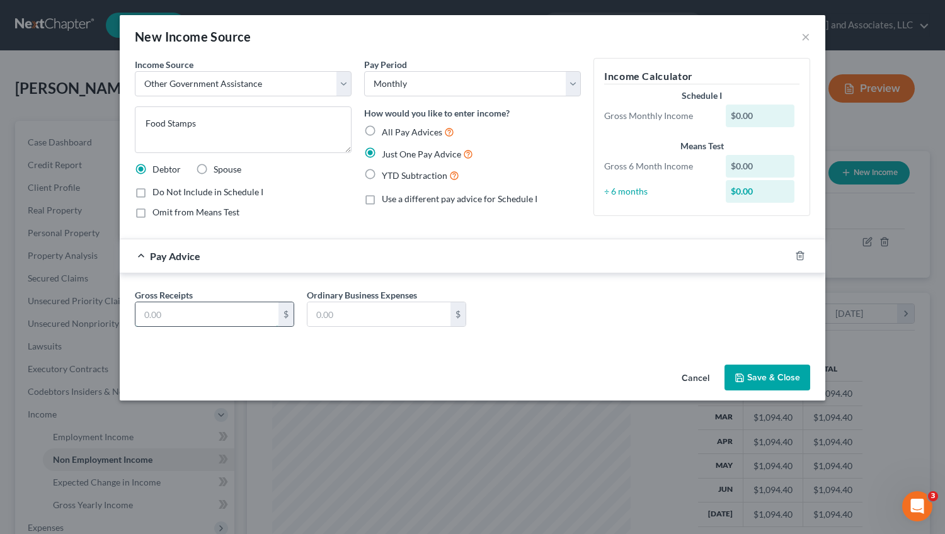
click at [201, 314] on input "text" at bounding box center [206, 315] width 143 height 24
type input "309.00"
click at [766, 374] on button "Save & Close" at bounding box center [768, 378] width 86 height 26
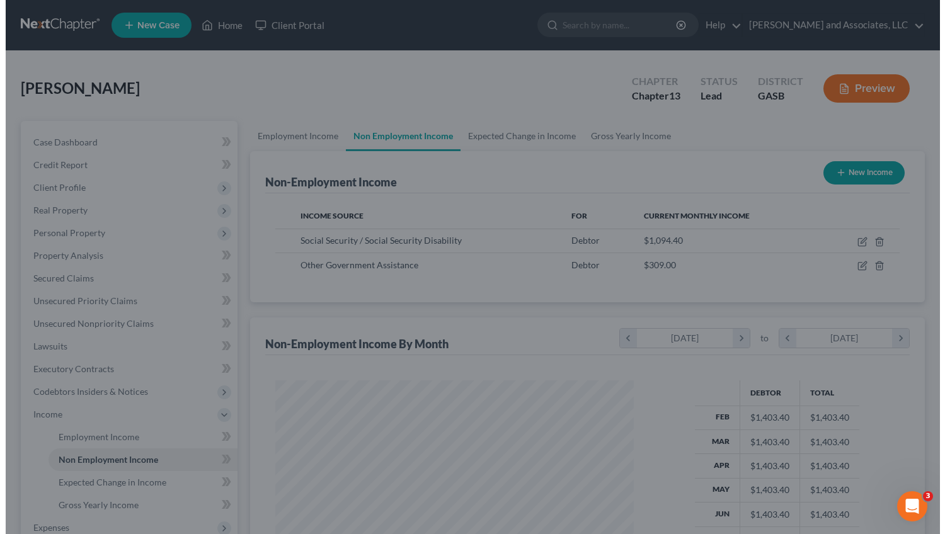
scroll to position [630002, 629849]
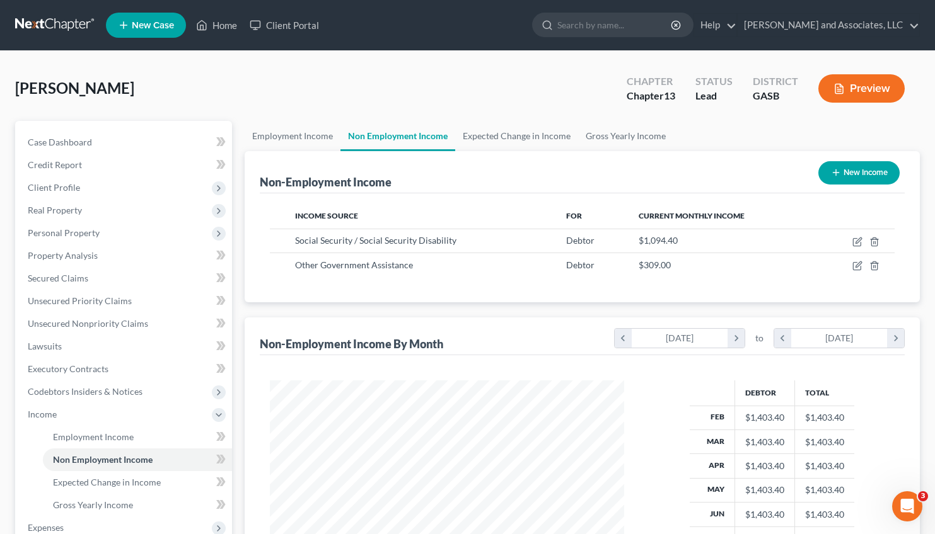
click at [845, 180] on button "New Income" at bounding box center [858, 172] width 81 height 23
select select "0"
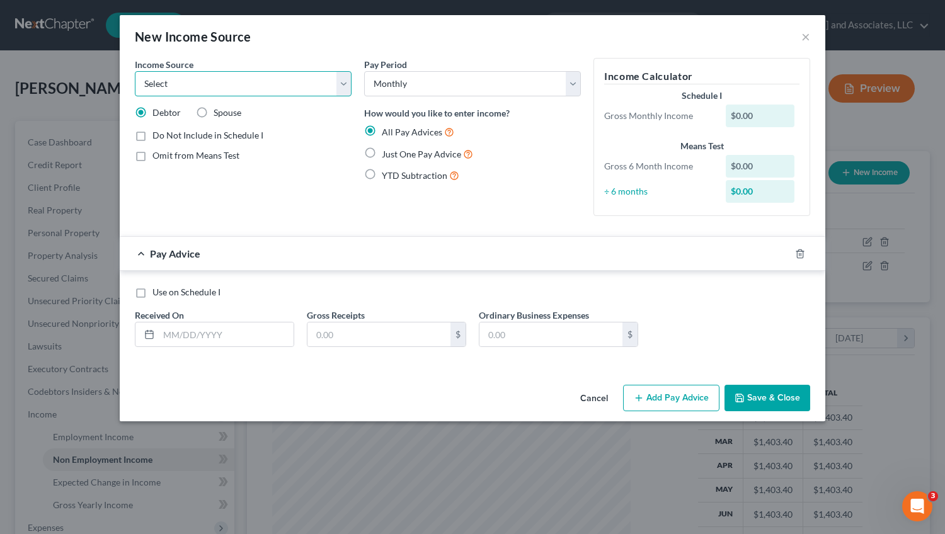
select select "13"
click option "Other Monthly Income" at bounding box center [0, 0] width 0 height 0
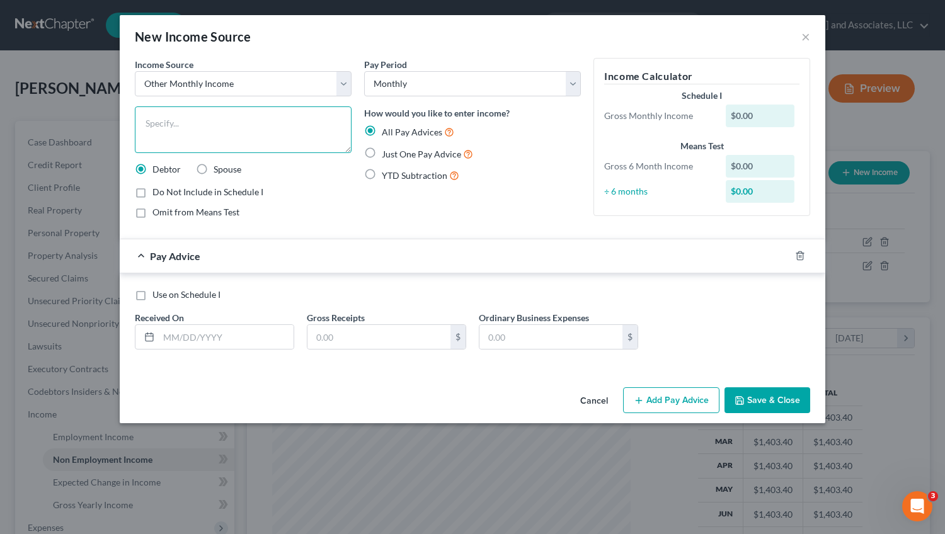
click at [164, 124] on textarea at bounding box center [243, 130] width 217 height 47
type textarea "SS/Minor Child"
click at [153, 212] on label "Omit from Means Test" at bounding box center [196, 212] width 87 height 13
click at [158, 212] on input "Omit from Means Test" at bounding box center [162, 210] width 8 height 8
checkbox input "true"
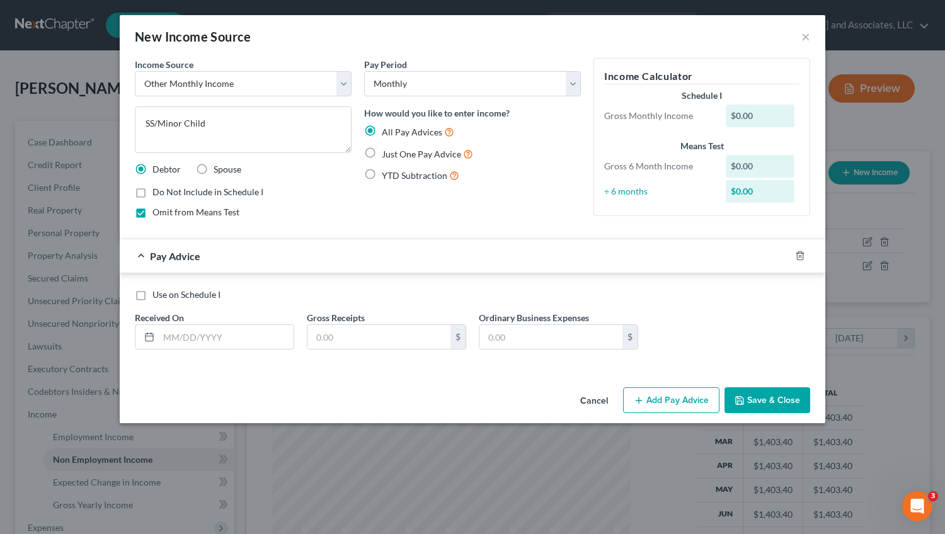
click at [382, 149] on label "Just One Pay Advice" at bounding box center [427, 154] width 91 height 14
click at [387, 149] on input "Just One Pay Advice" at bounding box center [391, 151] width 8 height 8
radio input "true"
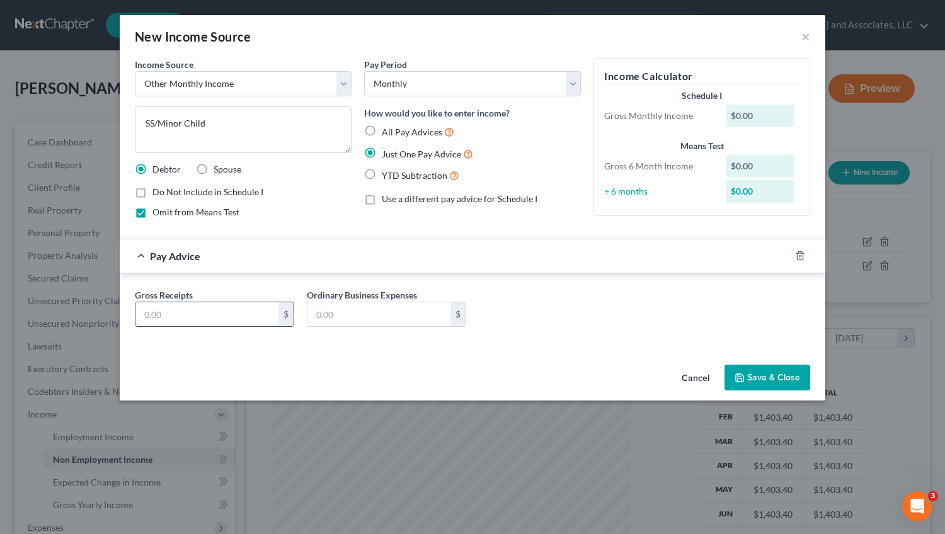
click at [195, 317] on input "text" at bounding box center [206, 315] width 143 height 24
type input "346.00"
click at [775, 377] on button "Save & Close" at bounding box center [768, 378] width 86 height 26
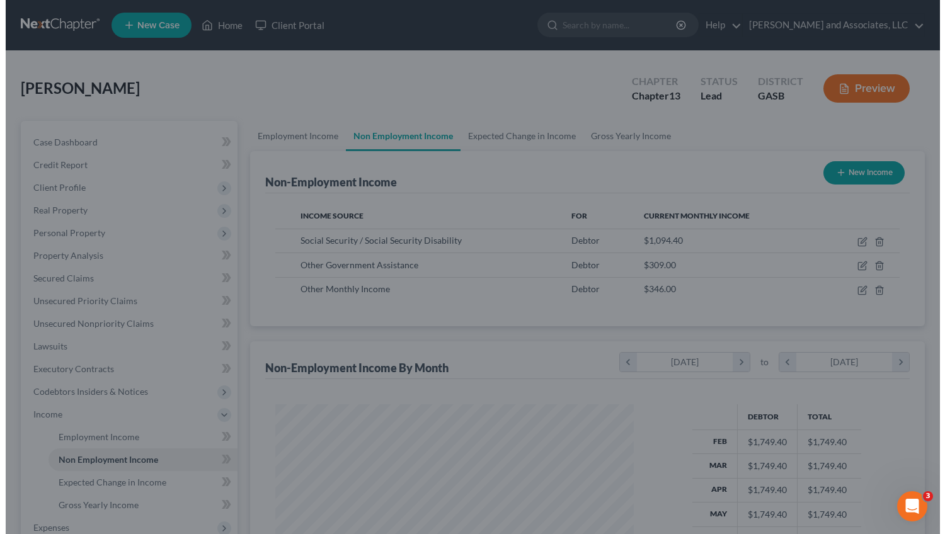
scroll to position [630002, 629849]
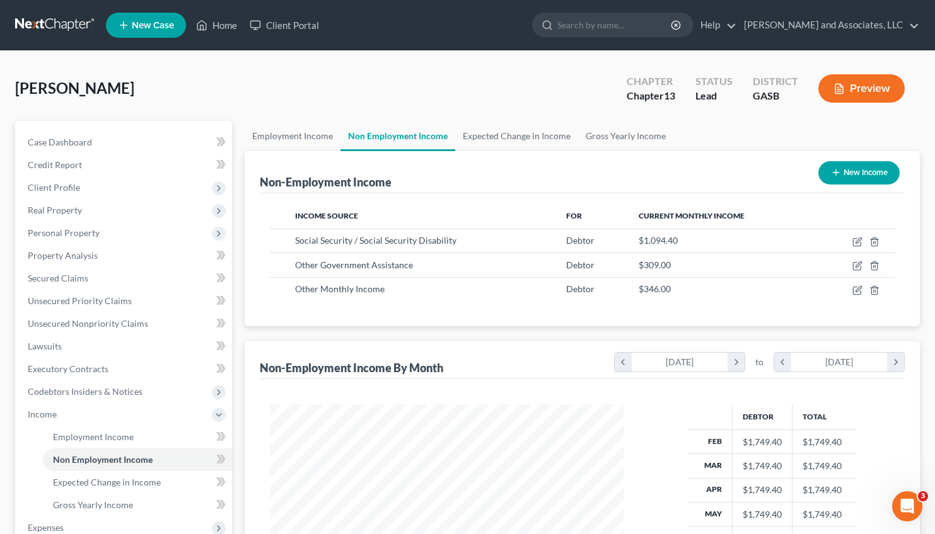
click at [843, 175] on button "New Income" at bounding box center [858, 172] width 81 height 23
select select "0"
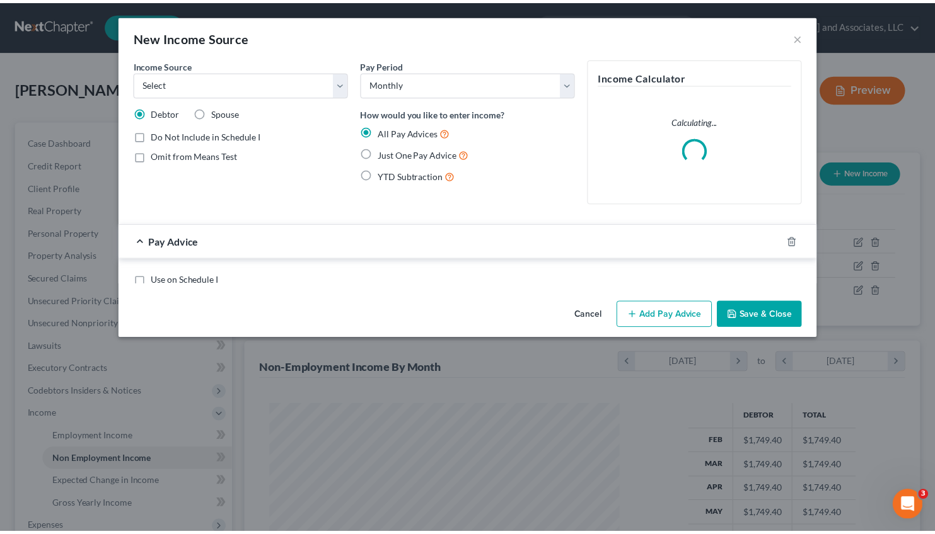
scroll to position [226, 384]
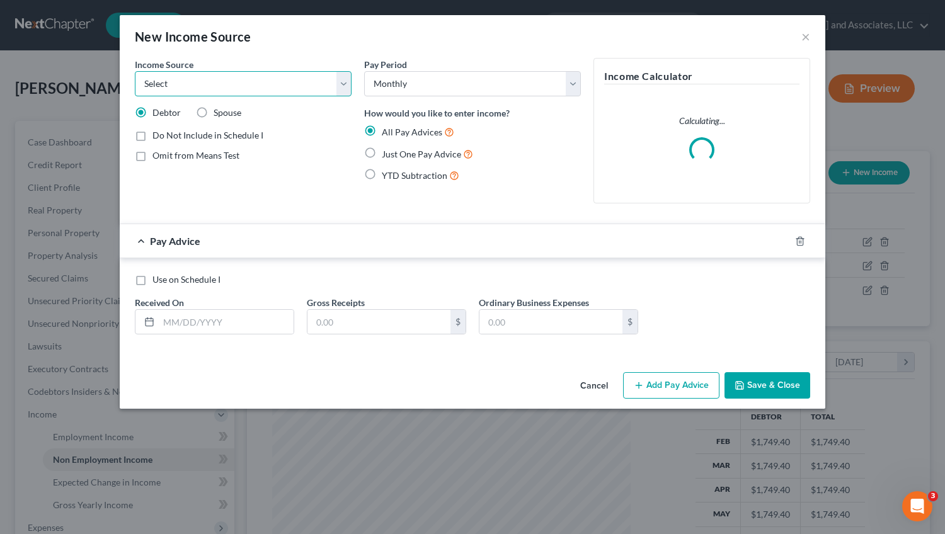
select select "13"
click option "Other Monthly Income" at bounding box center [0, 0] width 0 height 0
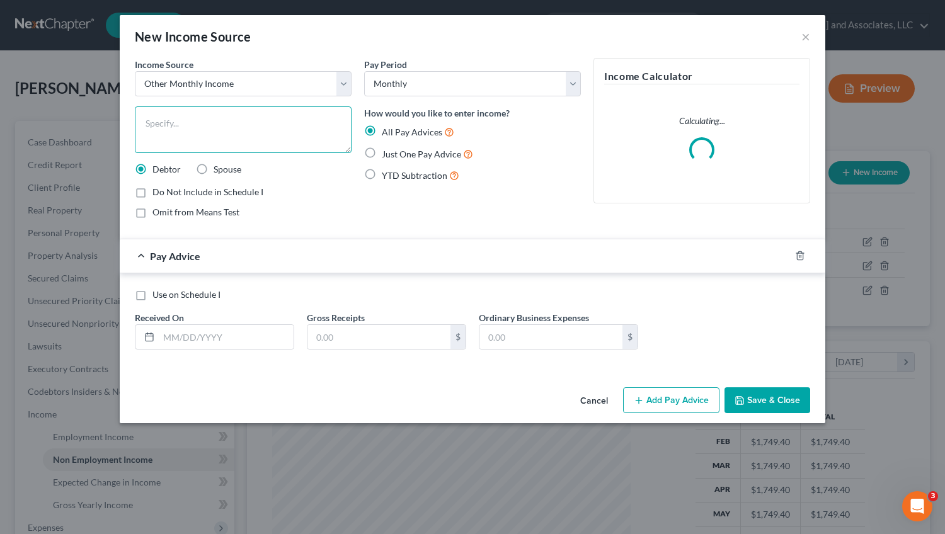
click at [178, 129] on textarea at bounding box center [243, 130] width 217 height 47
type textarea "United Healthcare"
click at [382, 151] on label "Just One Pay Advice" at bounding box center [427, 154] width 91 height 14
click at [387, 151] on input "Just One Pay Advice" at bounding box center [391, 151] width 8 height 8
radio input "true"
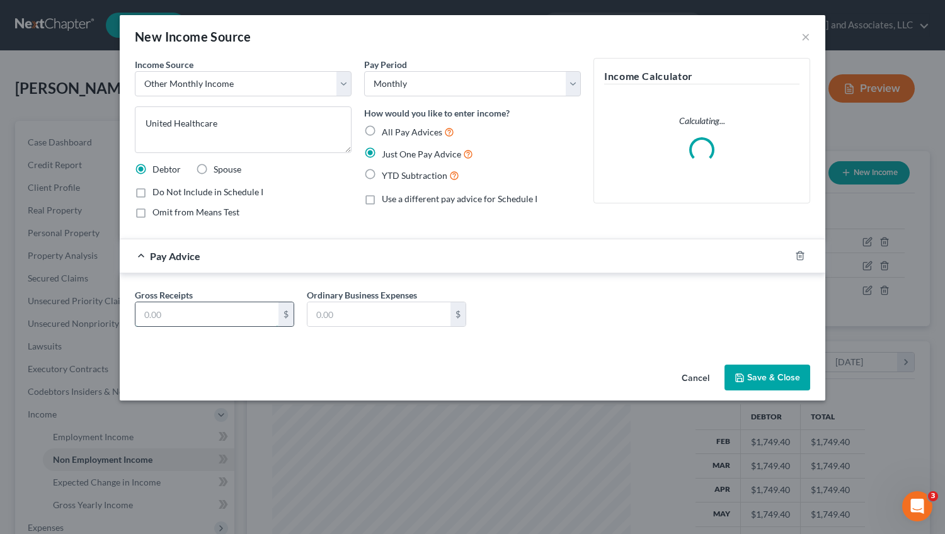
click at [188, 320] on input "text" at bounding box center [206, 315] width 143 height 24
type input "163.00"
click at [779, 377] on button "Save & Close" at bounding box center [768, 378] width 86 height 26
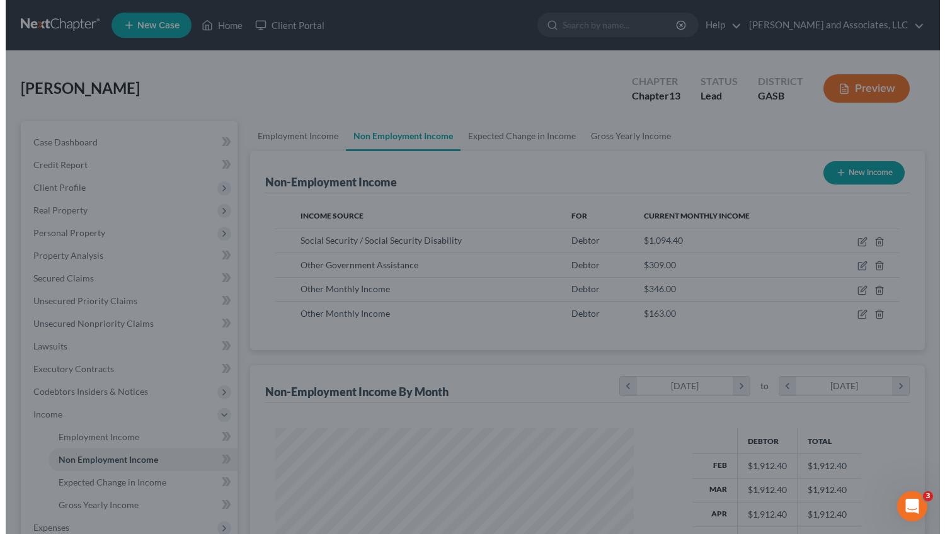
scroll to position [630002, 629849]
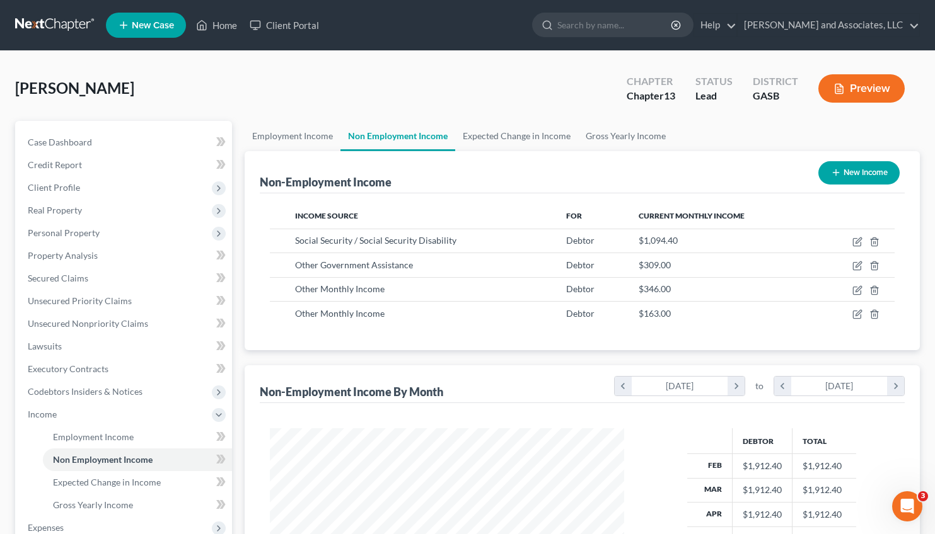
click at [865, 167] on button "New Income" at bounding box center [858, 172] width 81 height 23
select select "0"
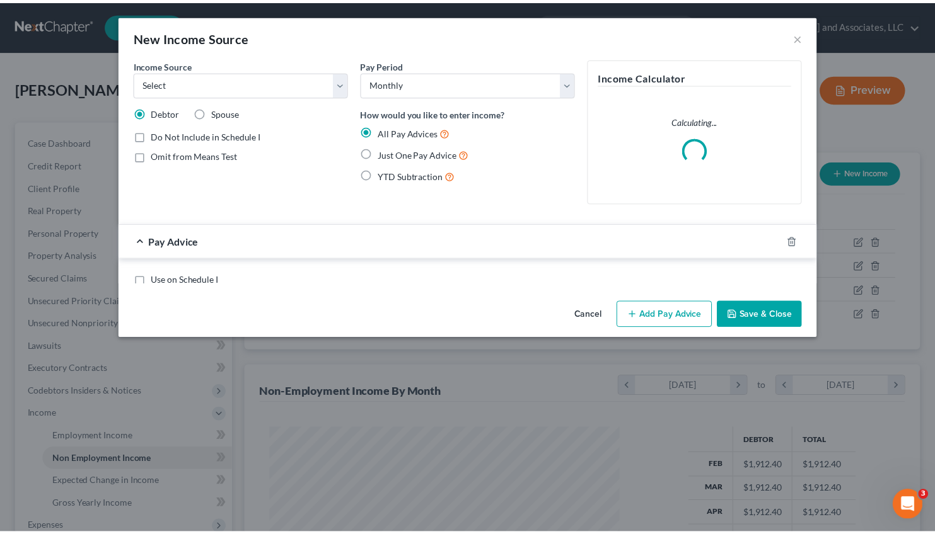
scroll to position [226, 384]
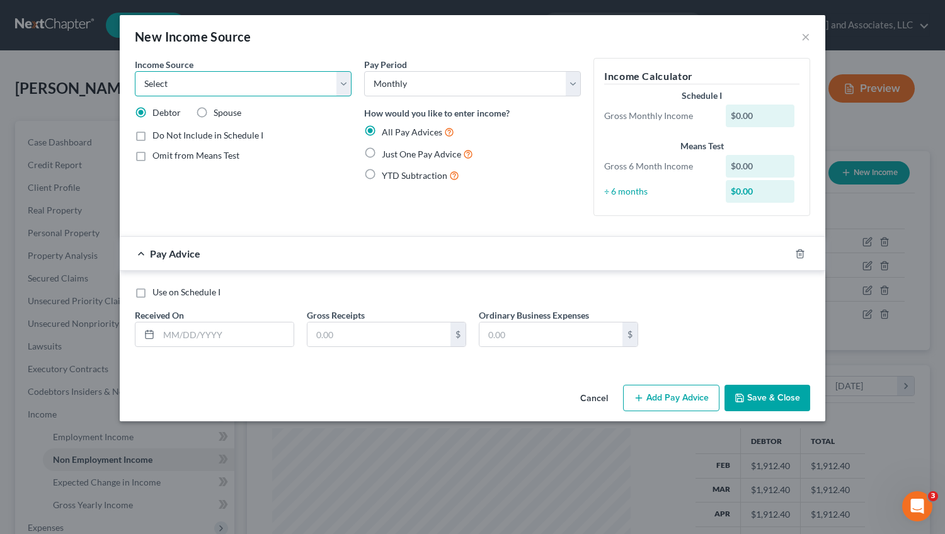
select select "13"
click option "Other Monthly Income" at bounding box center [0, 0] width 0 height 0
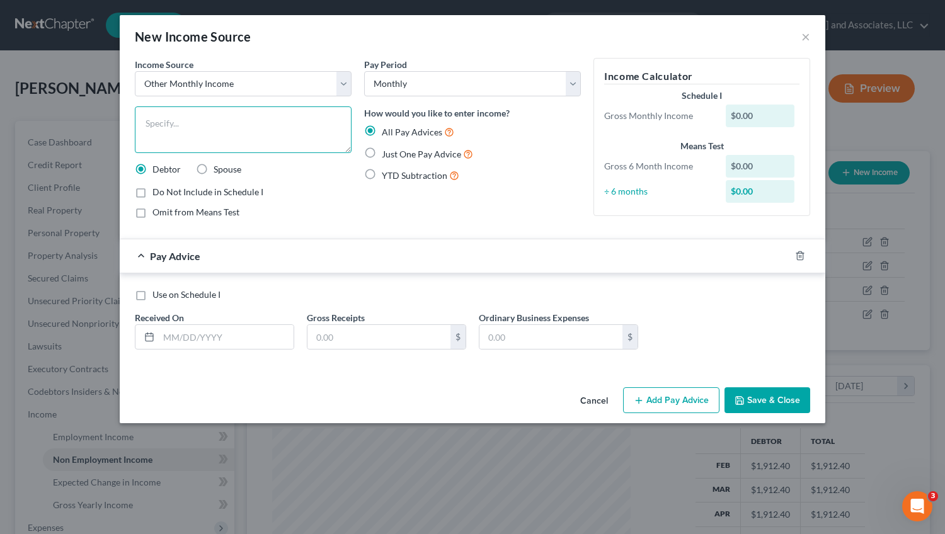
click at [173, 130] on textarea at bounding box center [243, 130] width 217 height 47
type textarea "2024 Tax Refund (pro-rated)"
click at [153, 212] on label "Omit from Means Test" at bounding box center [196, 212] width 87 height 13
click at [158, 212] on input "Omit from Means Test" at bounding box center [162, 210] width 8 height 8
checkbox input "true"
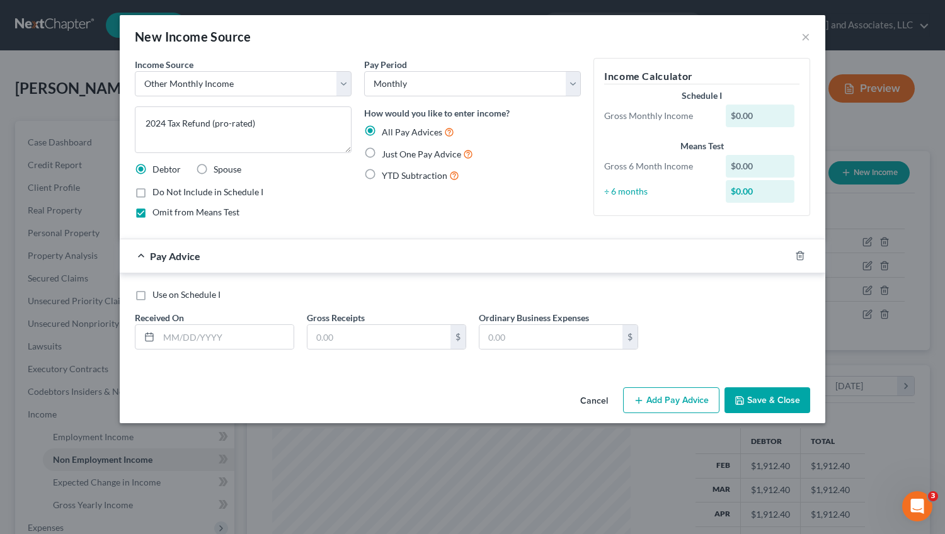
click at [382, 152] on label "Just One Pay Advice" at bounding box center [427, 154] width 91 height 14
click at [387, 152] on input "Just One Pay Advice" at bounding box center [391, 151] width 8 height 8
radio input "true"
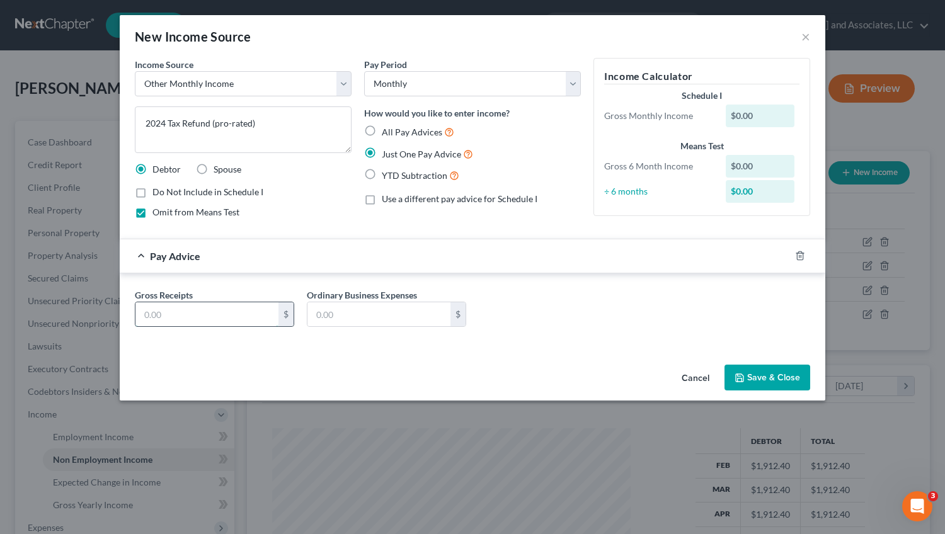
click at [188, 313] on input "text" at bounding box center [206, 315] width 143 height 24
type input "163.00"
click at [772, 385] on button "Save & Close" at bounding box center [768, 378] width 86 height 26
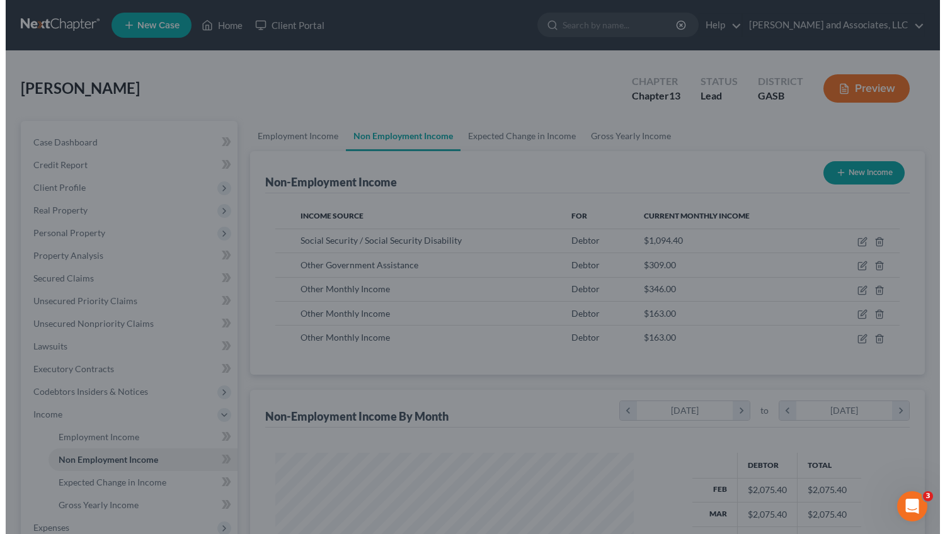
scroll to position [630002, 629849]
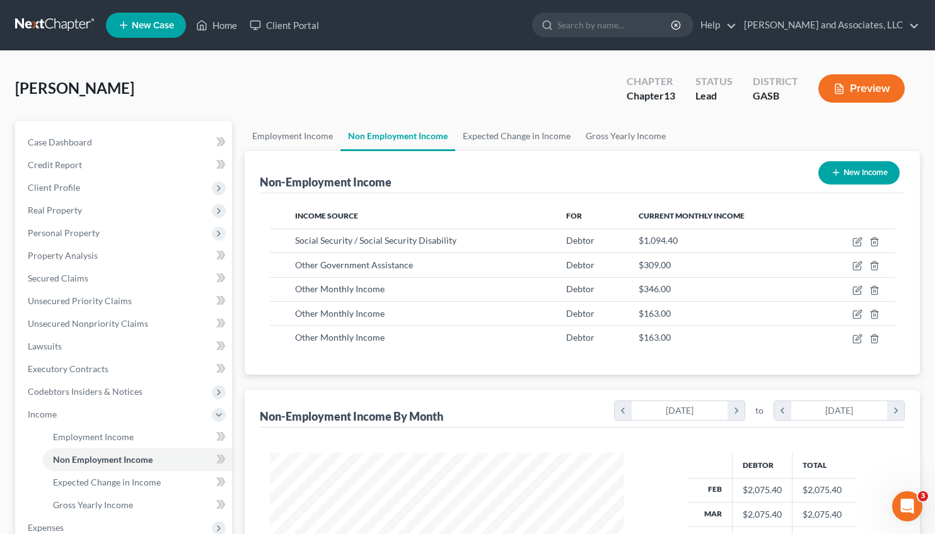
click at [866, 87] on button "Preview" at bounding box center [861, 88] width 86 height 28
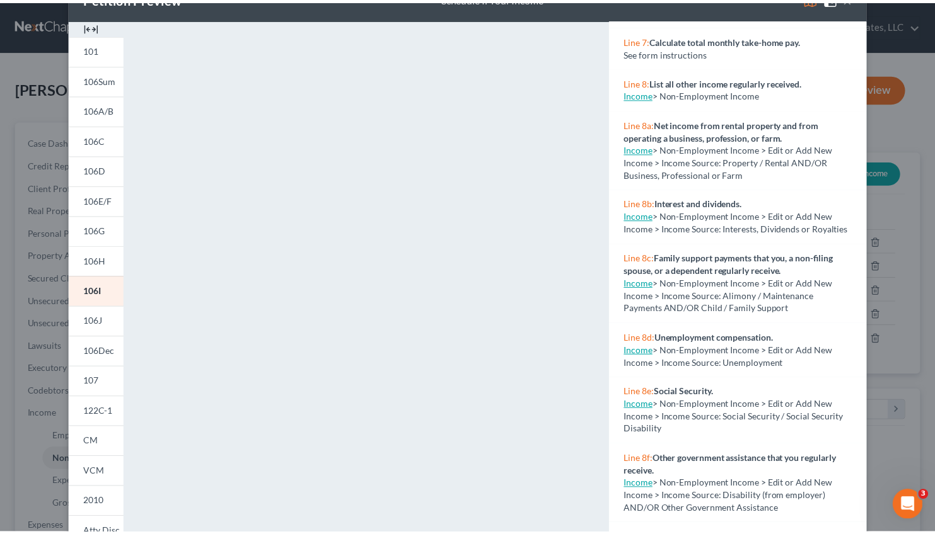
scroll to position [0, 0]
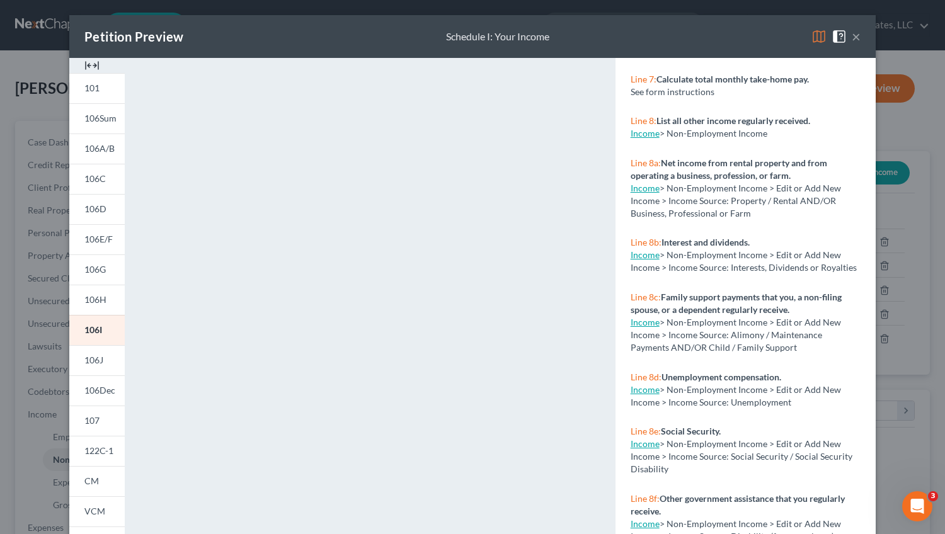
click at [853, 40] on button "×" at bounding box center [856, 36] width 9 height 15
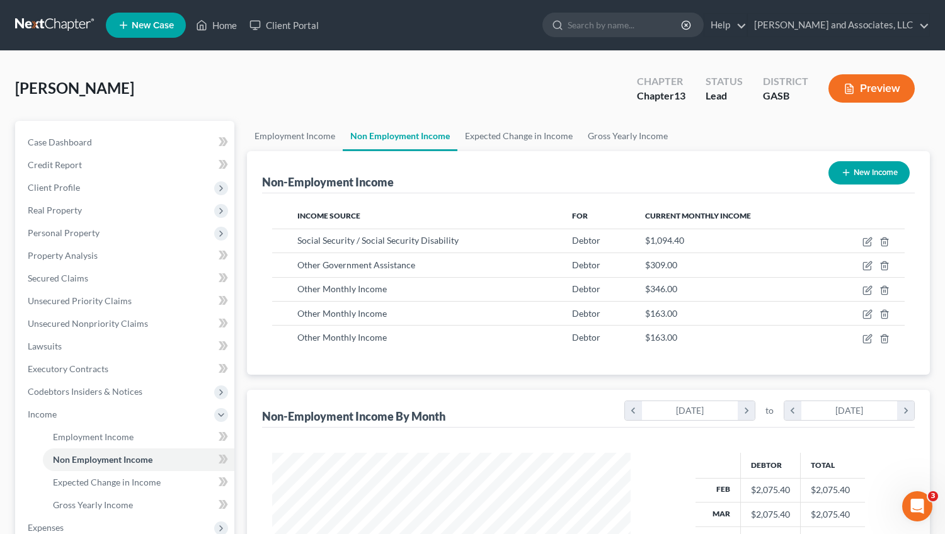
scroll to position [630002, 629849]
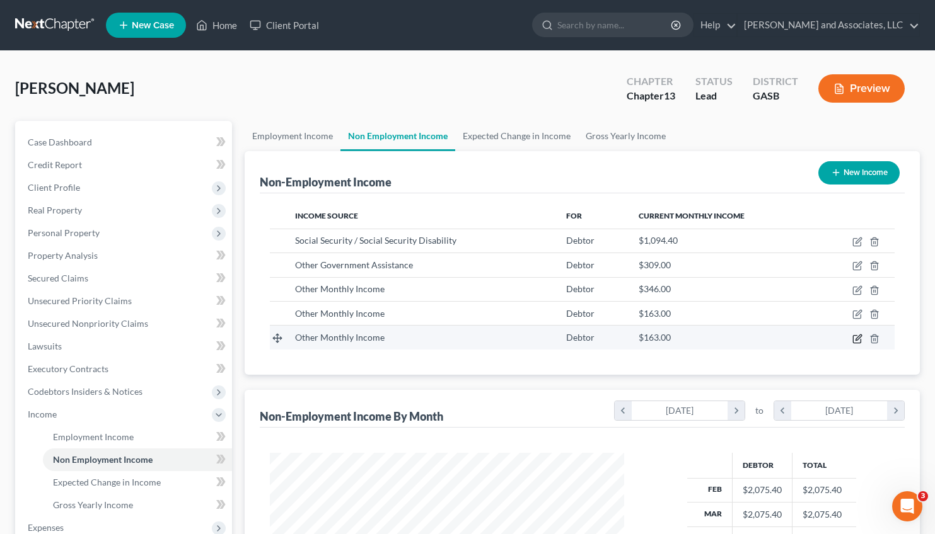
click at [862, 337] on icon "button" at bounding box center [857, 339] width 10 height 10
select select "13"
select select "0"
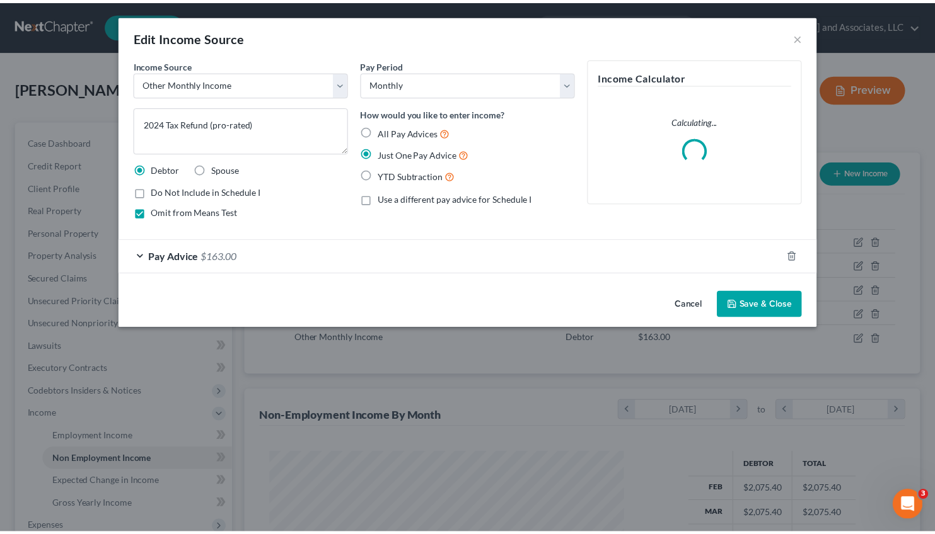
scroll to position [226, 384]
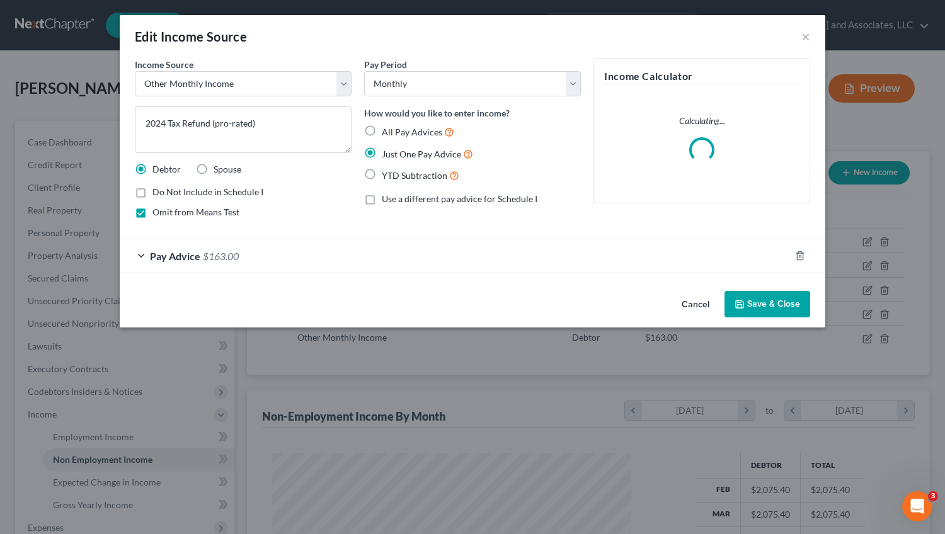
click at [228, 258] on span "$163.00" at bounding box center [221, 256] width 36 height 12
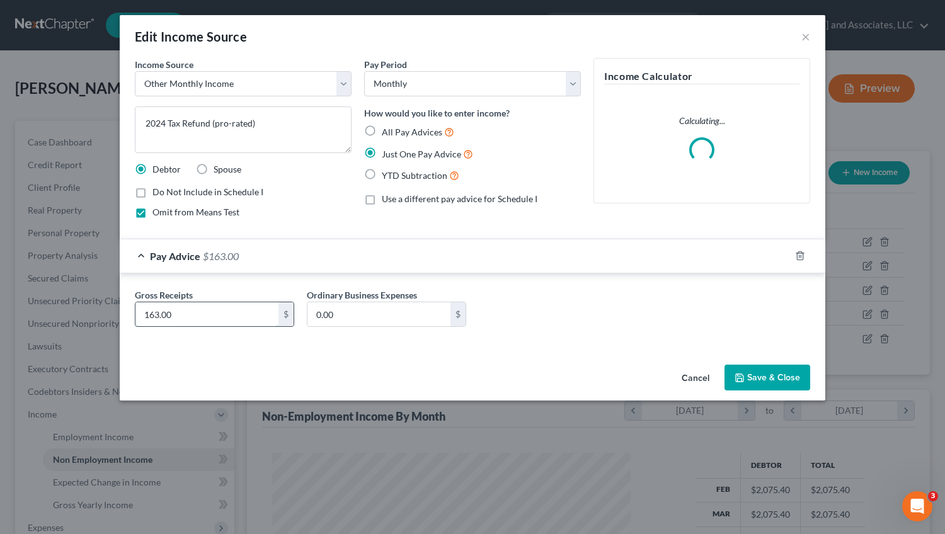
drag, startPoint x: 191, startPoint y: 311, endPoint x: 97, endPoint y: 312, distance: 93.9
click at [135, 312] on input "163.00" at bounding box center [206, 315] width 143 height 24
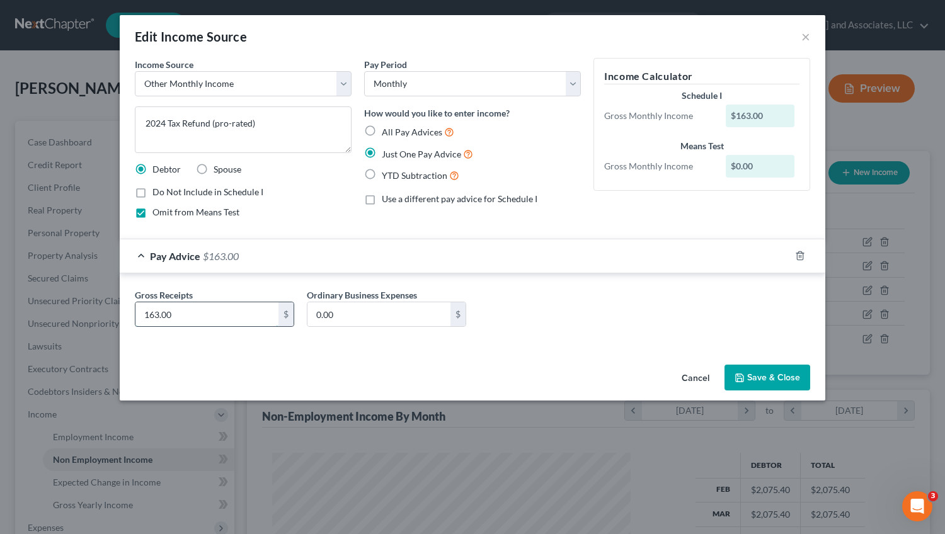
drag, startPoint x: 173, startPoint y: 319, endPoint x: 140, endPoint y: 320, distance: 32.8
click at [140, 320] on input "163.00" at bounding box center [206, 315] width 143 height 24
type input "308.75"
click at [757, 378] on button "Save & Close" at bounding box center [768, 378] width 86 height 26
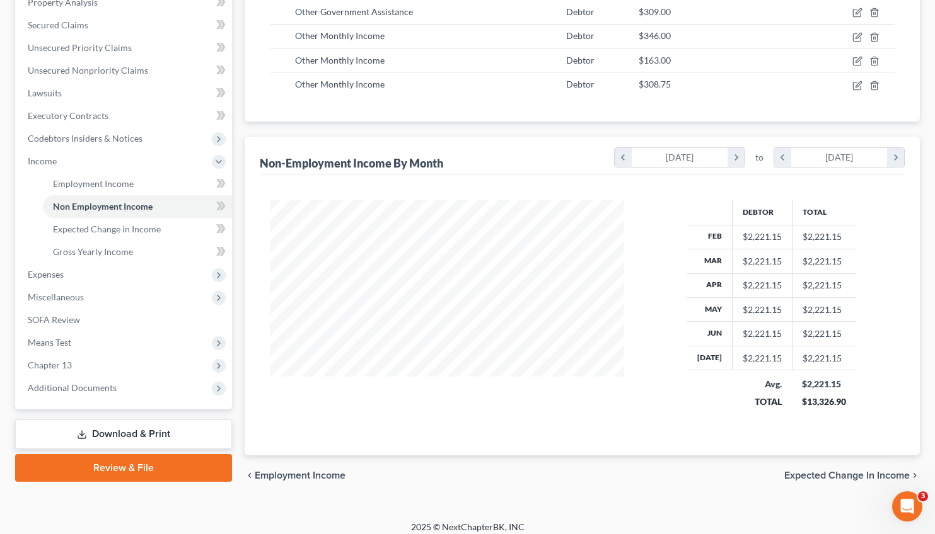
scroll to position [256, 0]
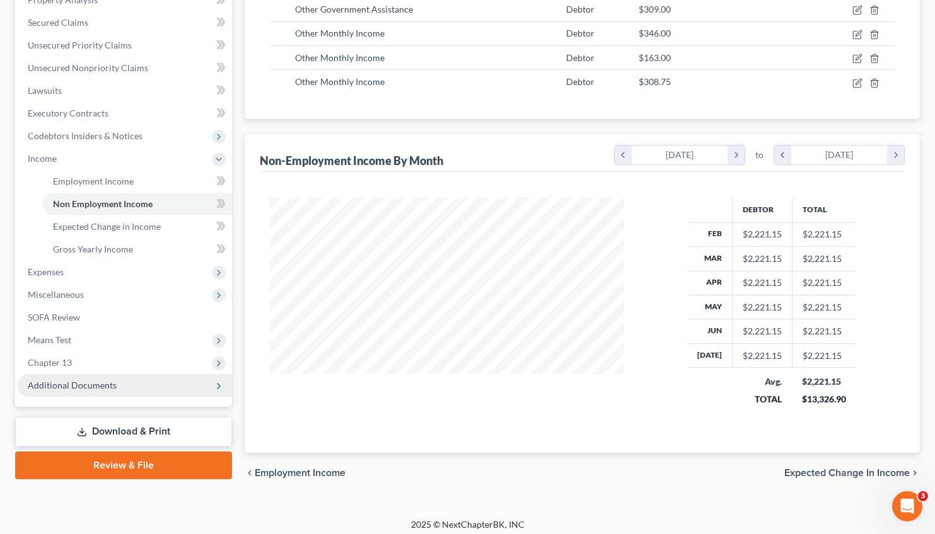
click at [86, 381] on span "Additional Documents" at bounding box center [72, 385] width 89 height 11
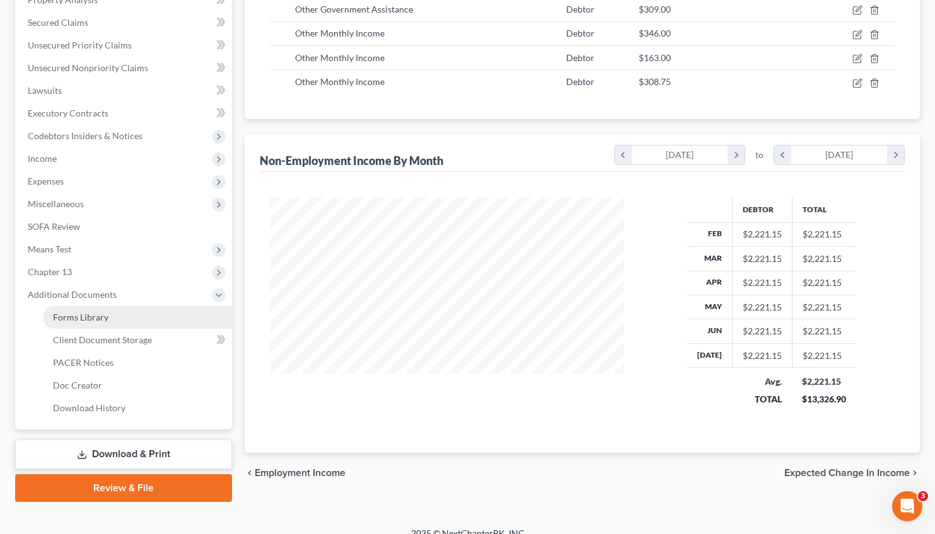
click at [85, 322] on link "Forms Library" at bounding box center [137, 317] width 189 height 23
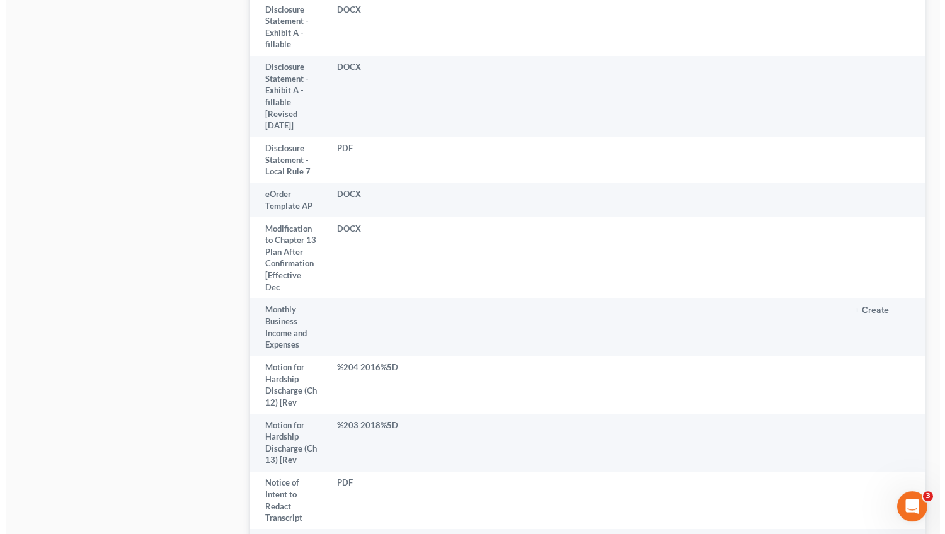
scroll to position [2184, 0]
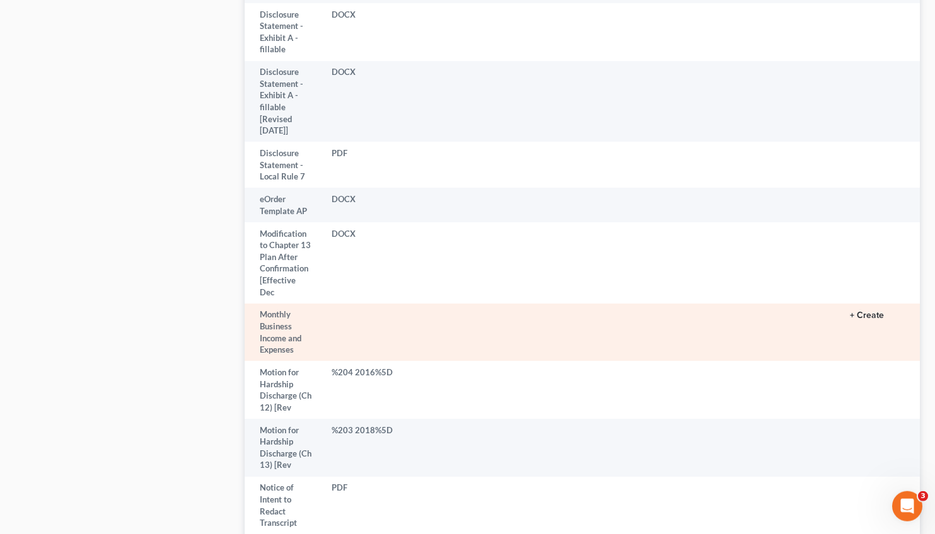
click at [850, 311] on button "+ Create" at bounding box center [867, 315] width 34 height 9
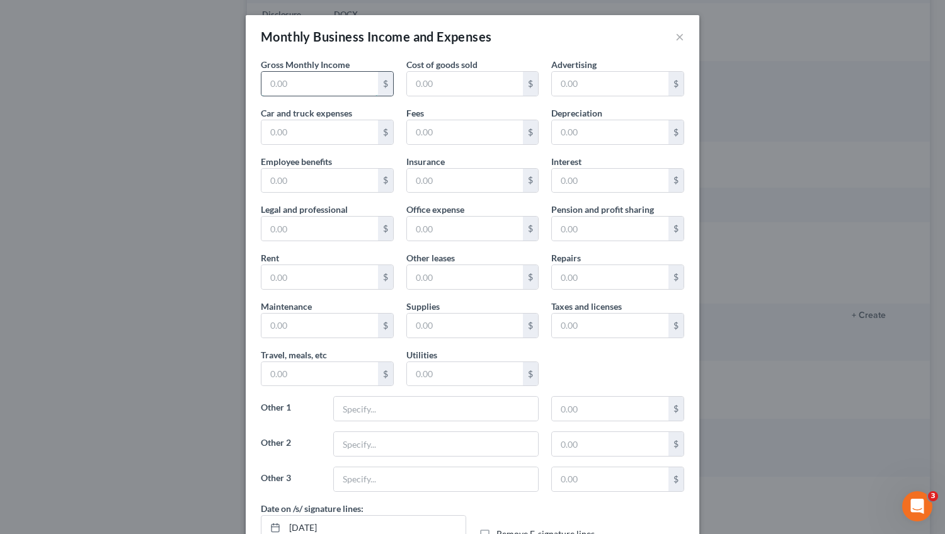
click at [308, 82] on input "text" at bounding box center [320, 84] width 117 height 24
type input "649.00"
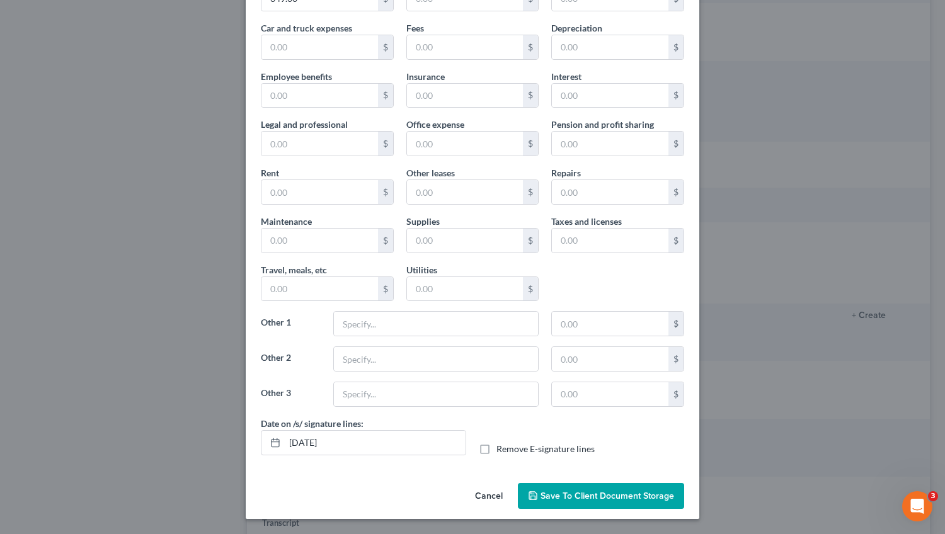
scroll to position [86, 0]
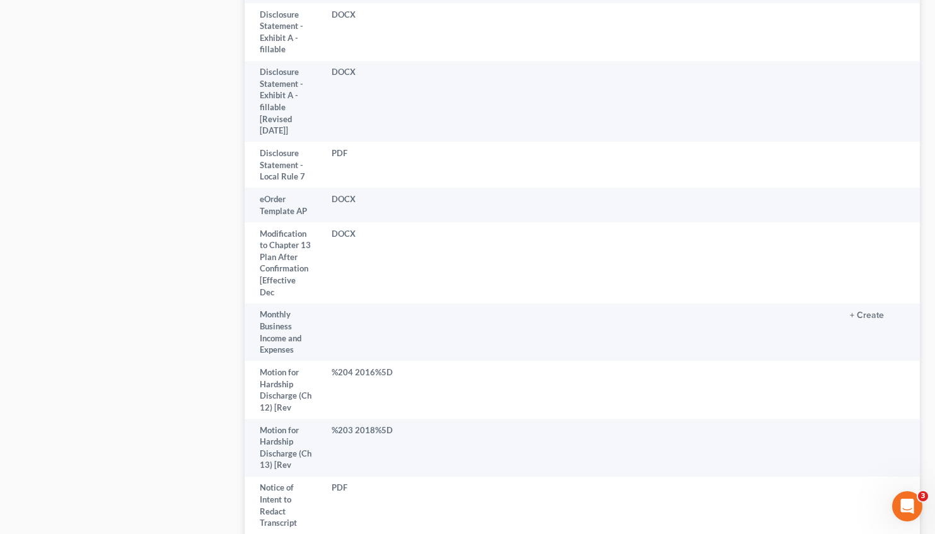
drag, startPoint x: 938, startPoint y: 173, endPoint x: 945, endPoint y: 333, distance: 160.3
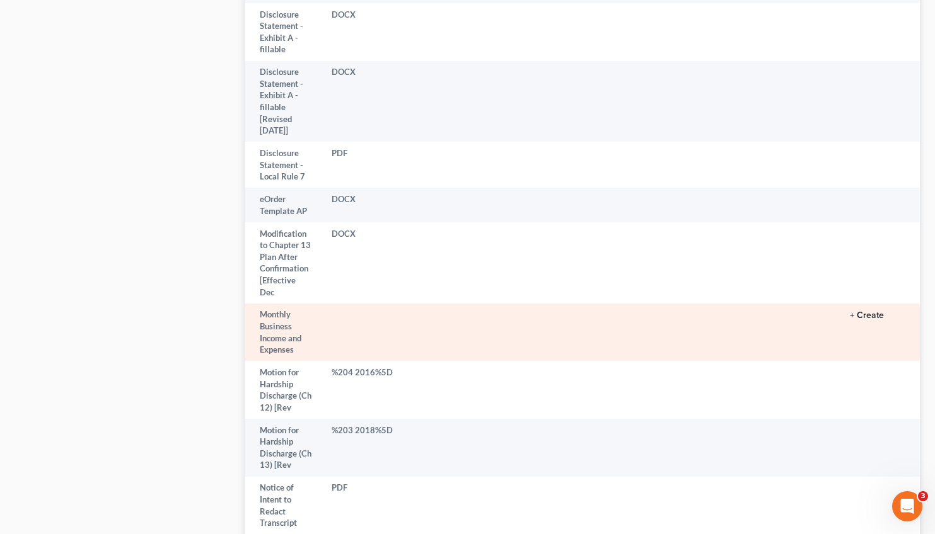
click at [850, 311] on button "+ Create" at bounding box center [867, 315] width 34 height 9
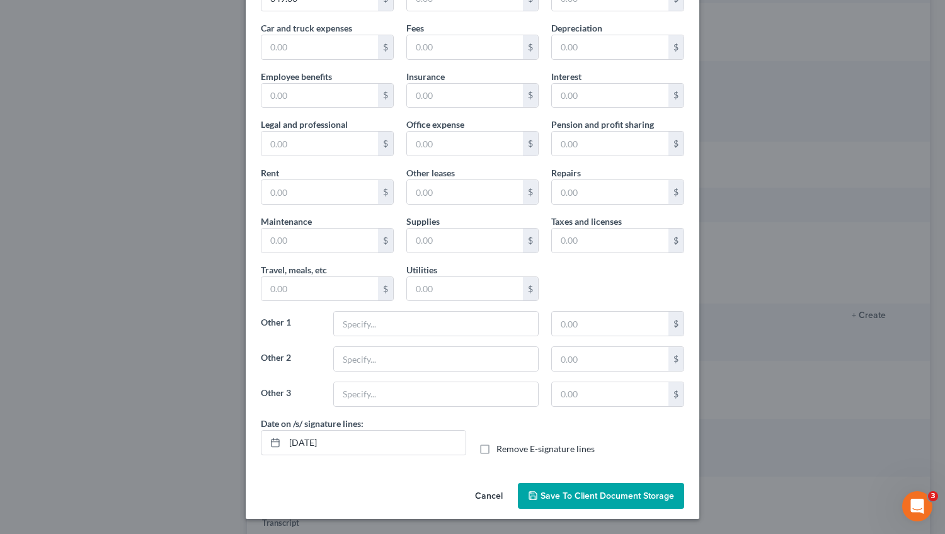
click at [595, 492] on span "Save to Client Document Storage" at bounding box center [608, 496] width 134 height 11
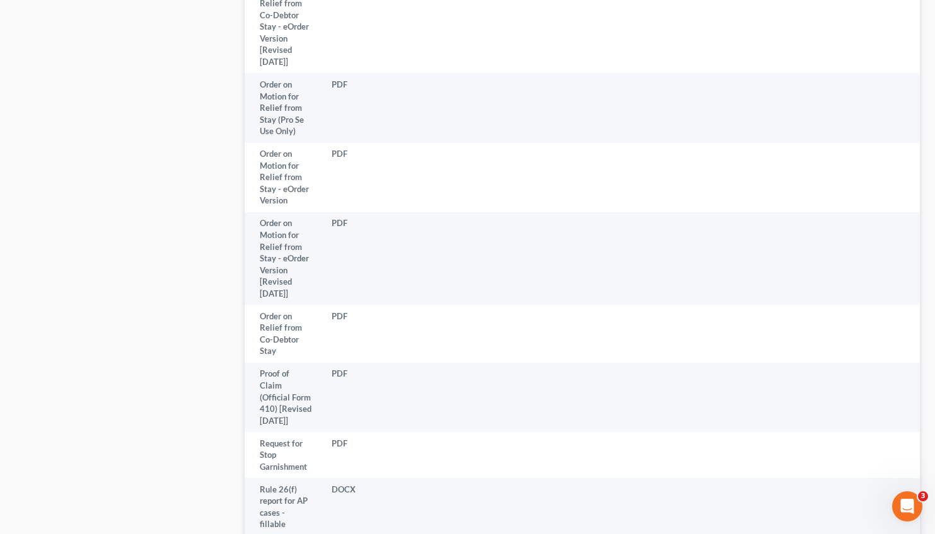
scroll to position [3410, 0]
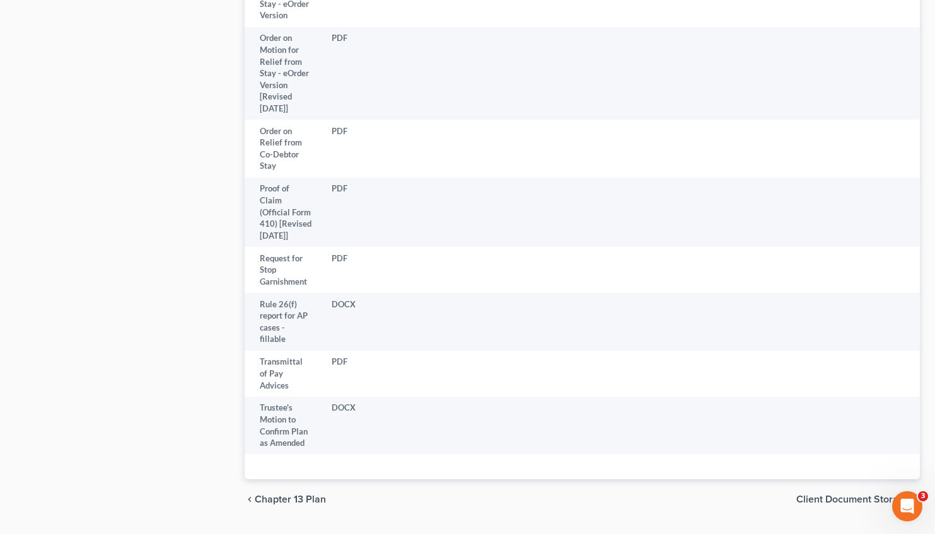
click at [847, 495] on span "Client Document Storage" at bounding box center [852, 500] width 113 height 10
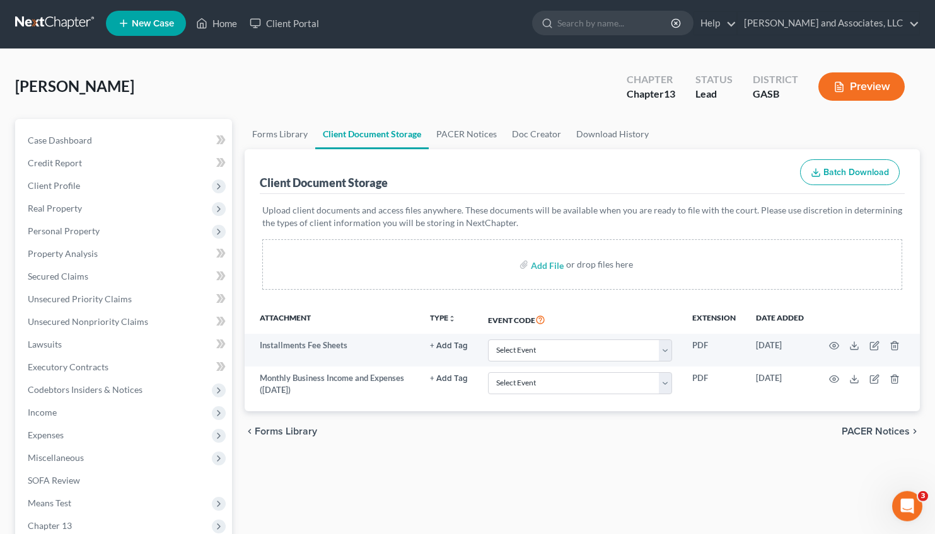
scroll to position [1, 0]
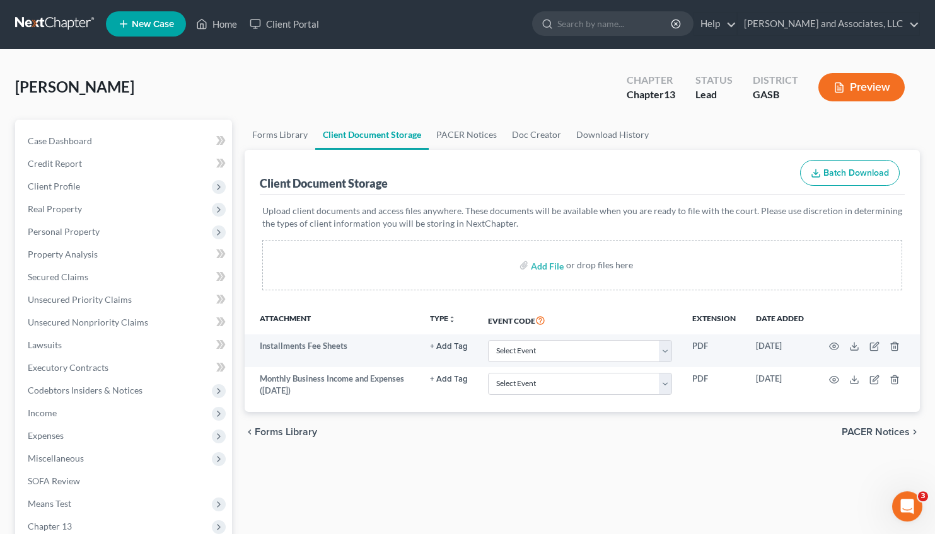
click at [845, 80] on button "Preview" at bounding box center [861, 87] width 86 height 28
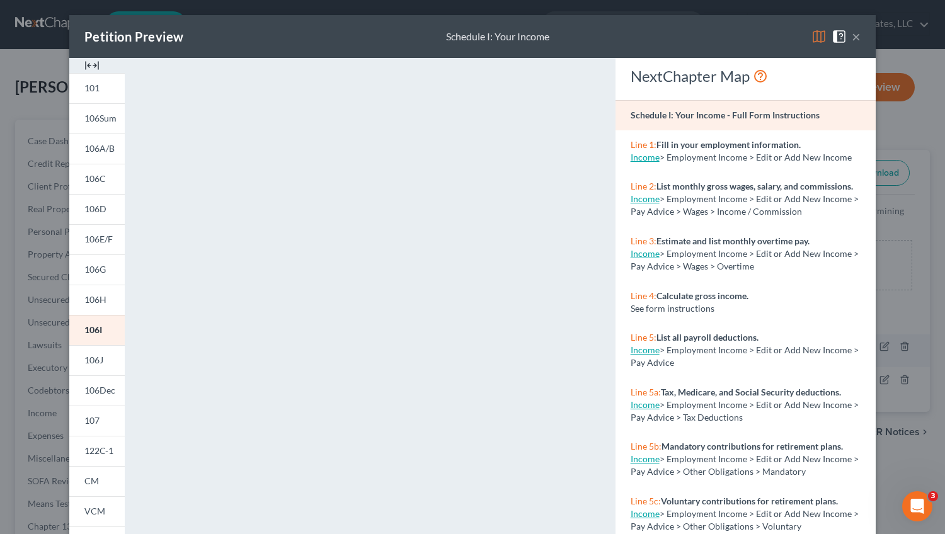
click at [852, 38] on button "×" at bounding box center [856, 36] width 9 height 15
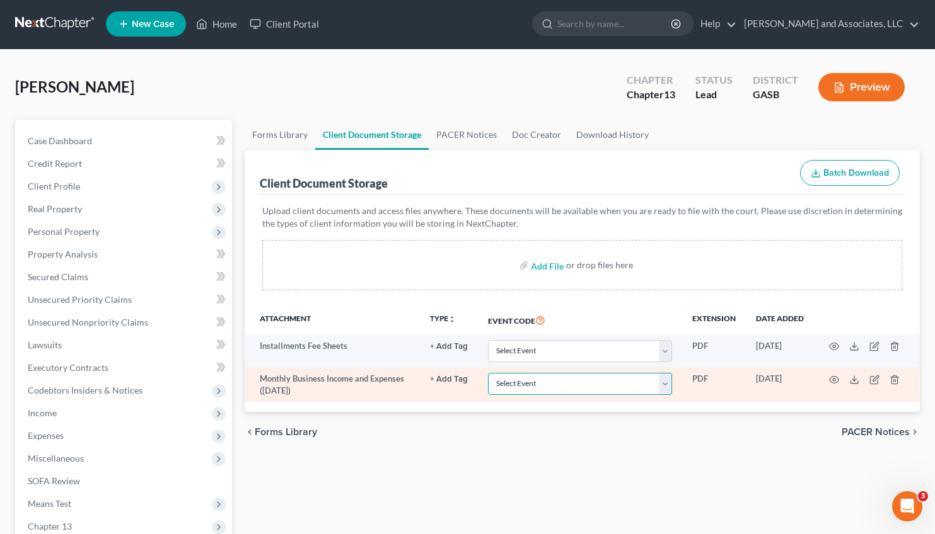
click at [488, 373] on select "Select Event Affidavit re: Pay Advices / Employment Records Certificate of Cred…" at bounding box center [580, 384] width 184 height 22
click at [869, 380] on icon "button" at bounding box center [874, 380] width 10 height 10
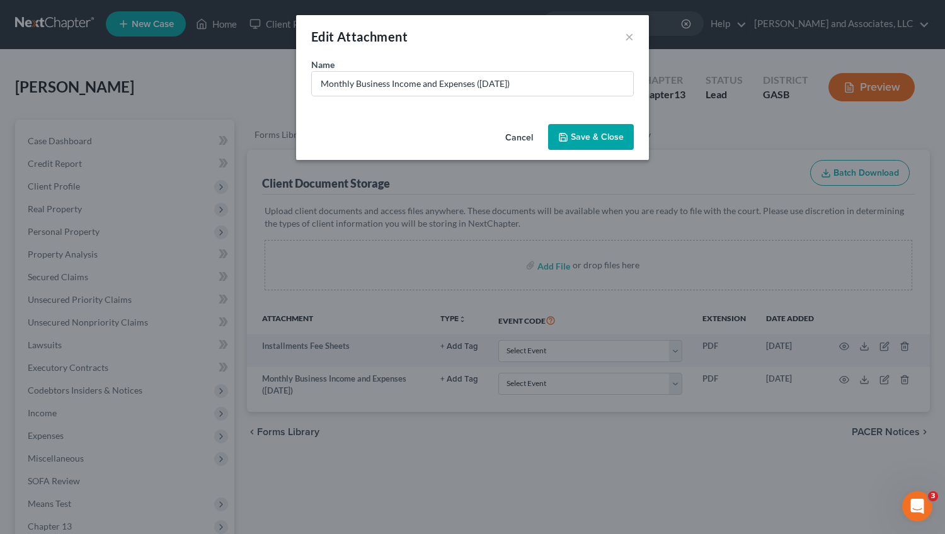
click at [560, 135] on icon "button" at bounding box center [563, 137] width 10 height 10
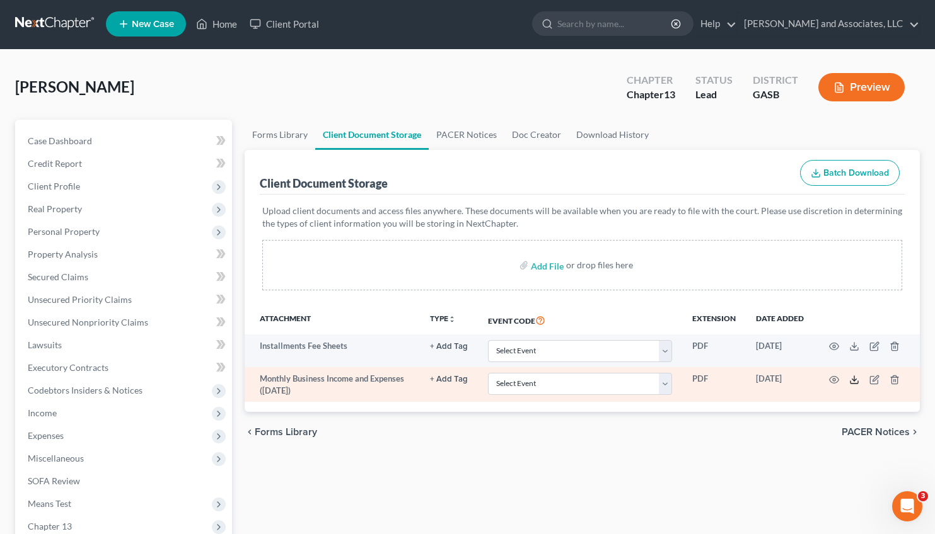
click at [852, 376] on icon at bounding box center [854, 380] width 10 height 10
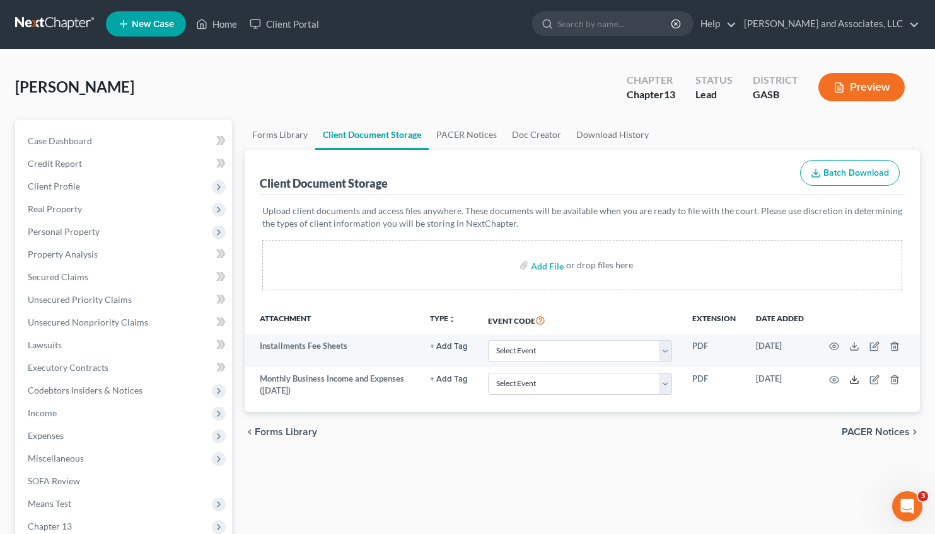
scroll to position [270, 0]
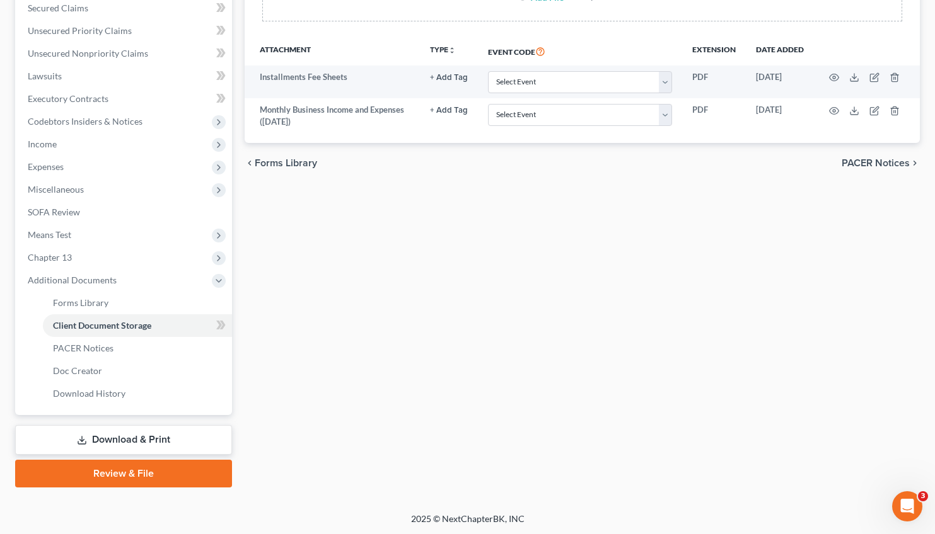
click at [870, 170] on div "chevron_left Forms Library PACER Notices chevron_right" at bounding box center [582, 163] width 675 height 40
click at [863, 163] on span "PACER Notices" at bounding box center [875, 163] width 68 height 10
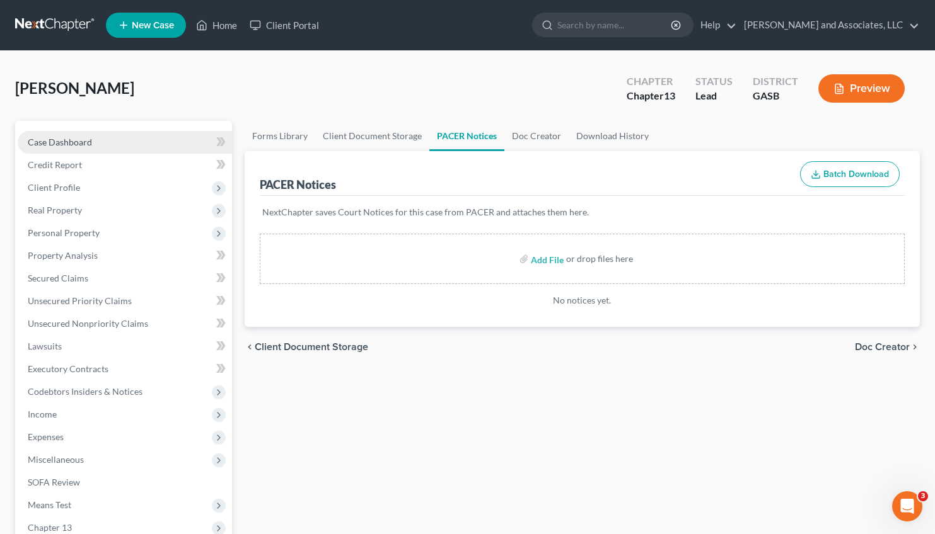
click at [88, 135] on link "Case Dashboard" at bounding box center [125, 142] width 214 height 23
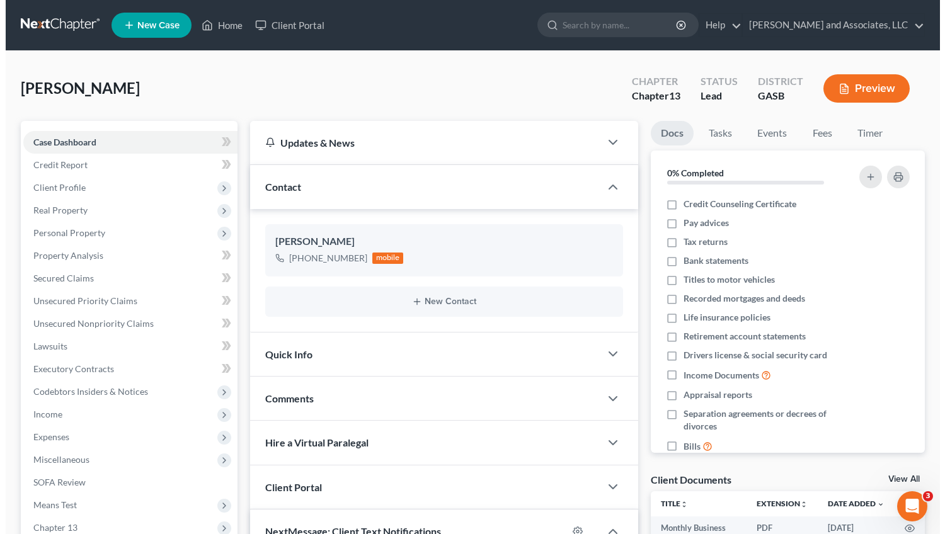
scroll to position [860, 0]
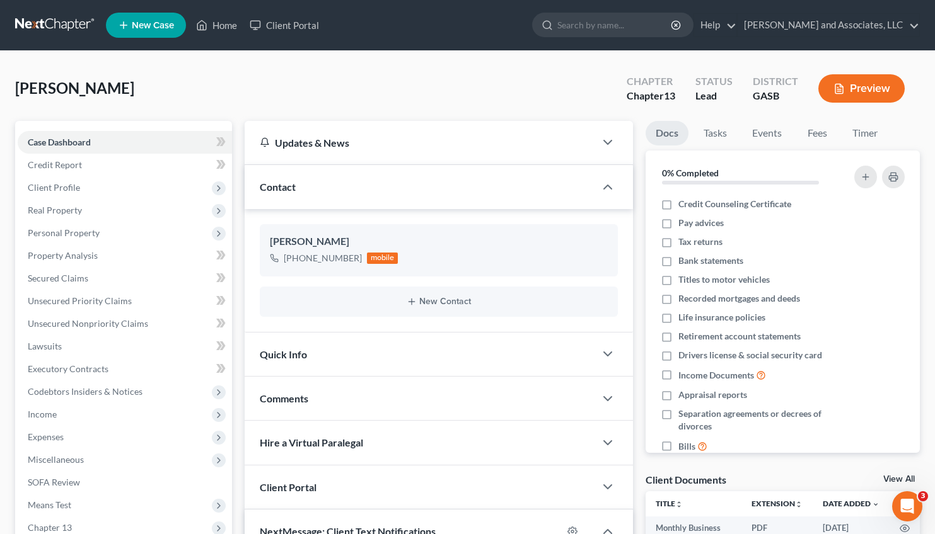
click at [858, 81] on button "Preview" at bounding box center [861, 88] width 86 height 28
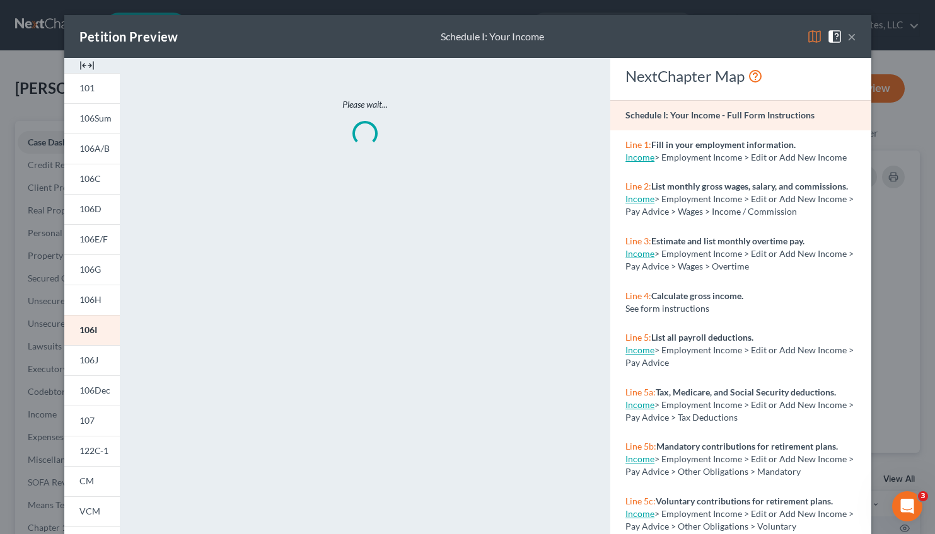
scroll to position [834, 0]
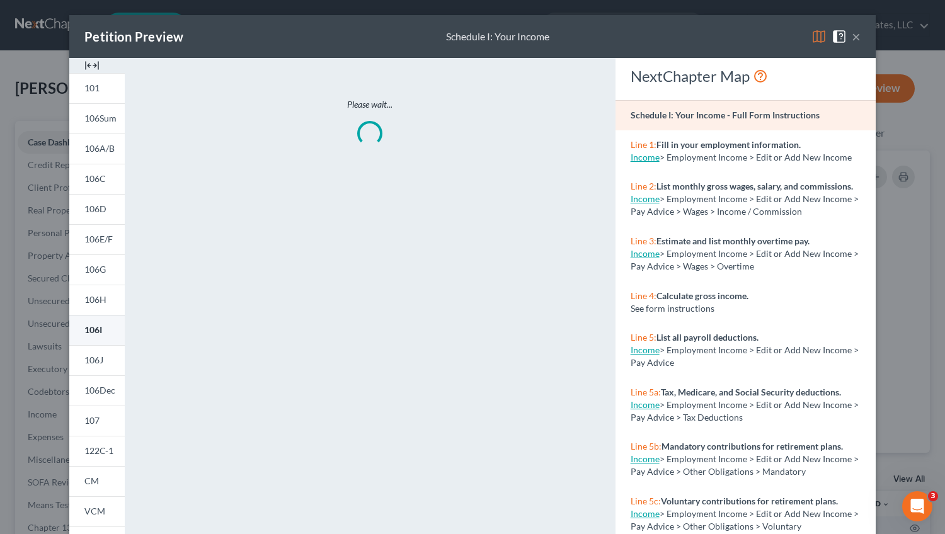
click at [88, 337] on link "106I" at bounding box center [96, 330] width 55 height 30
click at [853, 37] on button "×" at bounding box center [856, 36] width 9 height 15
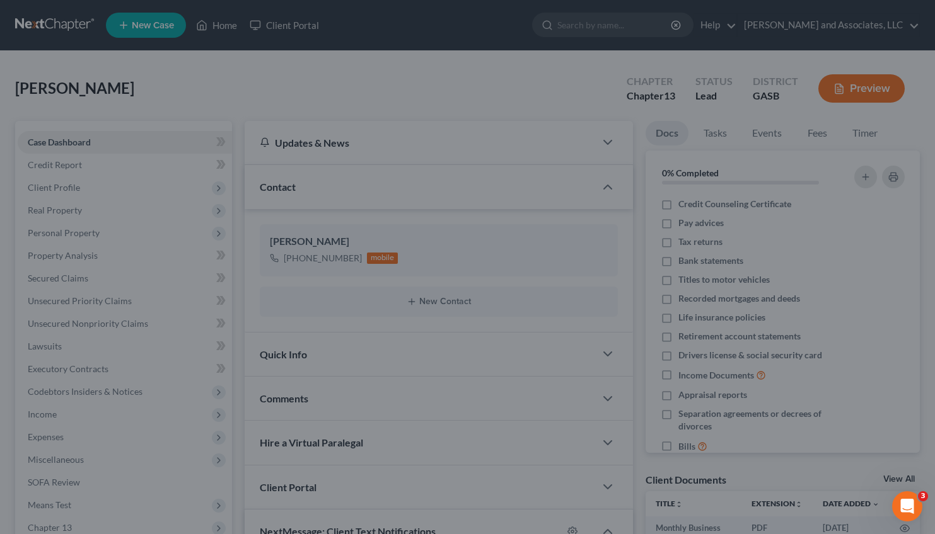
scroll to position [0, 0]
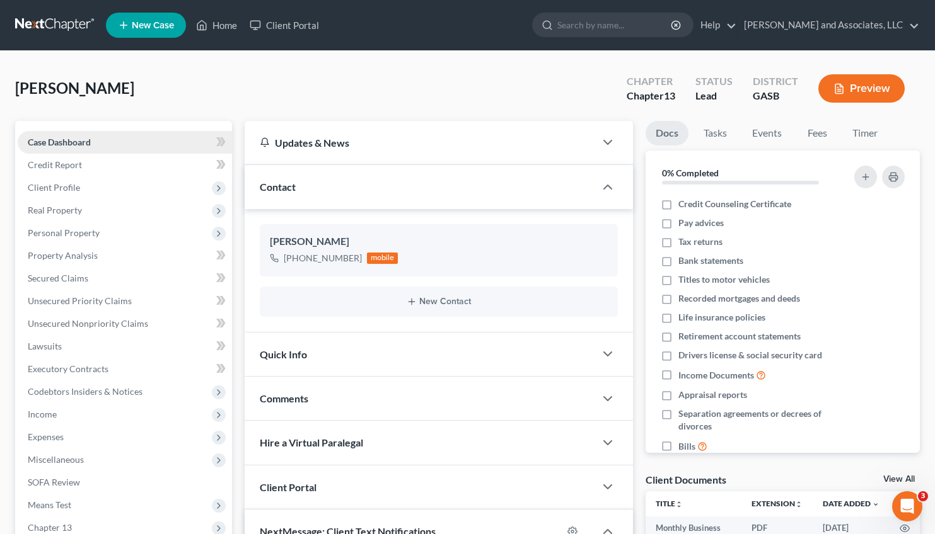
click at [58, 145] on span "Case Dashboard" at bounding box center [59, 142] width 63 height 11
click at [54, 188] on span "Client Profile" at bounding box center [54, 187] width 52 height 11
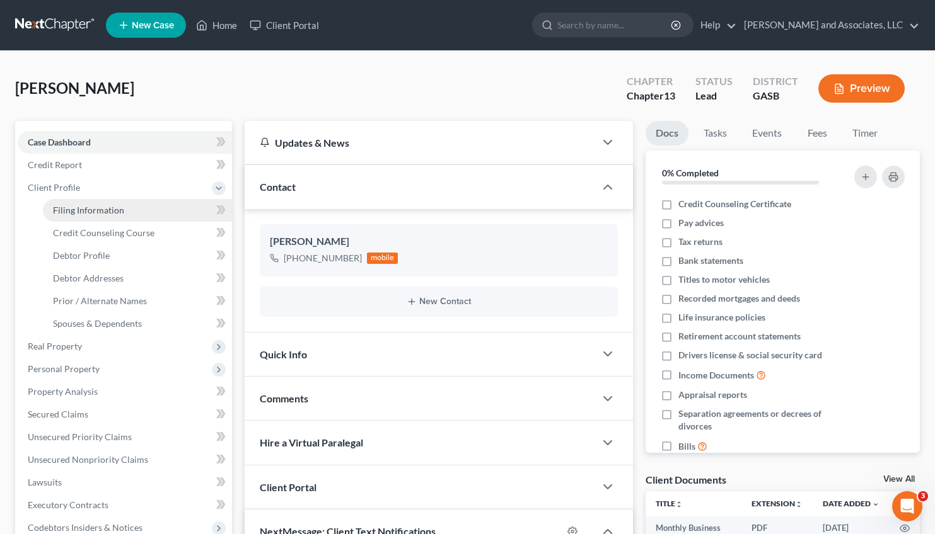
click at [76, 204] on link "Filing Information" at bounding box center [137, 210] width 189 height 23
select select "1"
select select "0"
select select "3"
select select "10"
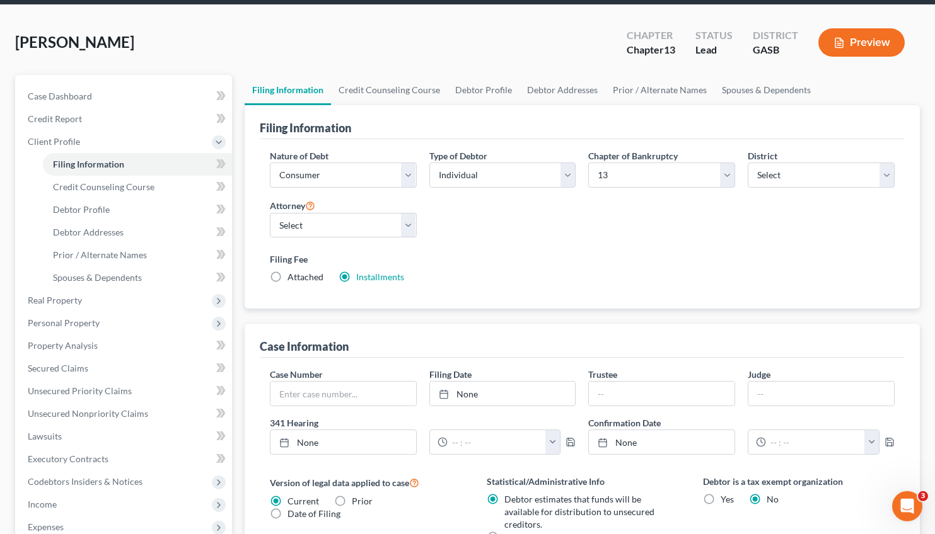
scroll to position [45, 0]
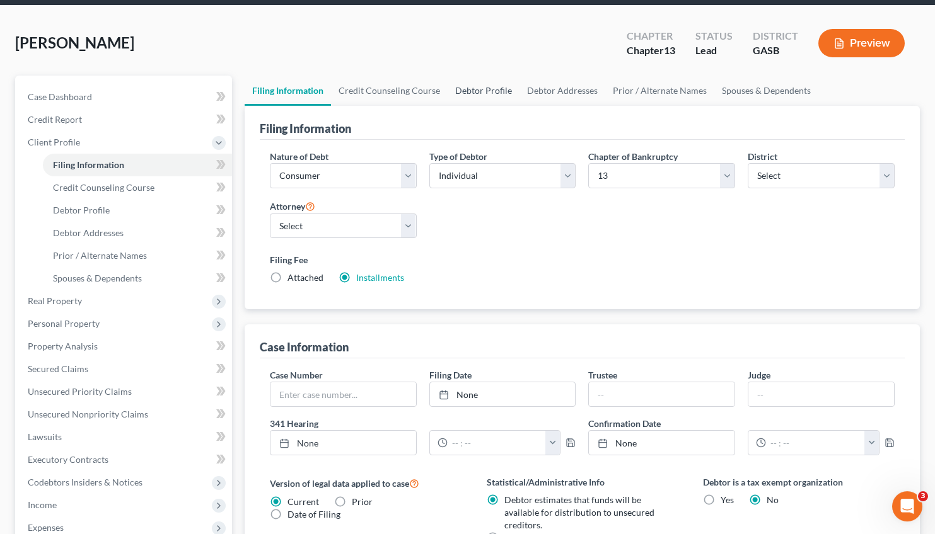
click at [484, 89] on link "Debtor Profile" at bounding box center [483, 91] width 72 height 30
select select "0"
select select "1"
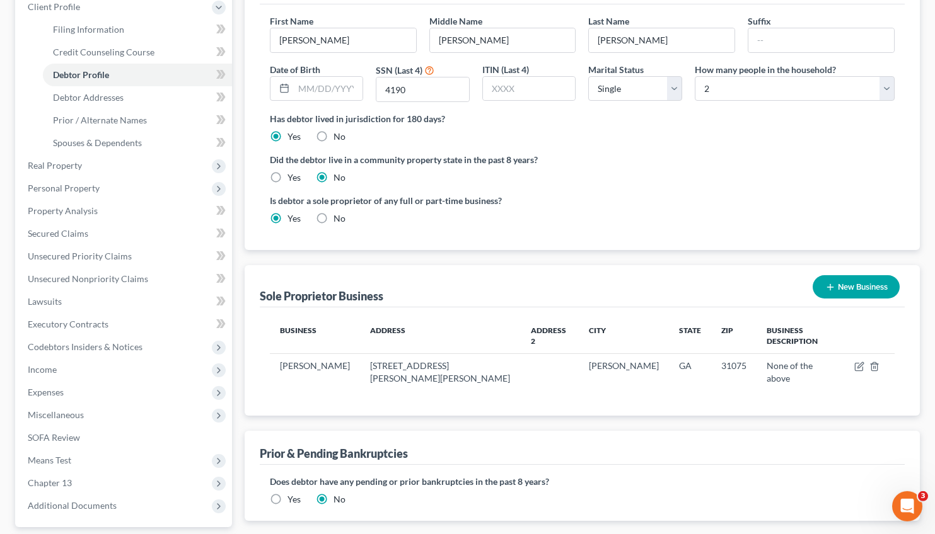
scroll to position [189, 0]
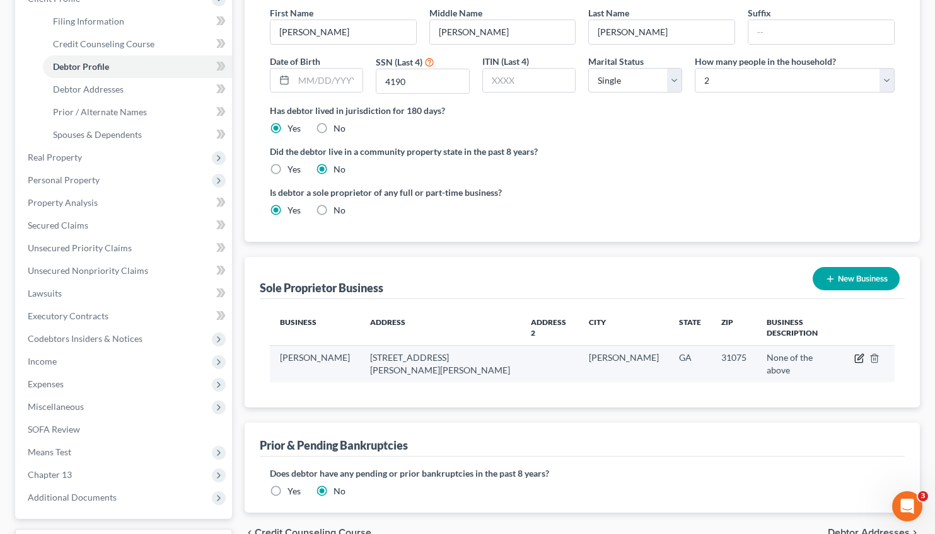
click at [856, 354] on icon "button" at bounding box center [859, 359] width 10 height 10
select select "10"
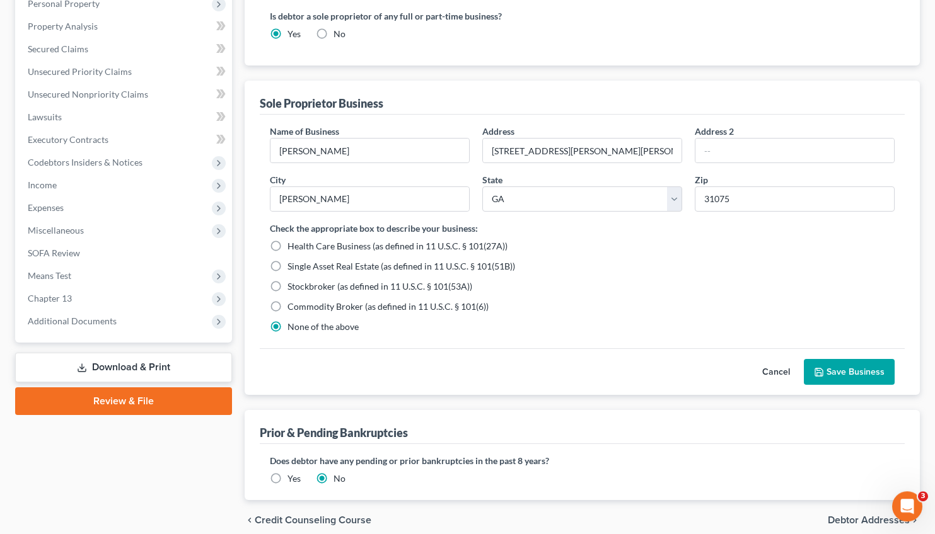
scroll to position [419, 0]
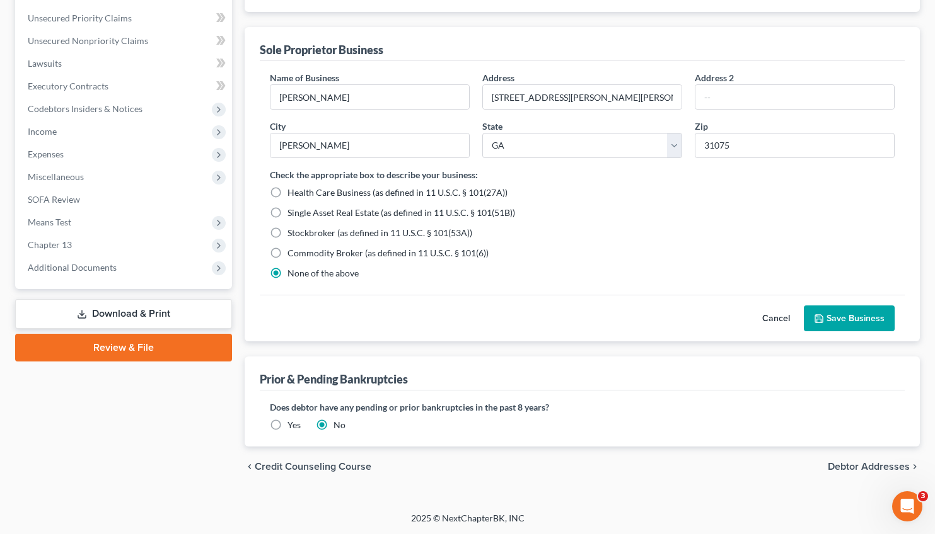
click at [843, 320] on button "Save Business" at bounding box center [849, 319] width 91 height 26
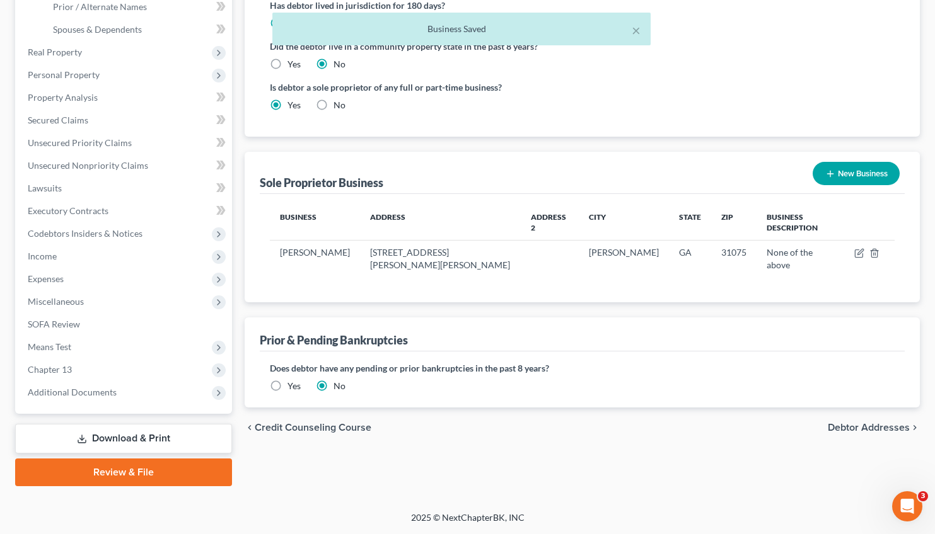
scroll to position [293, 0]
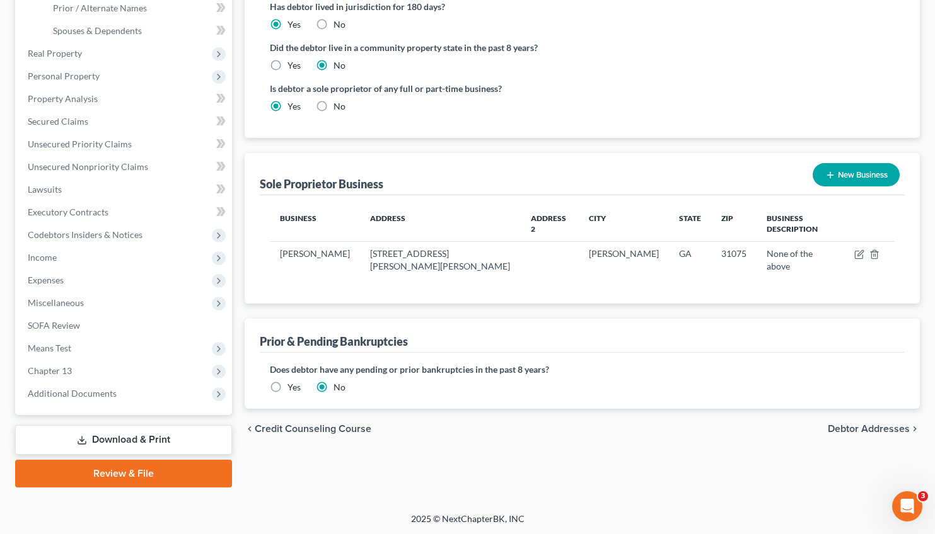
click at [853, 424] on span "Debtor Addresses" at bounding box center [868, 429] width 82 height 10
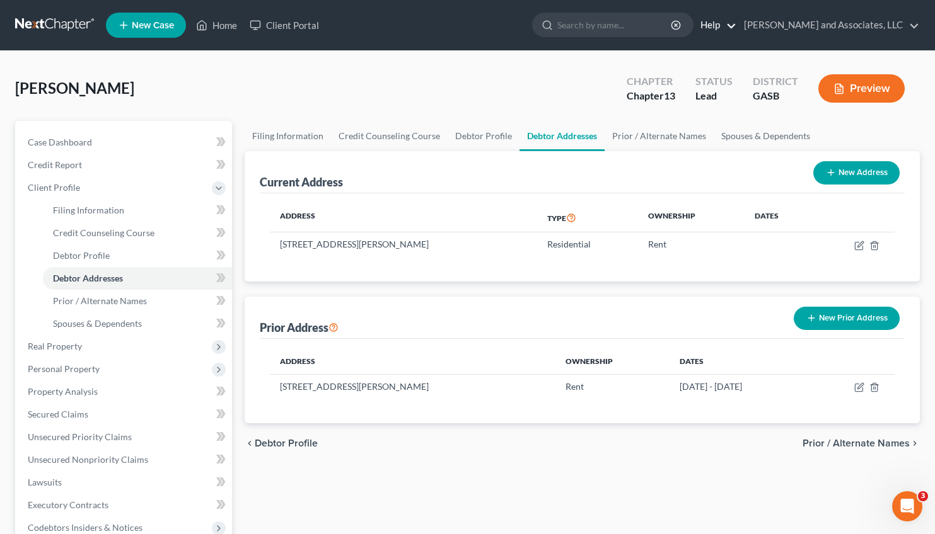
click at [727, 19] on link "Help" at bounding box center [715, 25] width 42 height 23
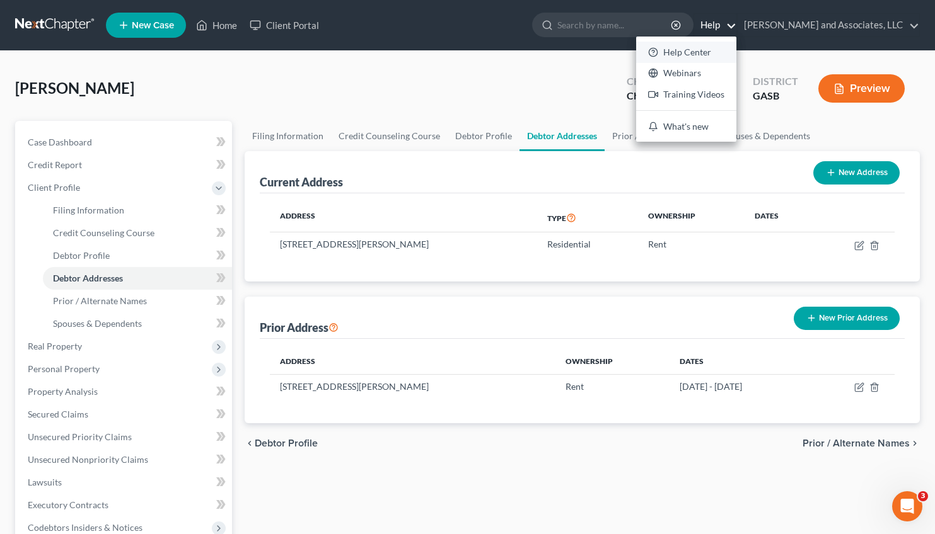
click at [691, 48] on link "Help Center" at bounding box center [686, 52] width 100 height 21
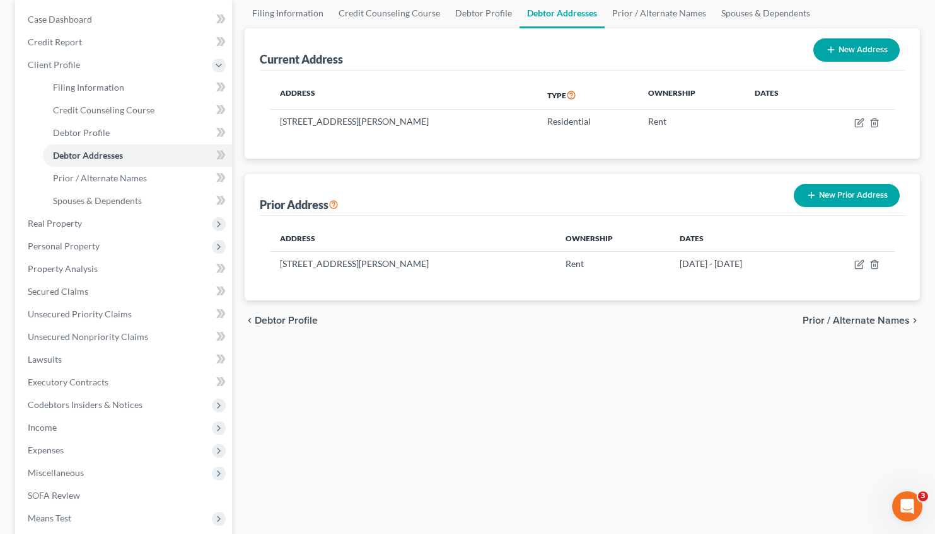
scroll to position [123, 0]
click at [44, 426] on span "Income" at bounding box center [42, 427] width 29 height 11
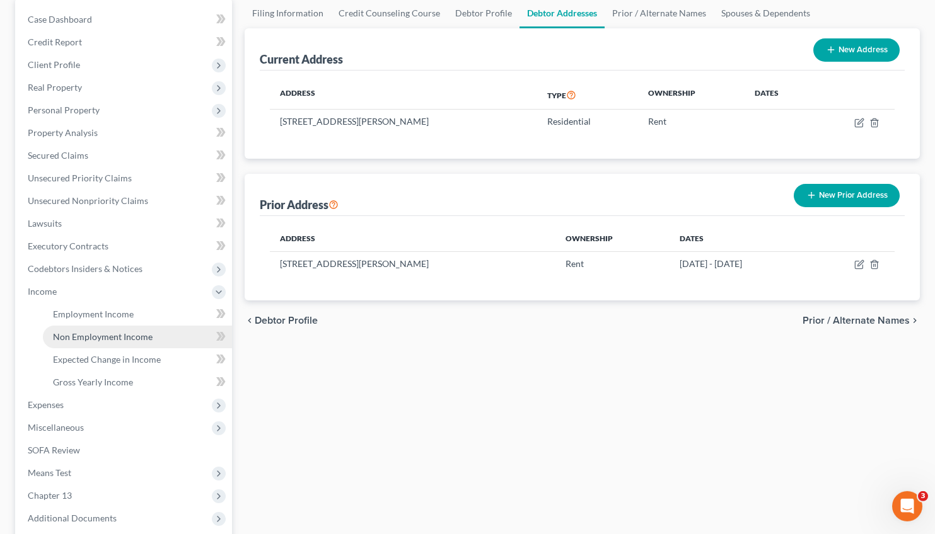
click at [102, 333] on span "Non Employment Income" at bounding box center [103, 336] width 100 height 11
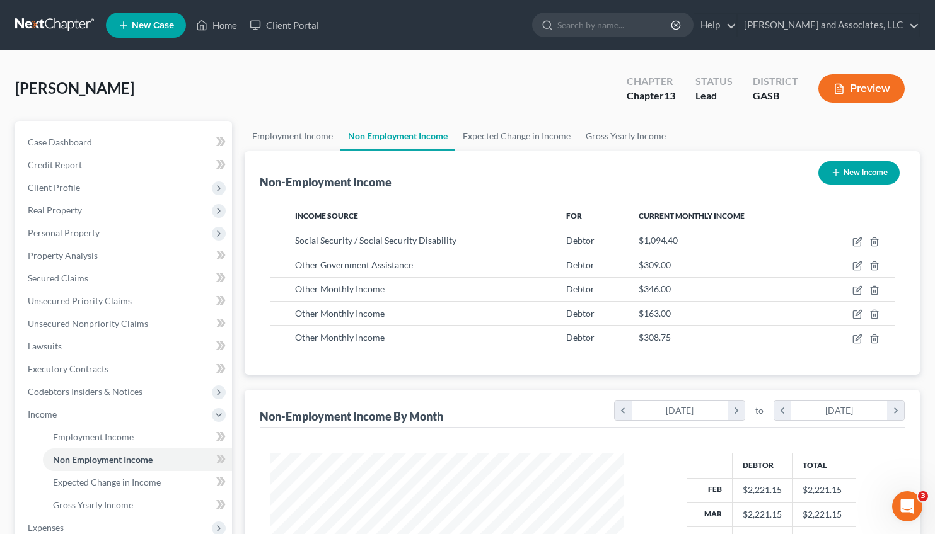
click at [860, 167] on button "New Income" at bounding box center [858, 172] width 81 height 23
select select "0"
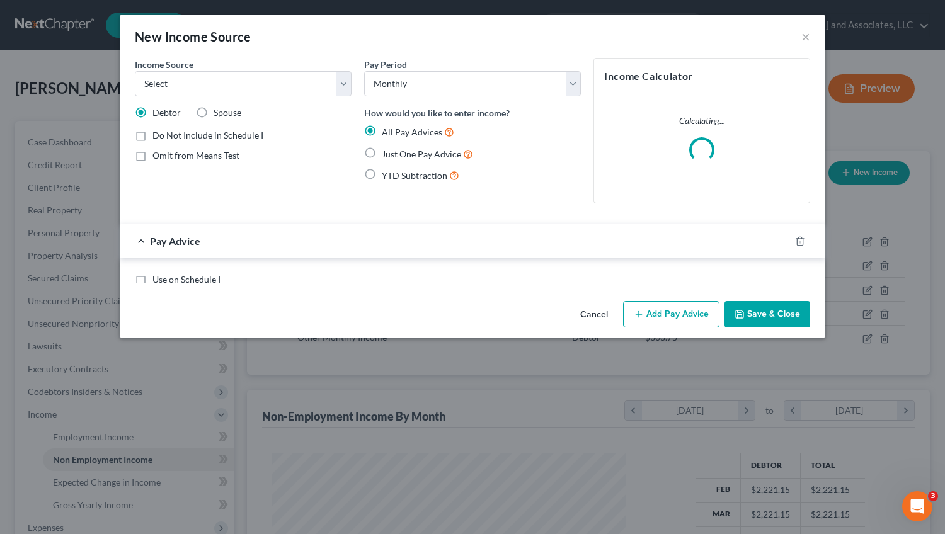
scroll to position [226, 384]
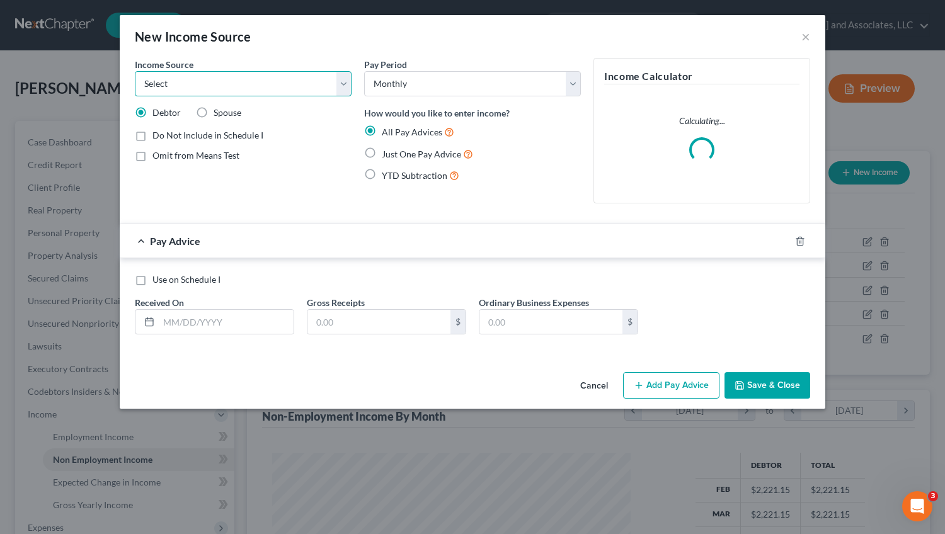
click at [135, 71] on select "Select Unemployment Disability (from employer) Pension Retirement Social Securi…" at bounding box center [243, 83] width 217 height 25
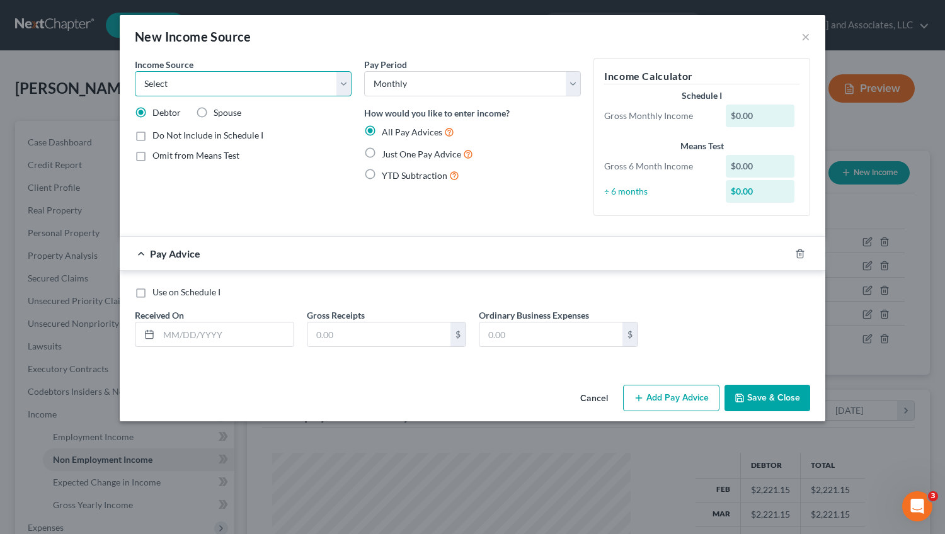
select select "10"
click option "Business, Professional or Farm" at bounding box center [0, 0] width 0 height 0
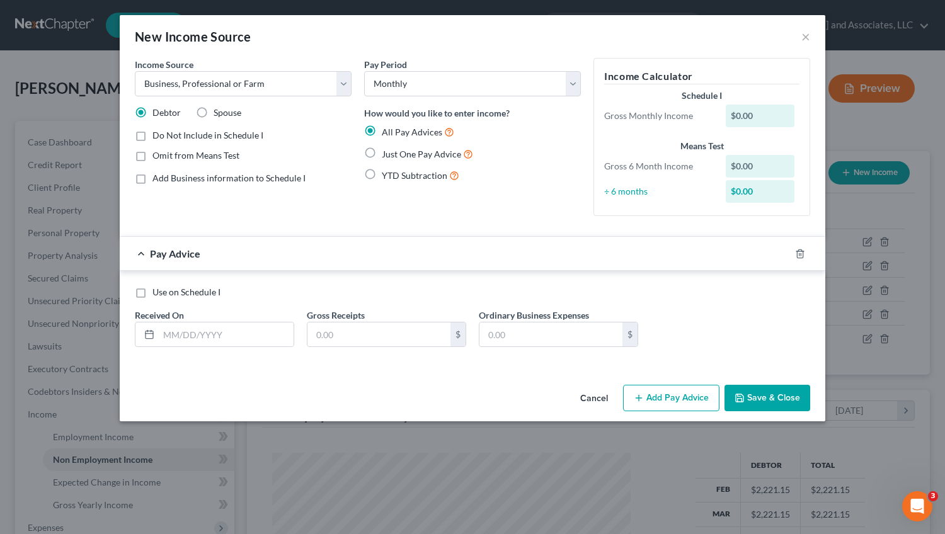
click at [153, 178] on label "Add Business information to Schedule I" at bounding box center [229, 178] width 153 height 13
click at [158, 178] on input "Add Business information to Schedule I" at bounding box center [162, 176] width 8 height 8
checkbox input "true"
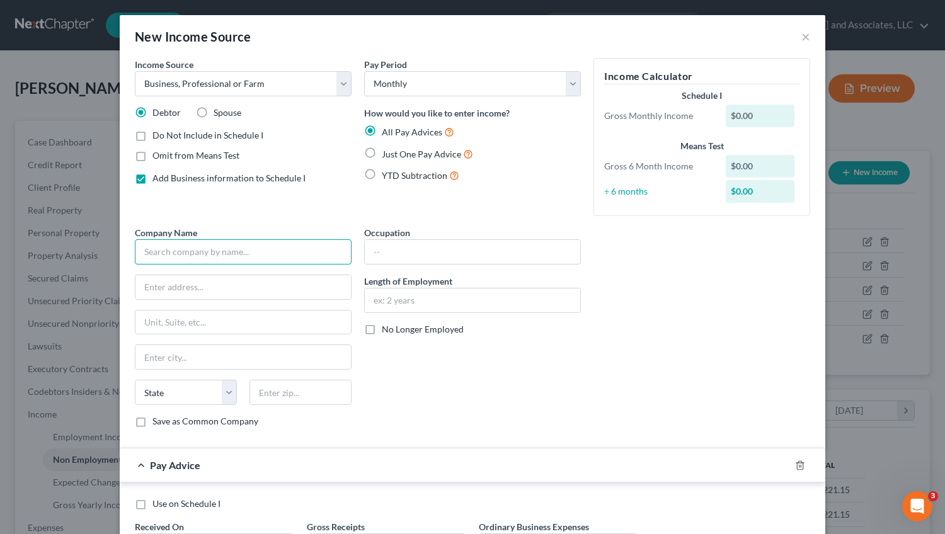
click at [192, 253] on input "text" at bounding box center [243, 251] width 217 height 25
type input "[PERSON_NAME]"
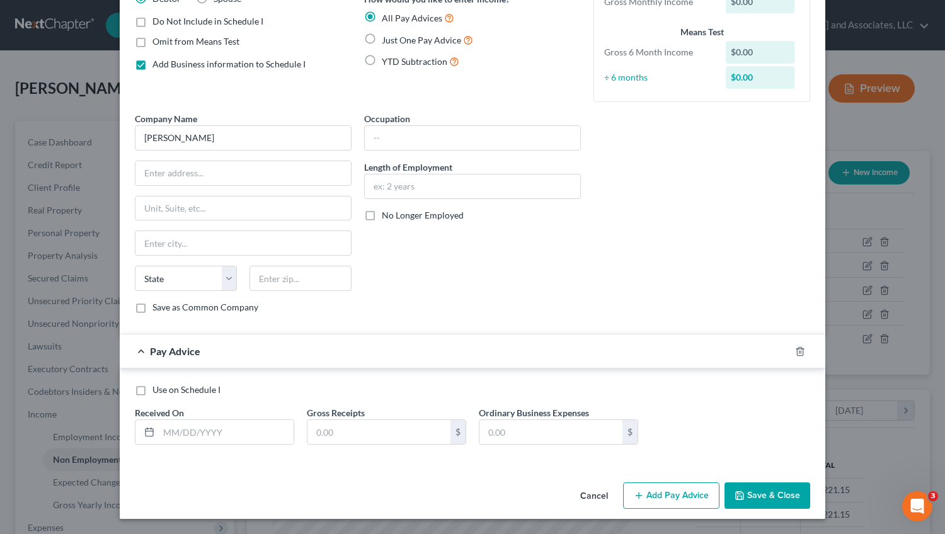
click at [382, 36] on label "Just One Pay Advice" at bounding box center [427, 40] width 91 height 14
click at [387, 36] on input "Just One Pay Advice" at bounding box center [391, 37] width 8 height 8
radio input "true"
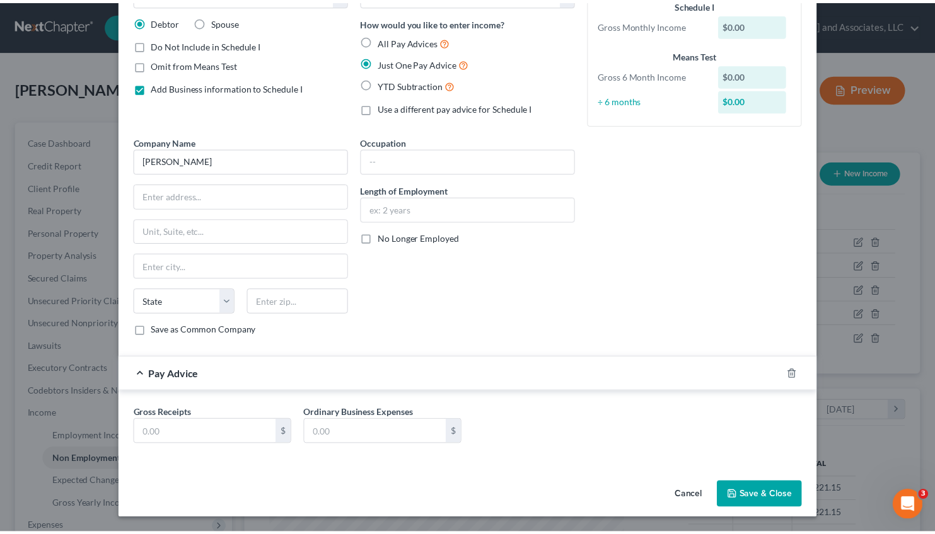
scroll to position [91, 0]
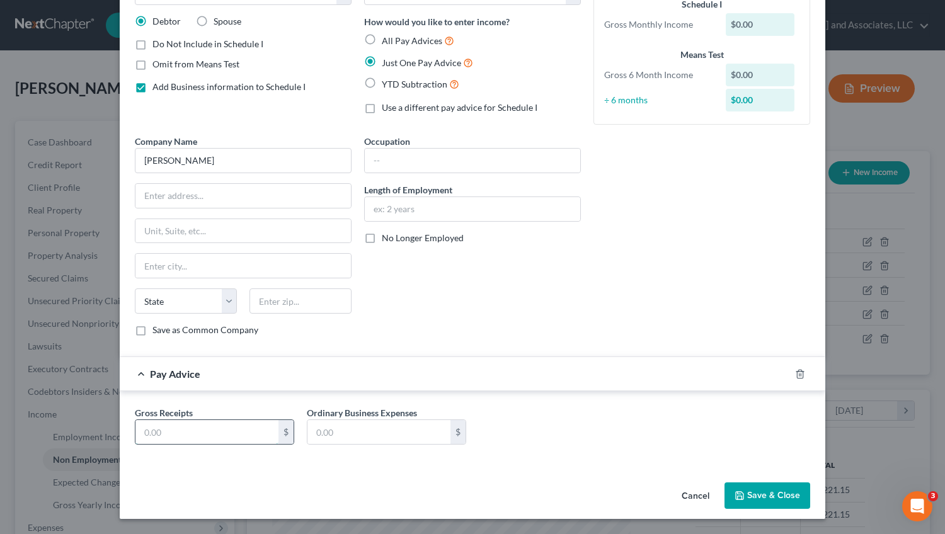
click at [176, 427] on input "text" at bounding box center [206, 432] width 143 height 24
type input "649.00"
click at [781, 488] on button "Save & Close" at bounding box center [768, 496] width 86 height 26
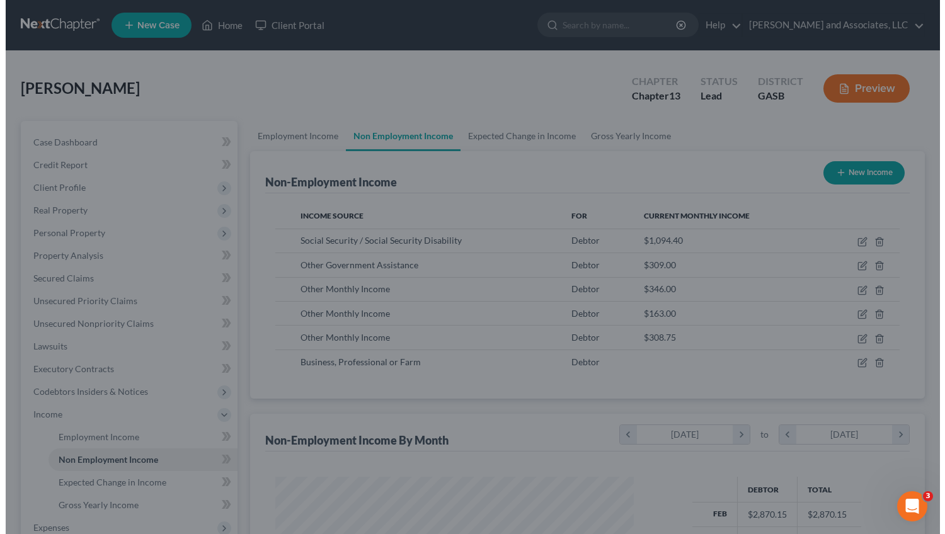
scroll to position [630002, 629849]
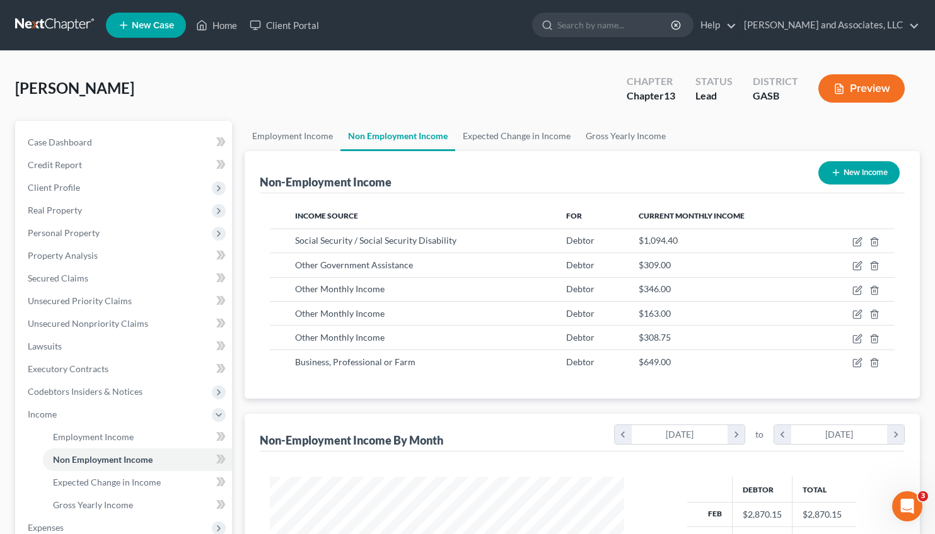
click at [856, 89] on button "Preview" at bounding box center [861, 88] width 86 height 28
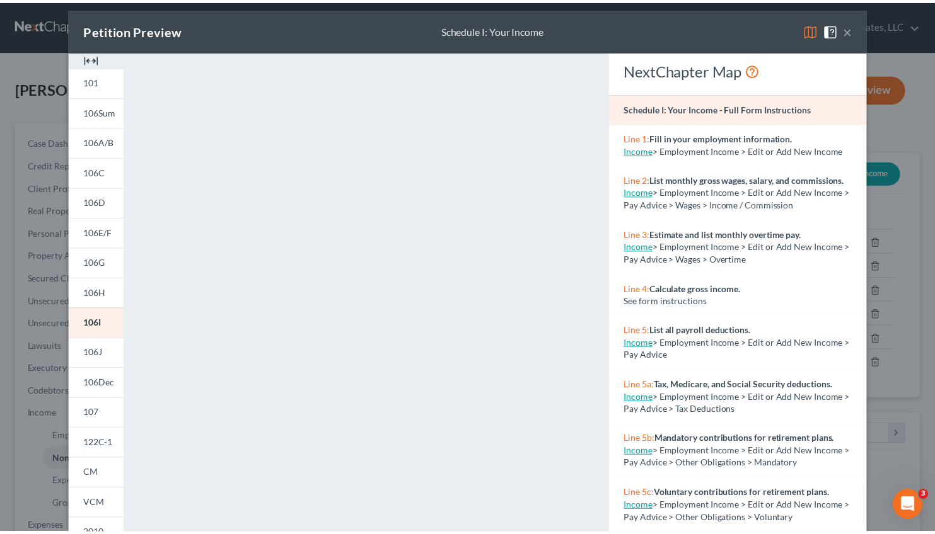
scroll to position [5, 0]
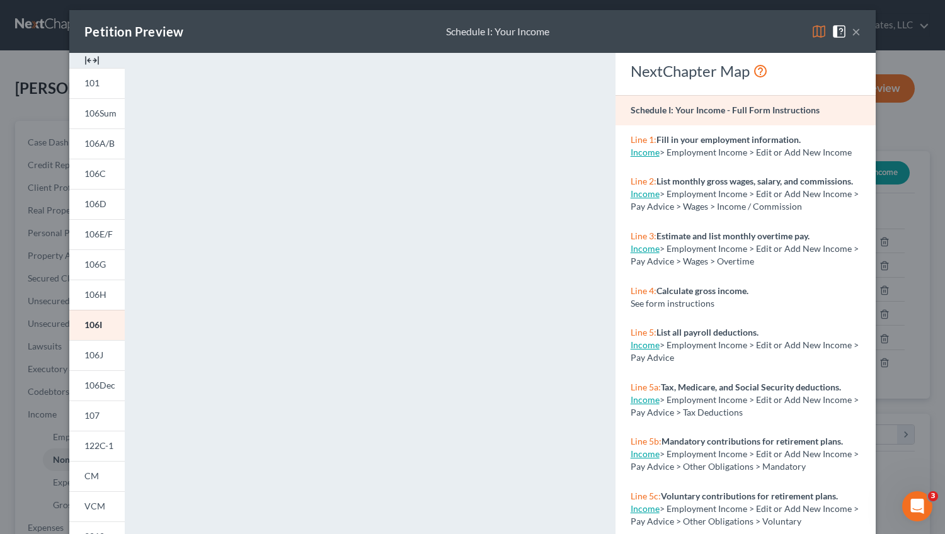
click at [852, 34] on button "×" at bounding box center [856, 31] width 9 height 15
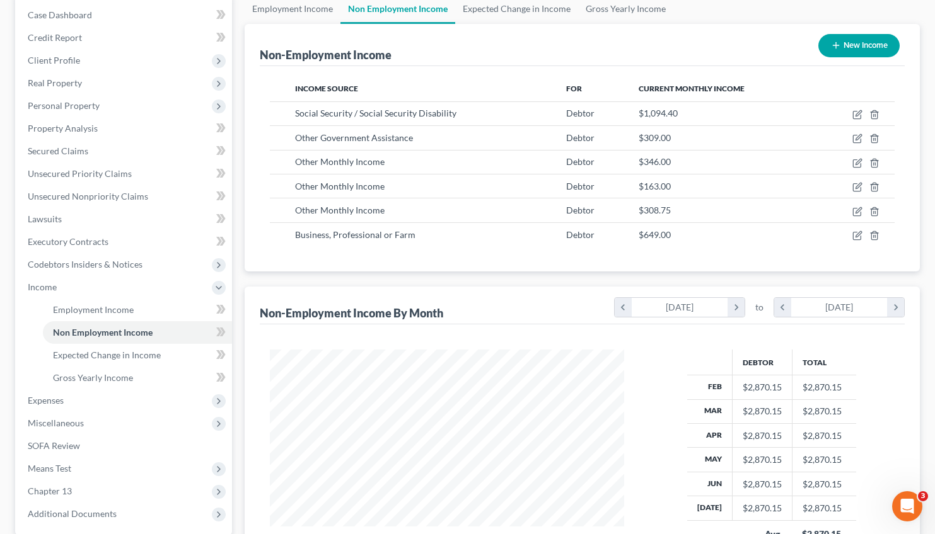
scroll to position [137, 0]
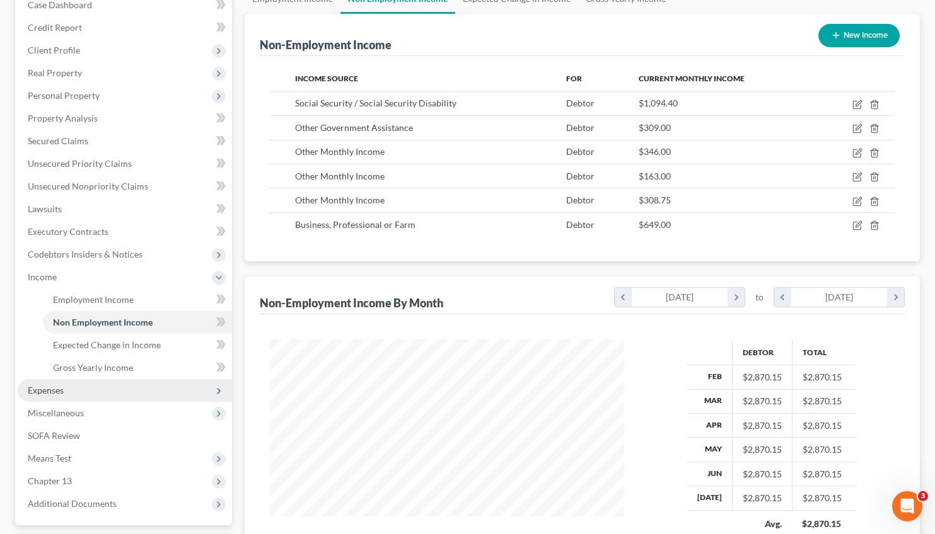
click at [49, 388] on span "Expenses" at bounding box center [46, 390] width 36 height 11
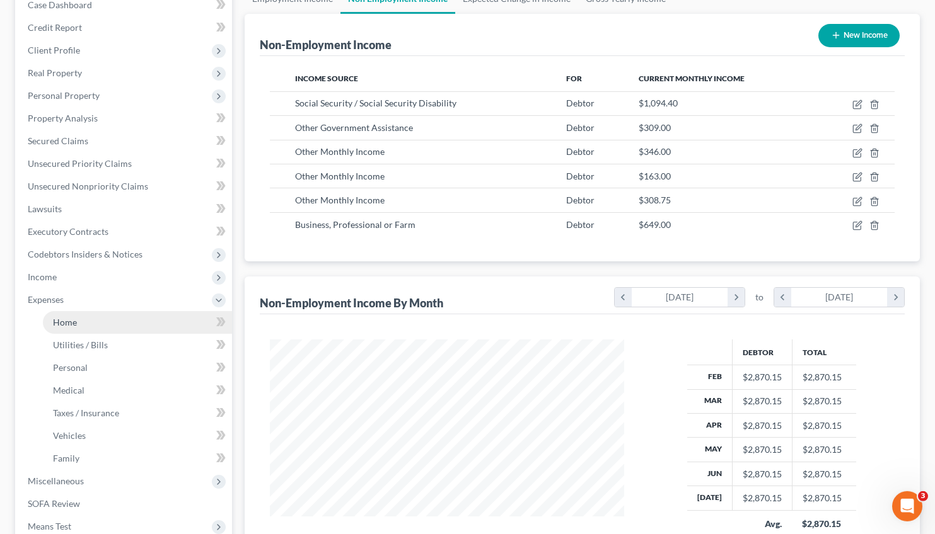
click at [118, 316] on link "Home" at bounding box center [137, 322] width 189 height 23
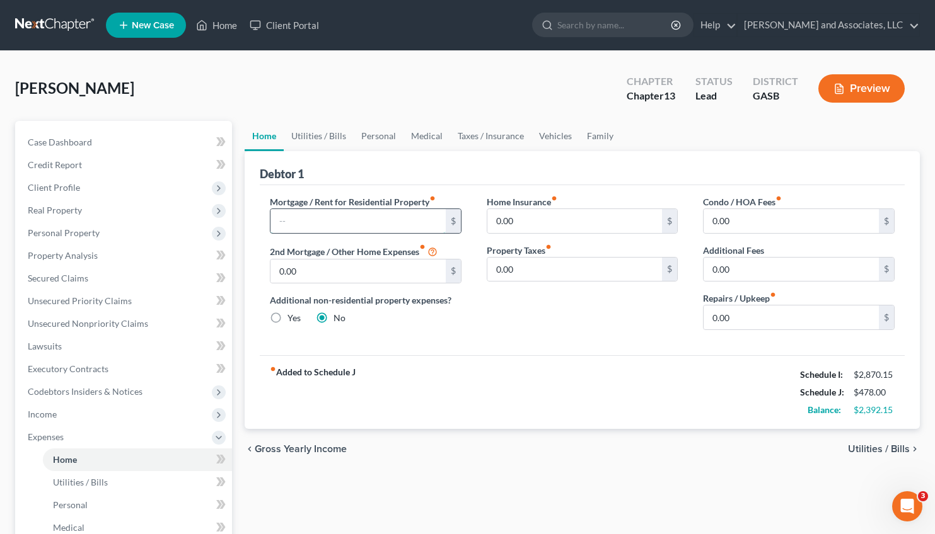
click at [326, 224] on input "text" at bounding box center [357, 221] width 175 height 24
type input "800.00"
drag, startPoint x: 524, startPoint y: 221, endPoint x: 530, endPoint y: 225, distance: 7.2
click at [530, 225] on input "0.00" at bounding box center [574, 221] width 175 height 24
type input "17.00"
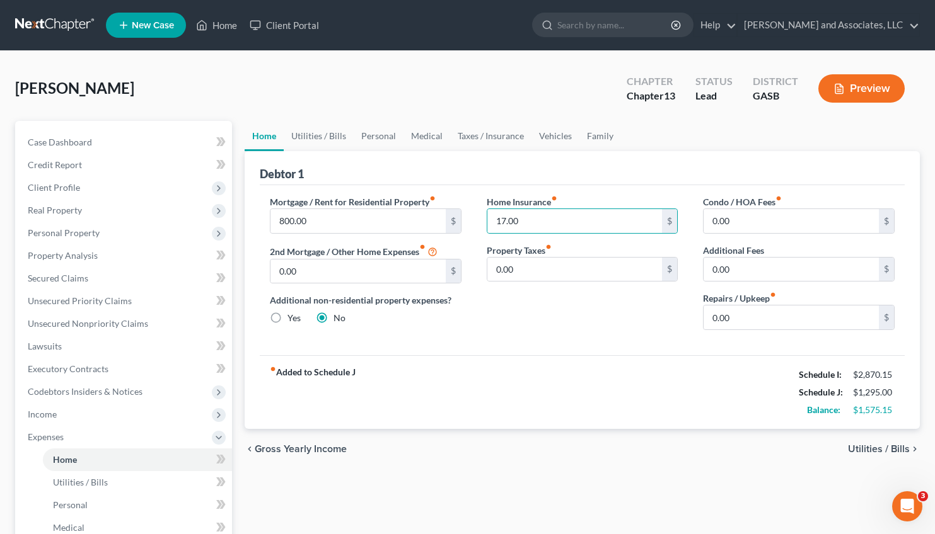
click at [881, 449] on span "Utilities / Bills" at bounding box center [879, 449] width 62 height 10
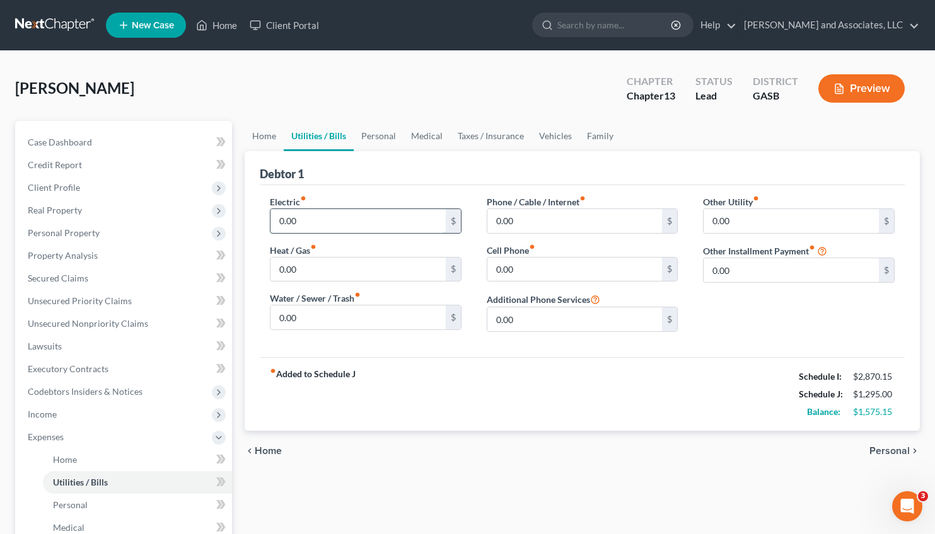
drag, startPoint x: 321, startPoint y: 214, endPoint x: 358, endPoint y: 229, distance: 39.6
click at [358, 229] on input "0.00" at bounding box center [357, 221] width 175 height 24
type input "275.00"
drag, startPoint x: 310, startPoint y: 318, endPoint x: 334, endPoint y: 326, distance: 25.3
click at [334, 326] on input "0.00" at bounding box center [357, 318] width 175 height 24
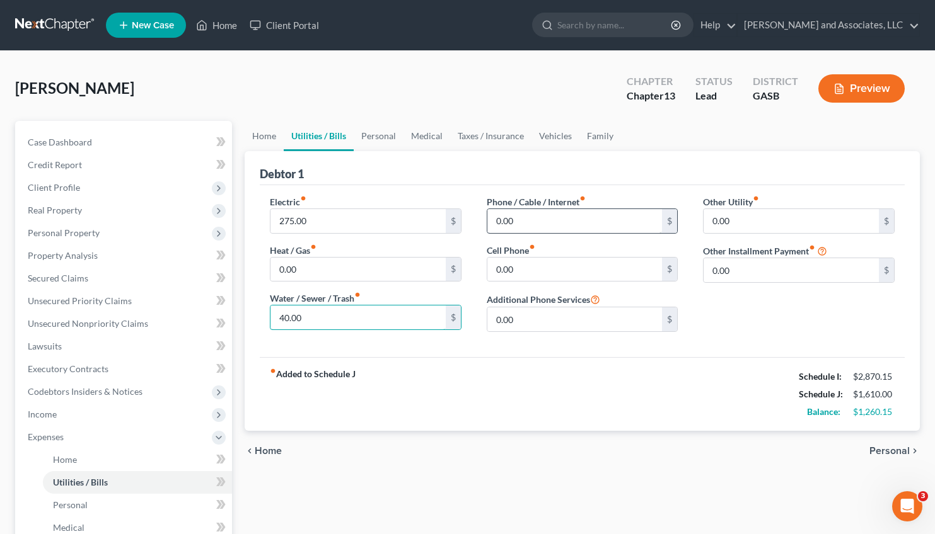
type input "40.00"
drag, startPoint x: 534, startPoint y: 217, endPoint x: 502, endPoint y: 221, distance: 32.4
click at [502, 221] on input "0.00" at bounding box center [574, 221] width 175 height 24
click at [499, 199] on label "Phone / Cable / Internet fiber_manual_record" at bounding box center [536, 201] width 99 height 13
drag, startPoint x: 527, startPoint y: 219, endPoint x: 523, endPoint y: 226, distance: 8.5
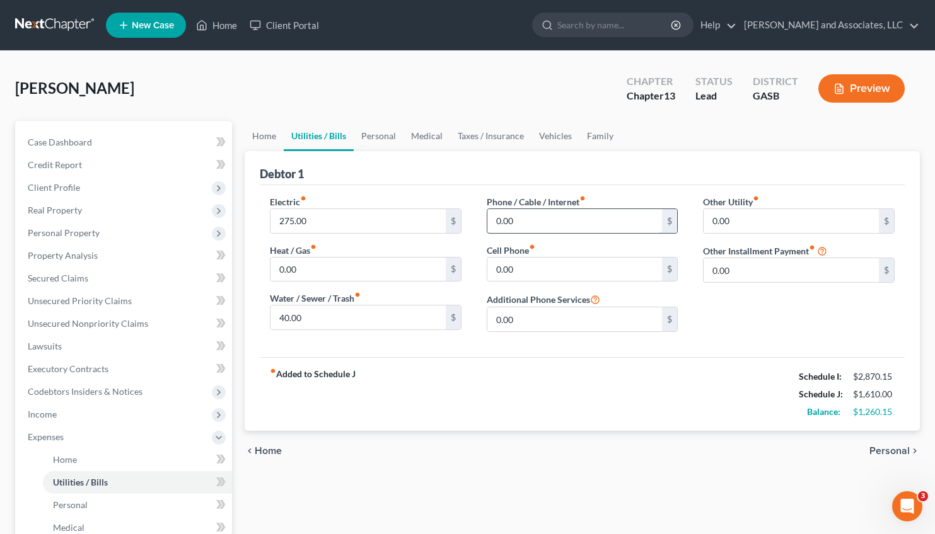
click at [523, 226] on input "0.00" at bounding box center [574, 221] width 175 height 24
type input "100.00"
click at [894, 451] on span "Personal" at bounding box center [889, 451] width 40 height 10
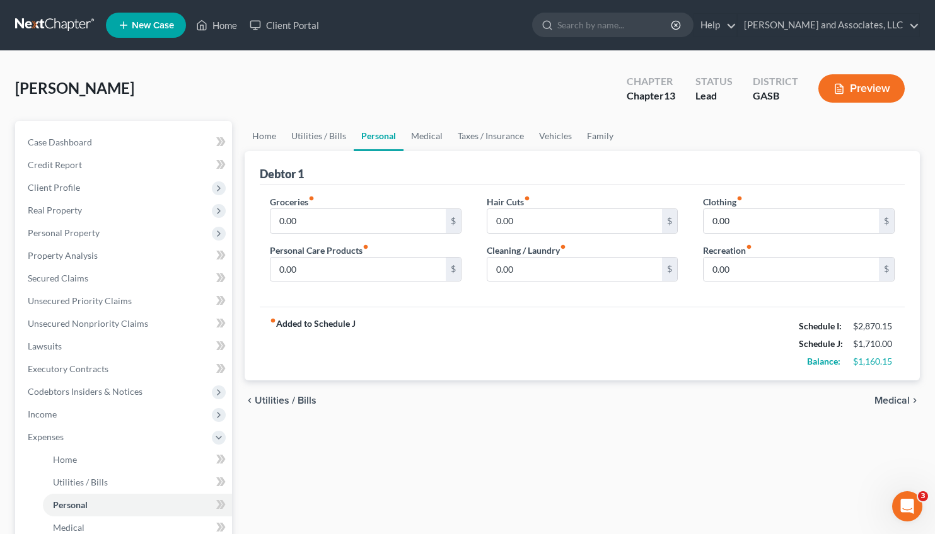
click at [894, 451] on div "Home Utilities / Bills Personal Medical Taxes / Insurance Vehicles Family Debto…" at bounding box center [582, 462] width 688 height 683
drag, startPoint x: 314, startPoint y: 220, endPoint x: 319, endPoint y: 224, distance: 6.7
click at [319, 224] on input "0.00" at bounding box center [357, 221] width 175 height 24
type input "409.00"
drag, startPoint x: 517, startPoint y: 273, endPoint x: 543, endPoint y: 287, distance: 29.6
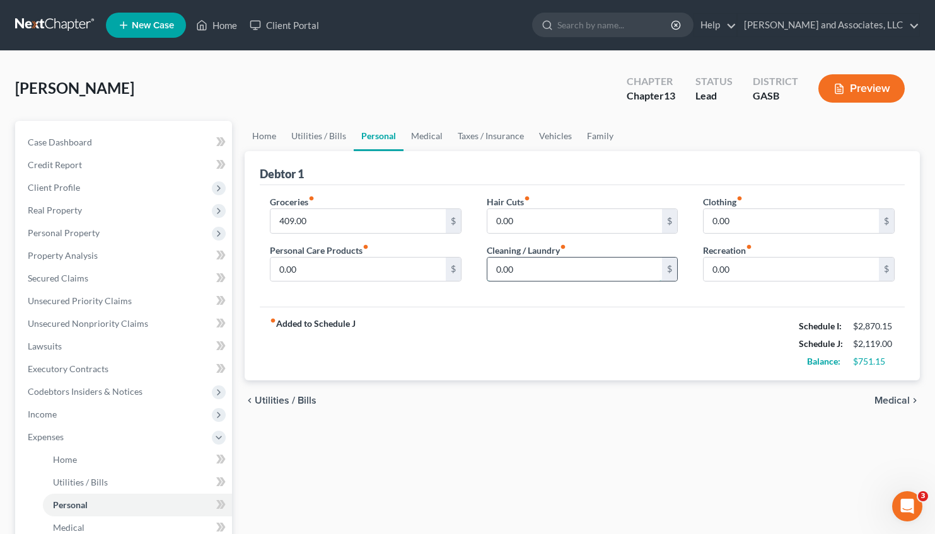
click at [543, 282] on input "0.00" at bounding box center [574, 270] width 175 height 24
type input "95.00"
drag, startPoint x: 322, startPoint y: 272, endPoint x: 347, endPoint y: 258, distance: 28.5
click at [347, 258] on input "0.00" at bounding box center [357, 270] width 175 height 24
click at [296, 267] on input "110.00" at bounding box center [357, 270] width 175 height 24
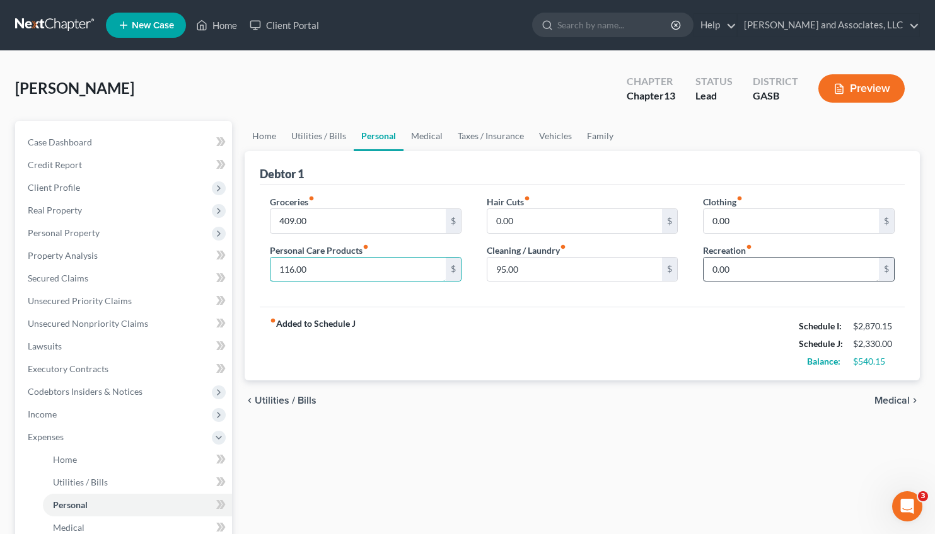
type input "116.00"
drag, startPoint x: 759, startPoint y: 276, endPoint x: 787, endPoint y: 286, distance: 29.5
click at [787, 282] on input "0.00" at bounding box center [790, 270] width 175 height 24
type input "45.00"
click at [888, 398] on span "Medical" at bounding box center [891, 401] width 35 height 10
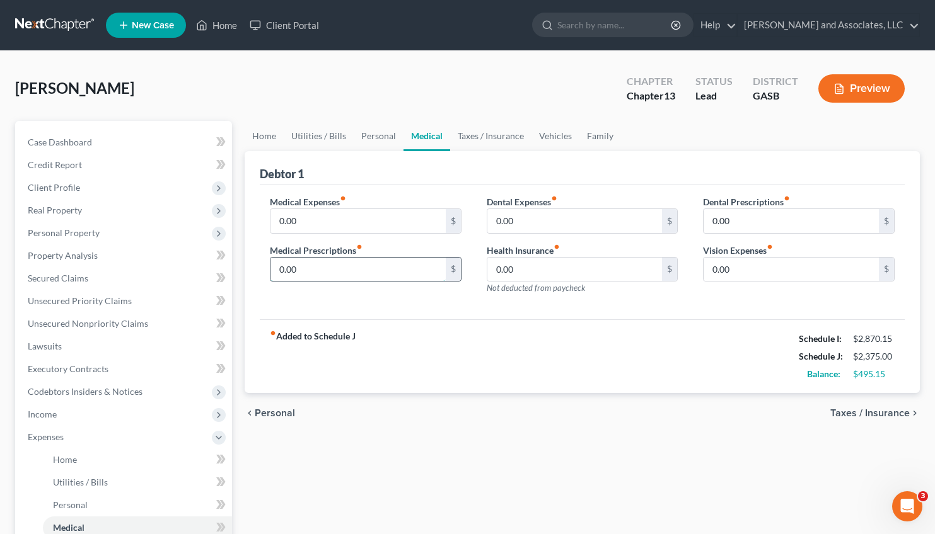
click at [307, 274] on input "0.00" at bounding box center [357, 270] width 175 height 24
type input "31.00"
click at [879, 411] on span "Taxes / Insurance" at bounding box center [869, 413] width 79 height 10
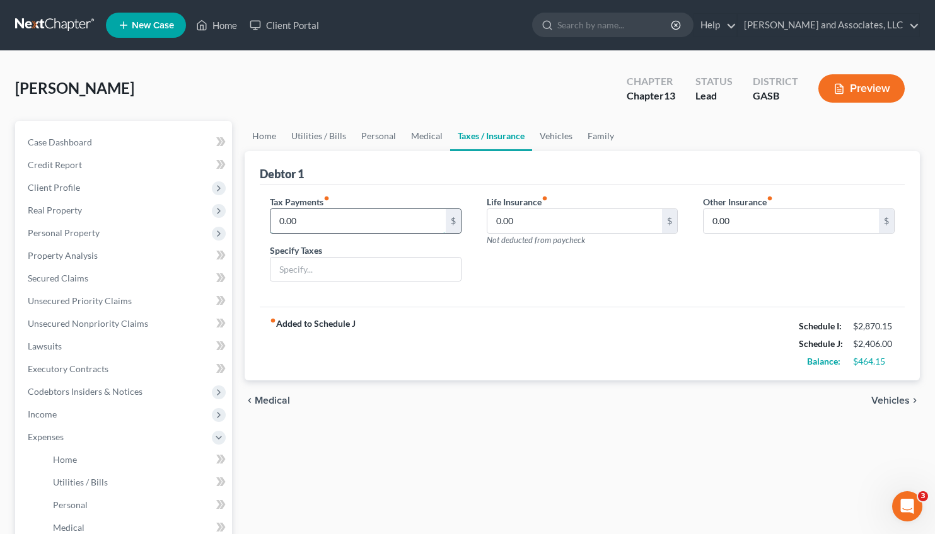
click at [299, 224] on input "0.00" at bounding box center [357, 221] width 175 height 24
type input "2.00"
click at [294, 270] on input "text" at bounding box center [365, 270] width 190 height 24
type input "Ad Valorem"
click at [886, 396] on span "Vehicles" at bounding box center [890, 401] width 38 height 10
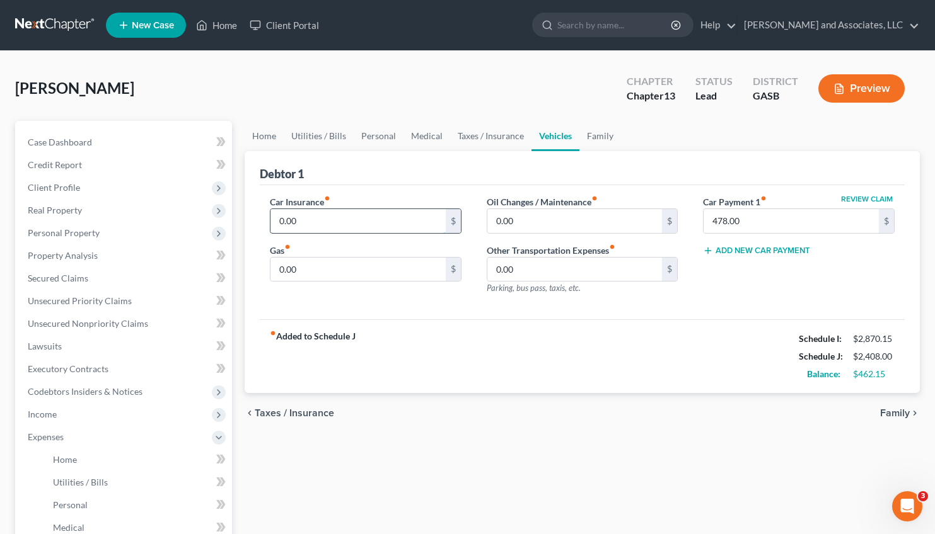
drag, startPoint x: 313, startPoint y: 222, endPoint x: 350, endPoint y: 224, distance: 37.8
click at [350, 224] on input "0.00" at bounding box center [357, 221] width 175 height 24
type input "150.00"
click at [297, 266] on input "0.00" at bounding box center [357, 270] width 175 height 24
type input "75.00"
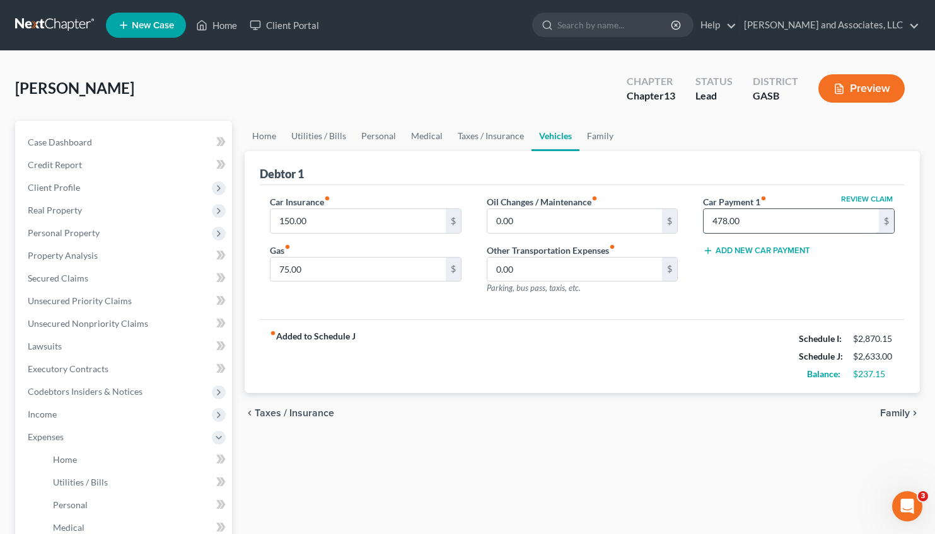
drag, startPoint x: 761, startPoint y: 224, endPoint x: 754, endPoint y: 227, distance: 7.0
click at [754, 227] on input "478.00" at bounding box center [790, 221] width 175 height 24
type input "0.00"
click at [897, 412] on span "Family" at bounding box center [895, 413] width 30 height 10
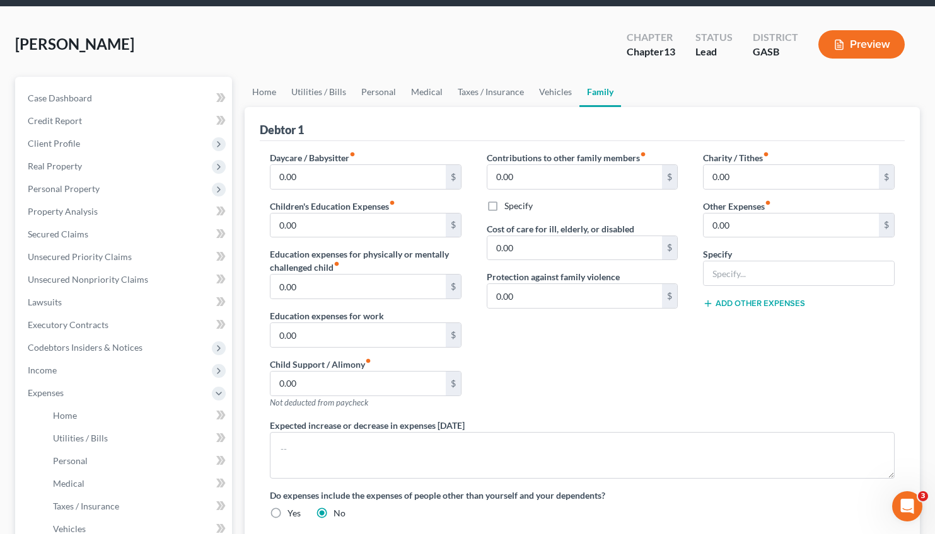
scroll to position [43, 0]
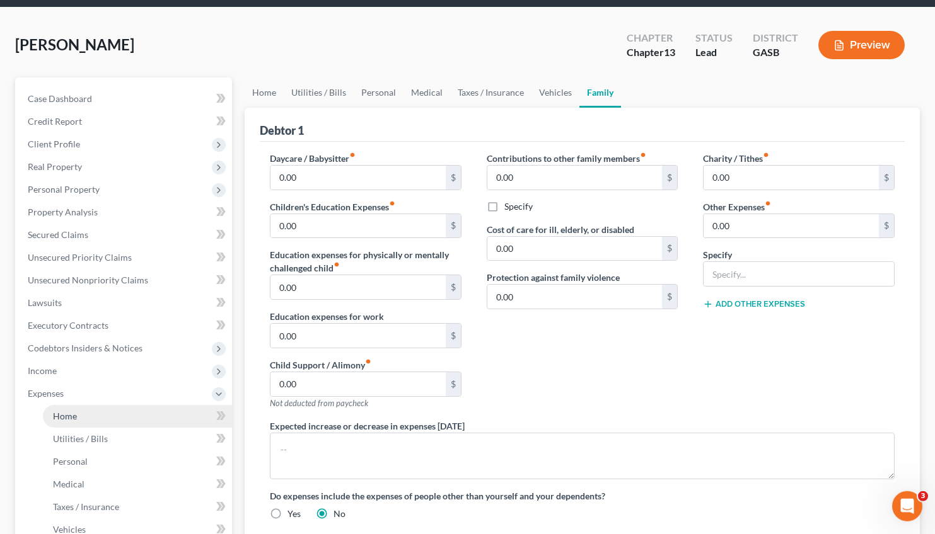
click at [65, 415] on span "Home" at bounding box center [65, 416] width 24 height 11
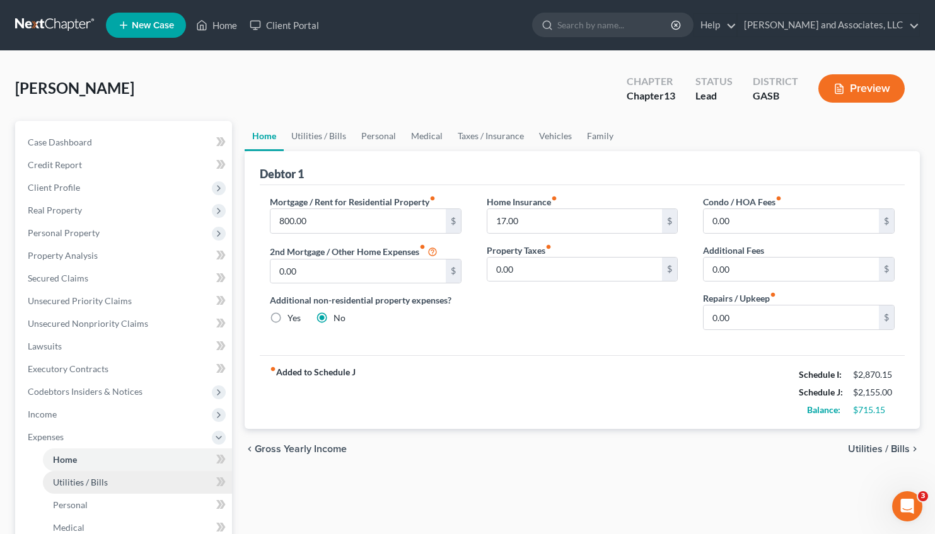
click at [81, 481] on span "Utilities / Bills" at bounding box center [80, 482] width 55 height 11
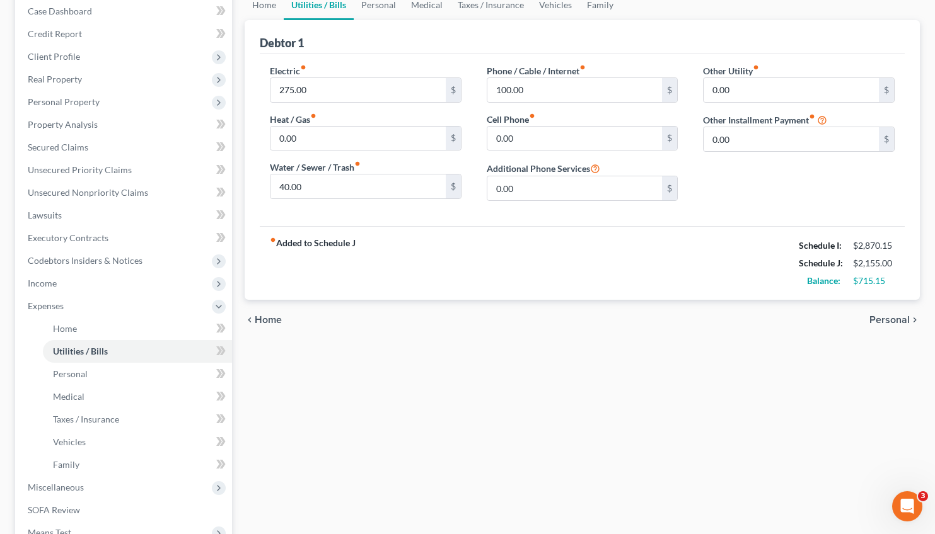
scroll to position [137, 0]
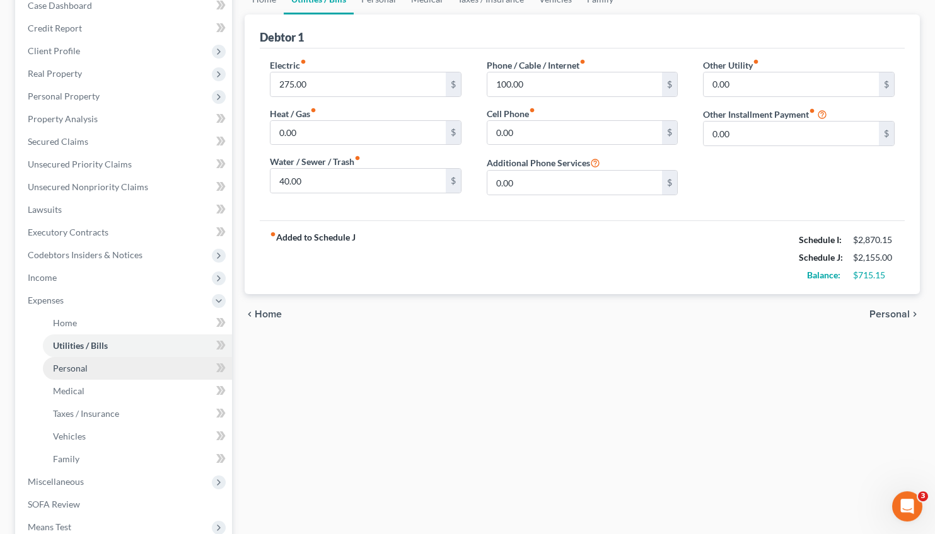
click at [92, 361] on link "Personal" at bounding box center [137, 368] width 189 height 23
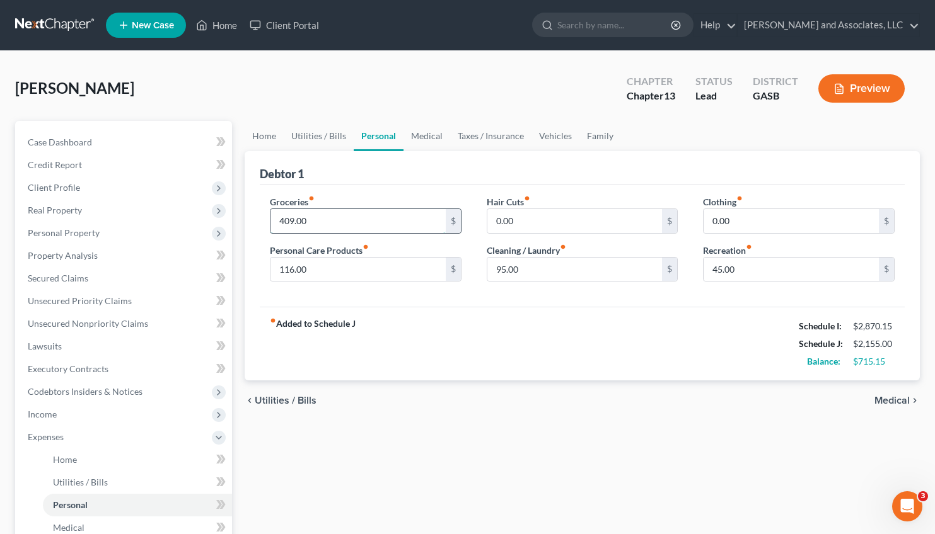
click at [294, 222] on input "409.00" at bounding box center [357, 221] width 175 height 24
click at [295, 222] on input "409.00" at bounding box center [357, 221] width 175 height 24
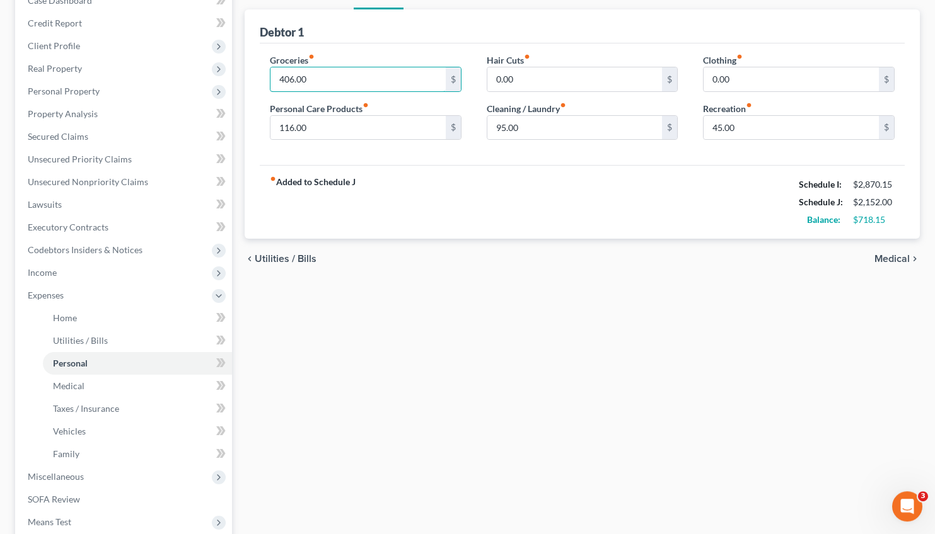
scroll to position [141, 0]
type input "0"
type input "411.00"
click at [723, 129] on input "45.00" at bounding box center [790, 129] width 175 height 24
click at [723, 125] on input "45.00" at bounding box center [790, 129] width 175 height 24
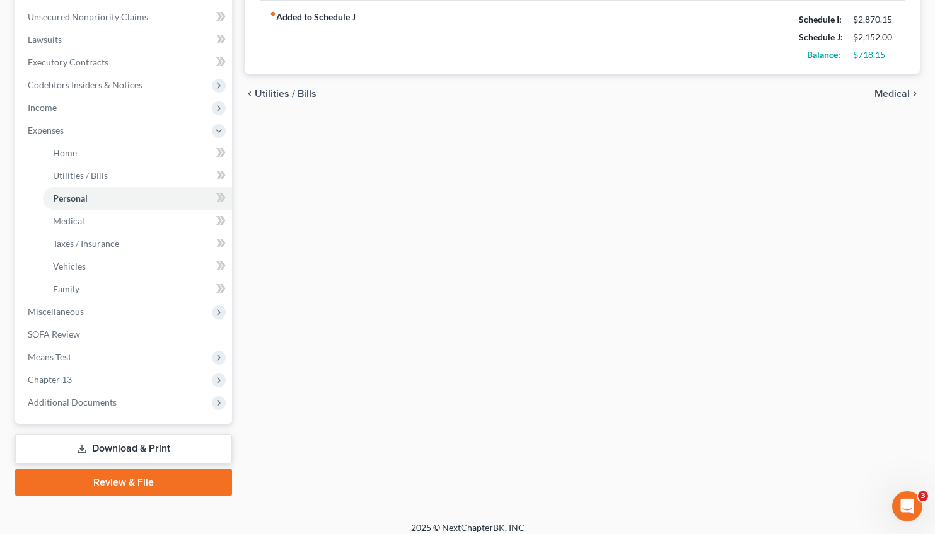
scroll to position [316, 0]
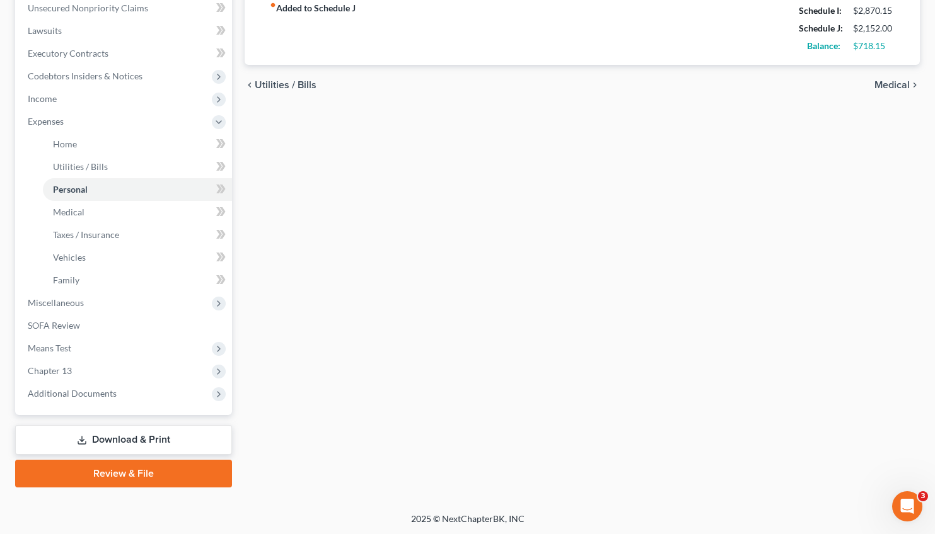
type input "40.00"
click at [891, 78] on div "chevron_left Utilities / Bills Medical chevron_right" at bounding box center [582, 85] width 675 height 40
click at [891, 84] on span "Medical" at bounding box center [891, 85] width 35 height 10
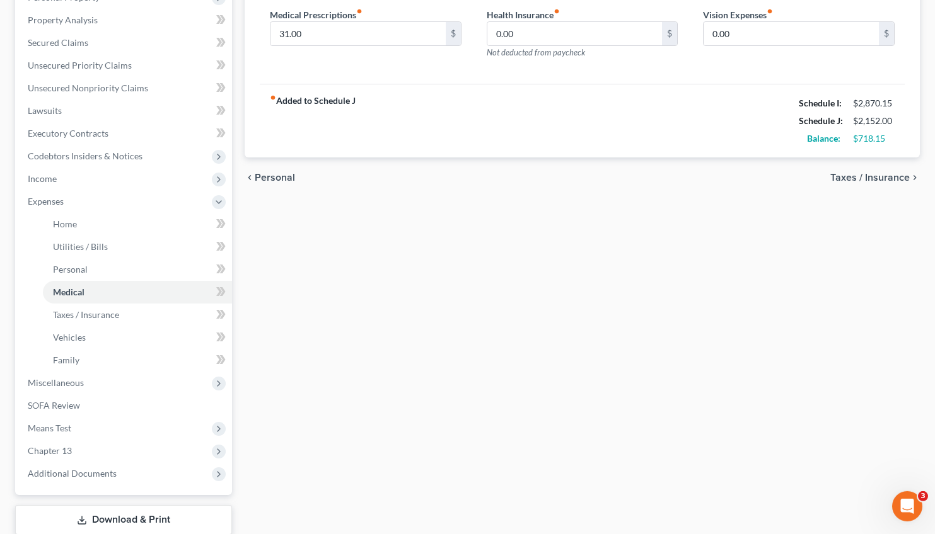
scroll to position [316, 0]
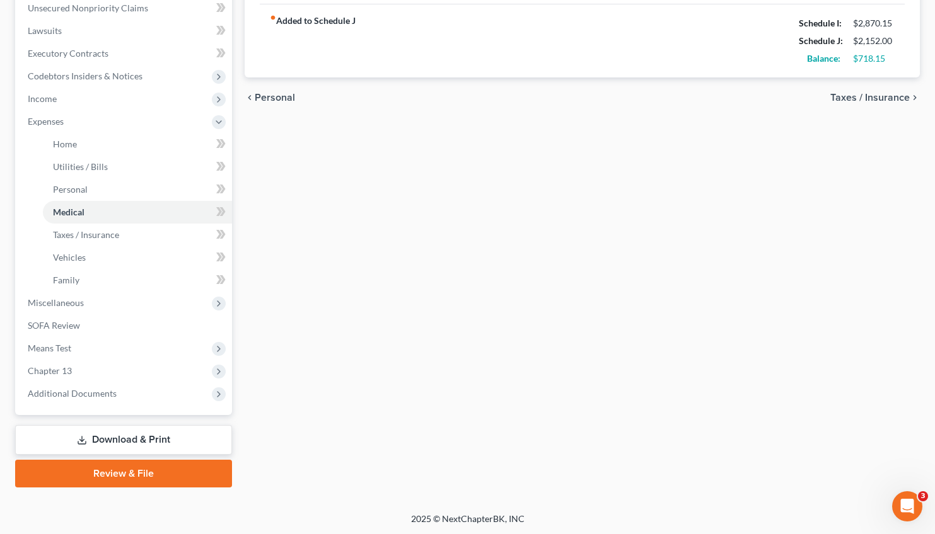
click at [882, 93] on span "Taxes / Insurance" at bounding box center [869, 98] width 79 height 10
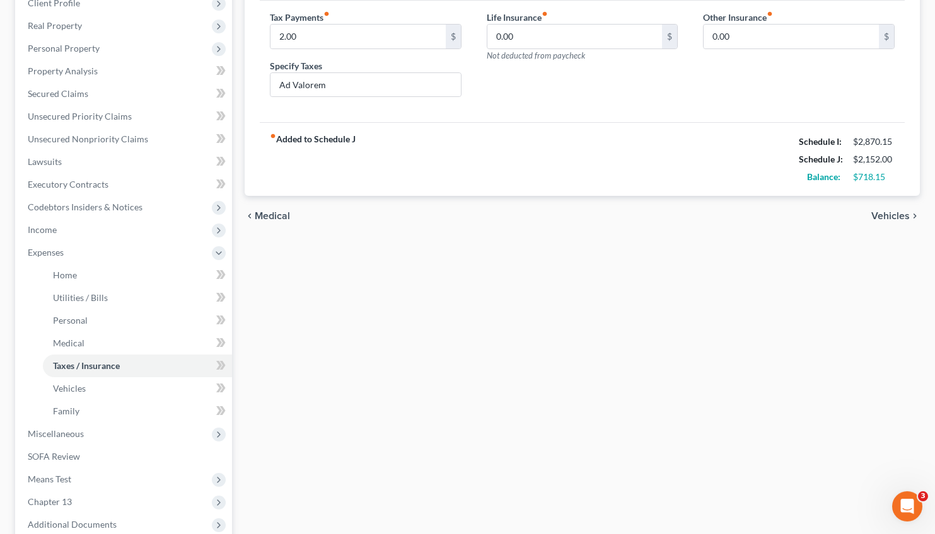
scroll to position [305, 0]
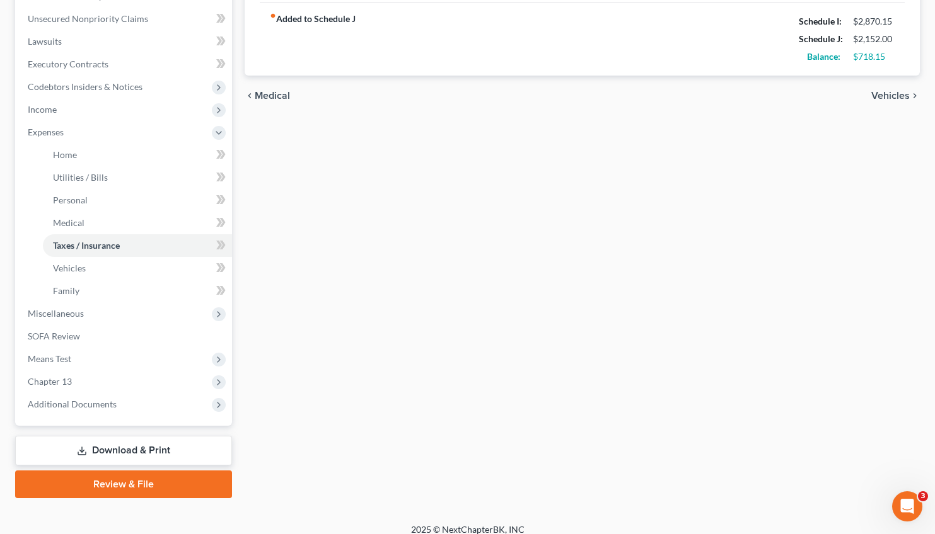
click at [892, 98] on span "Vehicles" at bounding box center [890, 96] width 38 height 10
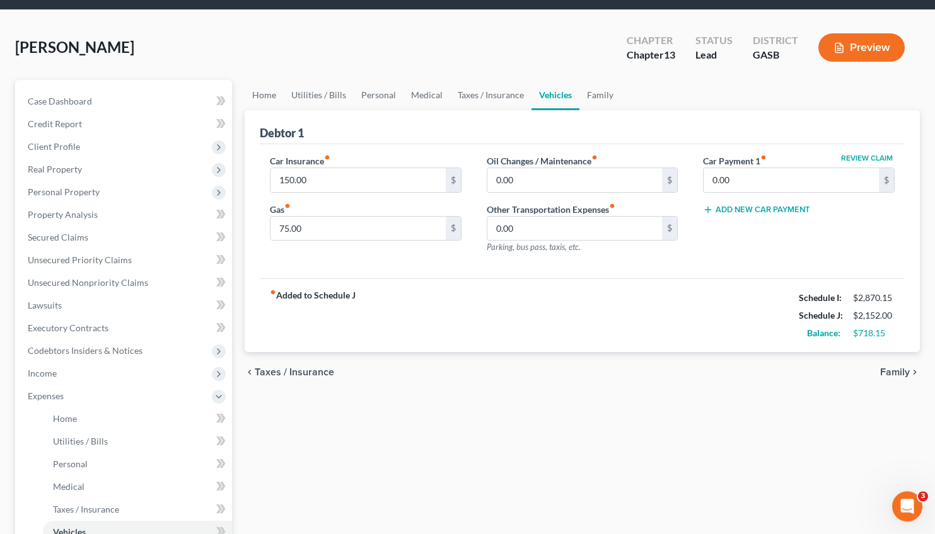
scroll to position [285, 0]
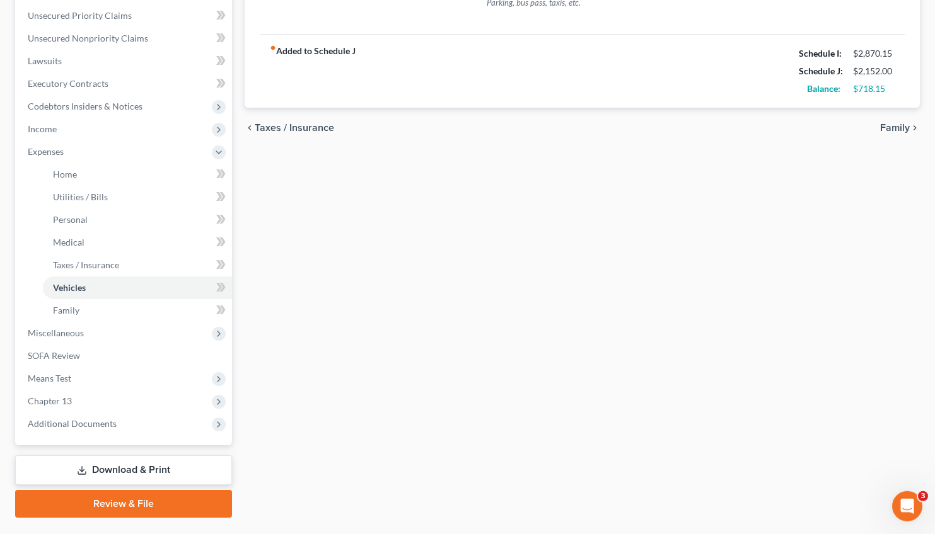
click at [896, 129] on span "Family" at bounding box center [895, 128] width 30 height 10
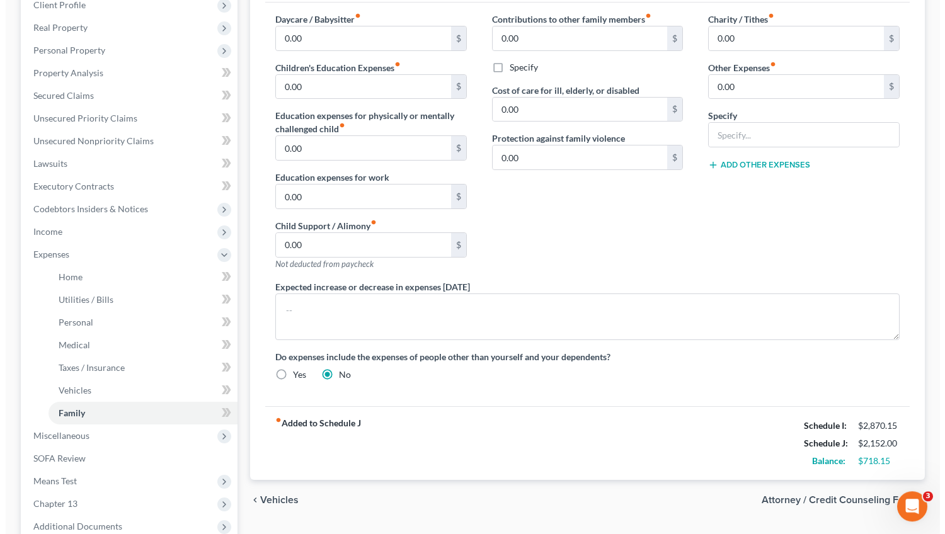
scroll to position [316, 0]
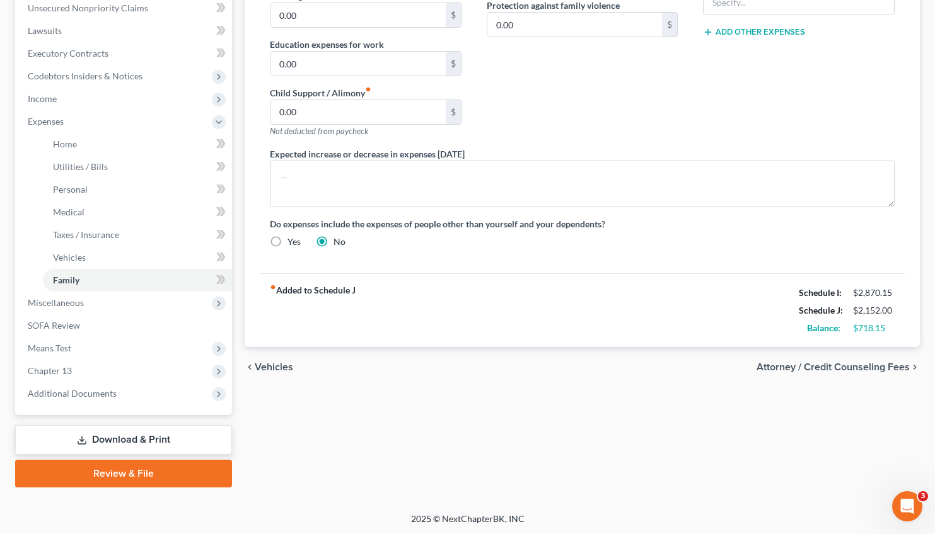
click at [837, 366] on span "Attorney / Credit Counseling Fees" at bounding box center [832, 367] width 153 height 10
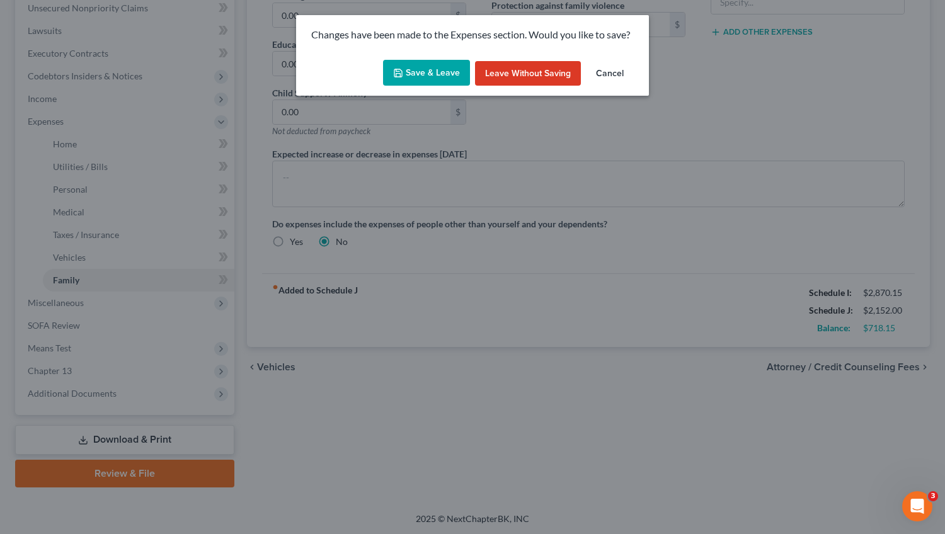
click at [429, 72] on button "Save & Leave" at bounding box center [426, 73] width 87 height 26
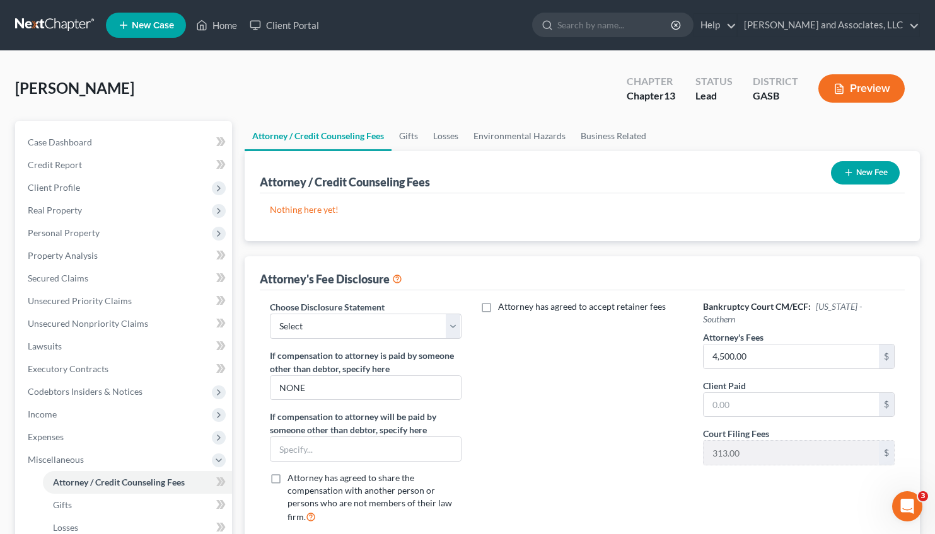
click at [869, 89] on button "Preview" at bounding box center [861, 88] width 86 height 28
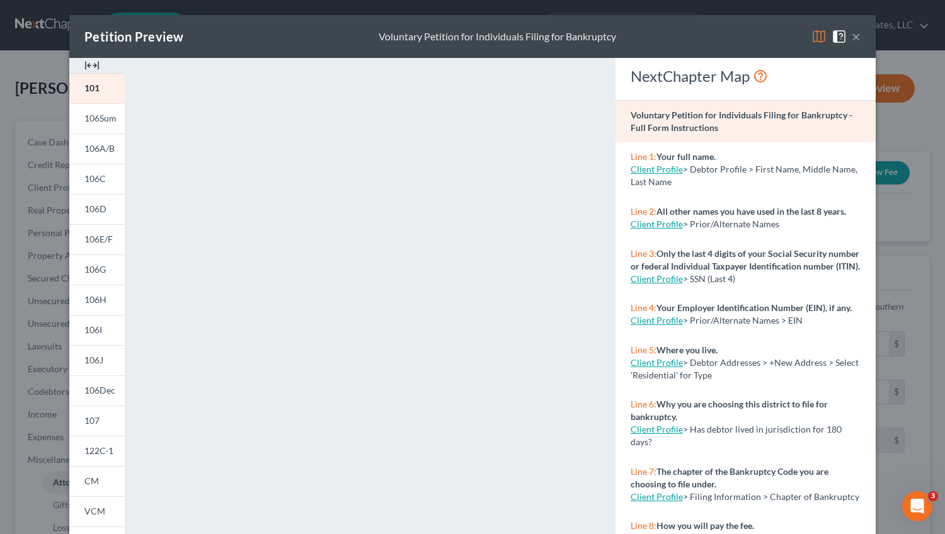
scroll to position [176, 0]
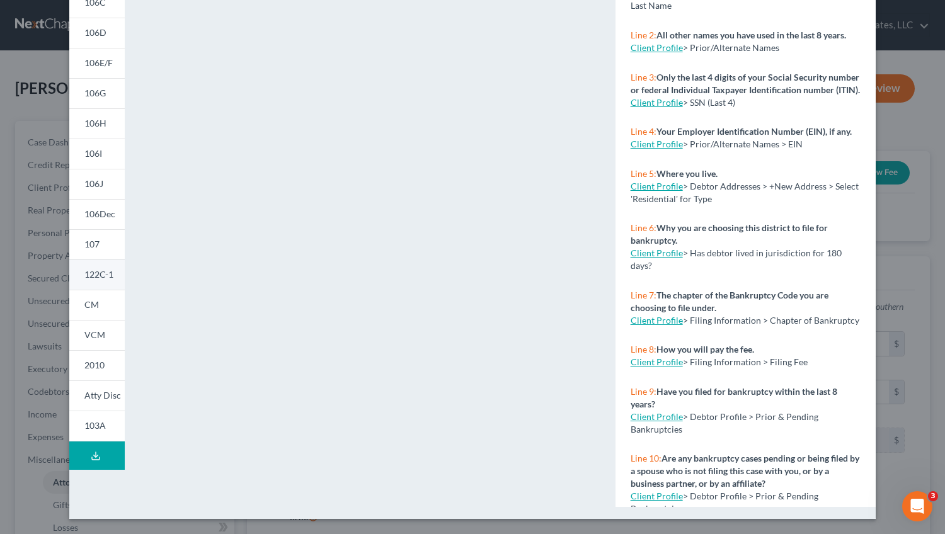
click at [93, 268] on link "122C-1" at bounding box center [96, 275] width 55 height 30
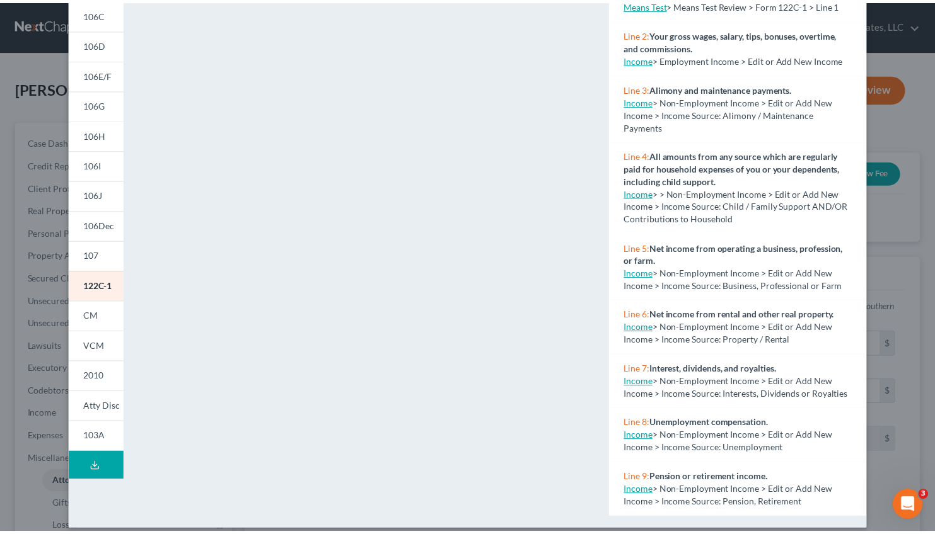
scroll to position [0, 0]
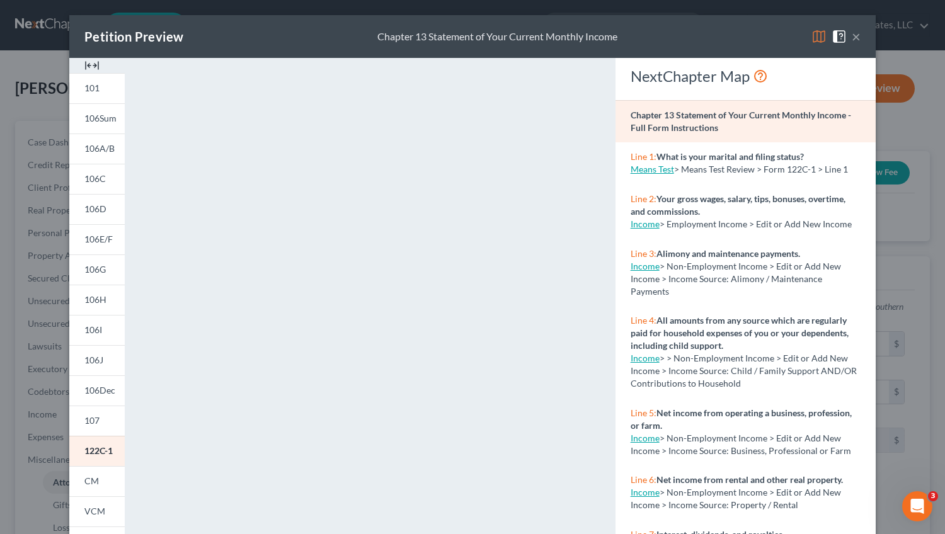
click at [855, 38] on button "×" at bounding box center [856, 36] width 9 height 15
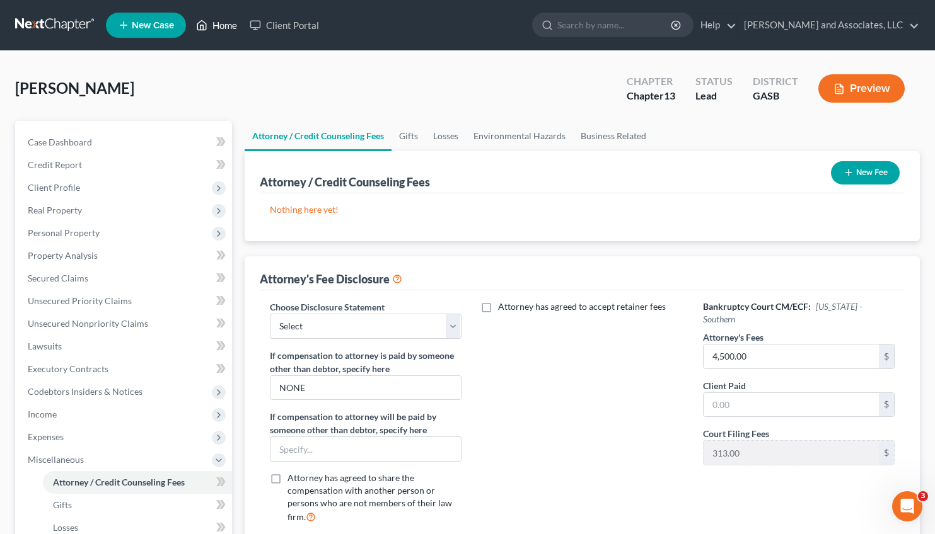
click at [220, 23] on link "Home" at bounding box center [217, 25] width 54 height 23
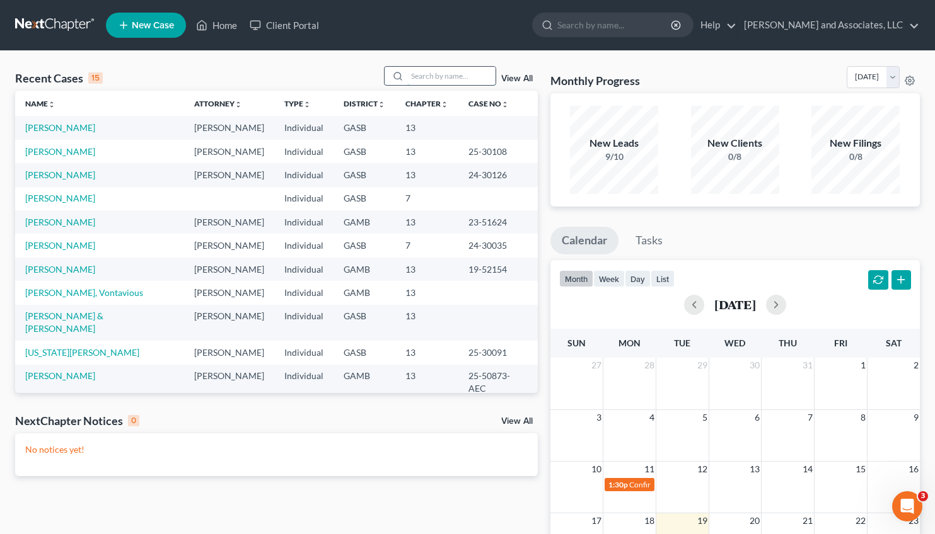
click at [407, 78] on input "search" at bounding box center [451, 76] width 88 height 18
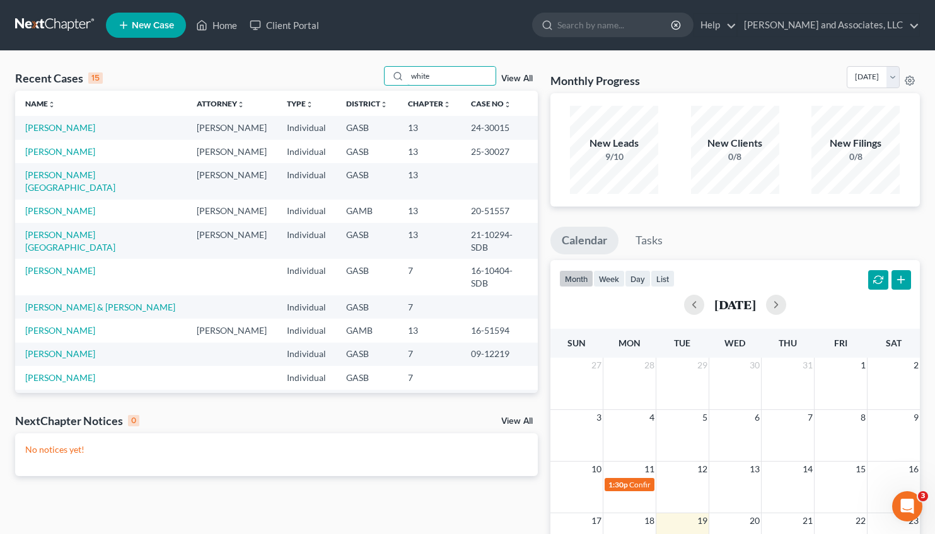
type input "white"
click at [54, 168] on td "[PERSON_NAME][GEOGRAPHIC_DATA]" at bounding box center [100, 181] width 171 height 36
click at [54, 171] on link "[PERSON_NAME][GEOGRAPHIC_DATA]" at bounding box center [70, 181] width 90 height 23
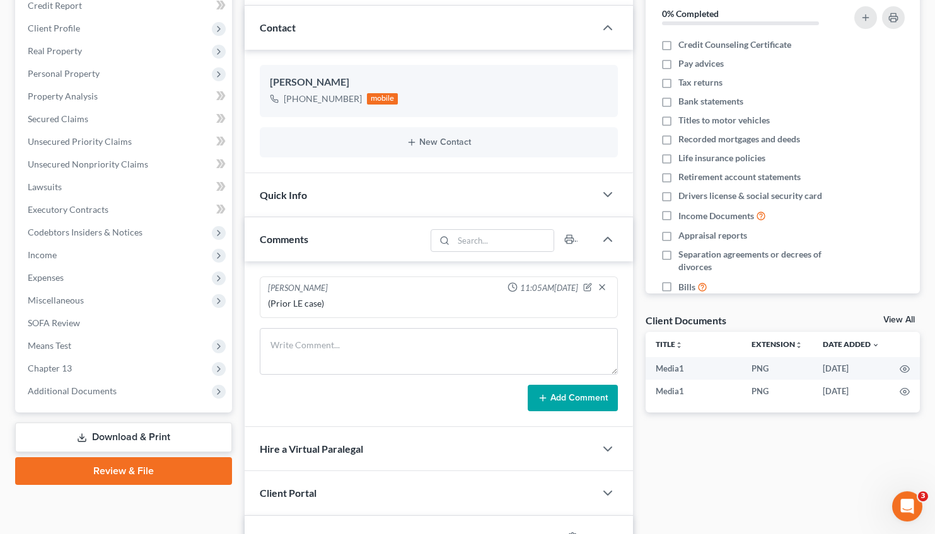
scroll to position [515, 0]
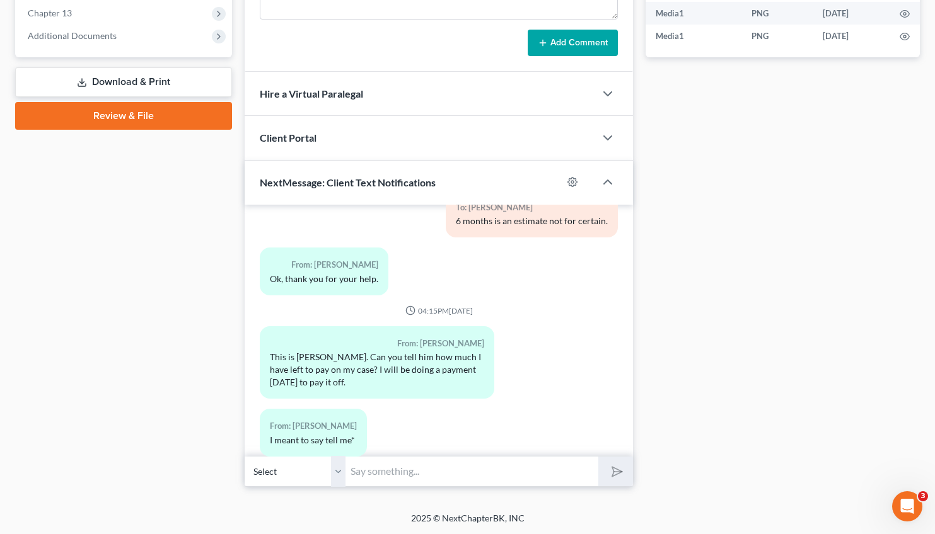
click at [388, 477] on input "text" at bounding box center [471, 471] width 253 height 31
click at [622, 468] on button "submit" at bounding box center [615, 472] width 35 height 30
click at [426, 470] on input "Good Afternoon, [PERSON_NAME]. To ascertain the payoff amount, a document will …" at bounding box center [471, 471] width 253 height 31
type input "Good Afternoon, [PERSON_NAME]. To ascertain the payoff amount, a document will …"
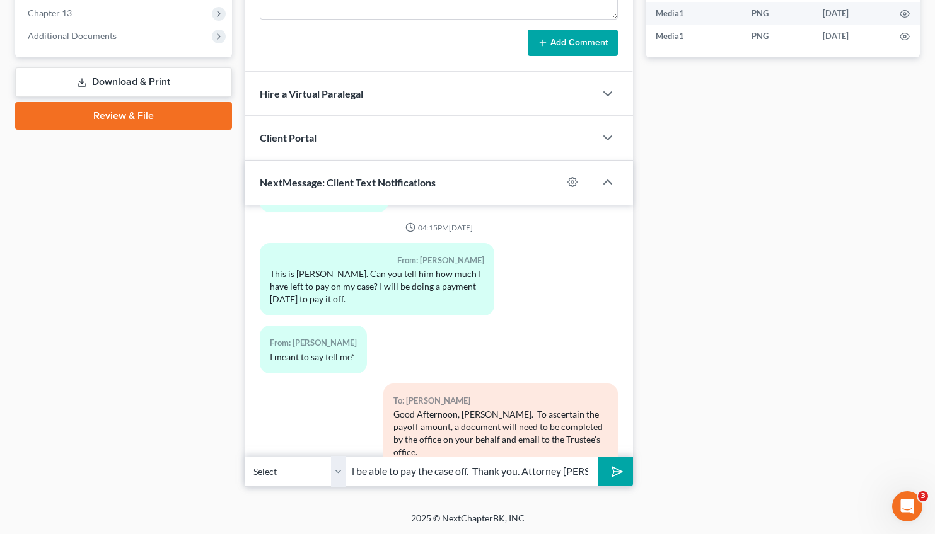
scroll to position [0, 447]
type input "Please provide the source of payoff funds and when you anticipate the approxima…"
click at [620, 479] on button "submit" at bounding box center [615, 472] width 35 height 30
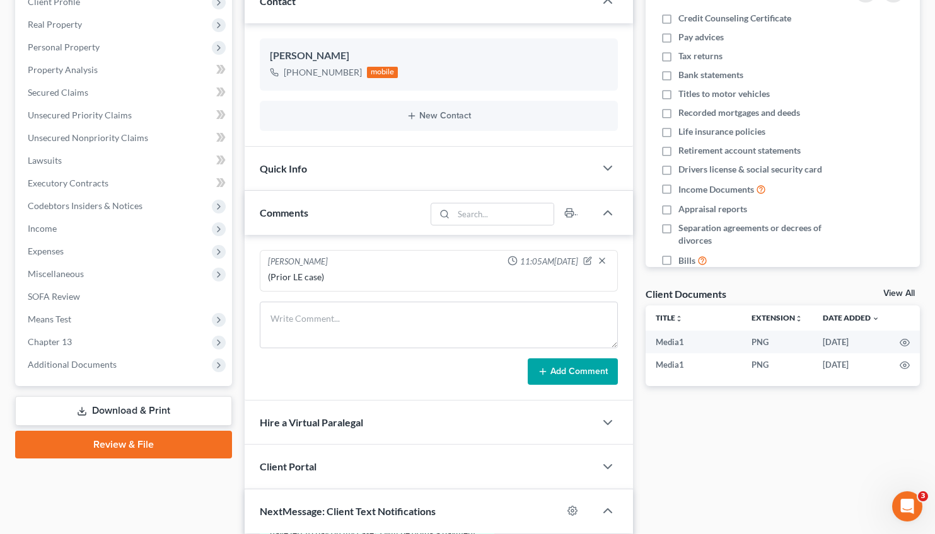
scroll to position [0, 0]
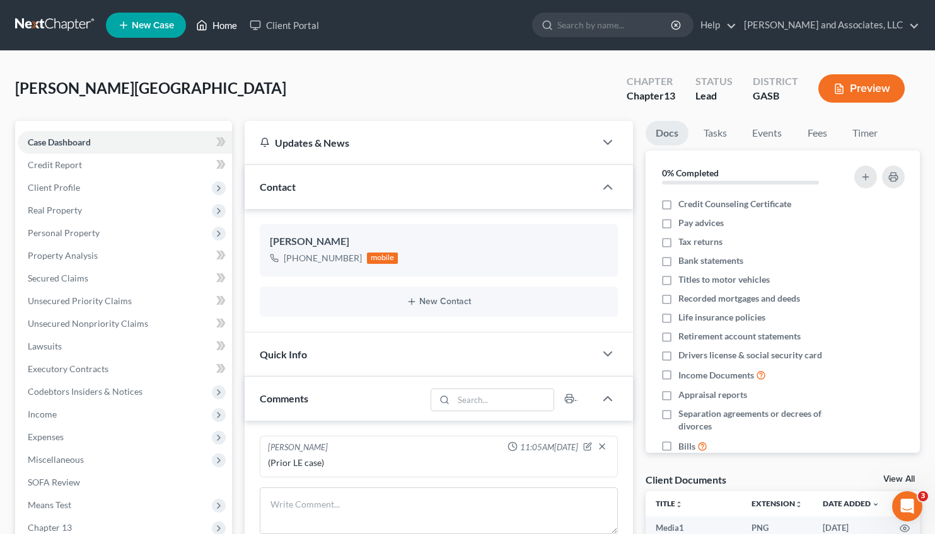
click at [222, 23] on link "Home" at bounding box center [217, 25] width 54 height 23
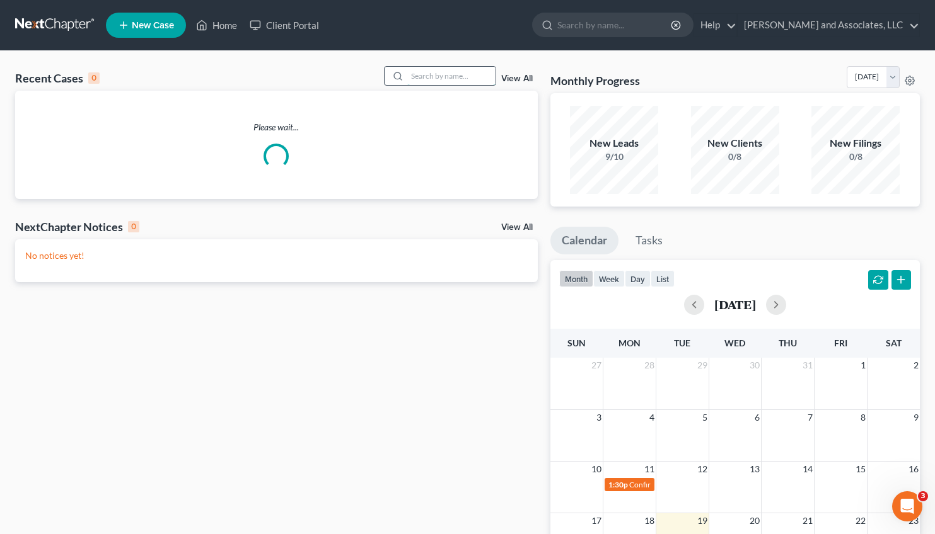
click at [407, 74] on input "search" at bounding box center [451, 76] width 88 height 18
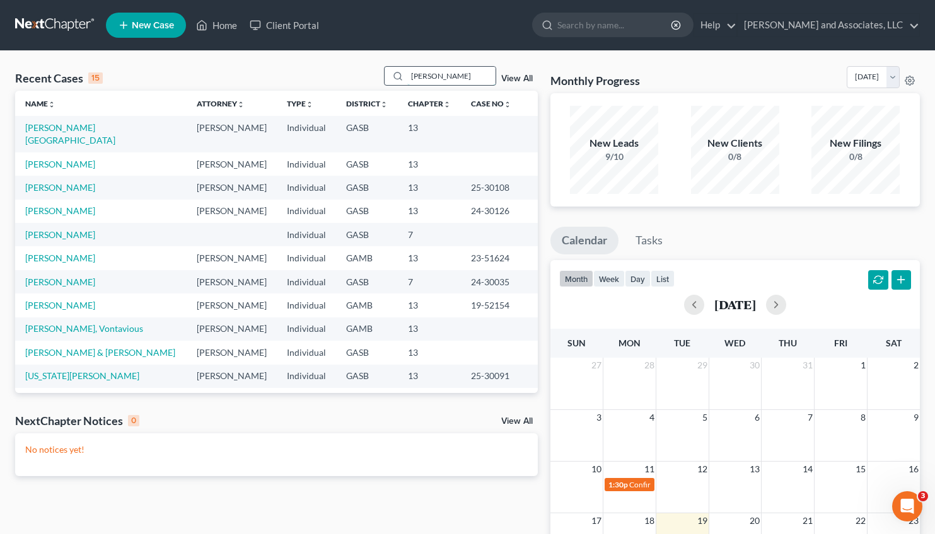
type input "[PERSON_NAME]"
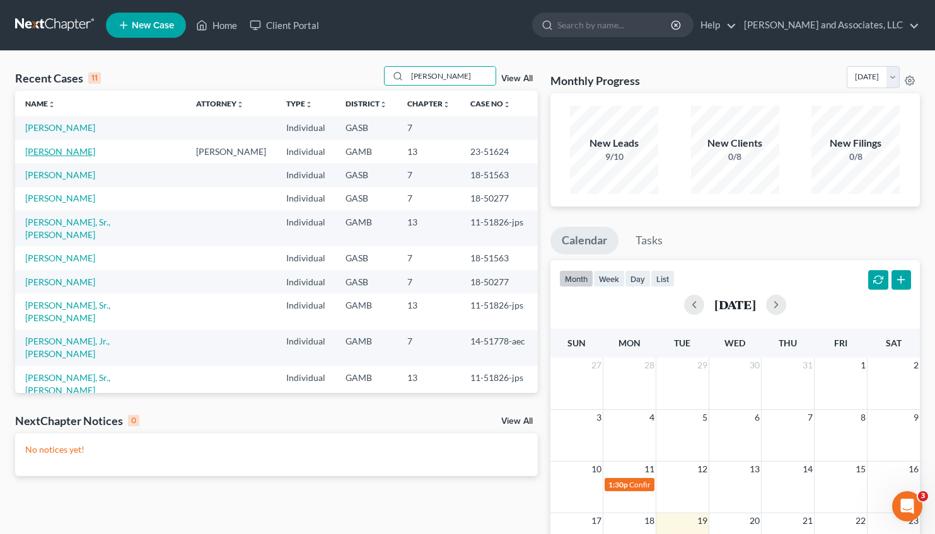
click at [71, 153] on link "[PERSON_NAME]" at bounding box center [60, 151] width 70 height 11
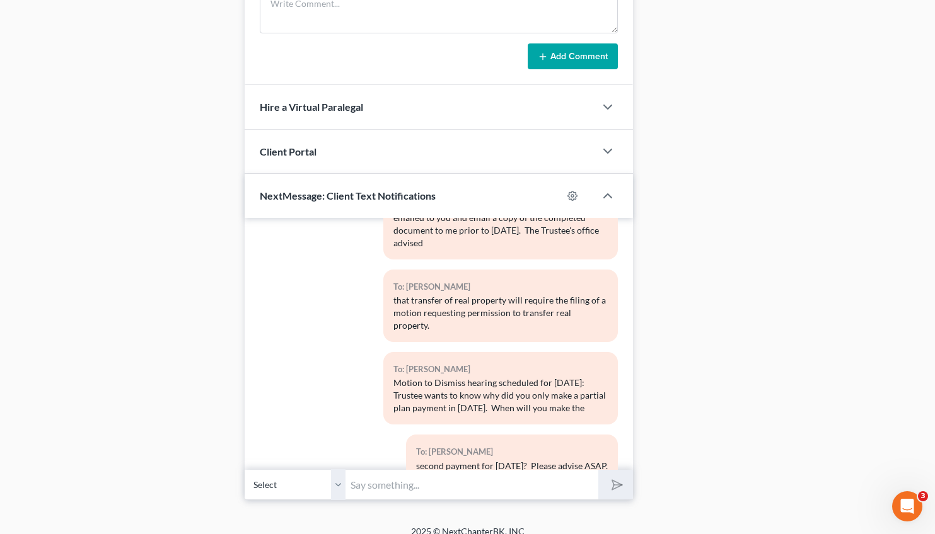
scroll to position [909, 0]
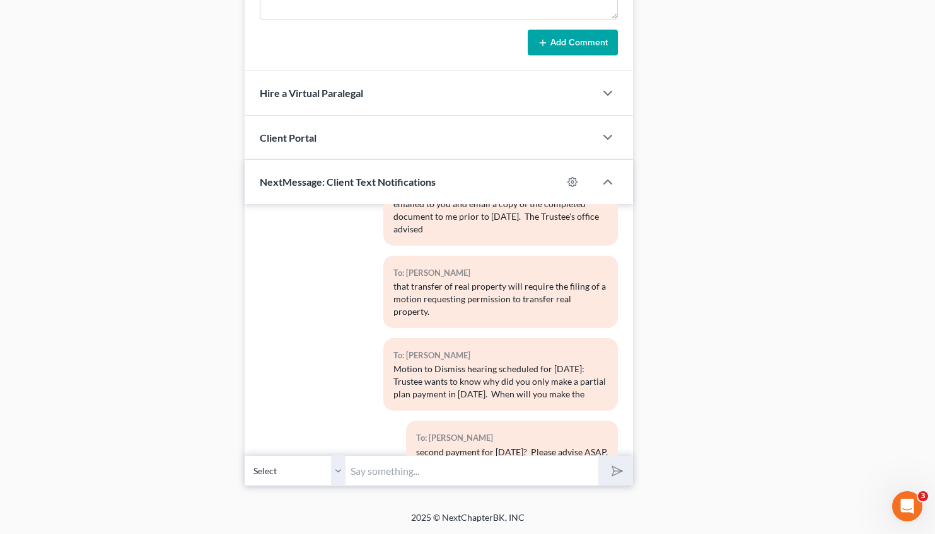
click at [372, 473] on input "text" at bounding box center [471, 471] width 253 height 31
type input "M"
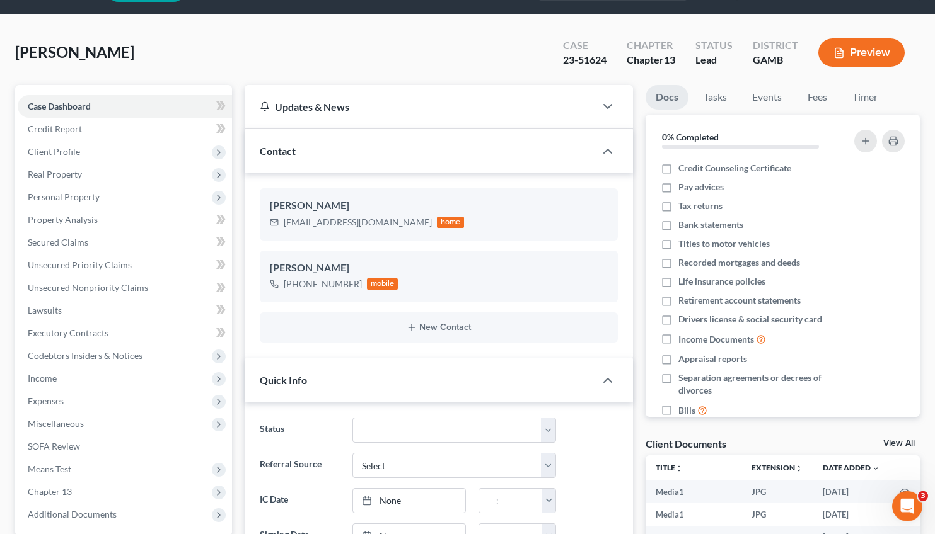
scroll to position [0, 0]
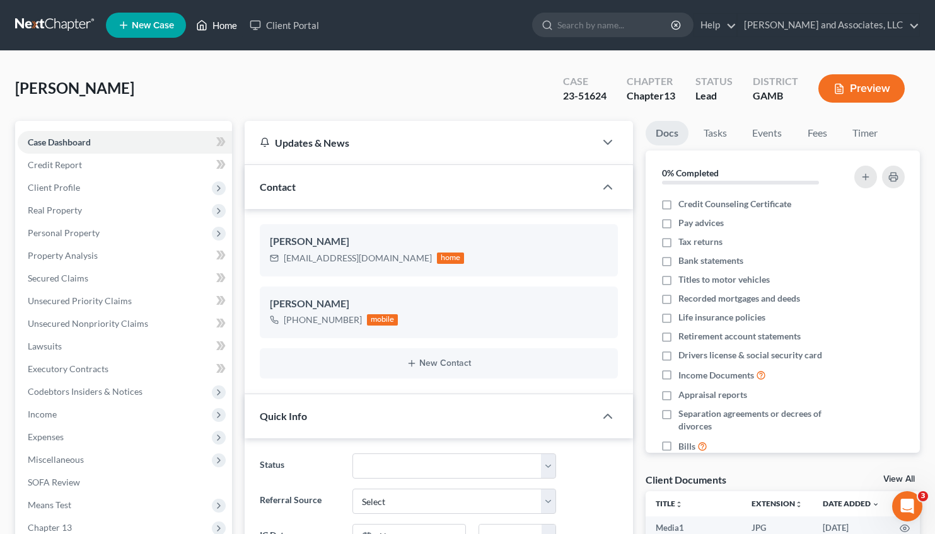
click at [215, 25] on link "Home" at bounding box center [217, 25] width 54 height 23
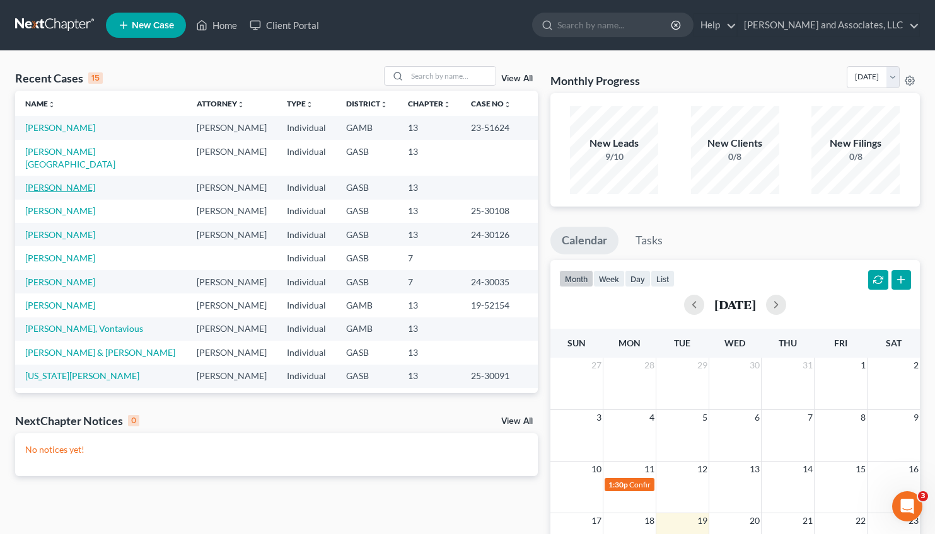
click at [69, 182] on link "[PERSON_NAME]" at bounding box center [60, 187] width 70 height 11
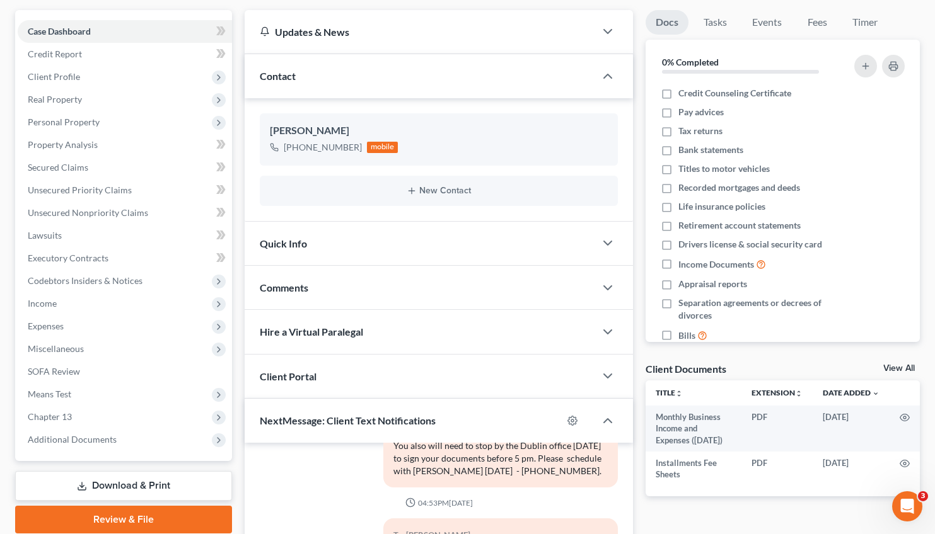
scroll to position [107, 0]
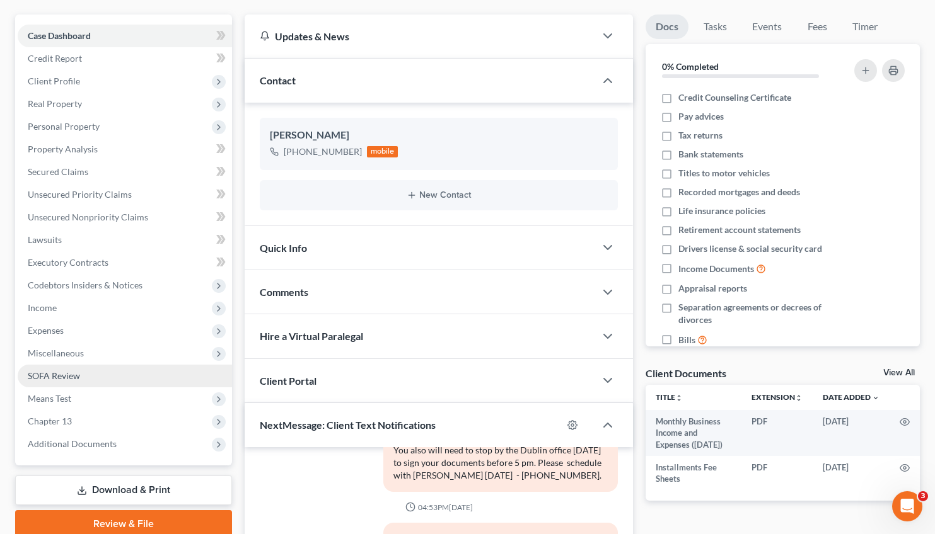
click at [61, 376] on span "SOFA Review" at bounding box center [54, 376] width 52 height 11
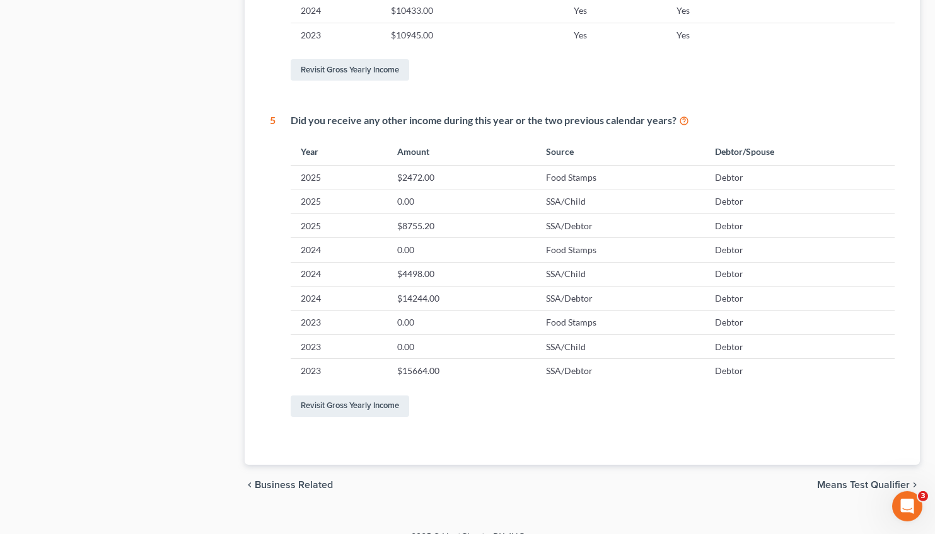
scroll to position [673, 0]
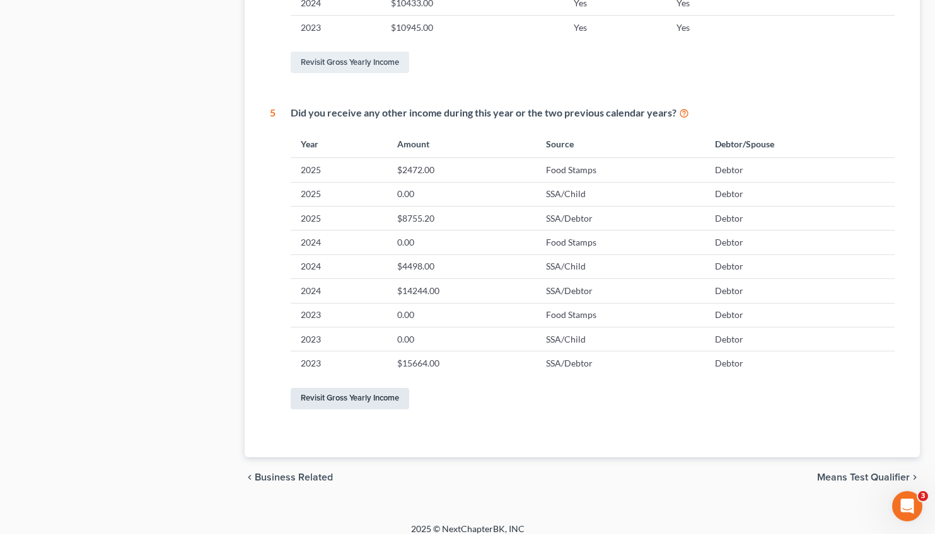
click at [350, 396] on link "Revisit Gross Yearly Income" at bounding box center [350, 398] width 118 height 21
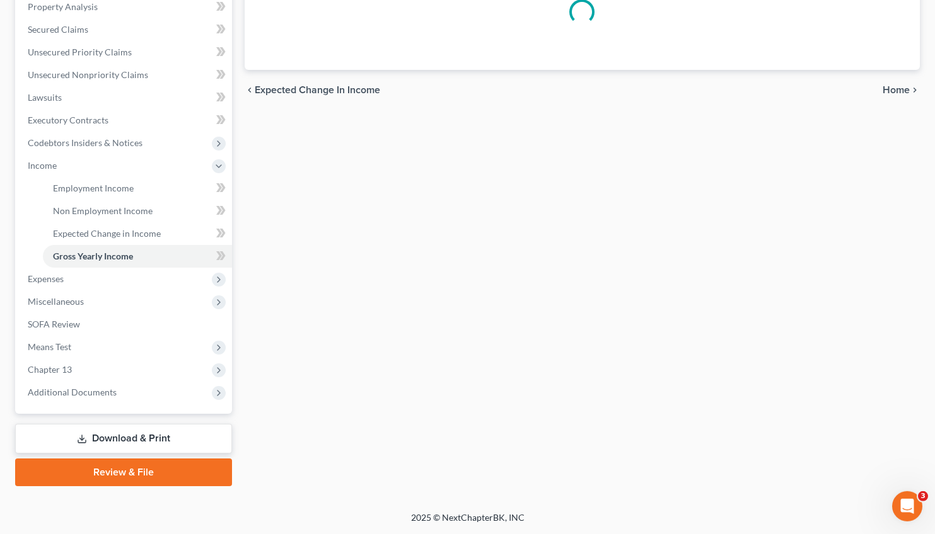
scroll to position [157, 0]
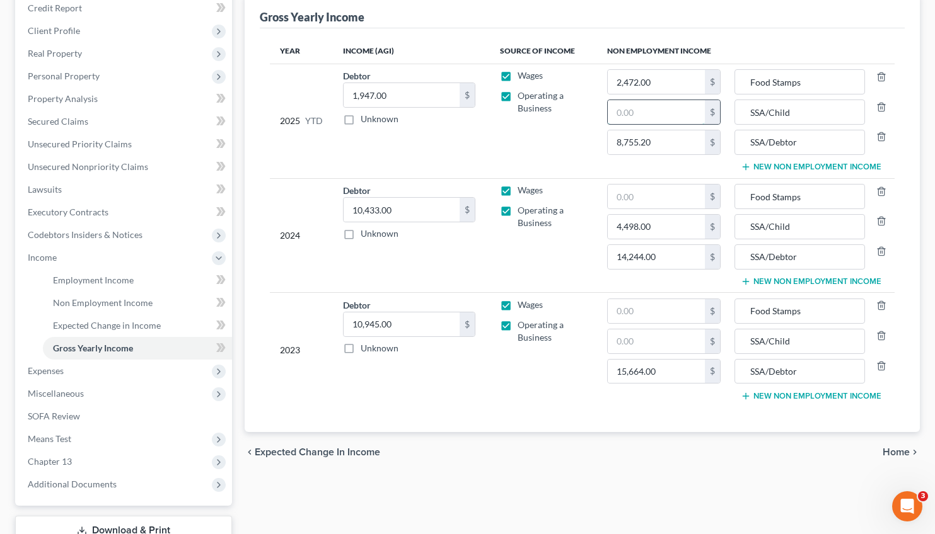
click at [614, 114] on input "text" at bounding box center [656, 112] width 97 height 24
type input "2,422.00"
click at [890, 454] on span "Home" at bounding box center [895, 452] width 27 height 10
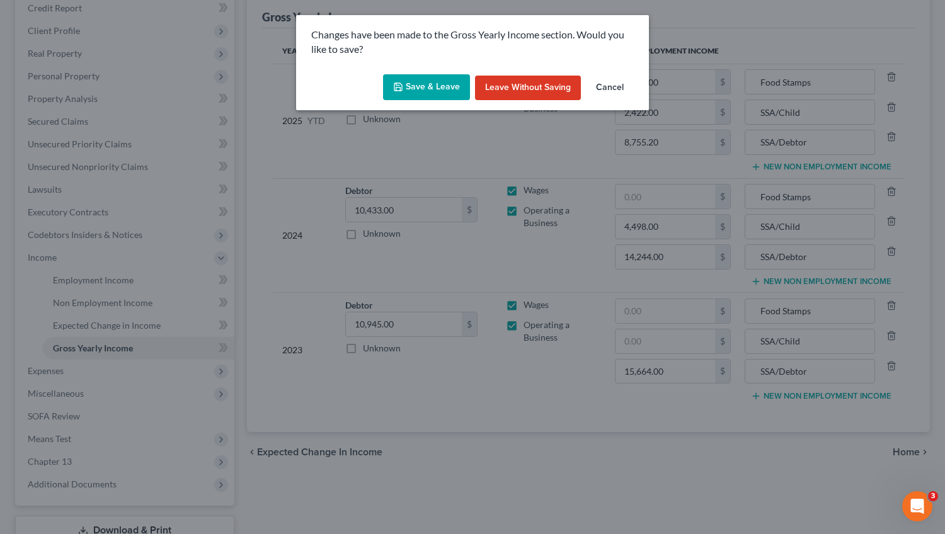
click at [422, 94] on button "Save & Leave" at bounding box center [426, 87] width 87 height 26
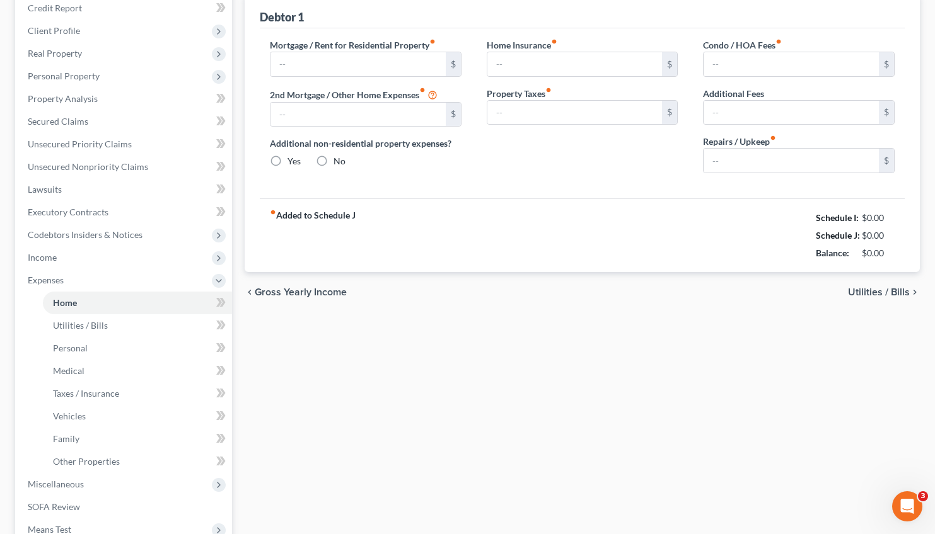
type input "800.00"
type input "0.00"
radio input "true"
type input "17.00"
type input "0.00"
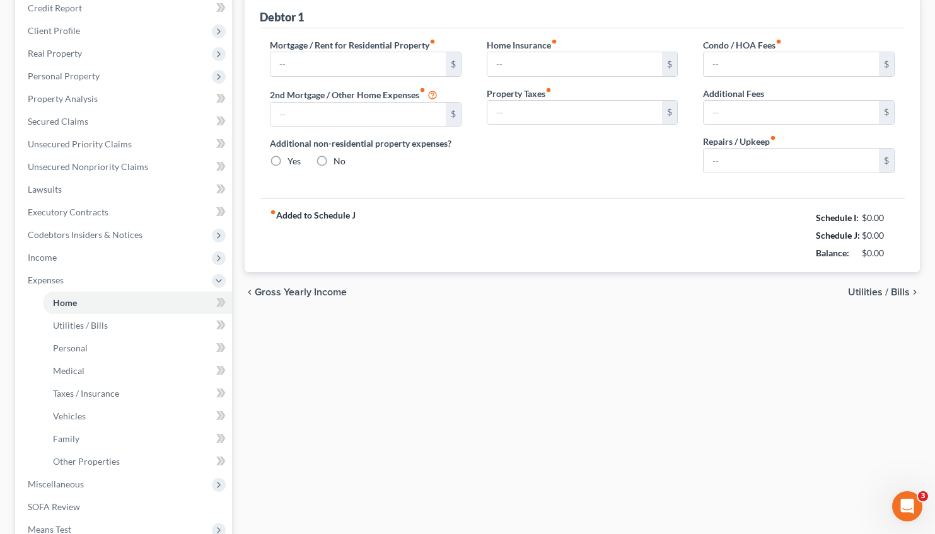
type input "0.00"
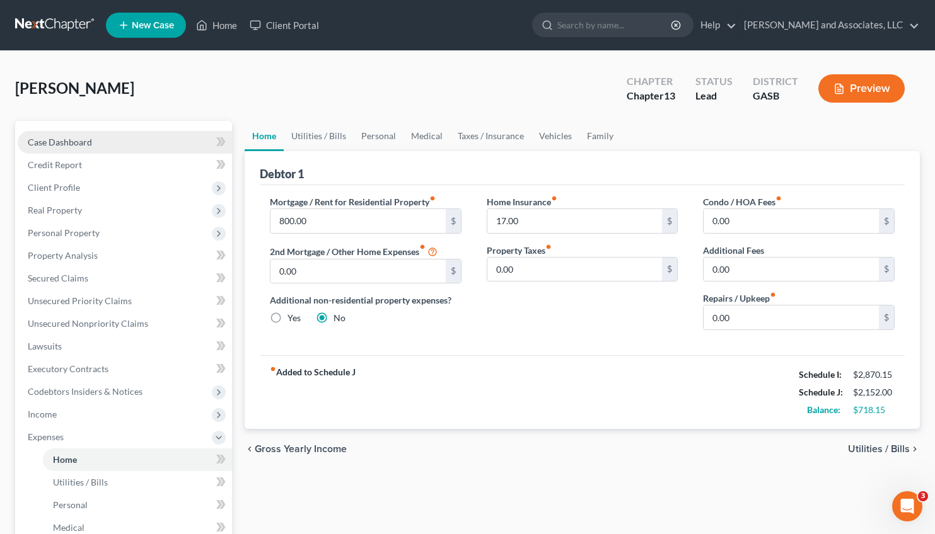
click at [71, 137] on span "Case Dashboard" at bounding box center [60, 142] width 64 height 11
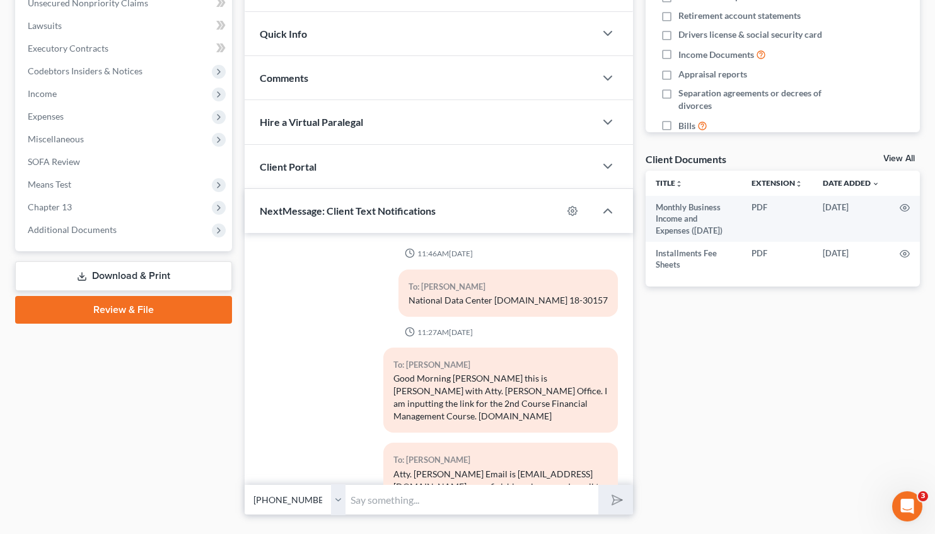
scroll to position [349, 0]
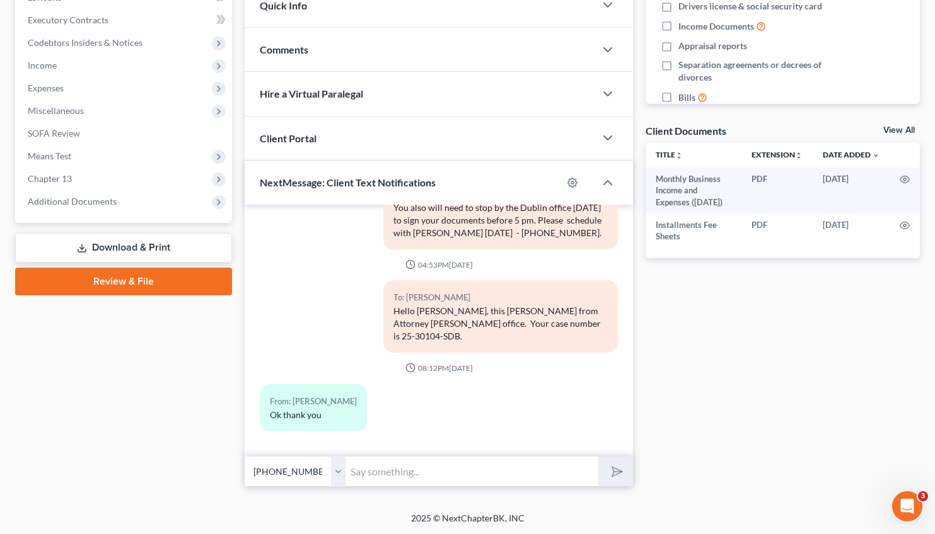
click at [442, 469] on input "text" at bounding box center [471, 471] width 253 height 31
click at [442, 473] on input "[PERSON_NAME], Please provide the food stamp amount for each month in [DATE] ([…" at bounding box center [471, 471] width 253 height 31
click at [586, 470] on input "[PERSON_NAME], Please provide the food stamp amount for each month in [DATE] ([…" at bounding box center [471, 471] width 253 height 31
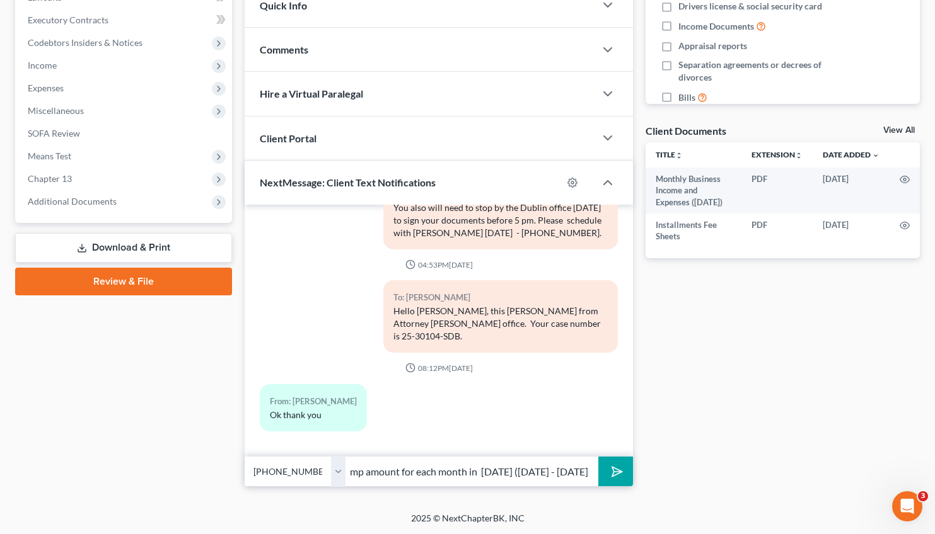
click at [586, 471] on input "[PERSON_NAME], Please provide the food stamp amount for each month in [DATE] ([…" at bounding box center [471, 471] width 253 height 31
type input "[PERSON_NAME], Please provide the food stamp amount for each month in [DATE] ([…"
click at [608, 476] on button "submit" at bounding box center [615, 472] width 35 height 30
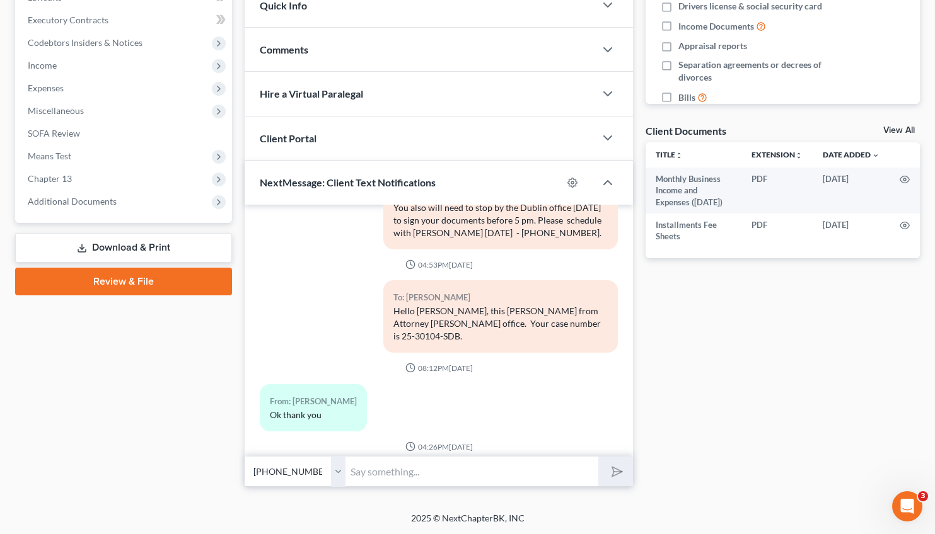
click at [466, 470] on input "text" at bounding box center [471, 471] width 253 height 31
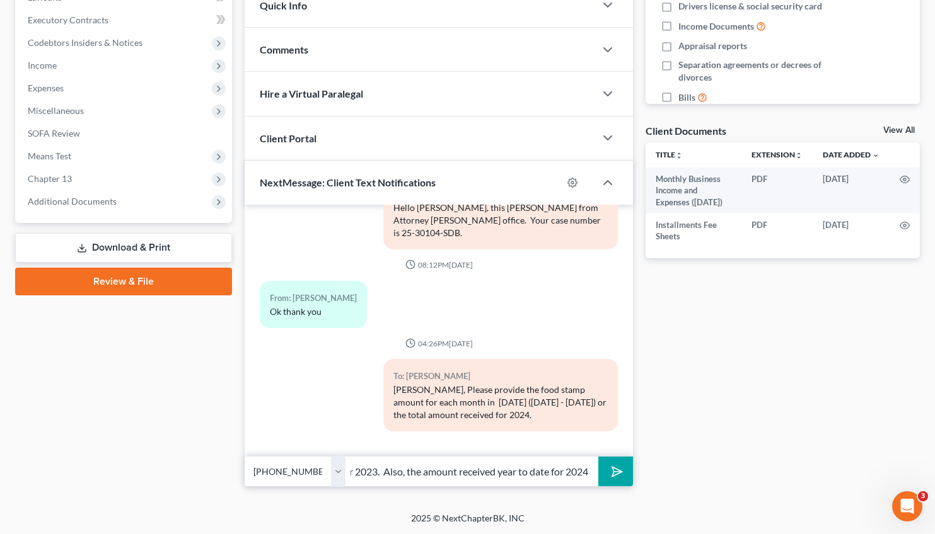
scroll to position [0, 282]
click at [454, 471] on input "Please provide the amount your child received in SS benefits for 2023. Also, th…" at bounding box center [471, 471] width 253 height 31
click at [511, 469] on input "Please provide the amount your child received in SS benefits for 2023. Also, th…" at bounding box center [471, 471] width 253 height 31
type input "Please provide the amount your child received in SS benefits for 2023. Also, th…"
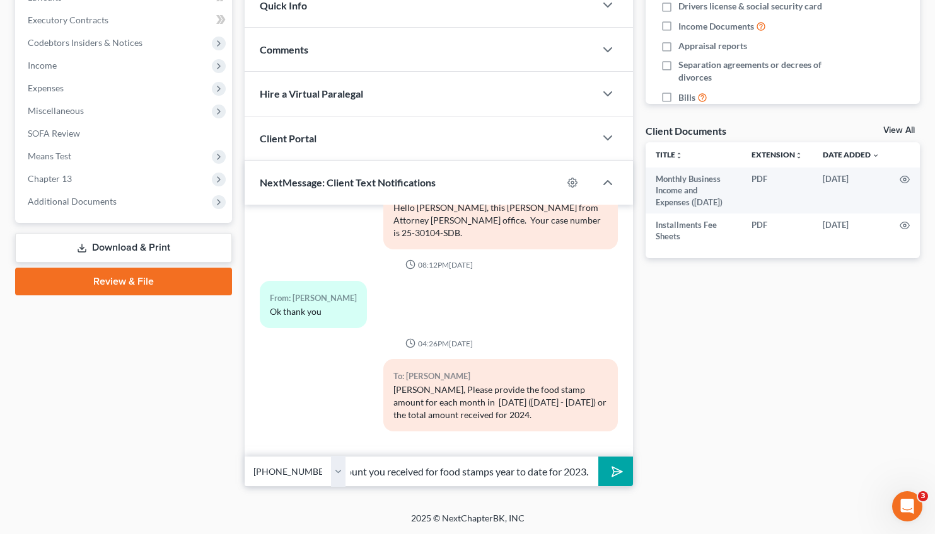
click at [598, 457] on button "submit" at bounding box center [615, 472] width 35 height 30
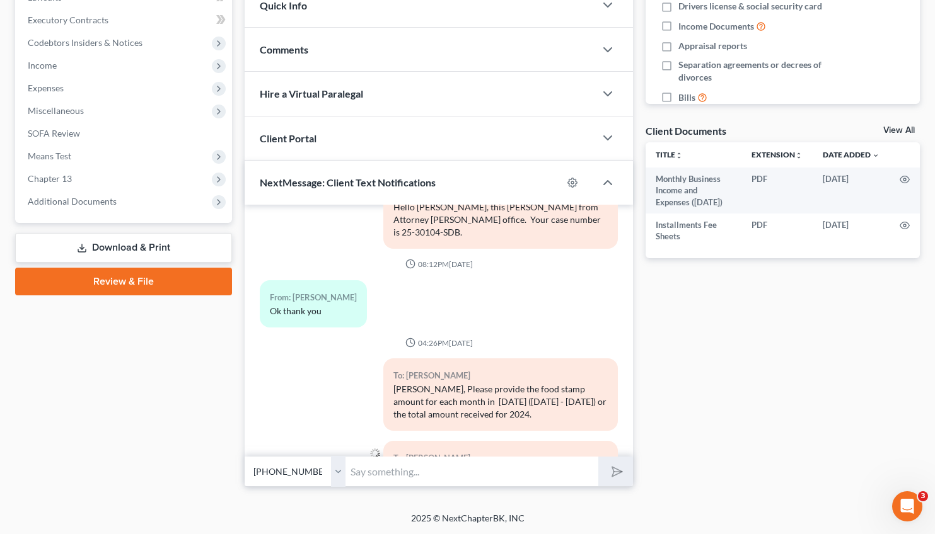
scroll to position [1046, 0]
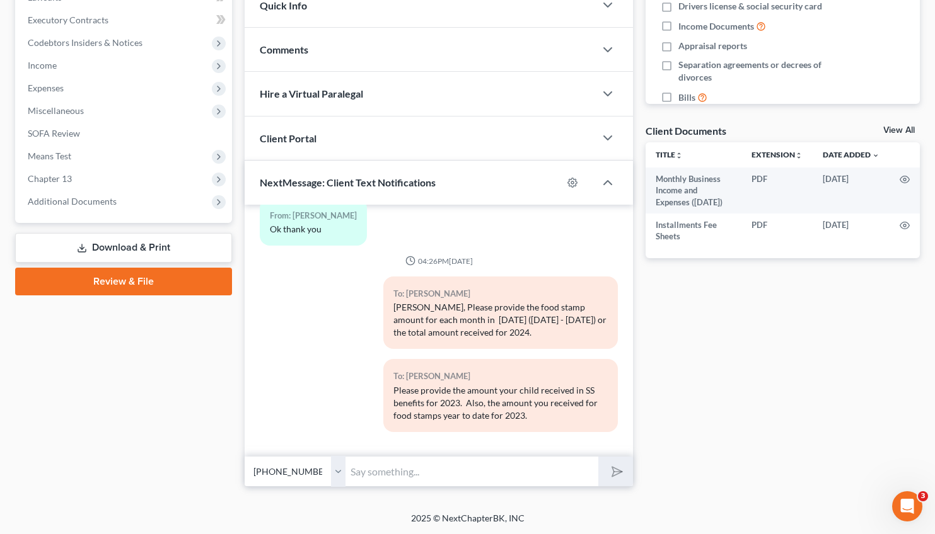
click at [120, 252] on link "Download & Print" at bounding box center [123, 248] width 217 height 30
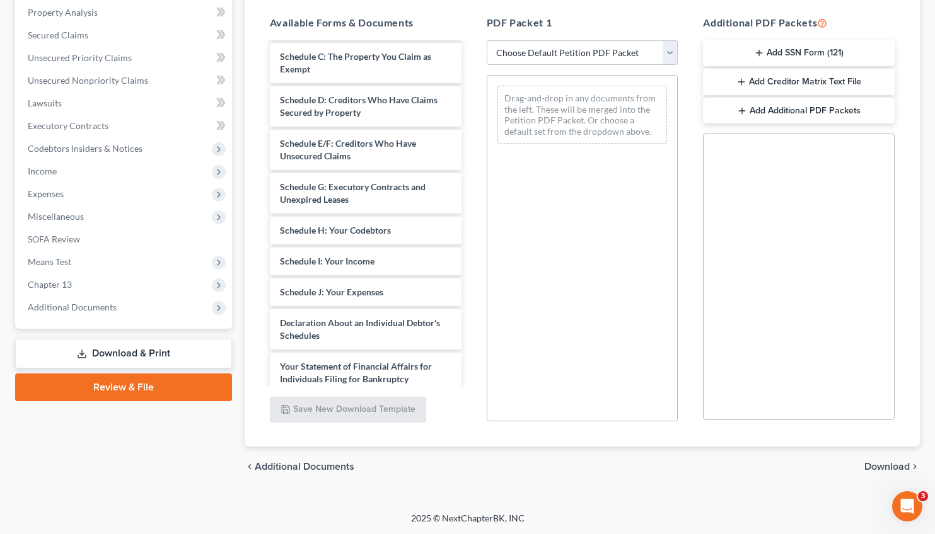
scroll to position [185, 0]
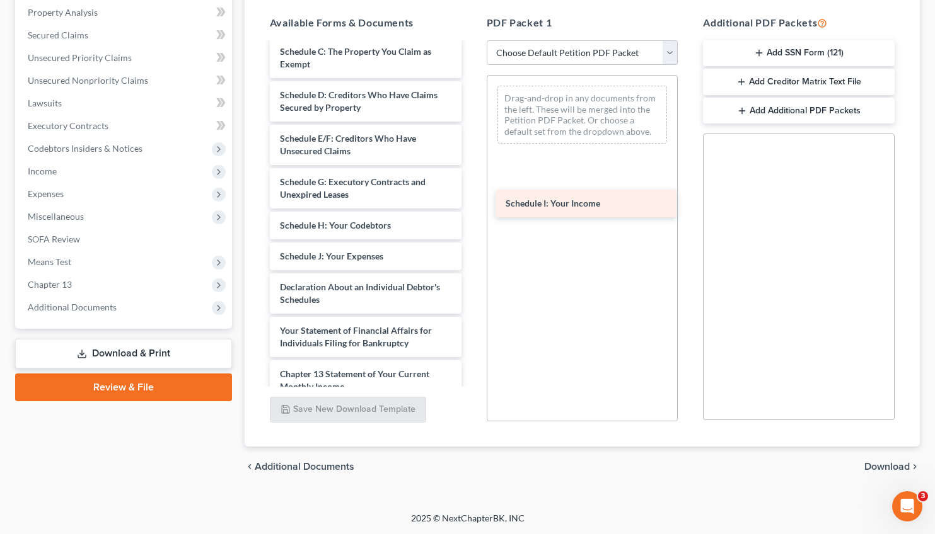
drag, startPoint x: 350, startPoint y: 264, endPoint x: 575, endPoint y: 212, distance: 231.5
click at [471, 212] on div "Schedule I: Your Income Monthly Business Income and Expenses ([DATE]) Installme…" at bounding box center [366, 197] width 212 height 679
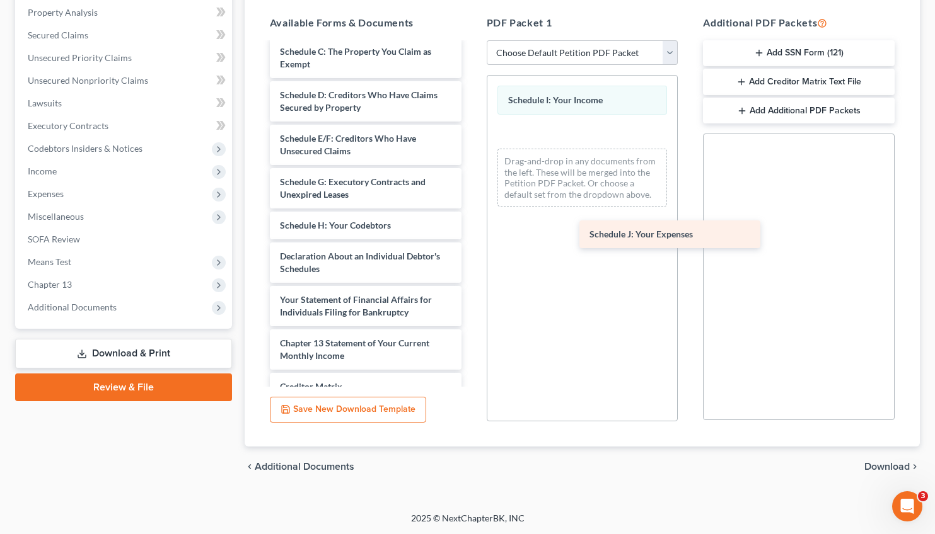
drag, startPoint x: 322, startPoint y: 255, endPoint x: 631, endPoint y: 234, distance: 310.1
click at [471, 234] on div "Schedule J: Your Expenses Monthly Business Income and Expenses ([DATE]) Install…" at bounding box center [366, 182] width 212 height 648
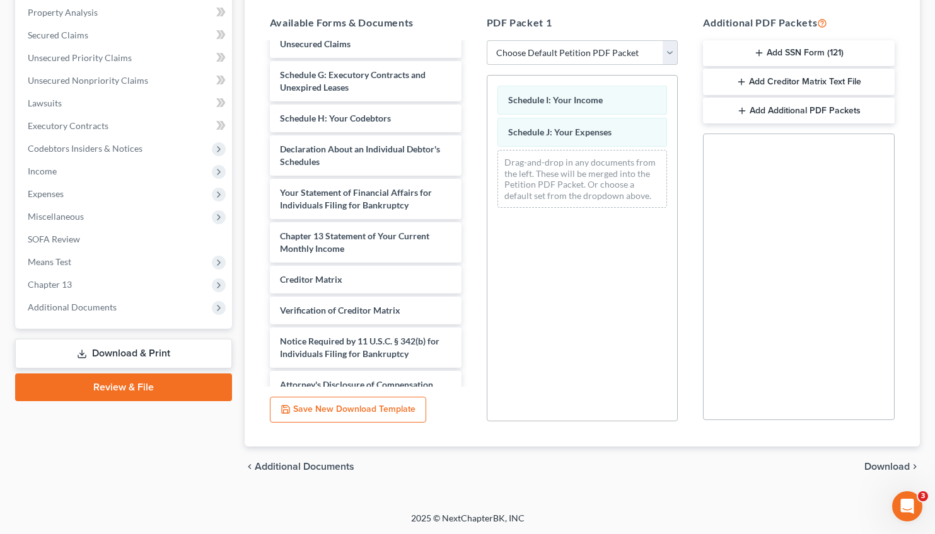
scroll to position [293, 0]
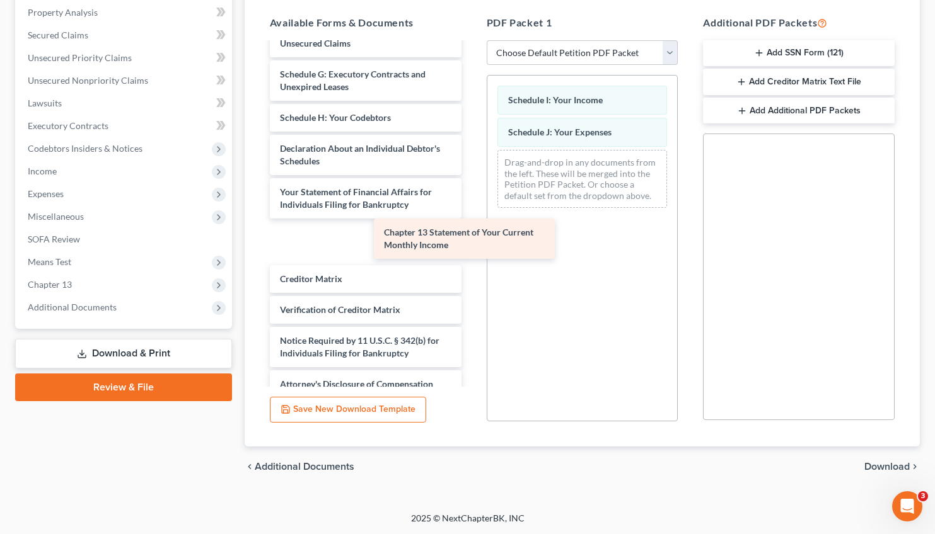
drag, startPoint x: 354, startPoint y: 249, endPoint x: 606, endPoint y: 228, distance: 253.0
click at [471, 228] on div "Chapter 13 Statement of Your Current Monthly Income Monthly Business Income and…" at bounding box center [366, 74] width 212 height 648
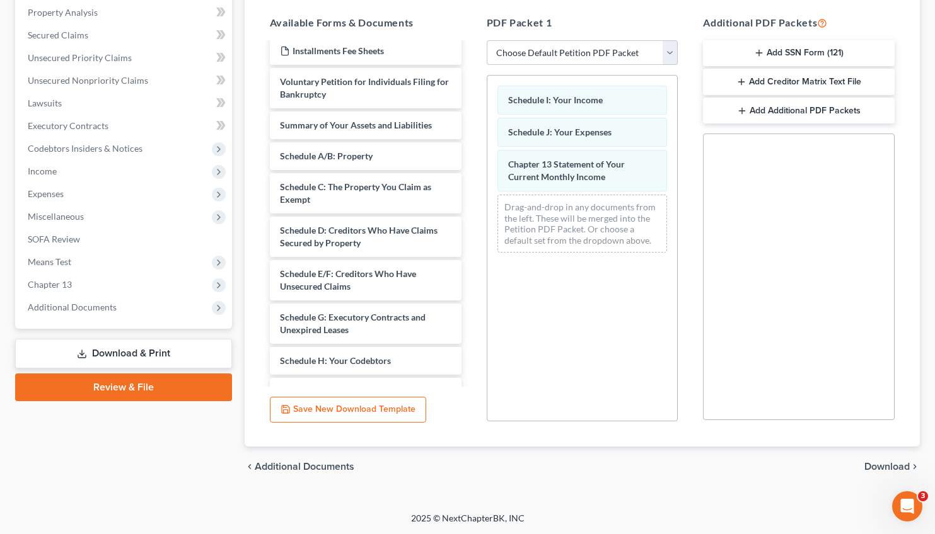
scroll to position [49, 0]
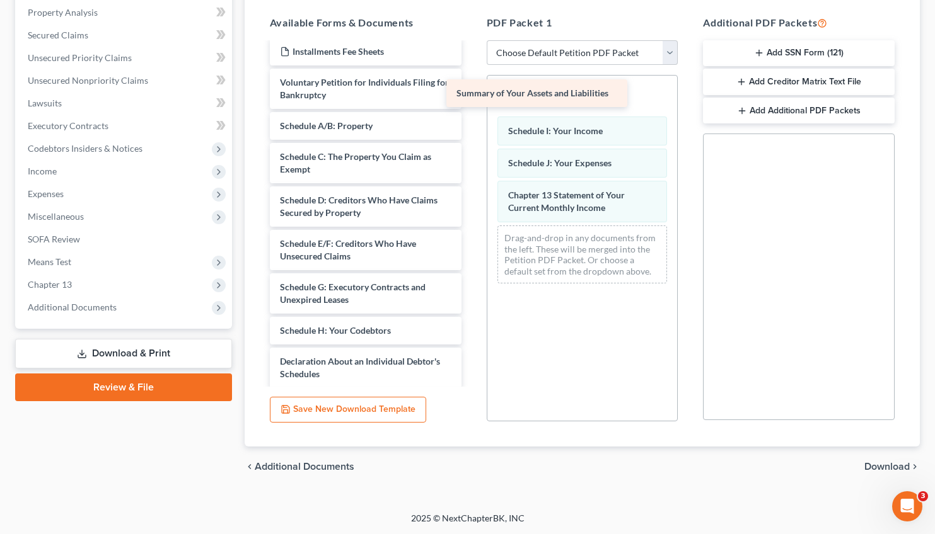
drag, startPoint x: 349, startPoint y: 122, endPoint x: 544, endPoint y: 83, distance: 199.4
click at [471, 83] on div "Summary of Your Assets and Liabilities Monthly Business Income and Expenses ([D…" at bounding box center [366, 281] width 212 height 574
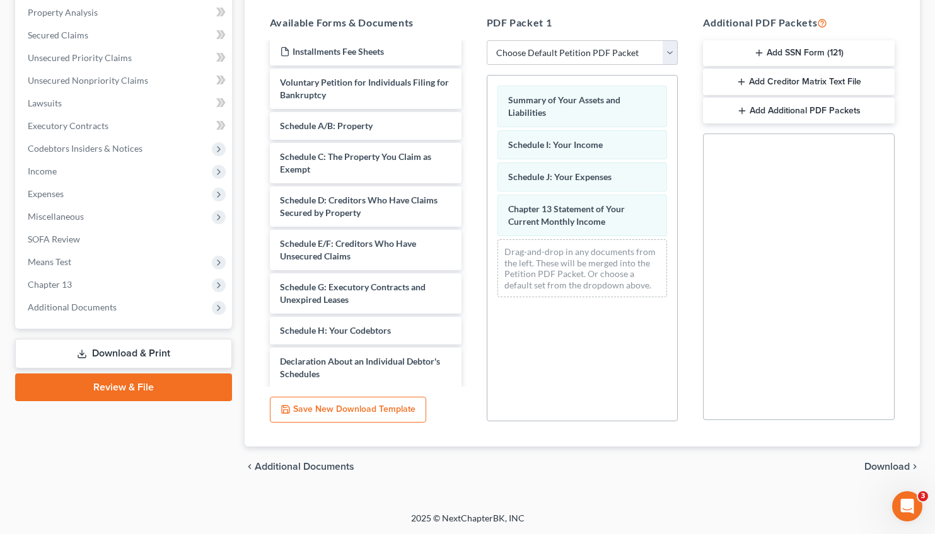
click at [884, 468] on span "Download" at bounding box center [886, 467] width 45 height 10
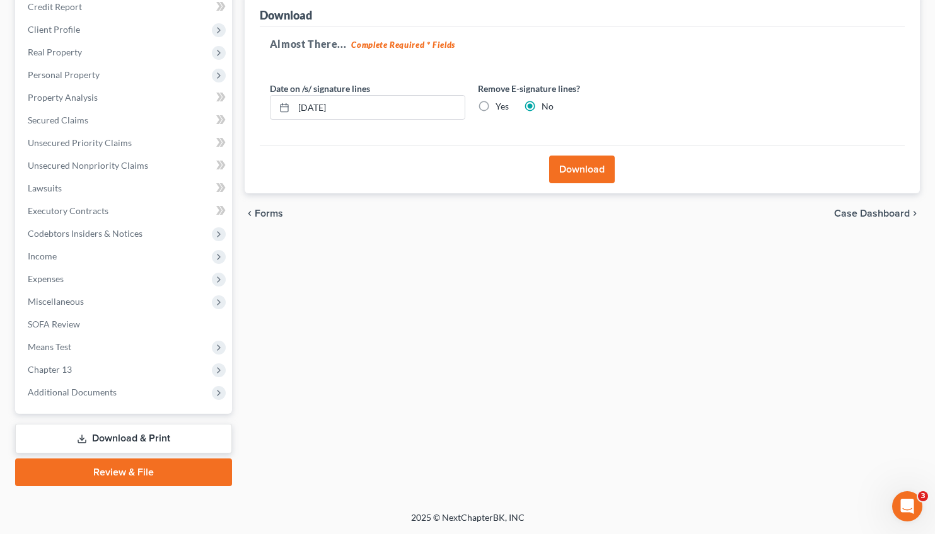
scroll to position [157, 0]
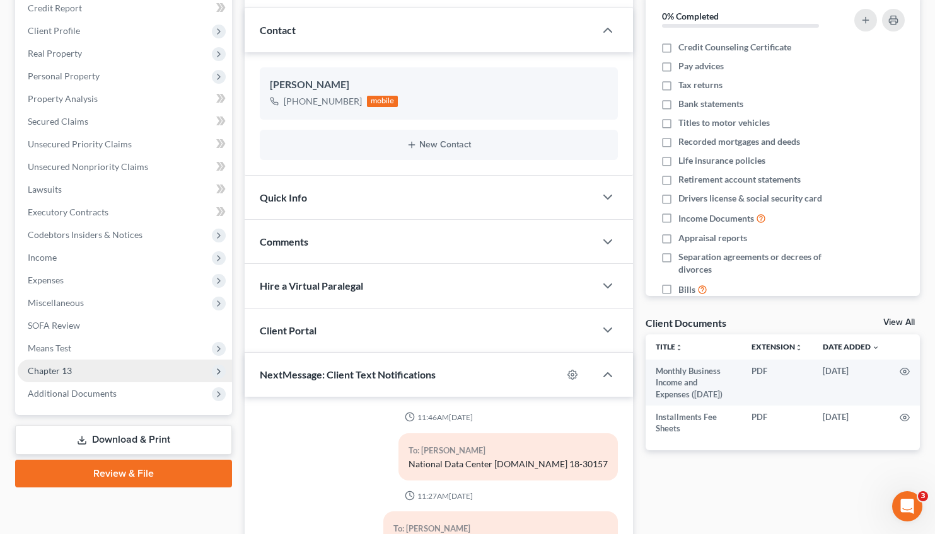
scroll to position [1046, 0]
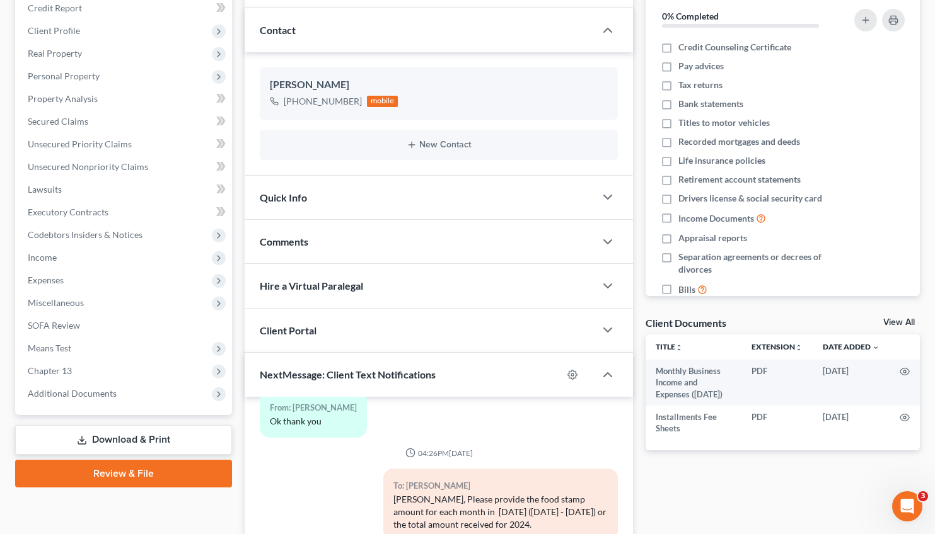
click at [137, 436] on link "Download & Print" at bounding box center [123, 440] width 217 height 30
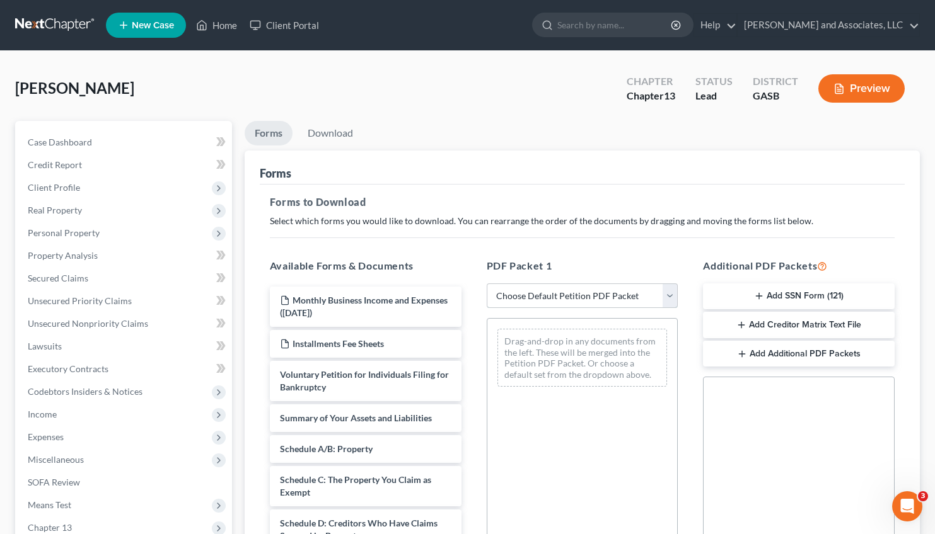
click at [487, 284] on select "Choose Default Petition PDF Packet Complete Bankruptcy Petition (all forms and …" at bounding box center [583, 296] width 192 height 25
select select "0"
click option "Complete Bankruptcy Petition (all forms and schedules)" at bounding box center [0, 0] width 0 height 0
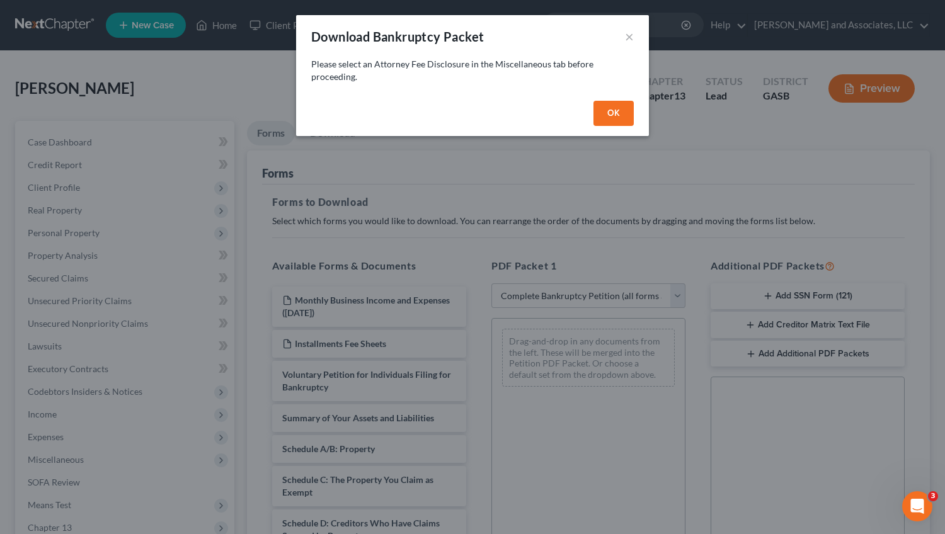
click at [606, 120] on button "OK" at bounding box center [614, 113] width 40 height 25
select select
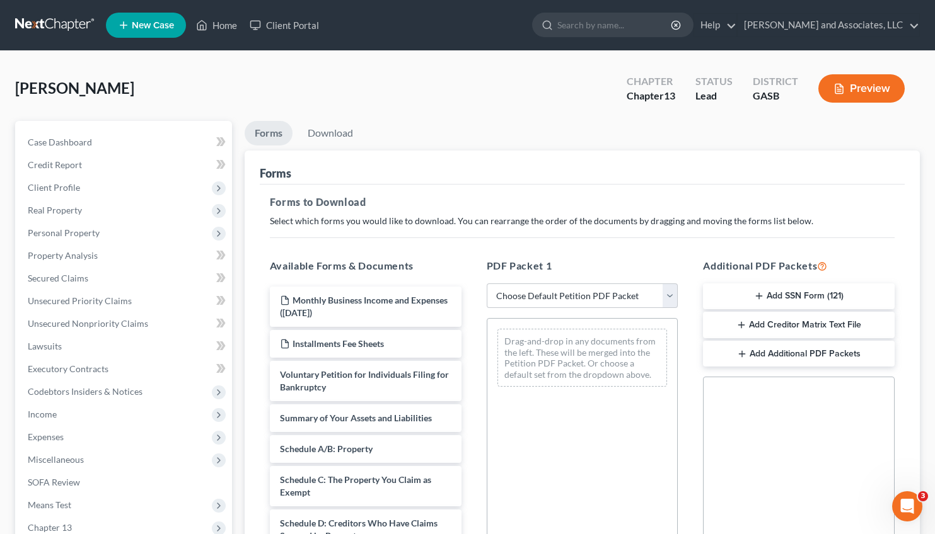
scroll to position [207, 0]
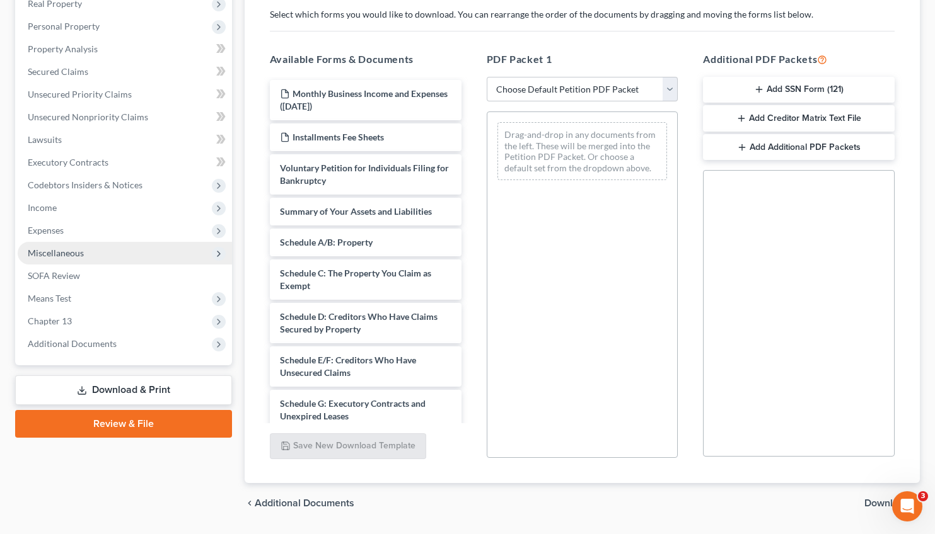
click at [69, 243] on span "Miscellaneous" at bounding box center [125, 253] width 214 height 23
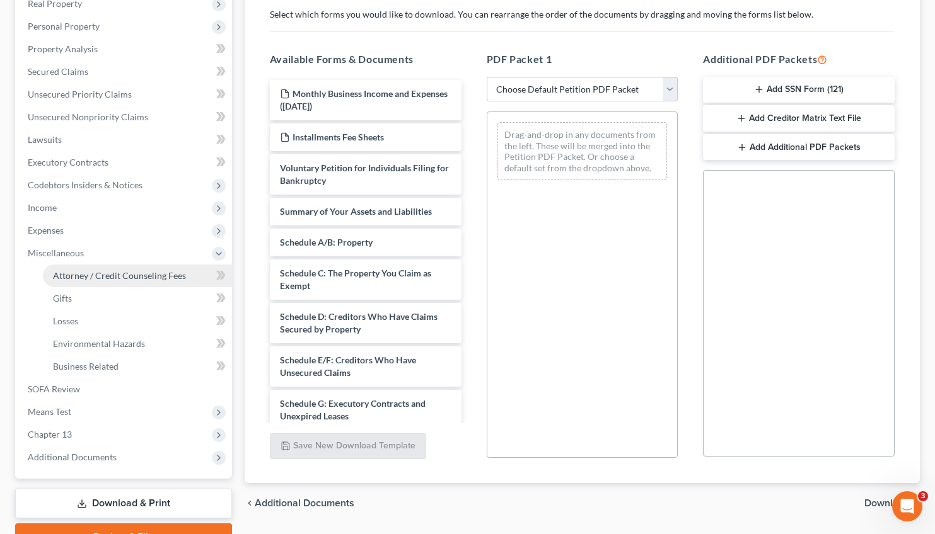
click at [85, 273] on span "Attorney / Credit Counseling Fees" at bounding box center [119, 275] width 133 height 11
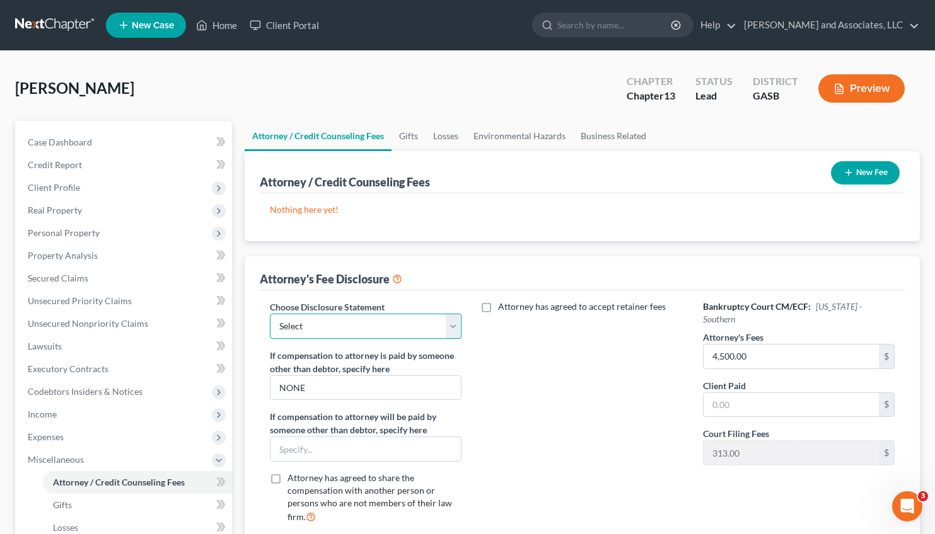
click at [270, 314] on select "Select Attorney for Debtors" at bounding box center [366, 326] width 192 height 25
select select "0"
click option "Attorney for Debtors" at bounding box center [0, 0] width 0 height 0
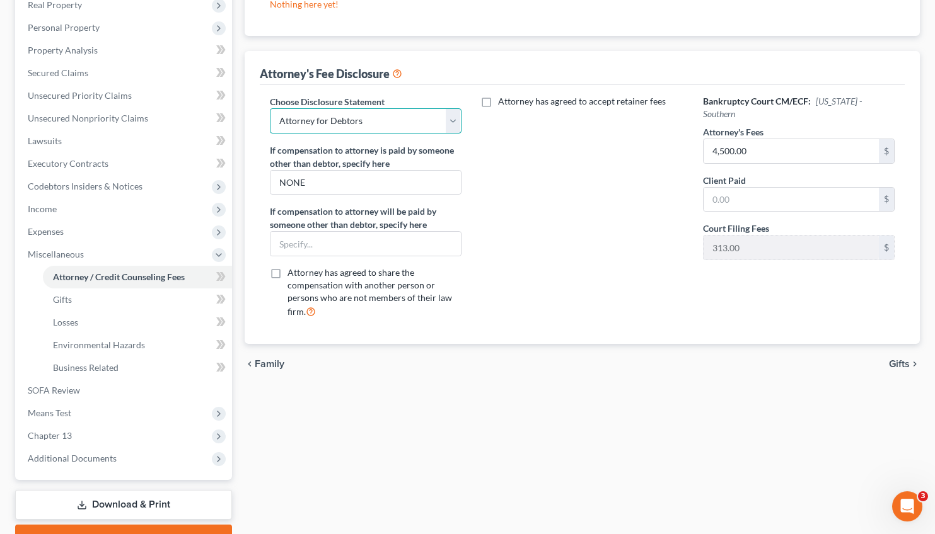
scroll to position [270, 0]
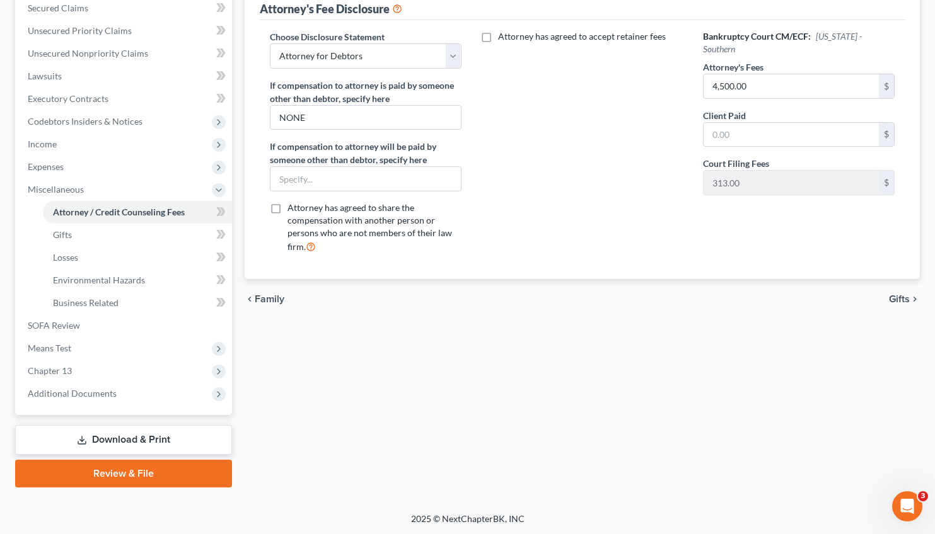
click at [905, 296] on span "Gifts" at bounding box center [899, 299] width 21 height 10
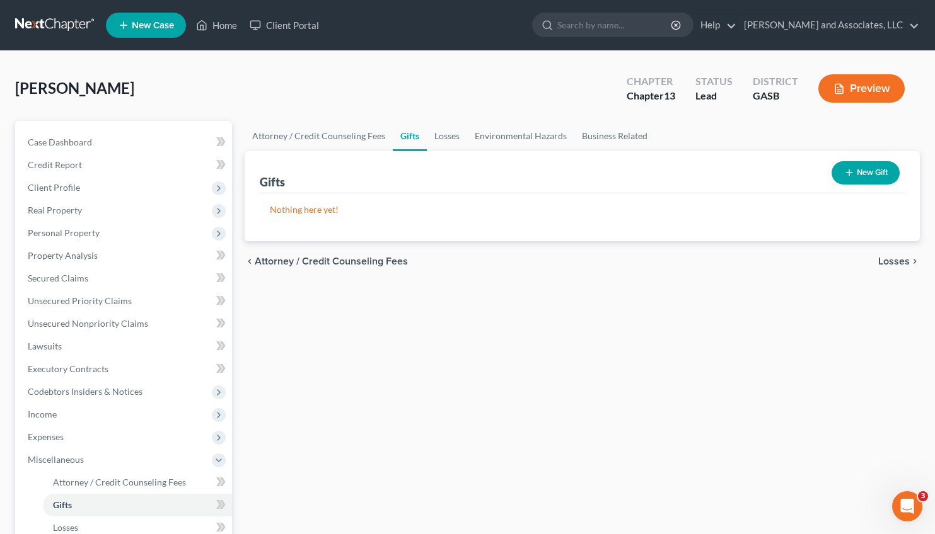
click at [895, 259] on span "Losses" at bounding box center [894, 262] width 32 height 10
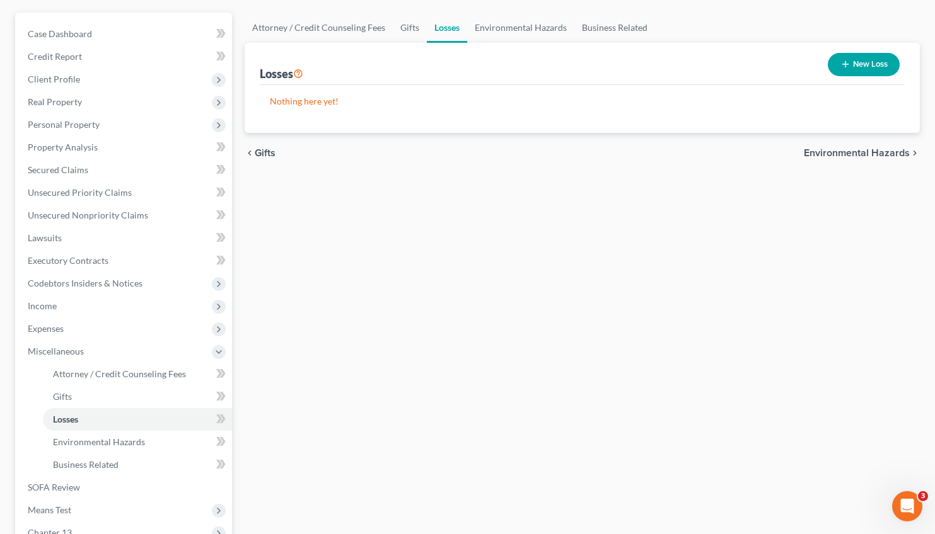
click at [864, 148] on span "Environmental Hazards" at bounding box center [857, 153] width 106 height 10
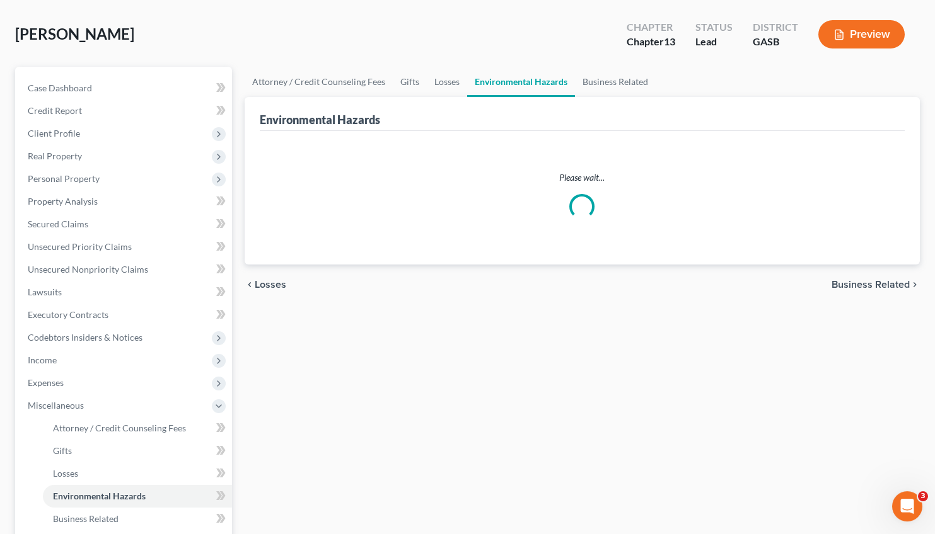
scroll to position [12, 0]
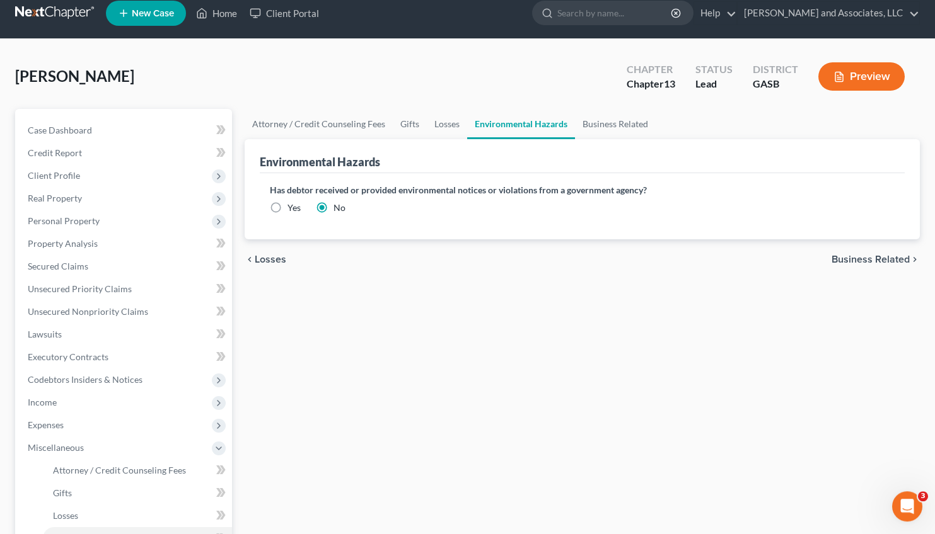
click at [855, 150] on div "Environmental Hazards" at bounding box center [582, 156] width 645 height 34
click at [875, 258] on span "Business Related" at bounding box center [870, 260] width 78 height 10
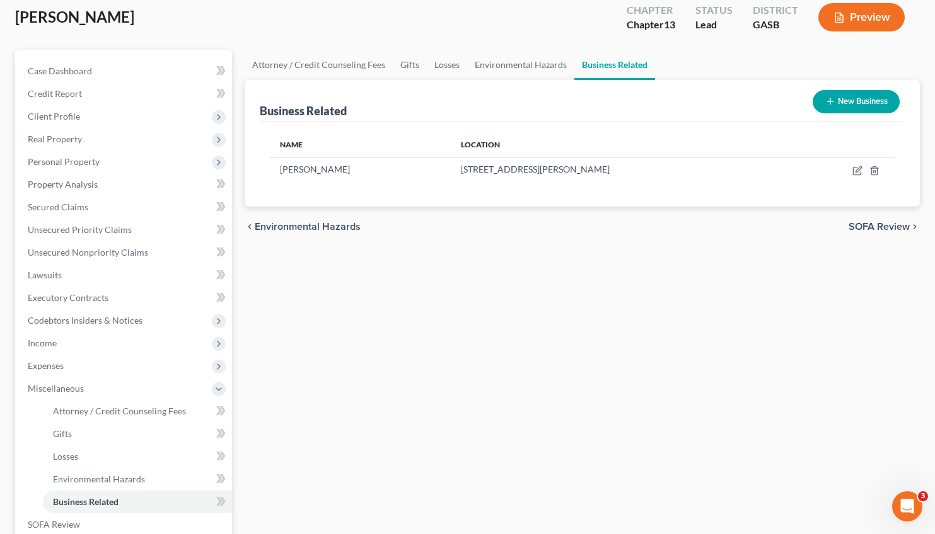
scroll to position [88, 0]
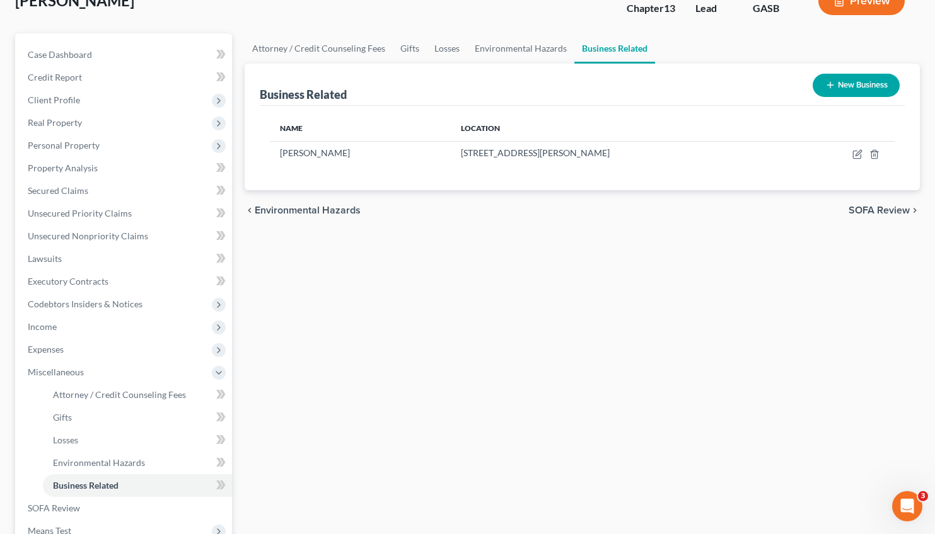
click at [879, 212] on span "SOFA Review" at bounding box center [878, 210] width 61 height 10
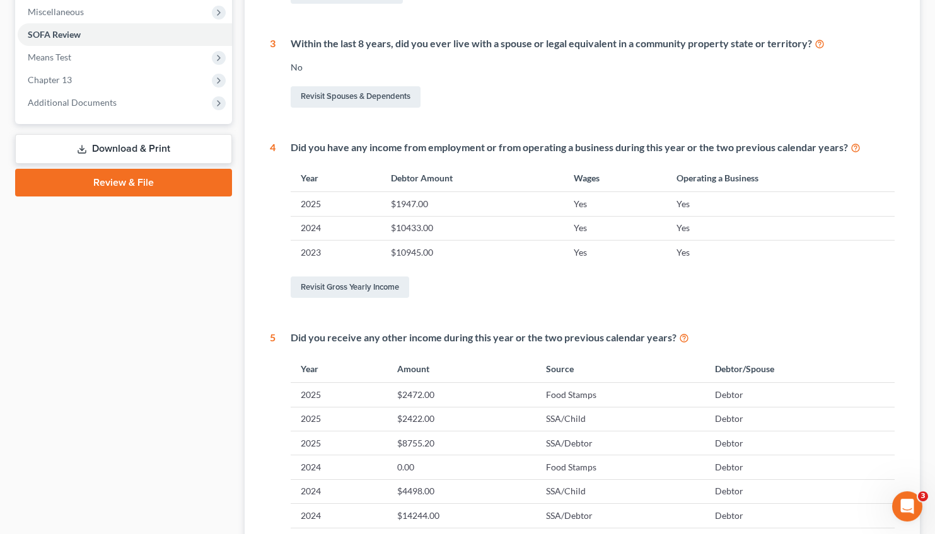
scroll to position [430, 0]
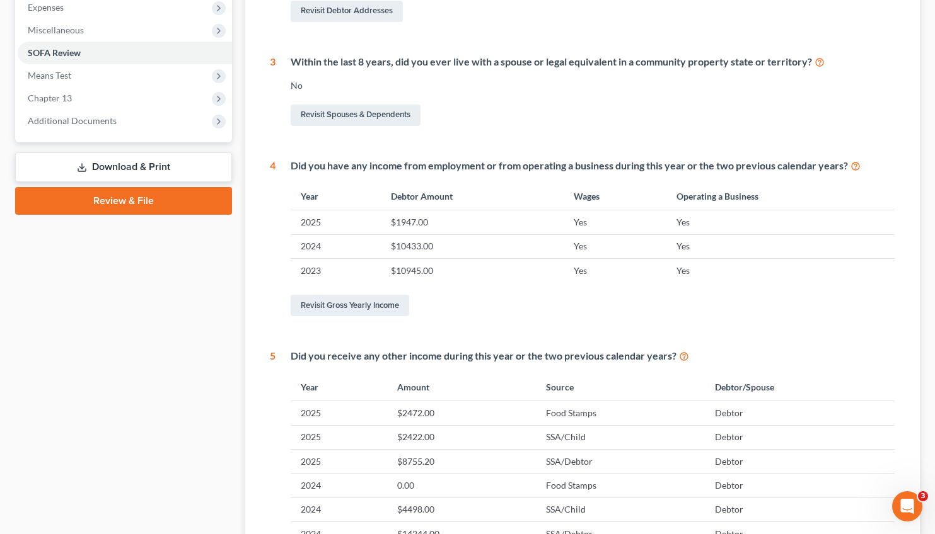
click at [158, 166] on link "Download & Print" at bounding box center [123, 168] width 217 height 30
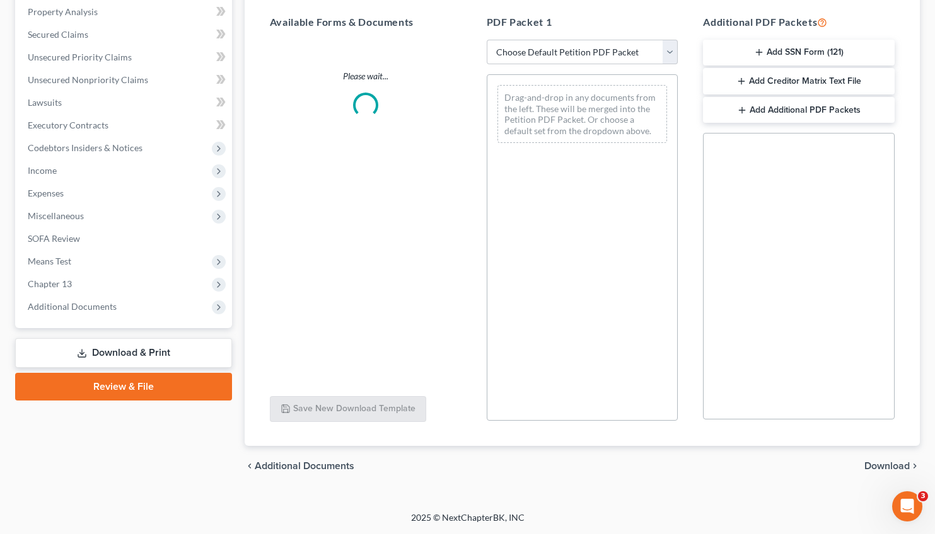
scroll to position [243, 0]
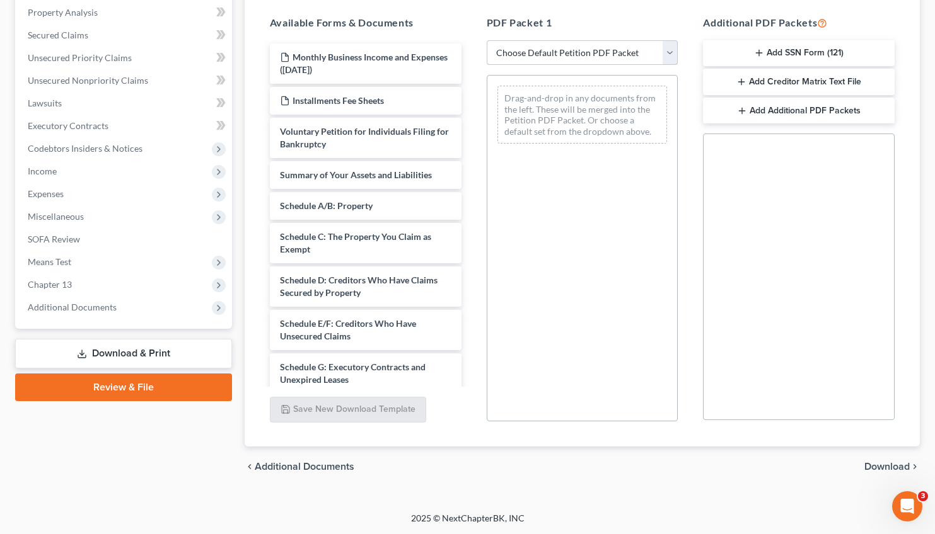
click at [487, 40] on select "Choose Default Petition PDF Packet Complete Bankruptcy Petition (all forms and …" at bounding box center [583, 52] width 192 height 25
select select "0"
click option "Complete Bankruptcy Petition (all forms and schedules)" at bounding box center [0, 0] width 0 height 0
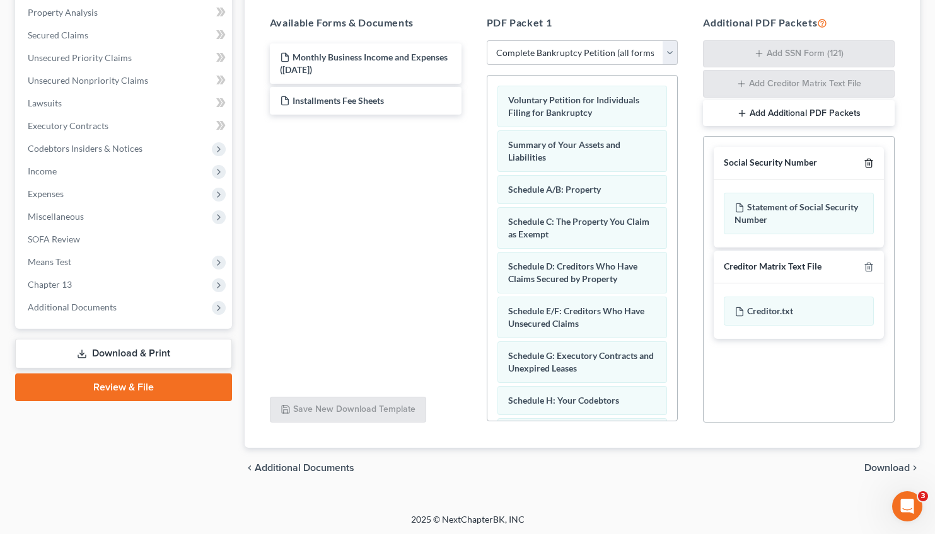
click at [869, 161] on icon "button" at bounding box center [868, 163] width 10 height 10
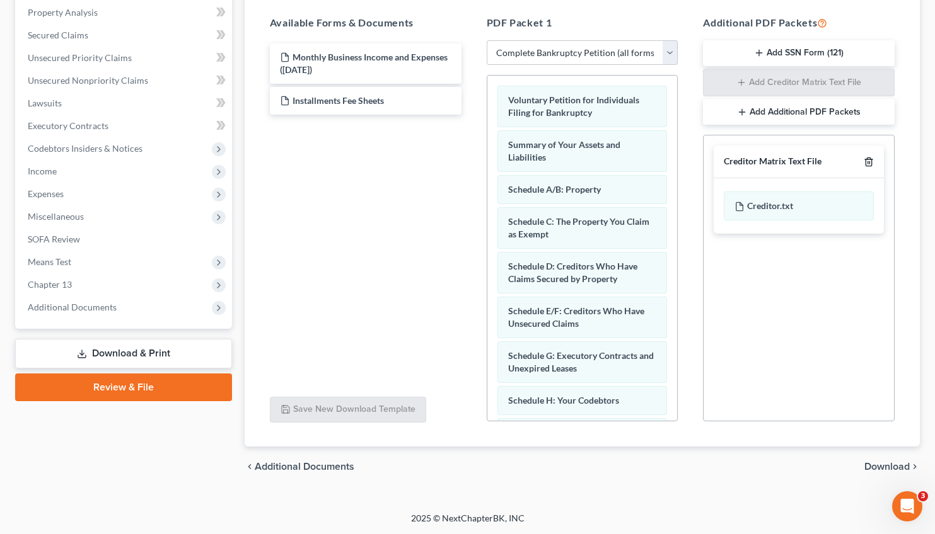
click at [869, 161] on icon "button" at bounding box center [868, 162] width 10 height 10
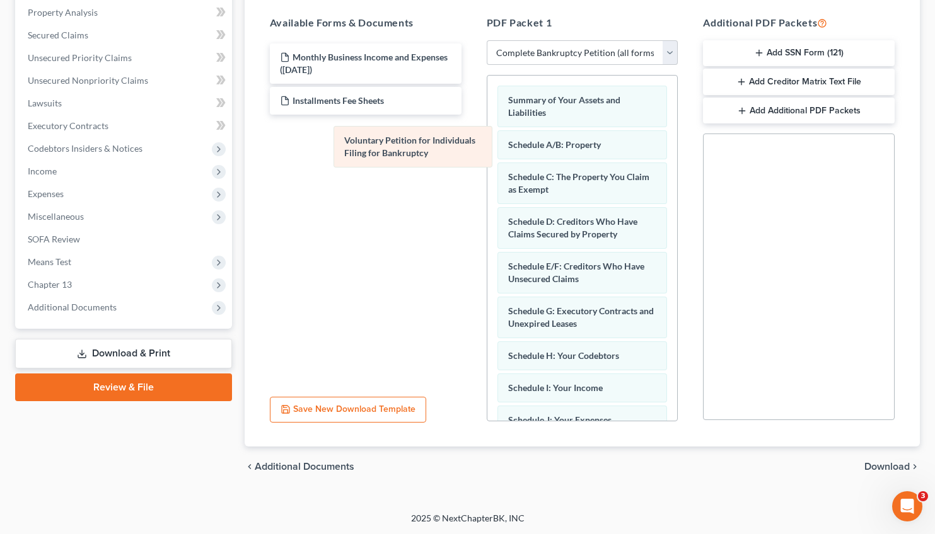
drag, startPoint x: 596, startPoint y: 109, endPoint x: 432, endPoint y: 150, distance: 169.5
click at [487, 150] on div "Voluntary Petition for Individuals Filing for Bankruptcy Voluntary Petition for…" at bounding box center [582, 435] width 190 height 718
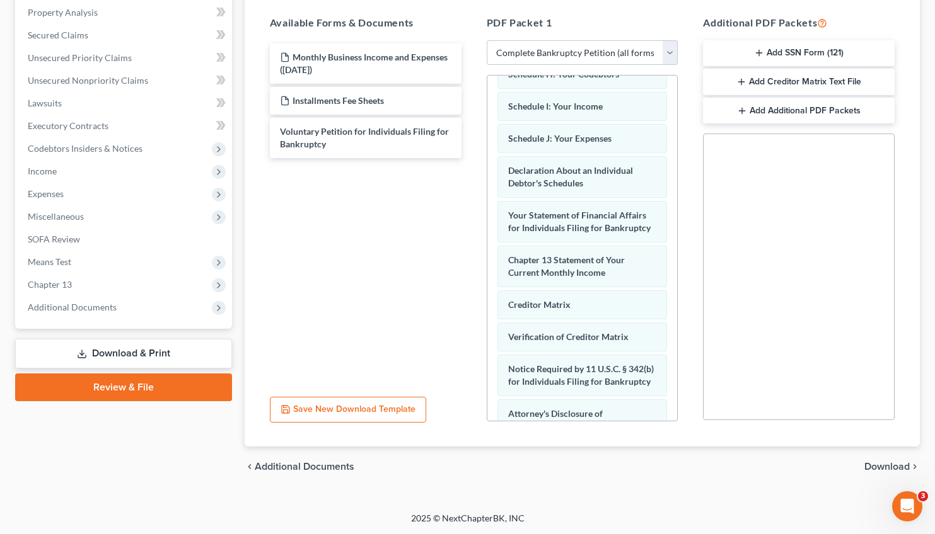
scroll to position [284, 0]
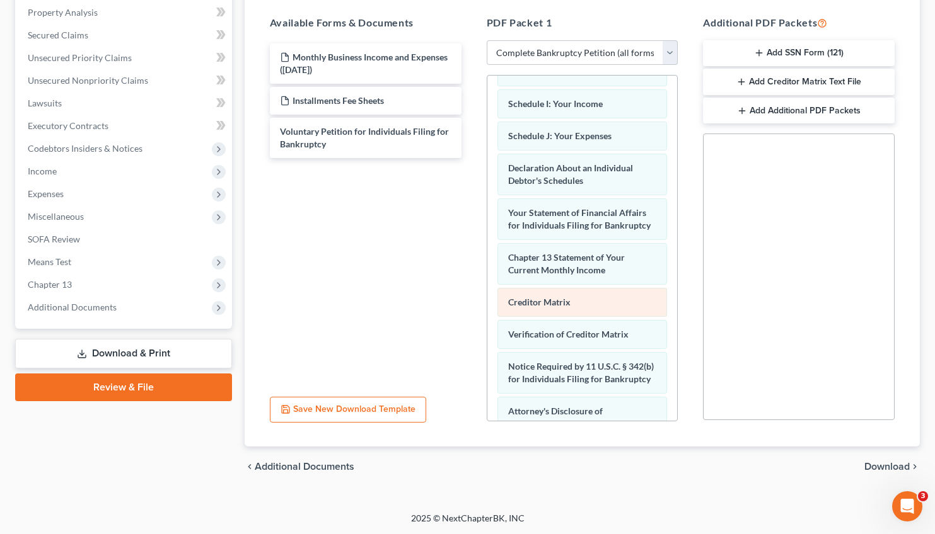
click at [487, 297] on div "Summary of Your Assets and Liabilities Schedule A/B: Property Schedule C: The P…" at bounding box center [582, 150] width 190 height 718
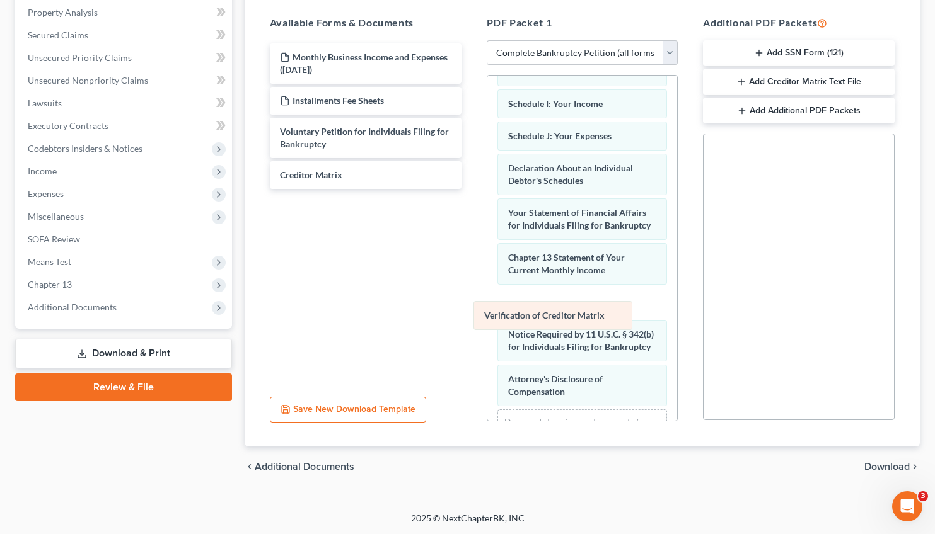
drag, startPoint x: 541, startPoint y: 309, endPoint x: 371, endPoint y: 303, distance: 169.6
click at [487, 303] on div "Verification of Creditor Matrix Summary of Your Assets and Liabilities Schedule…" at bounding box center [582, 134] width 190 height 686
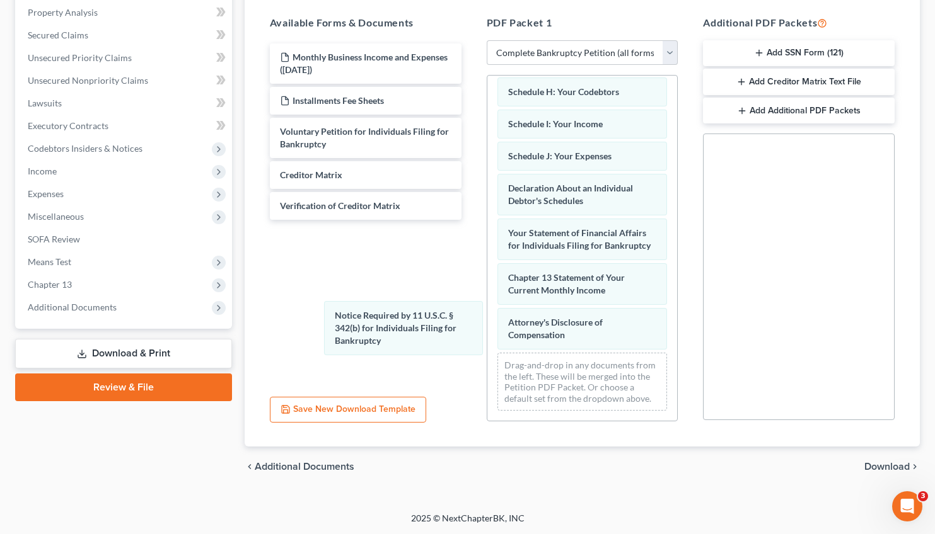
drag, startPoint x: 516, startPoint y: 330, endPoint x: 287, endPoint y: 302, distance: 231.1
click at [487, 325] on div "Notice Required by 11 U.S.C. § 342(b) for Individuals Filing for Bankruptcy Sum…" at bounding box center [582, 116] width 190 height 609
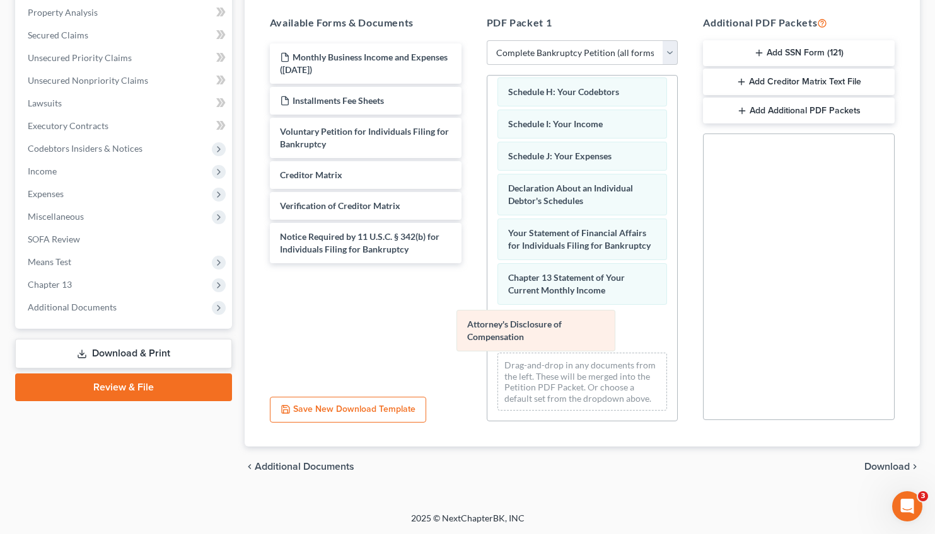
drag, startPoint x: 526, startPoint y: 326, endPoint x: 378, endPoint y: 312, distance: 149.4
click at [487, 314] on div "Attorney's Disclosure of Compensation Summary of Your Assets and Liabilities Sc…" at bounding box center [582, 116] width 190 height 609
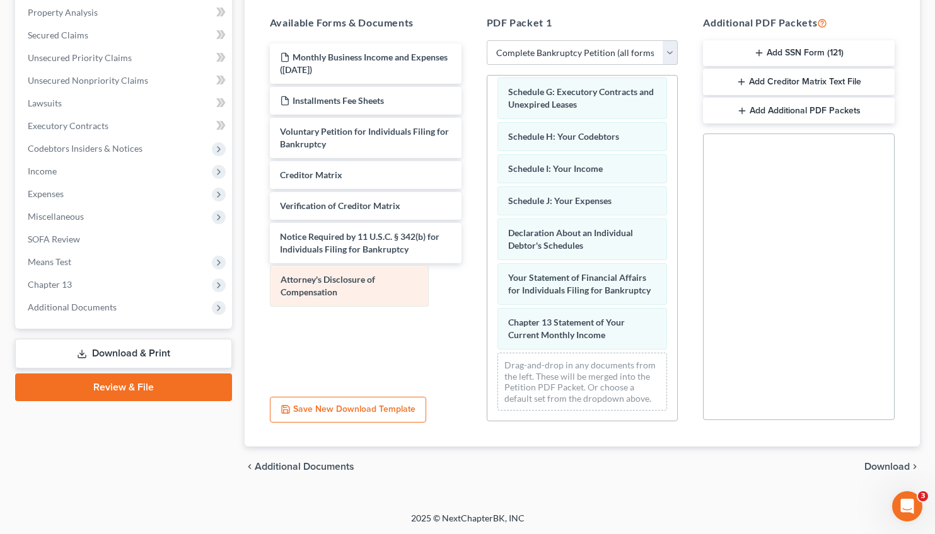
scroll to position [243, 0]
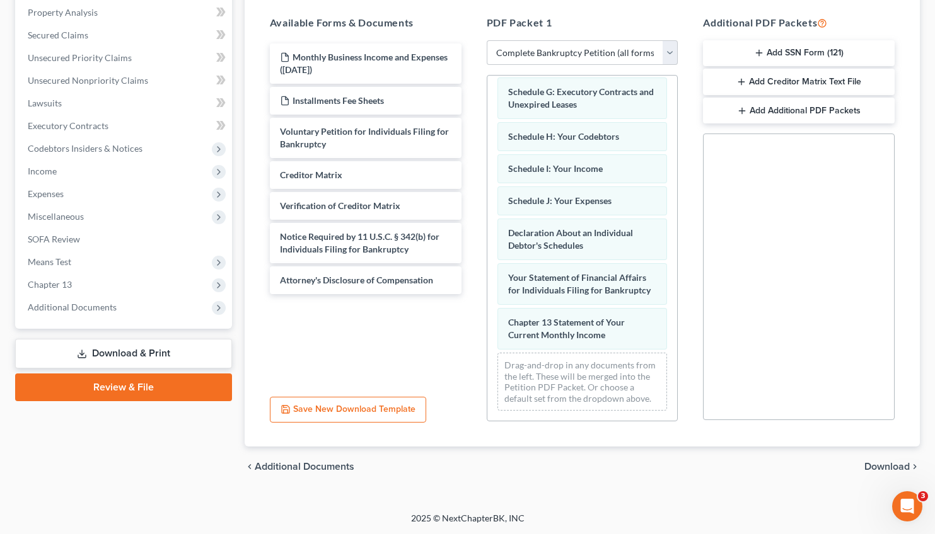
click at [891, 464] on span "Download" at bounding box center [886, 467] width 45 height 10
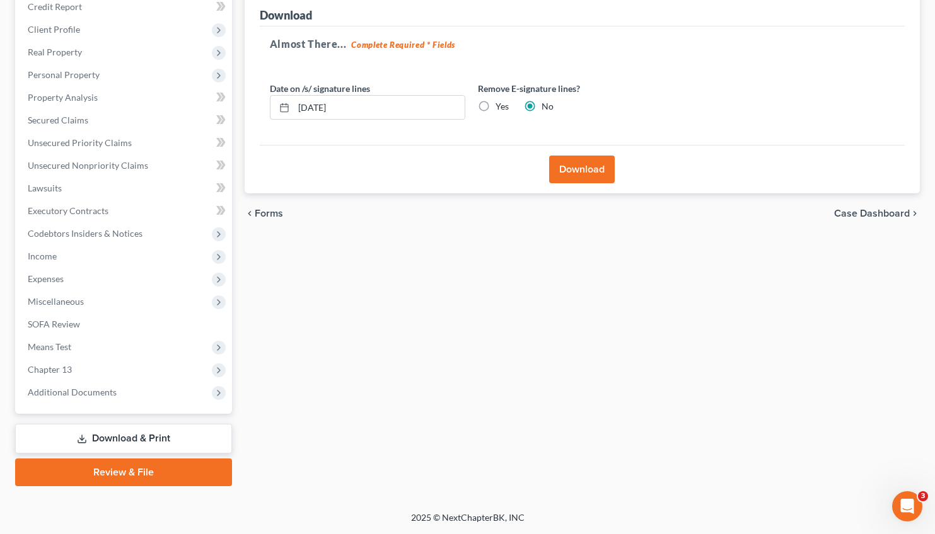
scroll to position [157, 0]
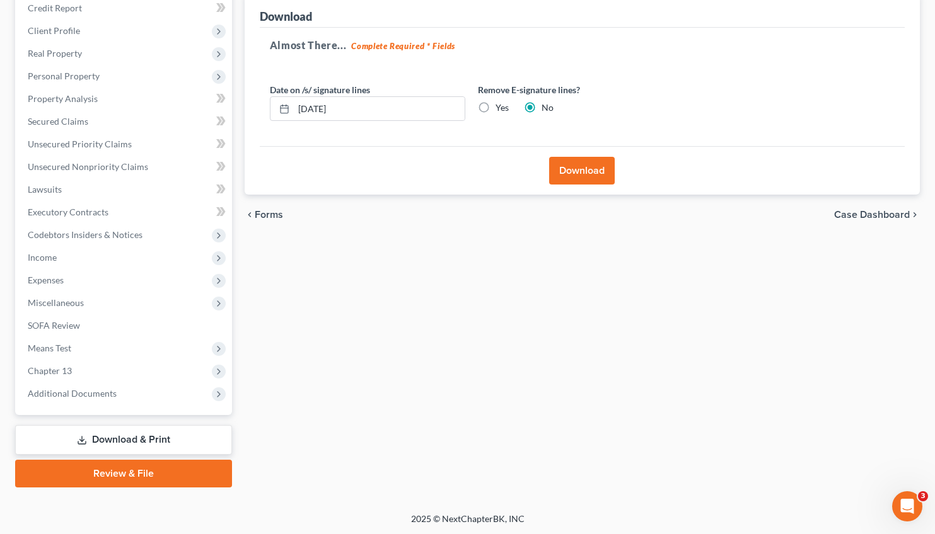
click at [573, 168] on button "Download" at bounding box center [582, 171] width 66 height 28
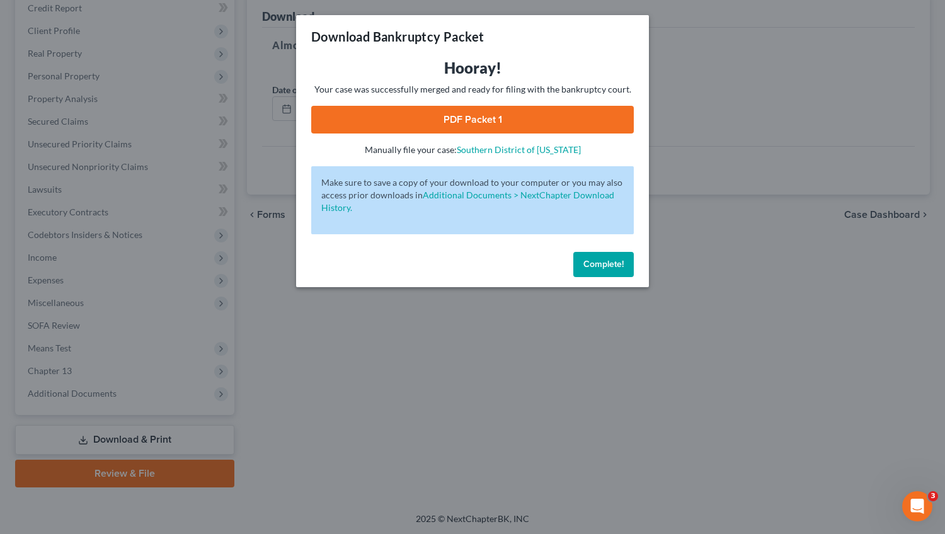
click at [554, 113] on link "PDF Packet 1" at bounding box center [472, 120] width 323 height 28
click at [610, 259] on button "Complete!" at bounding box center [604, 264] width 61 height 25
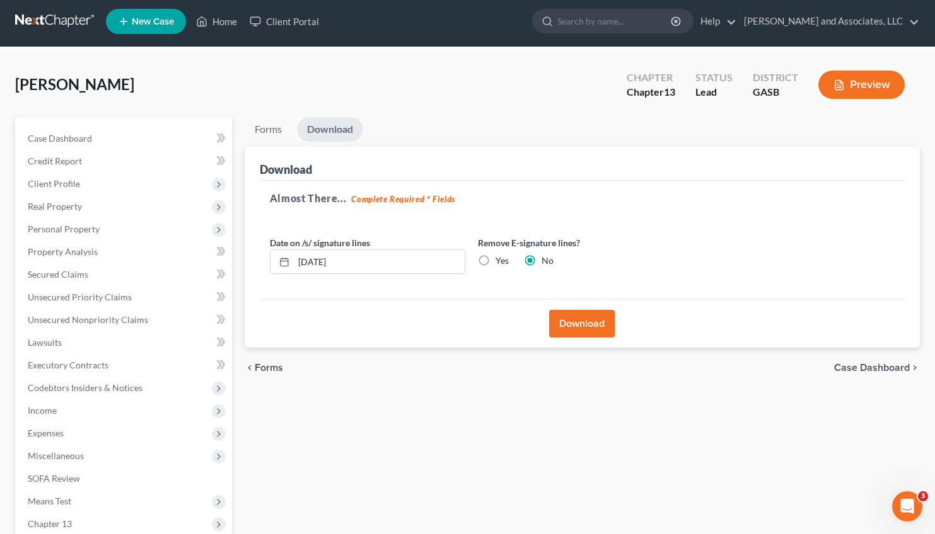
scroll to position [0, 0]
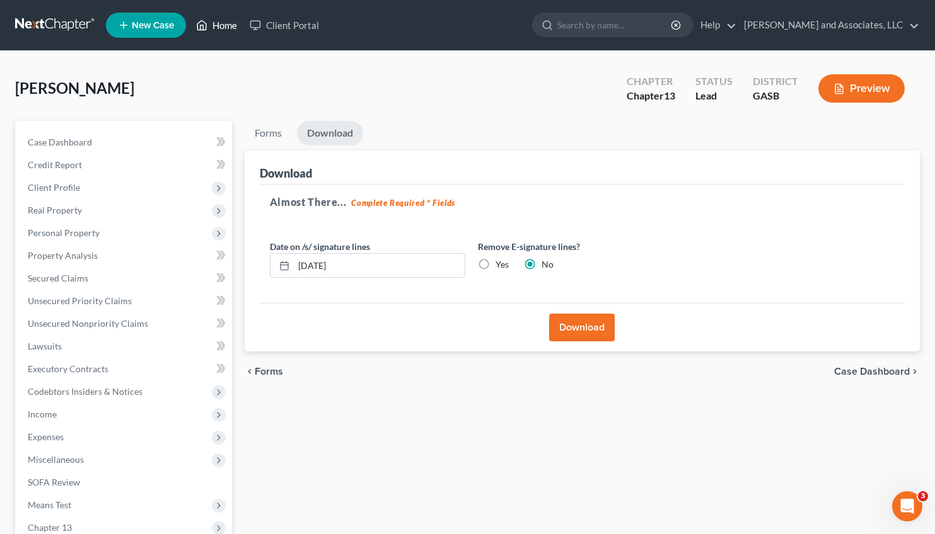
click at [229, 27] on link "Home" at bounding box center [217, 25] width 54 height 23
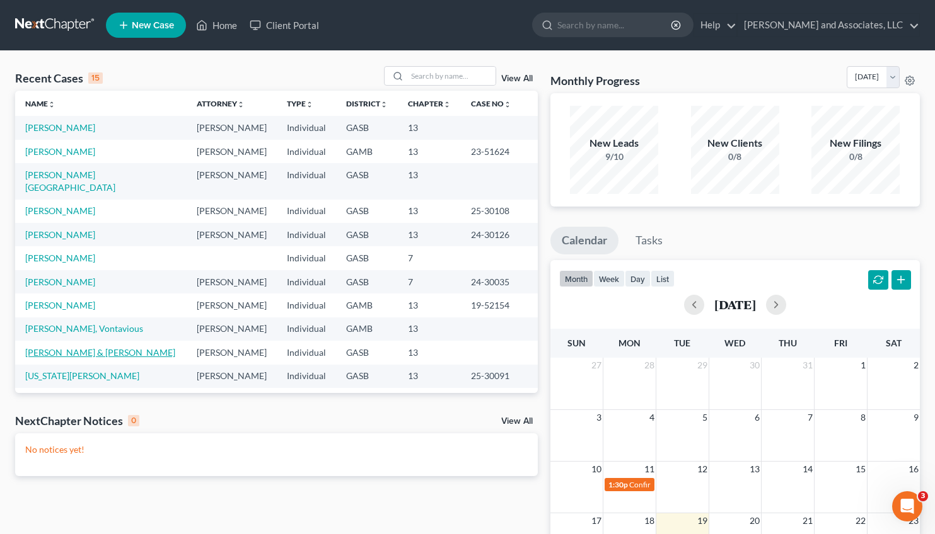
click at [76, 347] on link "[PERSON_NAME] & [PERSON_NAME]" at bounding box center [100, 352] width 150 height 11
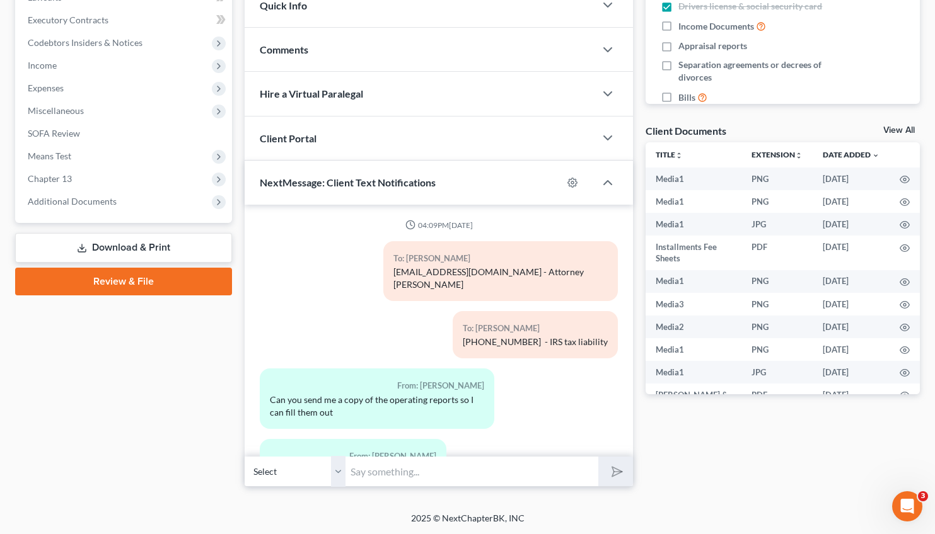
scroll to position [6963, 0]
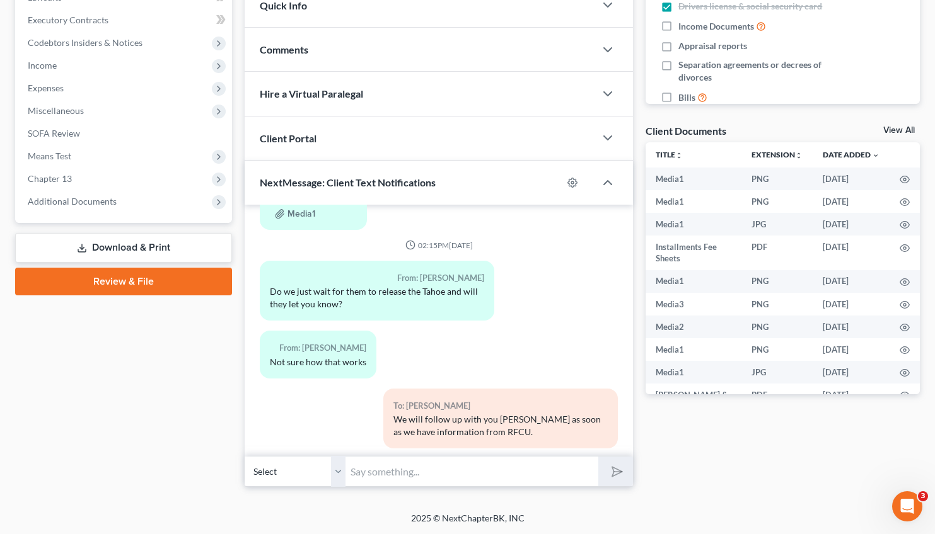
click at [384, 474] on input "text" at bounding box center [471, 471] width 253 height 31
click at [555, 471] on input "We have submitted the insurance information and Notice of Bankruptcy Filing to …" at bounding box center [471, 471] width 253 height 31
click at [480, 477] on input "We have submitted the insurance information and Notice of Bankruptcy Filing to …" at bounding box center [471, 471] width 253 height 31
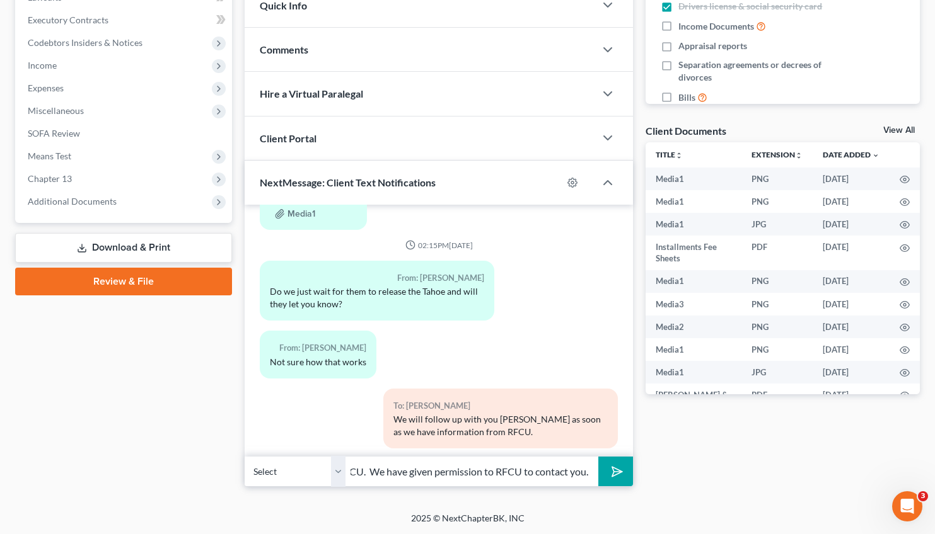
scroll to position [0, 369]
type input "We have submitted the insurance information and Notice of Bankruptcy Filing to …"
click at [611, 468] on icon "submit" at bounding box center [615, 472] width 18 height 18
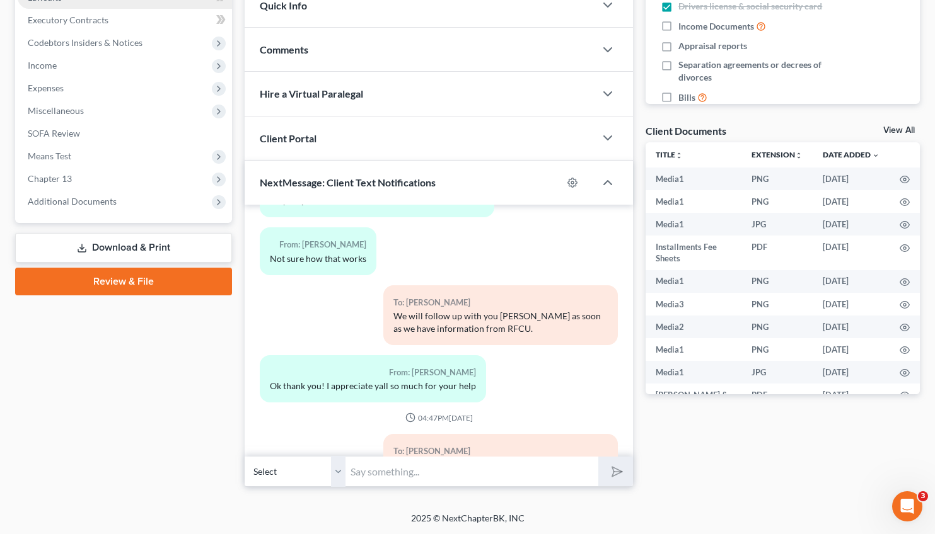
scroll to position [7125, 0]
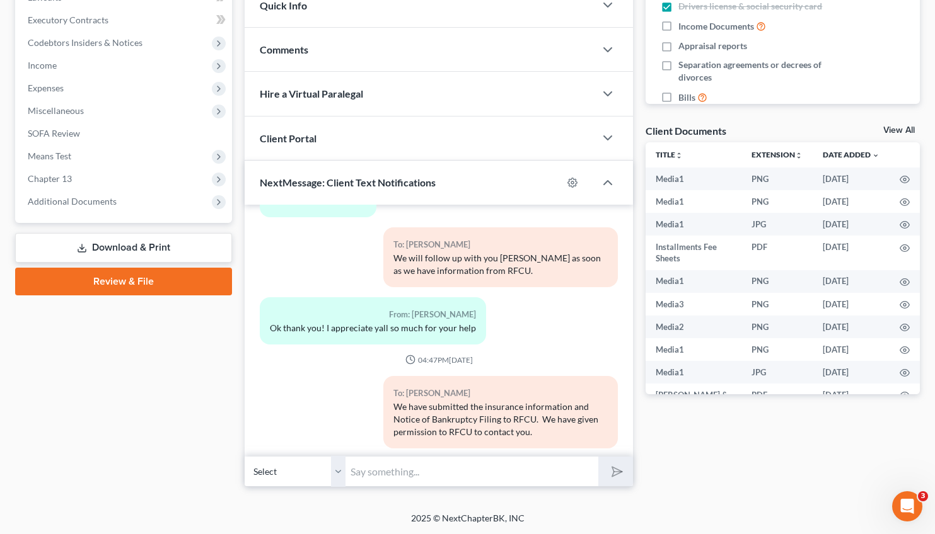
click at [389, 475] on input "text" at bounding box center [471, 471] width 253 height 31
type input "No, the storage fees should be included in the proof of claim that will be file…"
click at [598, 457] on button "submit" at bounding box center [615, 472] width 35 height 30
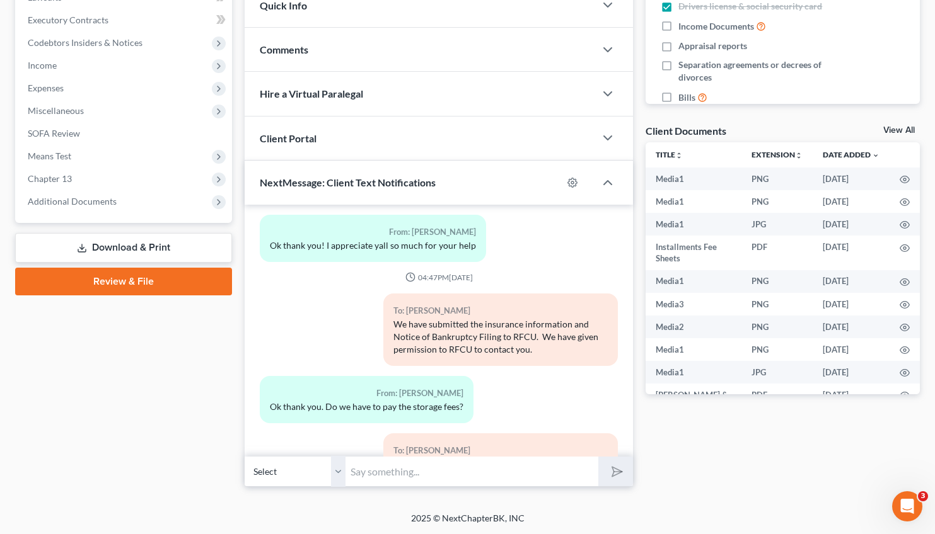
drag, startPoint x: 623, startPoint y: 439, endPoint x: 629, endPoint y: 409, distance: 30.9
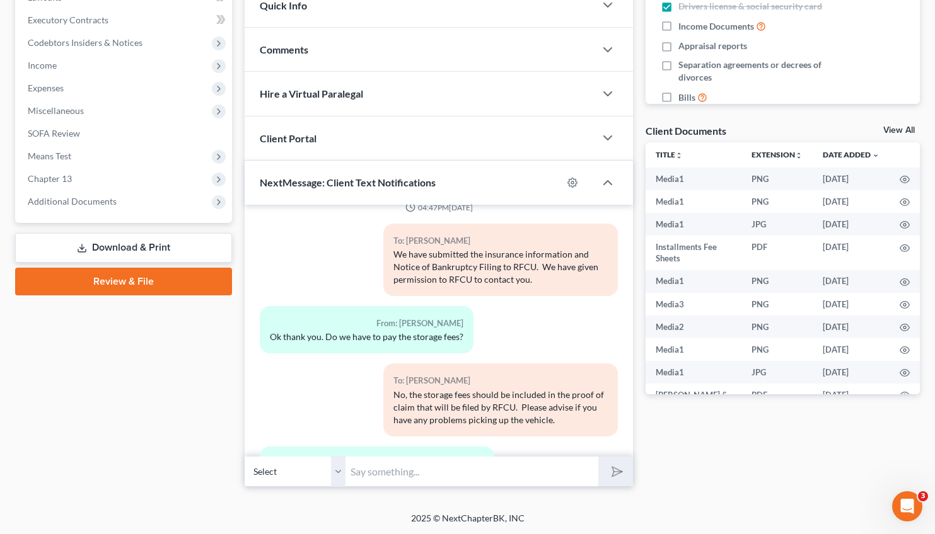
click at [364, 469] on input "text" at bounding box center [471, 471] width 253 height 31
type input "Thank you and have a good evening."
click at [611, 468] on icon "submit" at bounding box center [615, 472] width 18 height 18
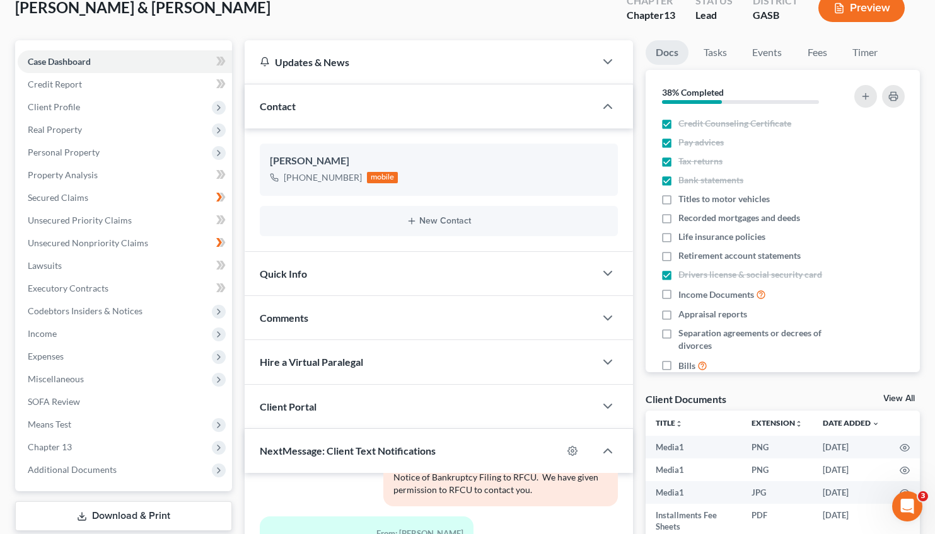
scroll to position [0, 0]
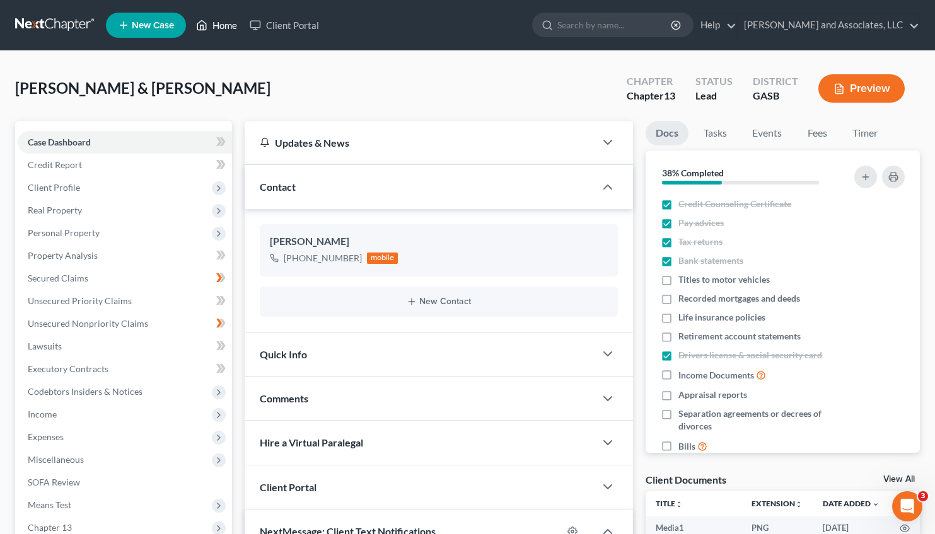
click at [225, 29] on link "Home" at bounding box center [217, 25] width 54 height 23
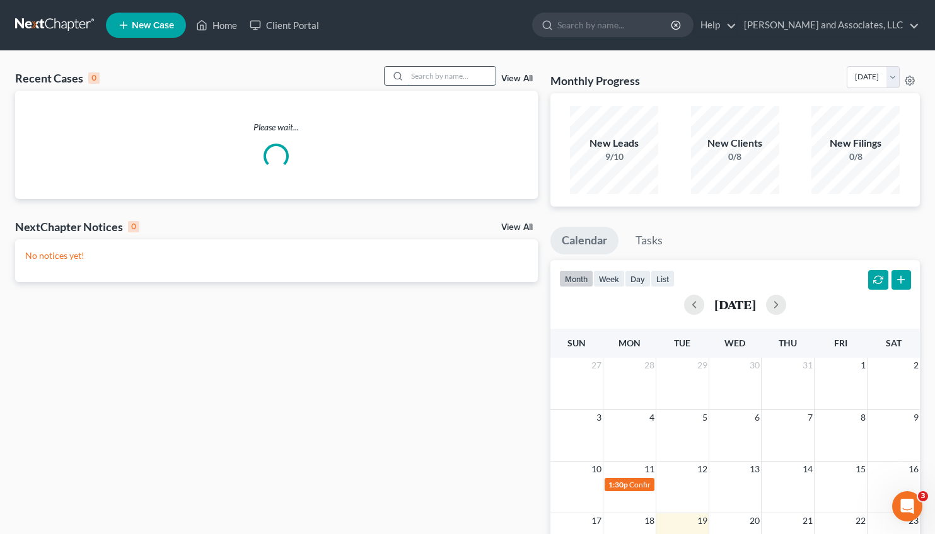
click at [407, 73] on input "search" at bounding box center [451, 76] width 88 height 18
type input "[PERSON_NAME]"
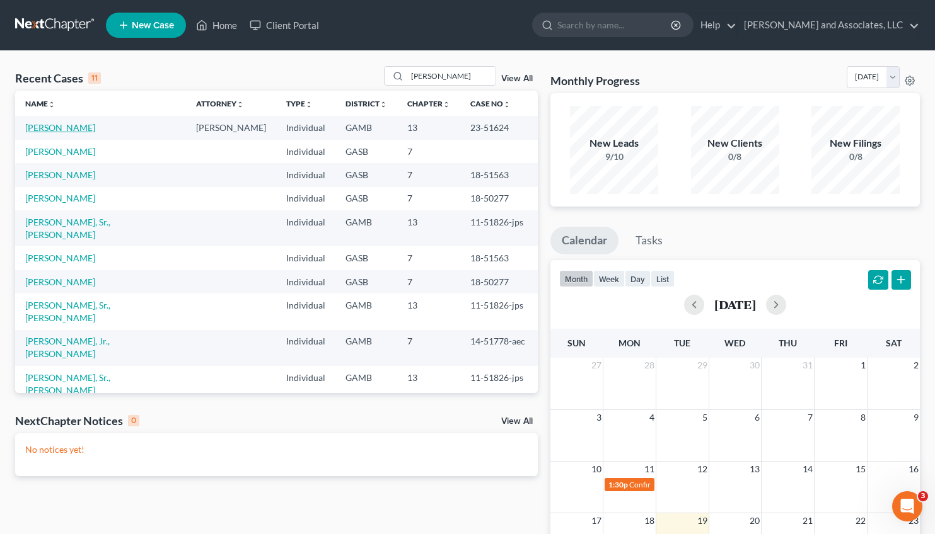
click at [66, 125] on link "[PERSON_NAME]" at bounding box center [60, 127] width 70 height 11
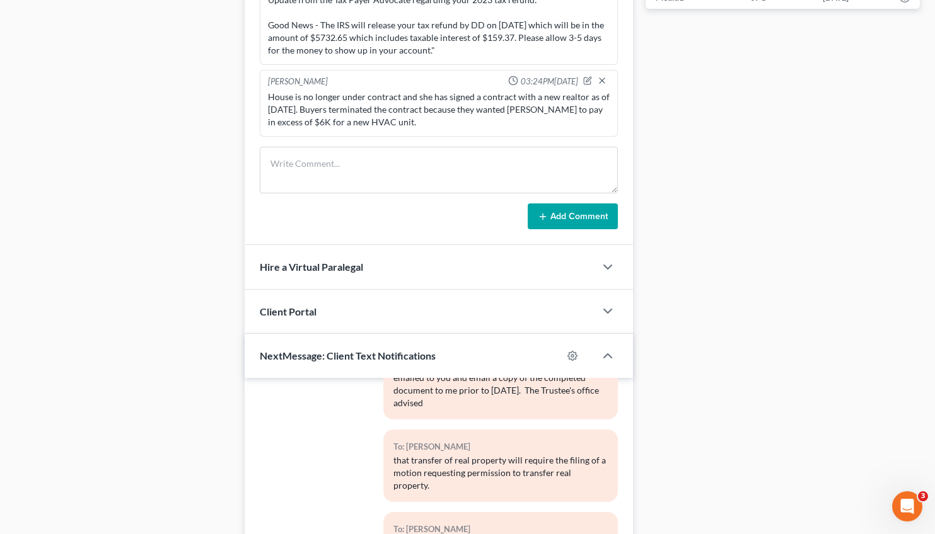
scroll to position [909, 0]
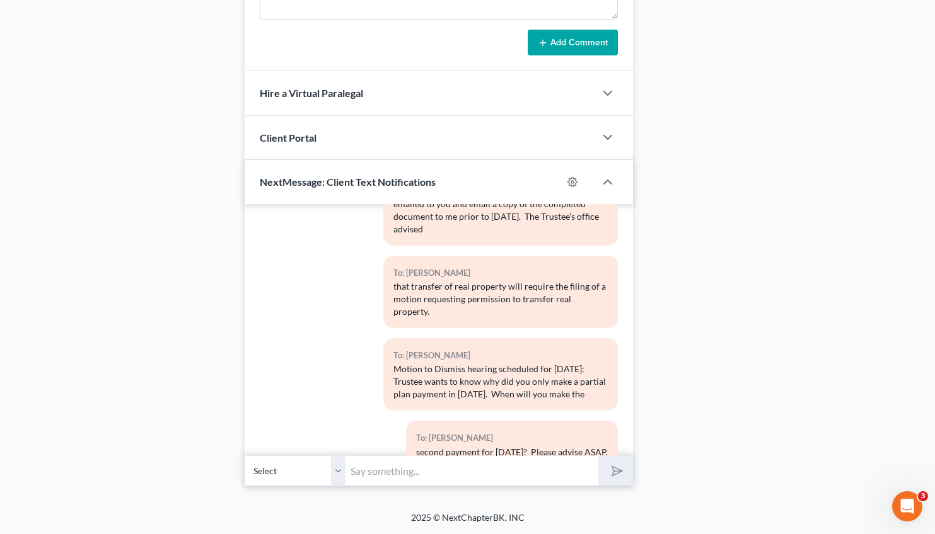
click at [416, 474] on input "text" at bounding box center [471, 471] width 253 height 31
type input "Trustee agreed to continue the Motion to Dismiss ONE time. Please make your biw…"
click at [619, 461] on button "submit" at bounding box center [615, 471] width 35 height 30
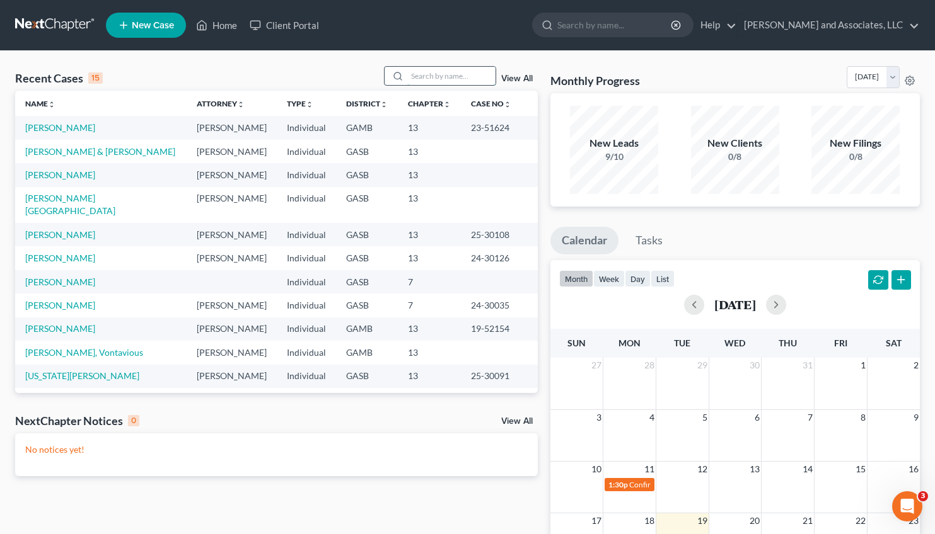
click at [430, 84] on input "search" at bounding box center [451, 76] width 88 height 18
type input "2"
type input "3"
type input "2"
type input "[PERSON_NAME]"
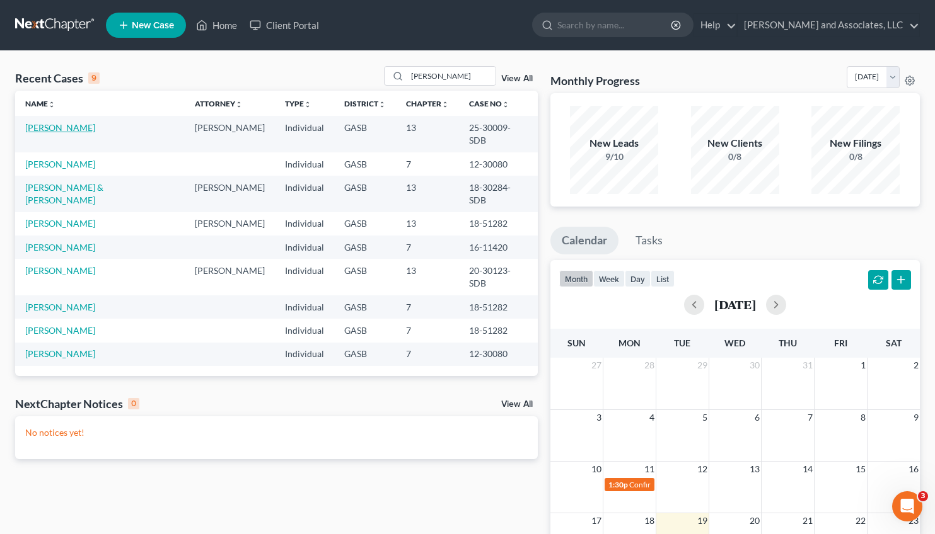
click at [70, 129] on link "[PERSON_NAME]" at bounding box center [60, 127] width 70 height 11
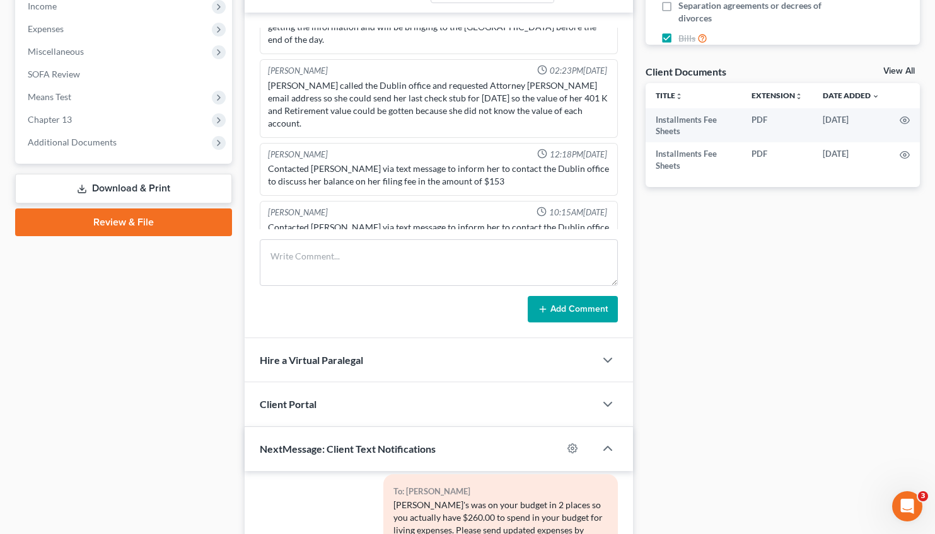
scroll to position [675, 0]
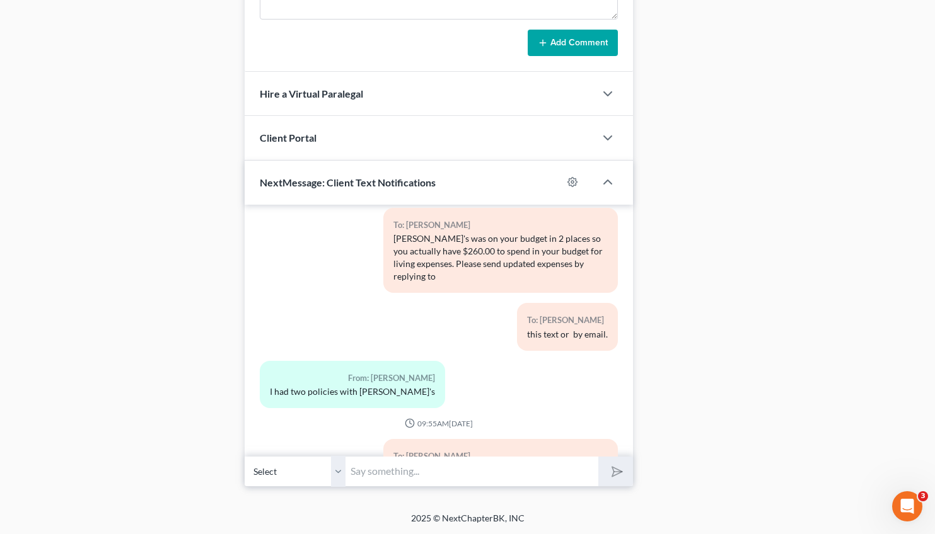
click at [421, 478] on input "text" at bounding box center [471, 471] width 253 height 31
type input "[PERSON_NAME], Please send me your updated living expenses. Time sensitive. We …"
click at [598, 457] on button "submit" at bounding box center [615, 472] width 35 height 30
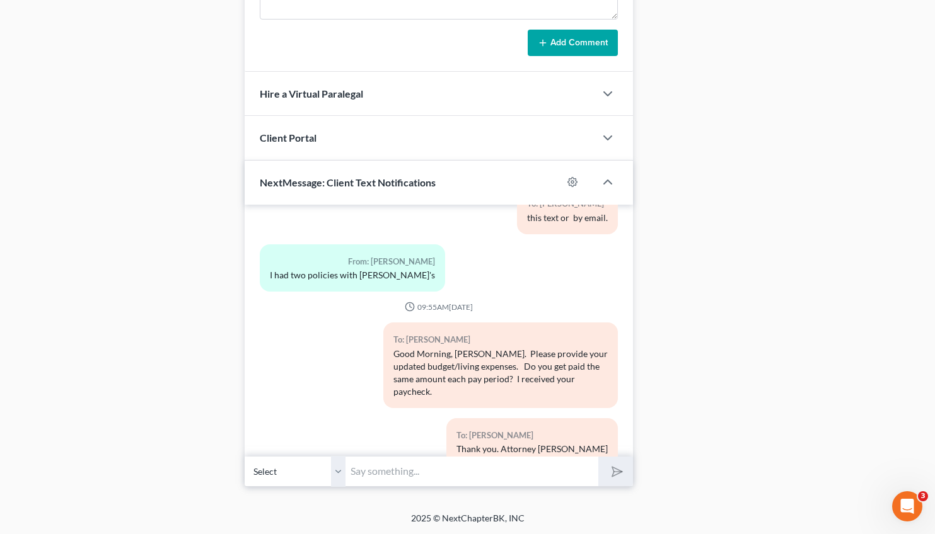
click at [391, 466] on input "text" at bounding box center [471, 471] width 253 height 31
type input "you. Attorney [PERSON_NAME]"
click at [609, 468] on icon "submit" at bounding box center [615, 472] width 18 height 18
